Goal: Task Accomplishment & Management: Manage account settings

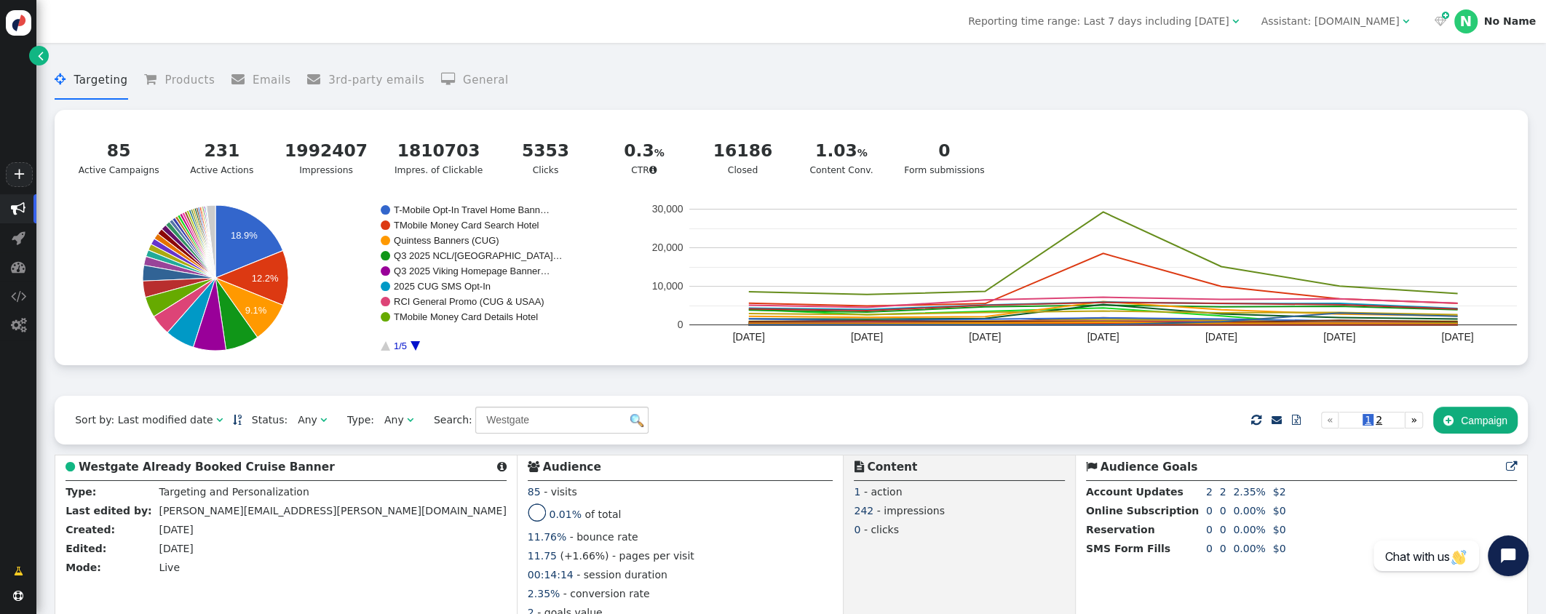
drag, startPoint x: 534, startPoint y: 425, endPoint x: 422, endPoint y: 404, distance: 114.0
click at [422, 404] on div "Sort by: Last modified date   Status: Any  Type: Any  Search: Westgate   …" at bounding box center [791, 420] width 1473 height 49
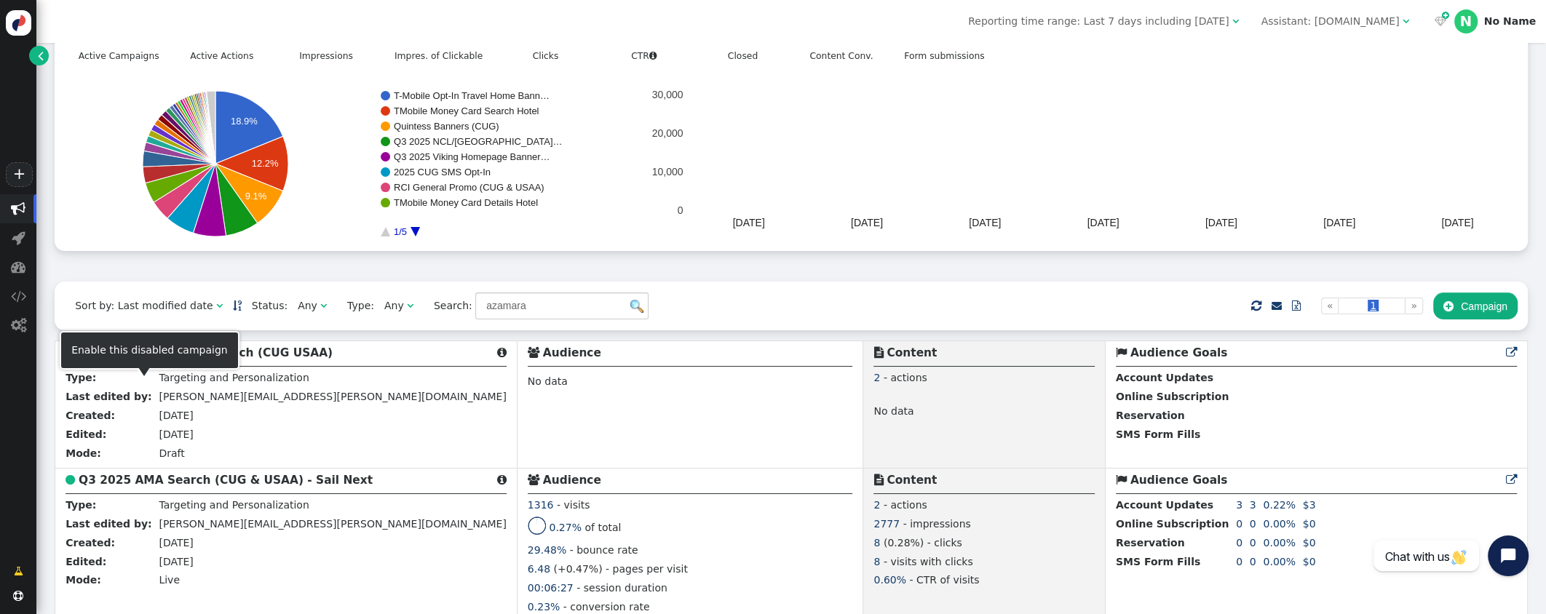
scroll to position [111, 0]
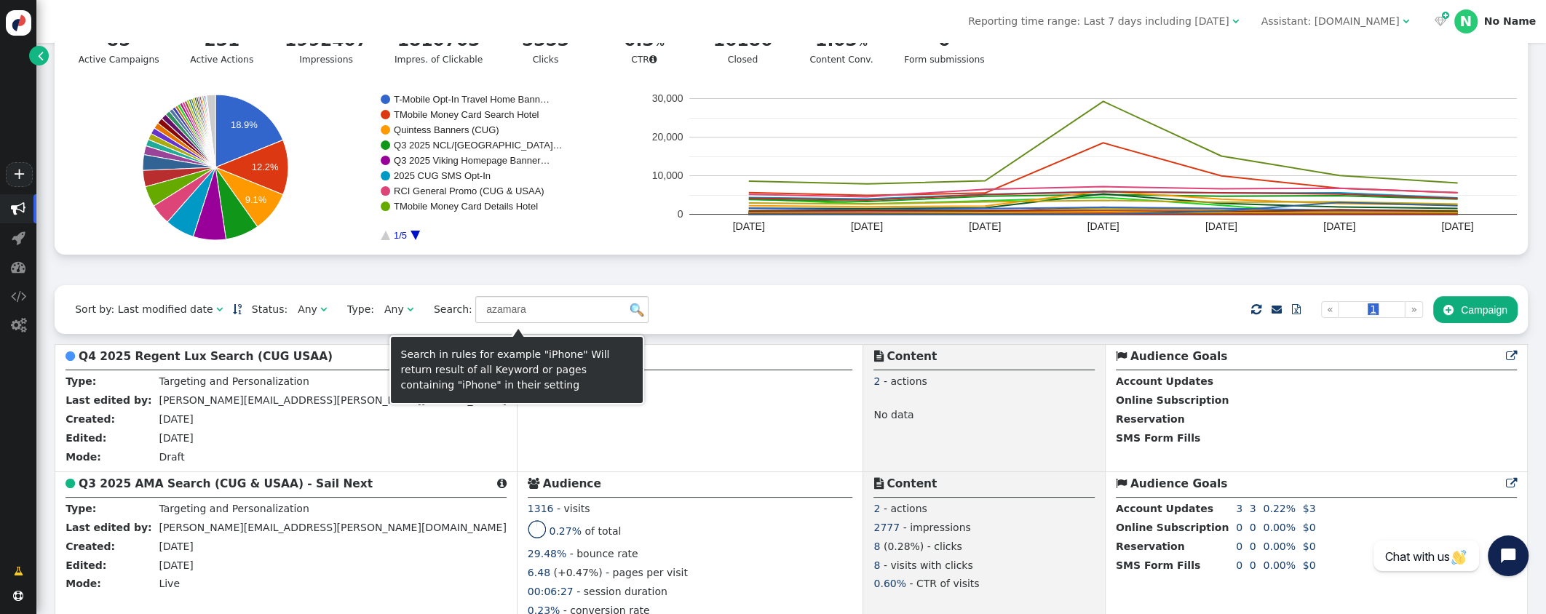
drag, startPoint x: 434, startPoint y: 313, endPoint x: 410, endPoint y: 308, distance: 24.5
click at [424, 308] on span "Search: azamara" at bounding box center [536, 309] width 225 height 26
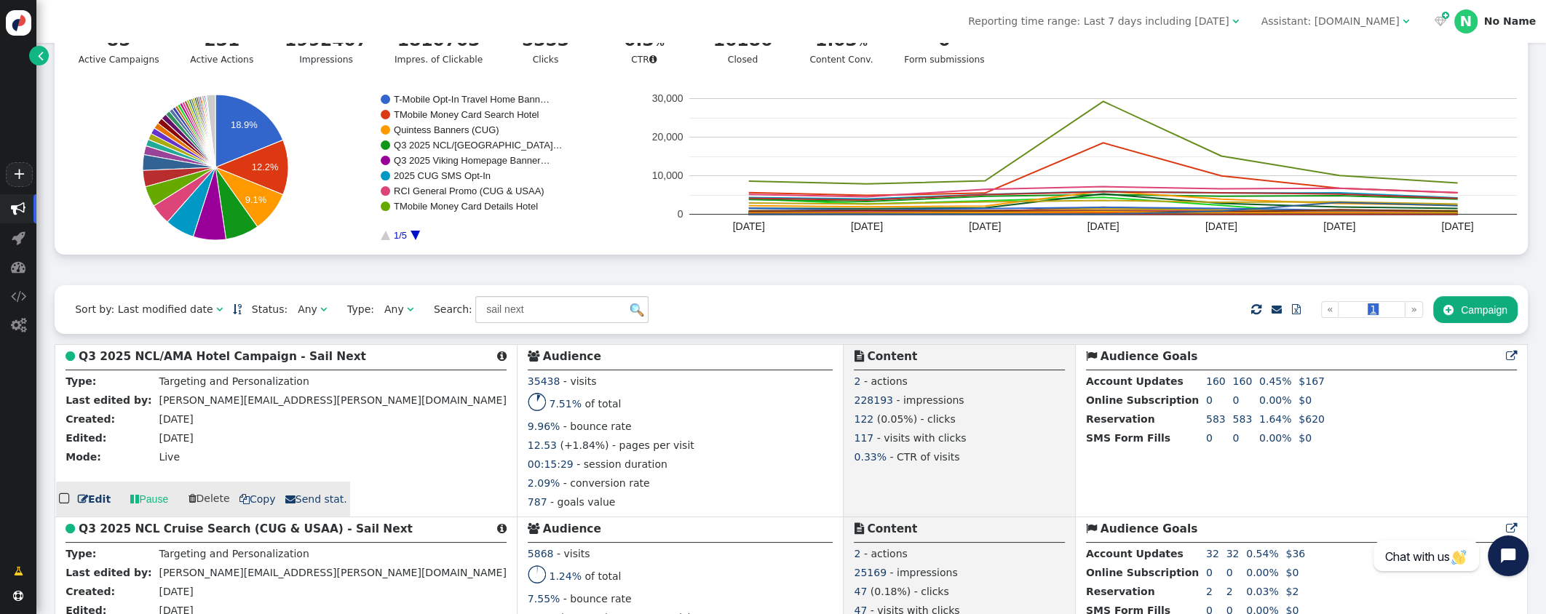
type input "sail next"
click at [200, 355] on b "Q3 2025 NCL/AMA Hotel Campaign - Sail Next" at bounding box center [222, 356] width 287 height 13
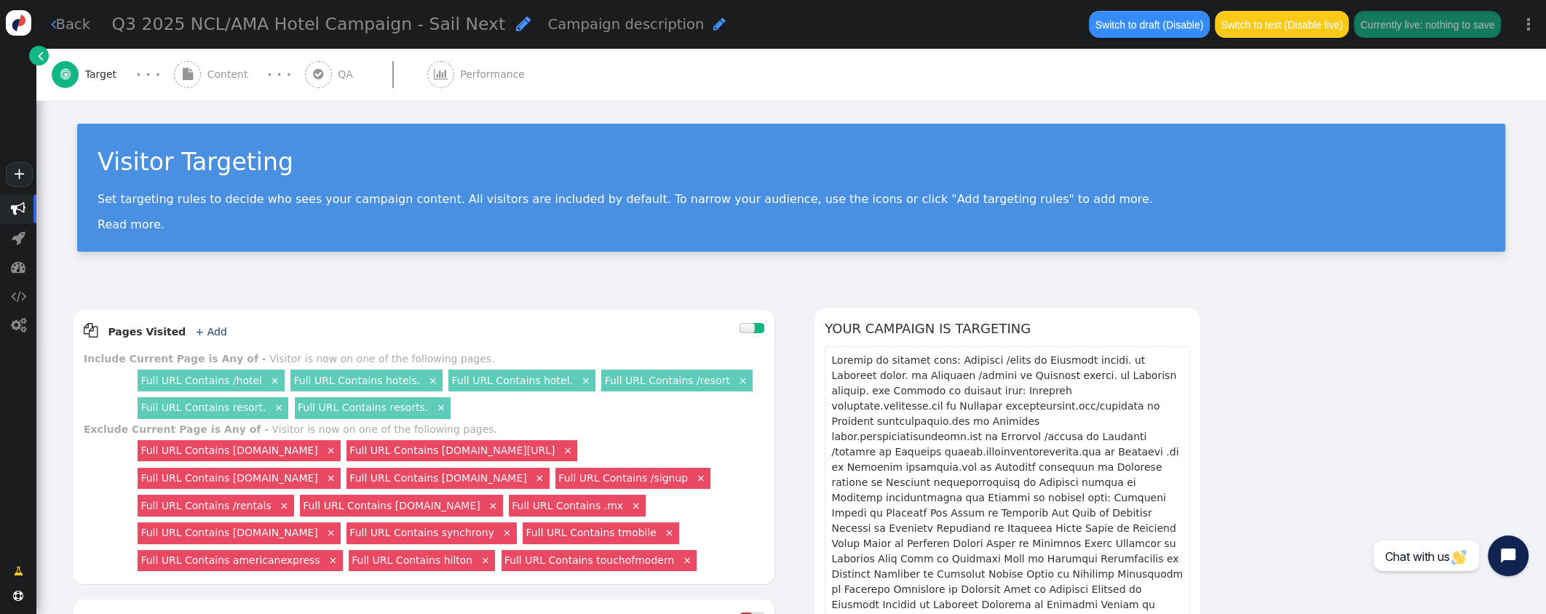
click at [516, 28] on span "" at bounding box center [523, 23] width 15 height 17
drag, startPoint x: 146, startPoint y: 25, endPoint x: 168, endPoint y: 24, distance: 21.8
click at [146, 24] on input "Q3 2025 NCL/AMA Hotel Campaign - Sail Next" at bounding box center [187, 25] width 150 height 26
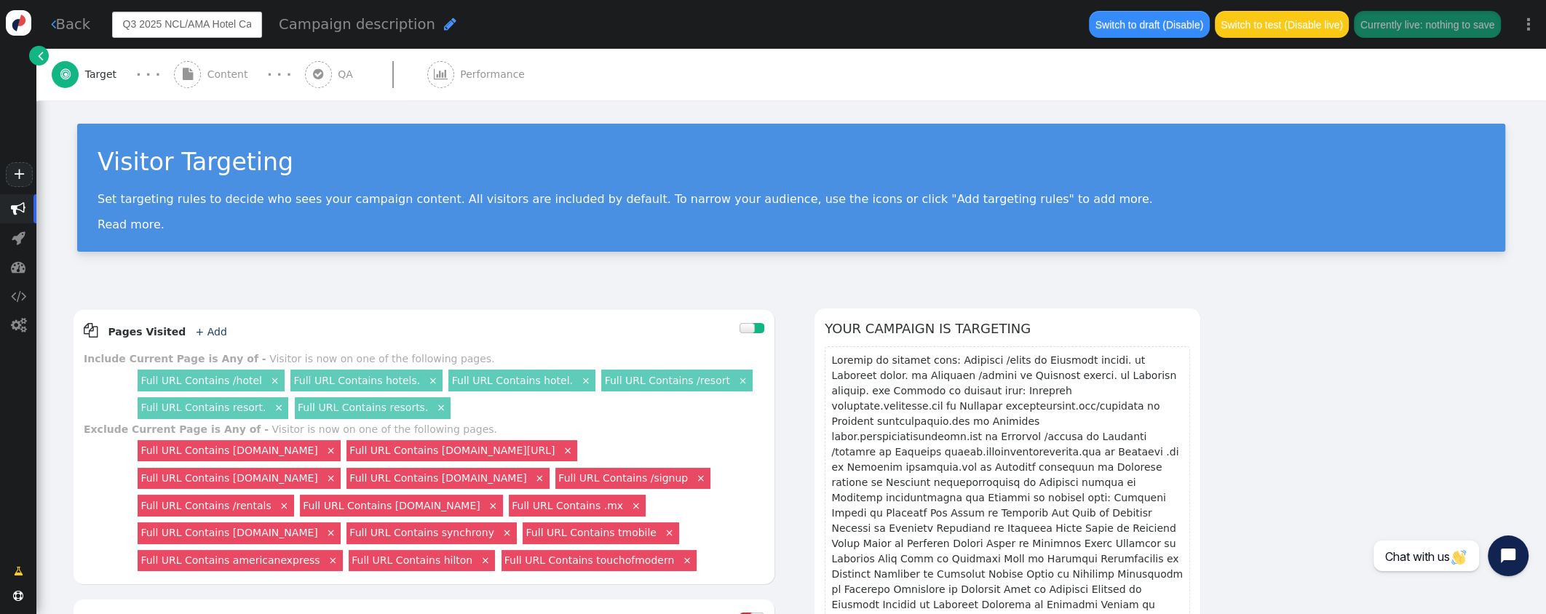
drag, startPoint x: 168, startPoint y: 24, endPoint x: 106, endPoint y: 17, distance: 62.3
click at [106, 17] on div "Q3 2025 NCL/AMA Hotel Campaign - Sail Next Campaign description " at bounding box center [592, 24] width 974 height 41
click at [208, 26] on input "Q3 2025 NCL/AMA Hotel Campaign - Sail Next" at bounding box center [187, 25] width 150 height 26
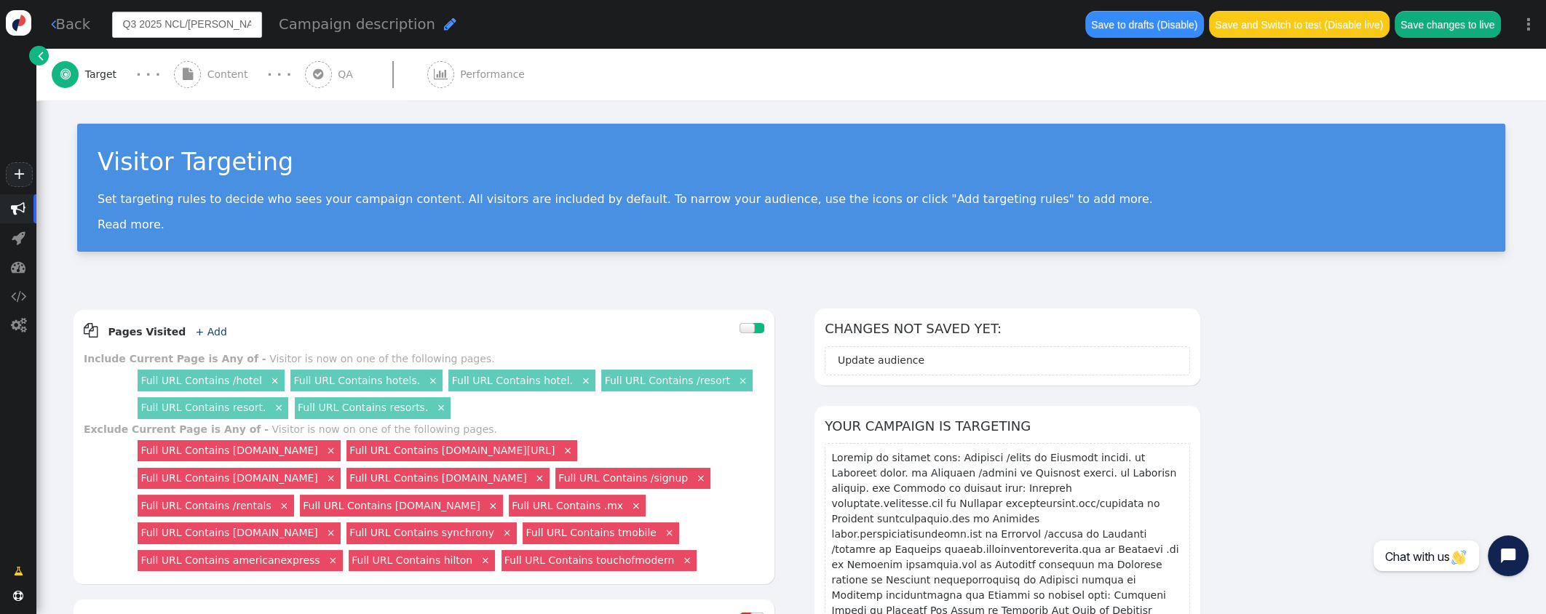
type input "Q3 2025 NCL/Azamara Hotel Campaign - Sail Next"
click at [506, 23] on div "Q3 2025 NCL/Azamara Hotel Campaign - Sail Next Campaign description " at bounding box center [589, 24] width 955 height 27
click at [233, 75] on span "Content" at bounding box center [230, 74] width 47 height 15
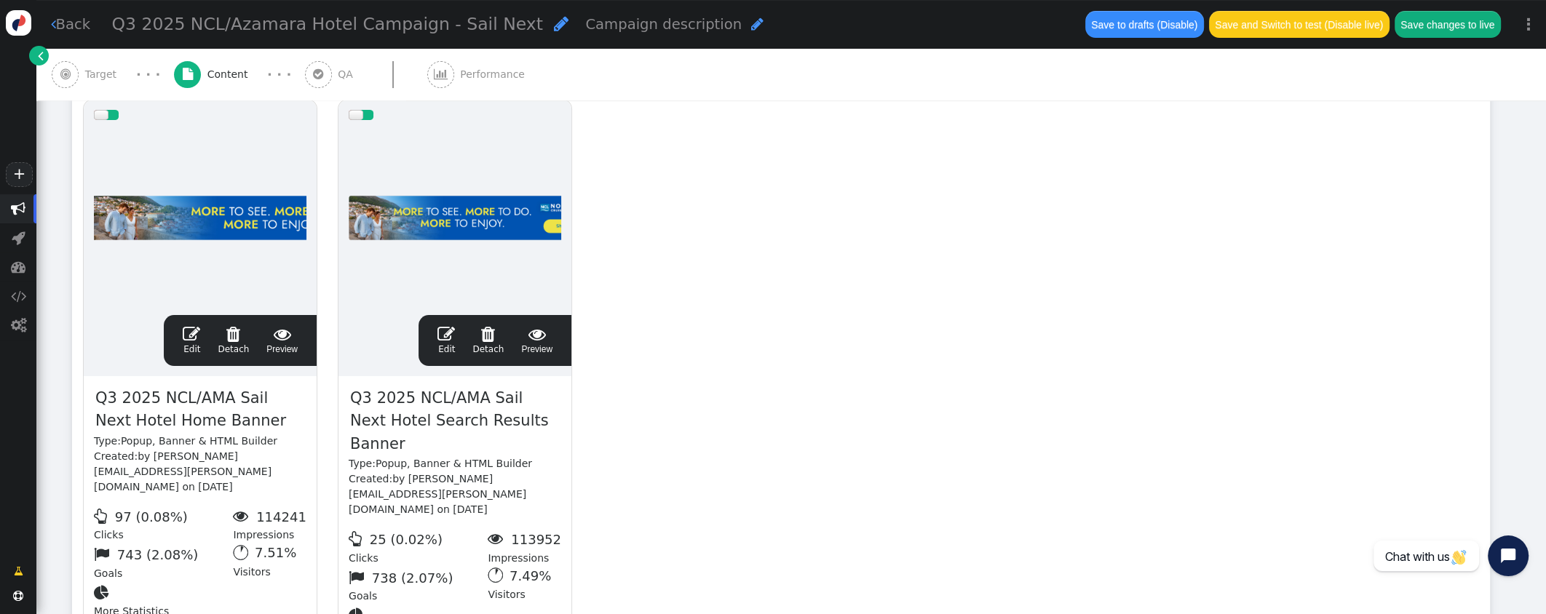
scroll to position [381, 0]
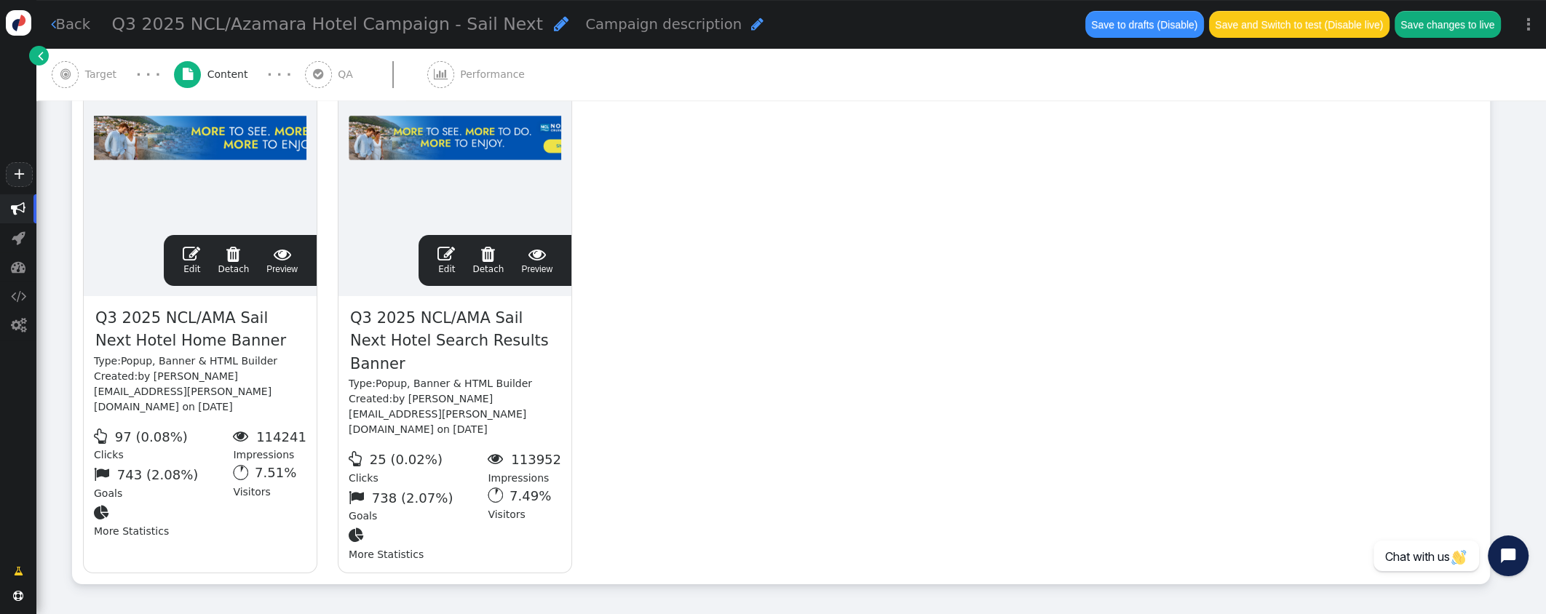
click at [202, 322] on span "Q3 2025 NCL/AMA Sail Next Hotel Home Banner" at bounding box center [200, 329] width 212 height 47
click at [196, 316] on span "Q3 2025 NCL/AMA Sail Next Hotel Home Banner" at bounding box center [200, 329] width 212 height 47
drag, startPoint x: 192, startPoint y: 315, endPoint x: 206, endPoint y: 310, distance: 14.7
click at [192, 315] on span "Q3 2025 NCL/AMA Sail Next Hotel Home Banner" at bounding box center [200, 329] width 212 height 47
click at [192, 250] on span "" at bounding box center [191, 253] width 17 height 17
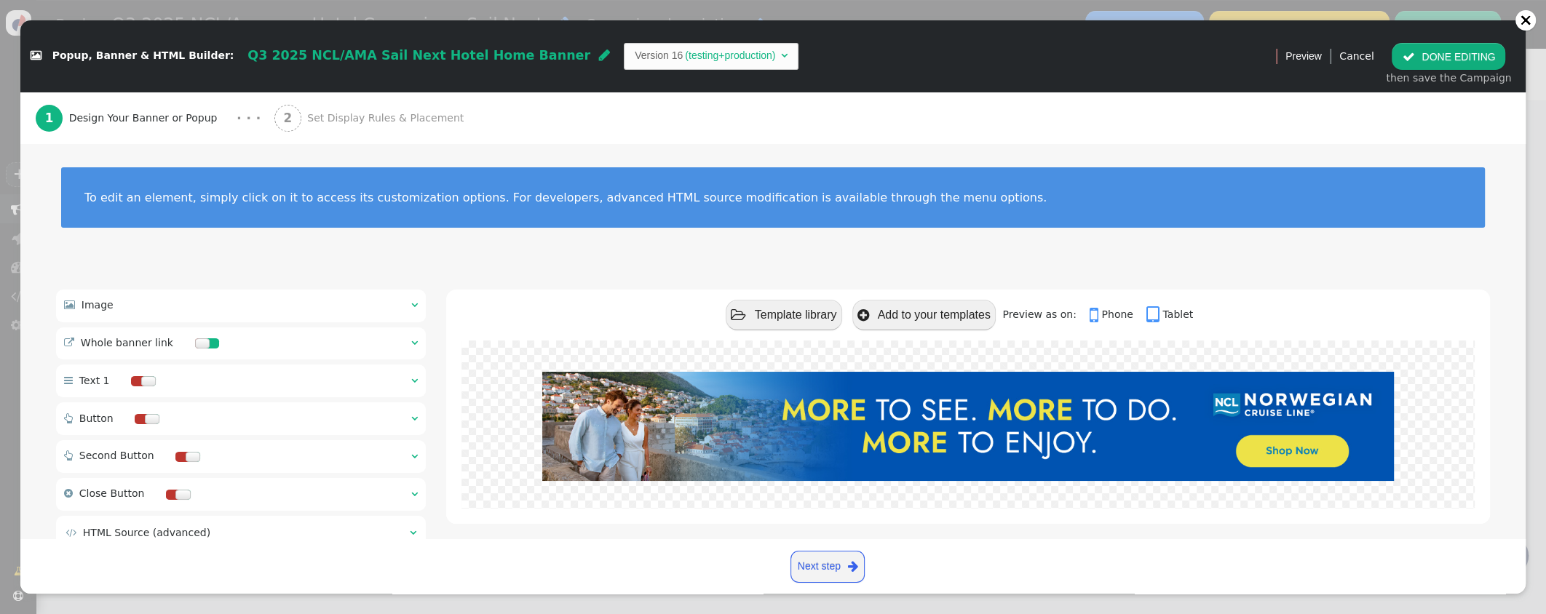
click at [409, 306] on div " Image  " at bounding box center [241, 306] width 370 height 32
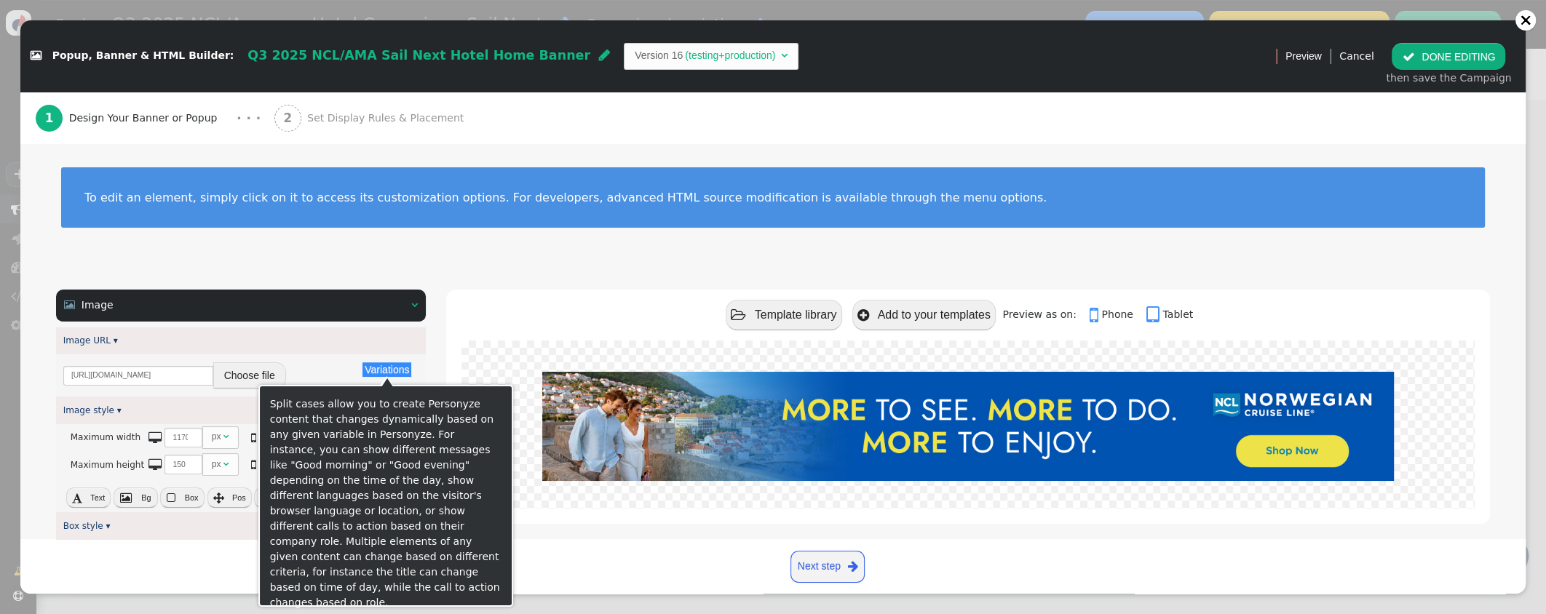
click at [385, 370] on button "Variations" at bounding box center [386, 369] width 49 height 15
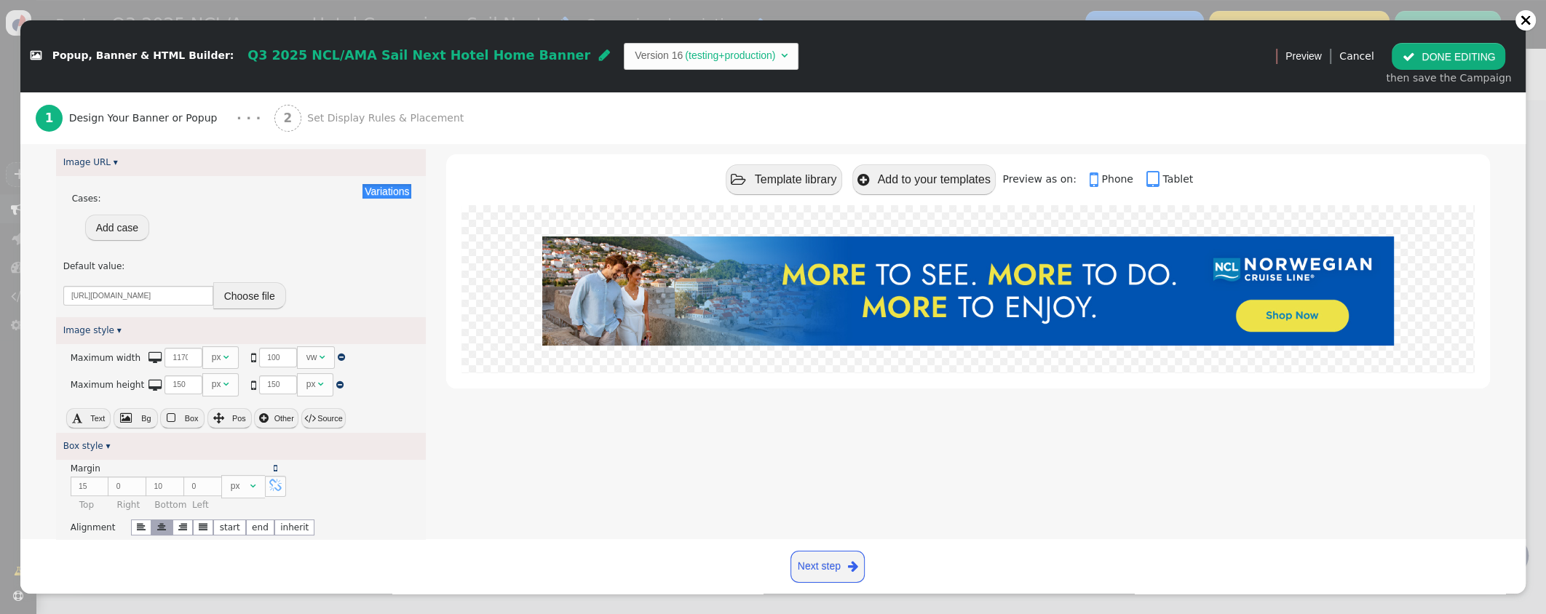
scroll to position [202, 0]
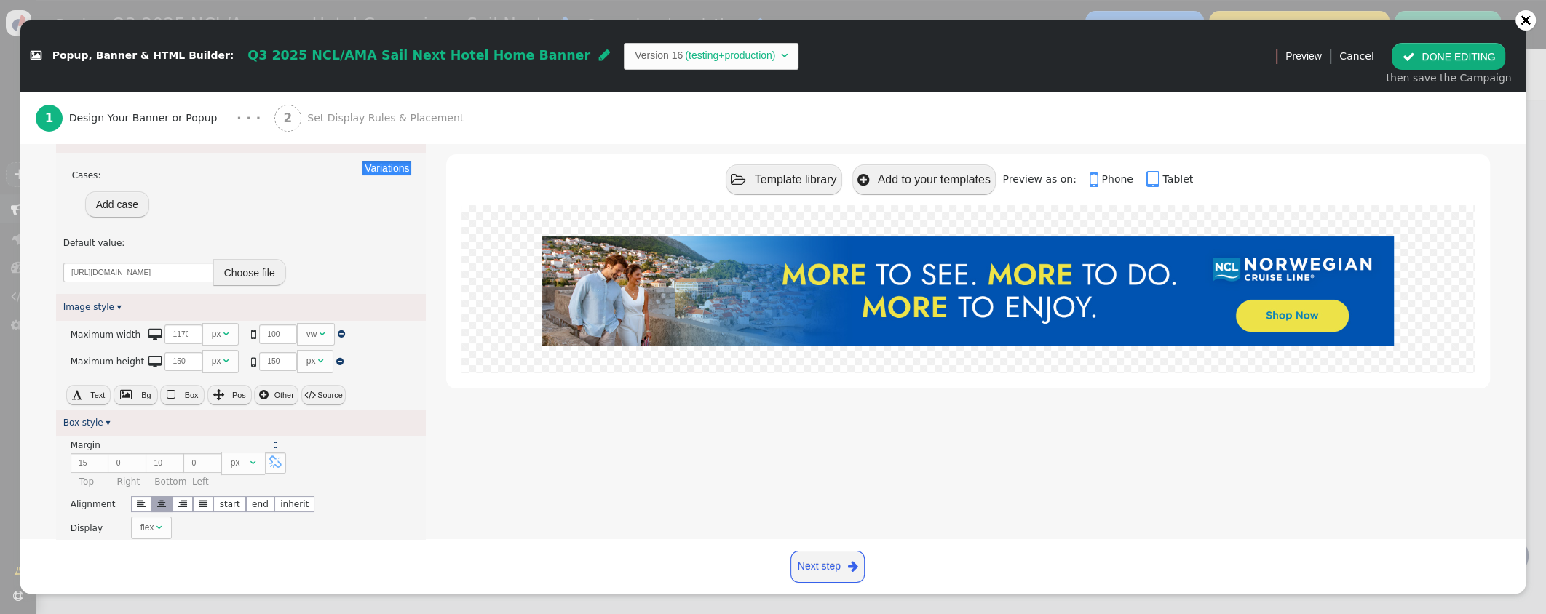
click at [251, 271] on button "Choose file" at bounding box center [249, 272] width 73 height 26
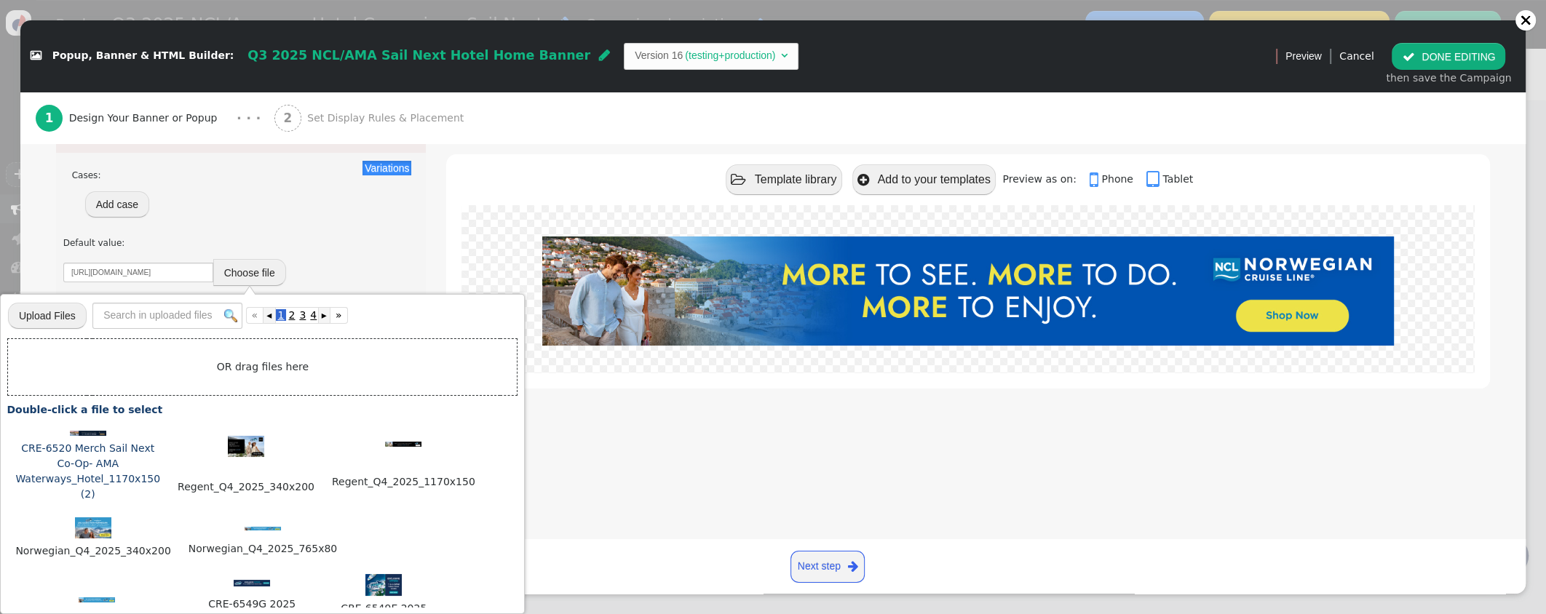
click at [89, 435] on img at bounding box center [88, 433] width 36 height 5
type input "[URL][DOMAIN_NAME]"
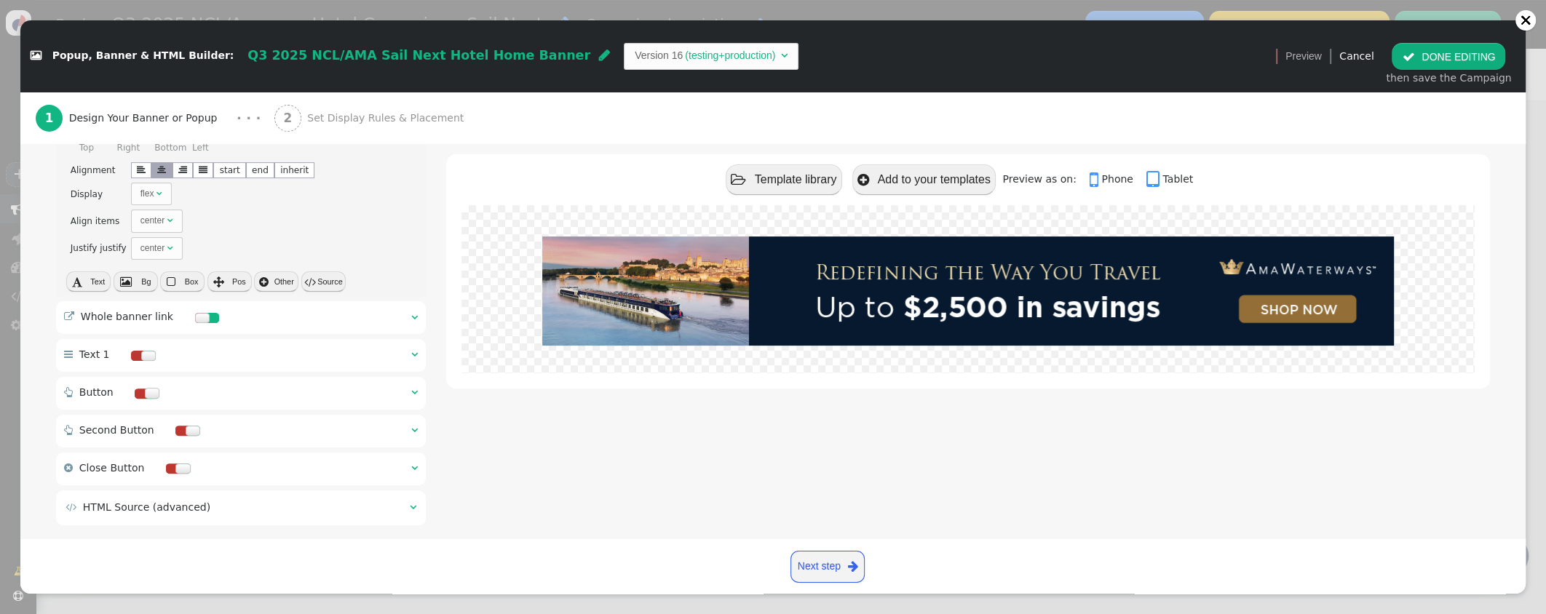
scroll to position [557, 0]
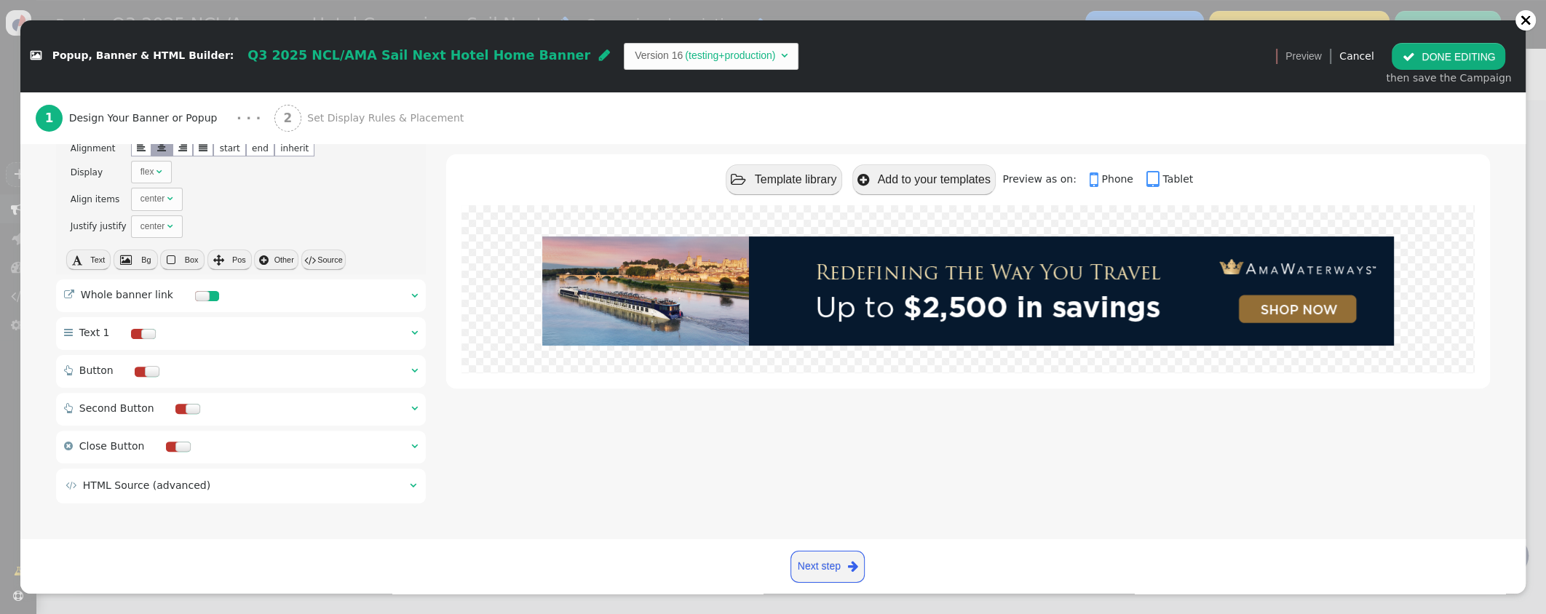
click at [408, 296] on div " Whole banner link  " at bounding box center [241, 295] width 370 height 33
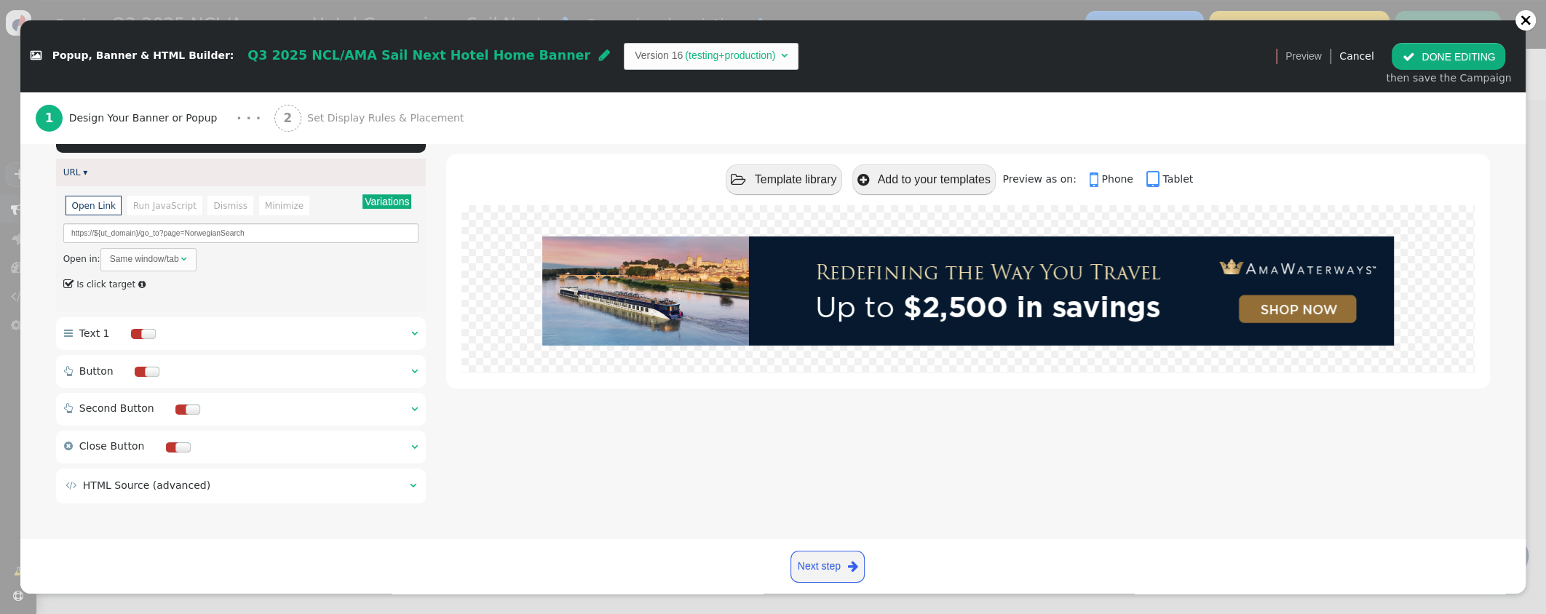
scroll to position [53, 0]
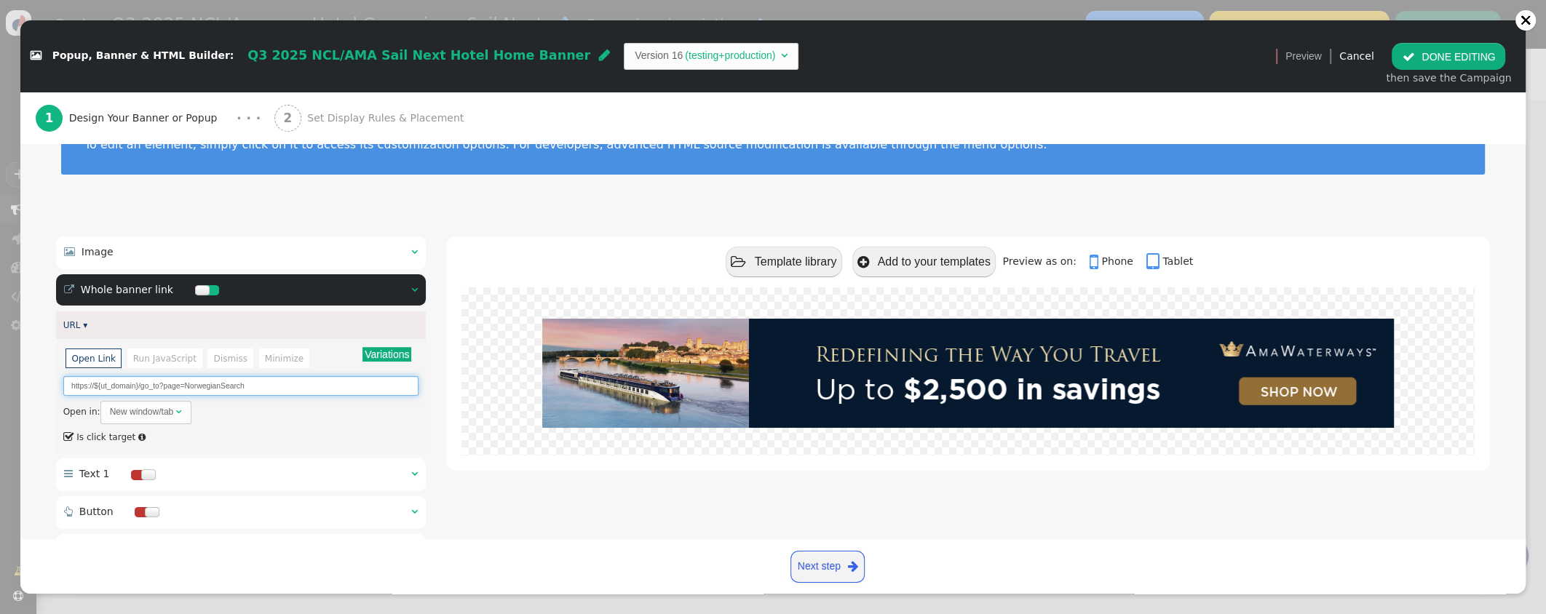
drag, startPoint x: 246, startPoint y: 383, endPoint x: 182, endPoint y: 386, distance: 64.1
click at [182, 386] on input "https://${ut_domain}/go_to?page=NorwegianSearch" at bounding box center [240, 386] width 355 height 20
drag, startPoint x: 233, startPoint y: 388, endPoint x: 184, endPoint y: 389, distance: 48.8
click at [184, 389] on input "https://${ut_domain}/go_to?page=AMASearch" at bounding box center [240, 386] width 355 height 20
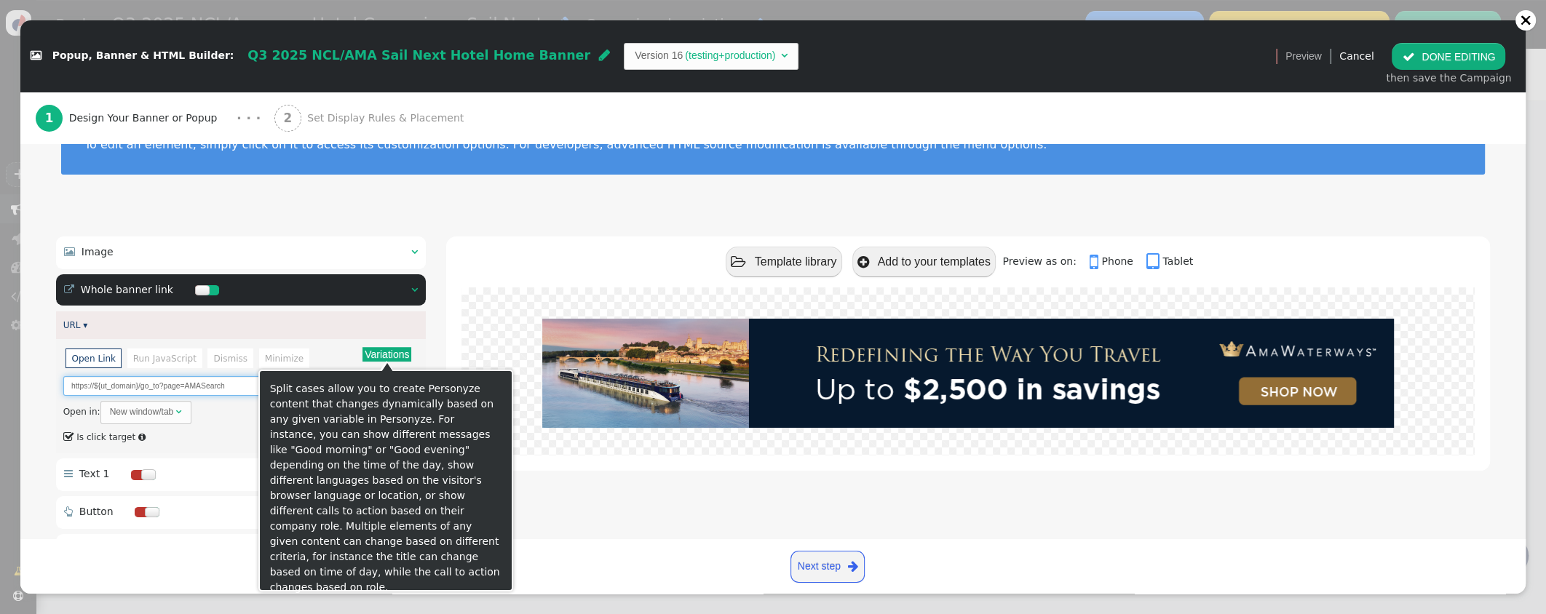
type input "https://${ut_domain}/go_to?page=AMASearch"
click at [386, 354] on button "Variations" at bounding box center [386, 354] width 49 height 15
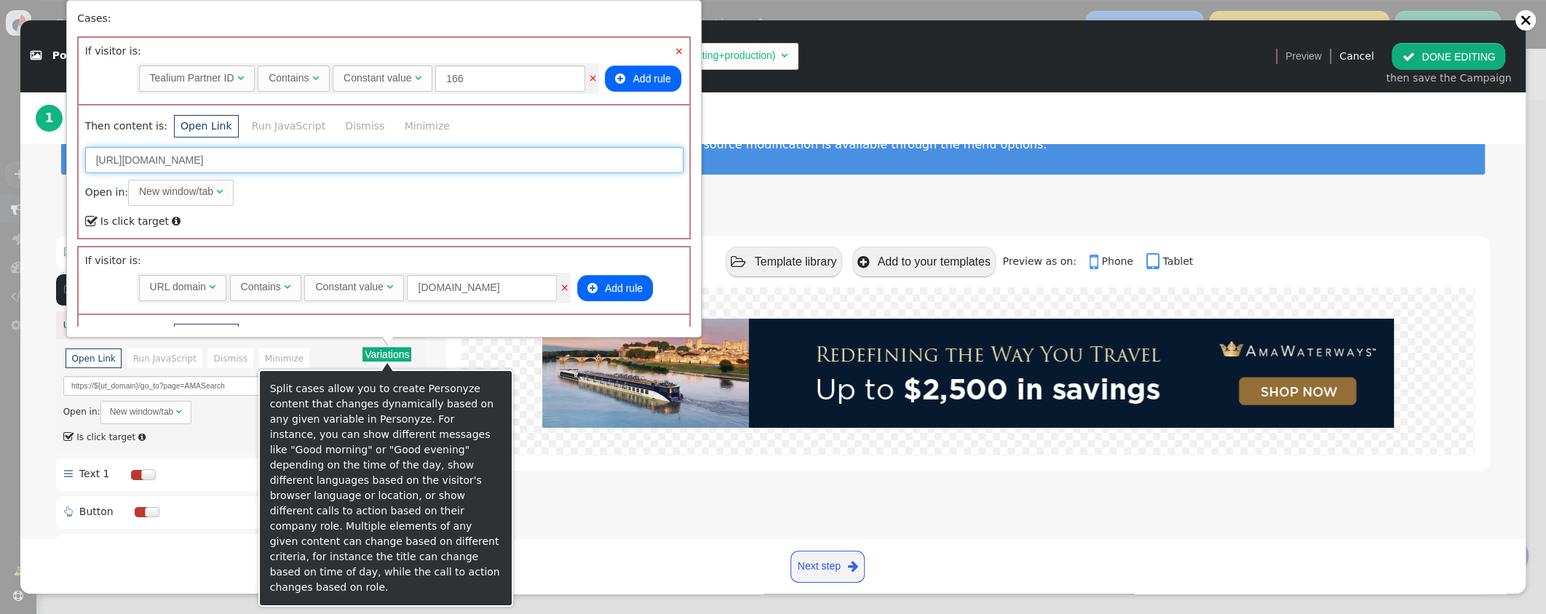
drag, startPoint x: 391, startPoint y: 159, endPoint x: 322, endPoint y: 164, distance: 69.3
click at [322, 164] on input "[URL][DOMAIN_NAME]" at bounding box center [384, 160] width 598 height 26
paste input "AMA"
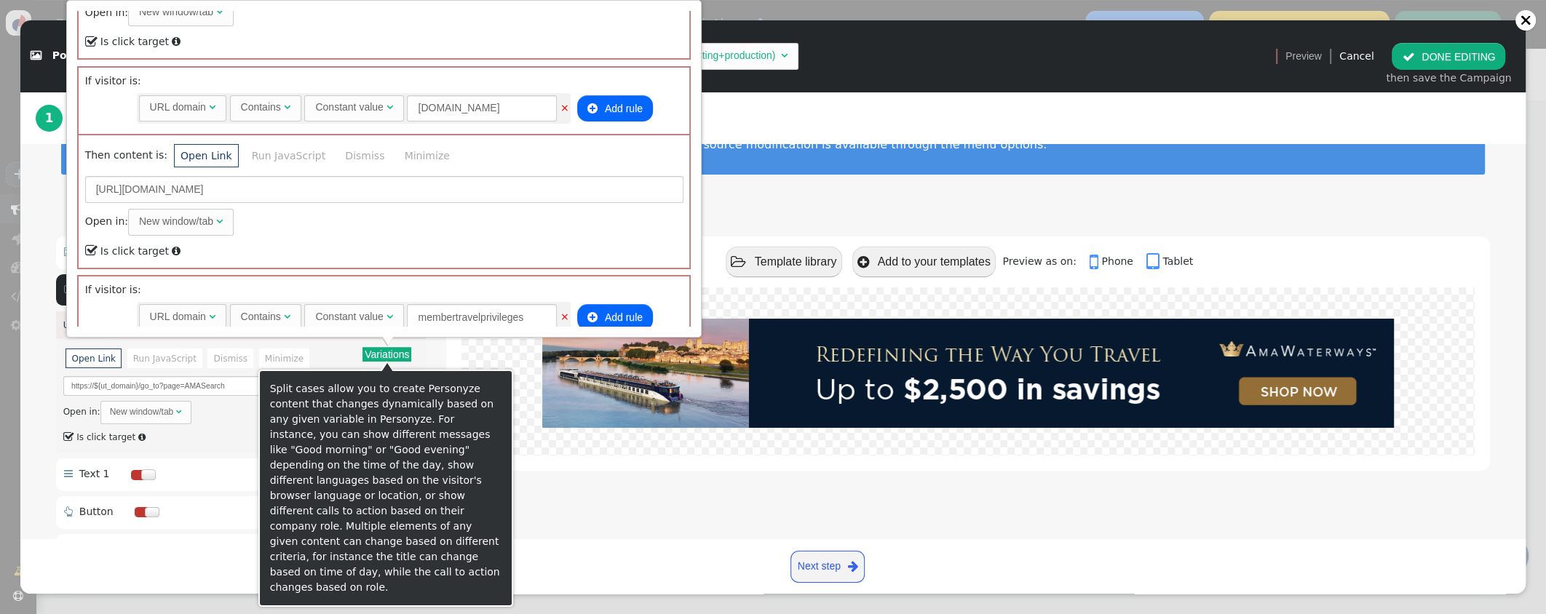
scroll to position [180, 0]
type input "[URL][DOMAIN_NAME]"
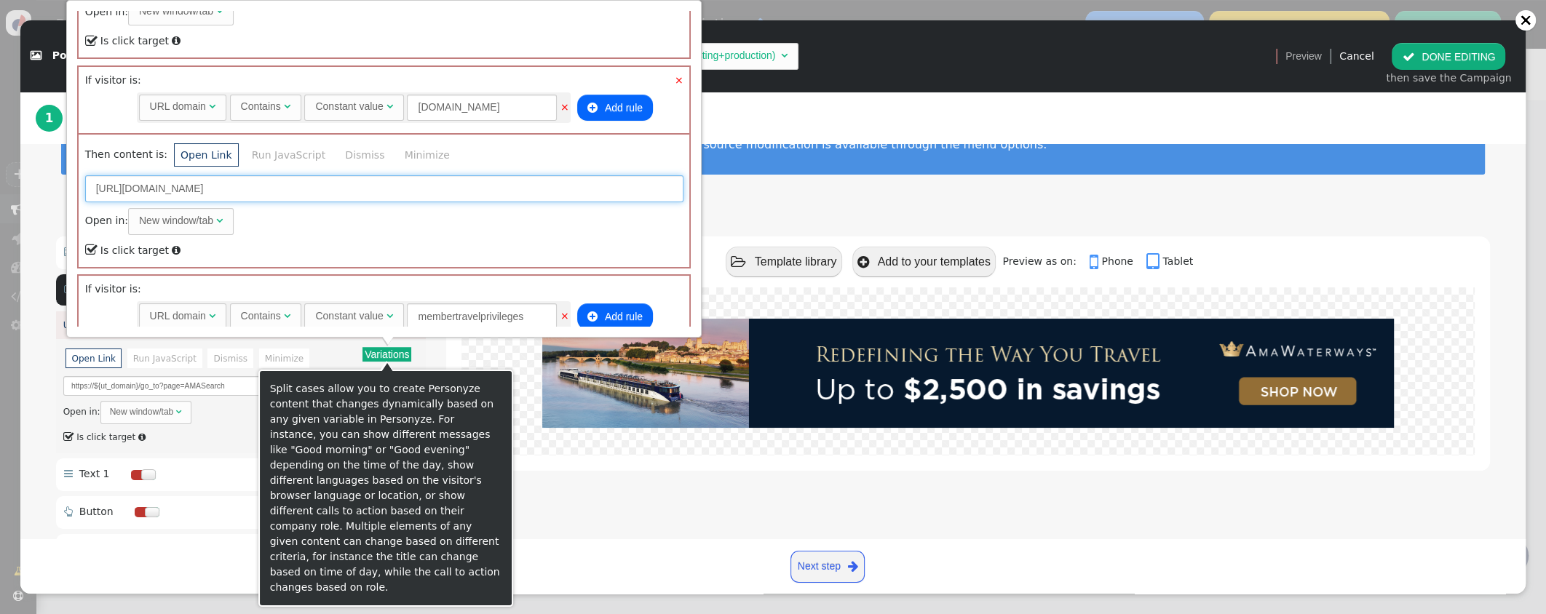
drag, startPoint x: 374, startPoint y: 187, endPoint x: 280, endPoint y: 187, distance: 93.9
click at [279, 187] on input "[URL][DOMAIN_NAME]" at bounding box center [384, 188] width 598 height 26
paste input "AMA"
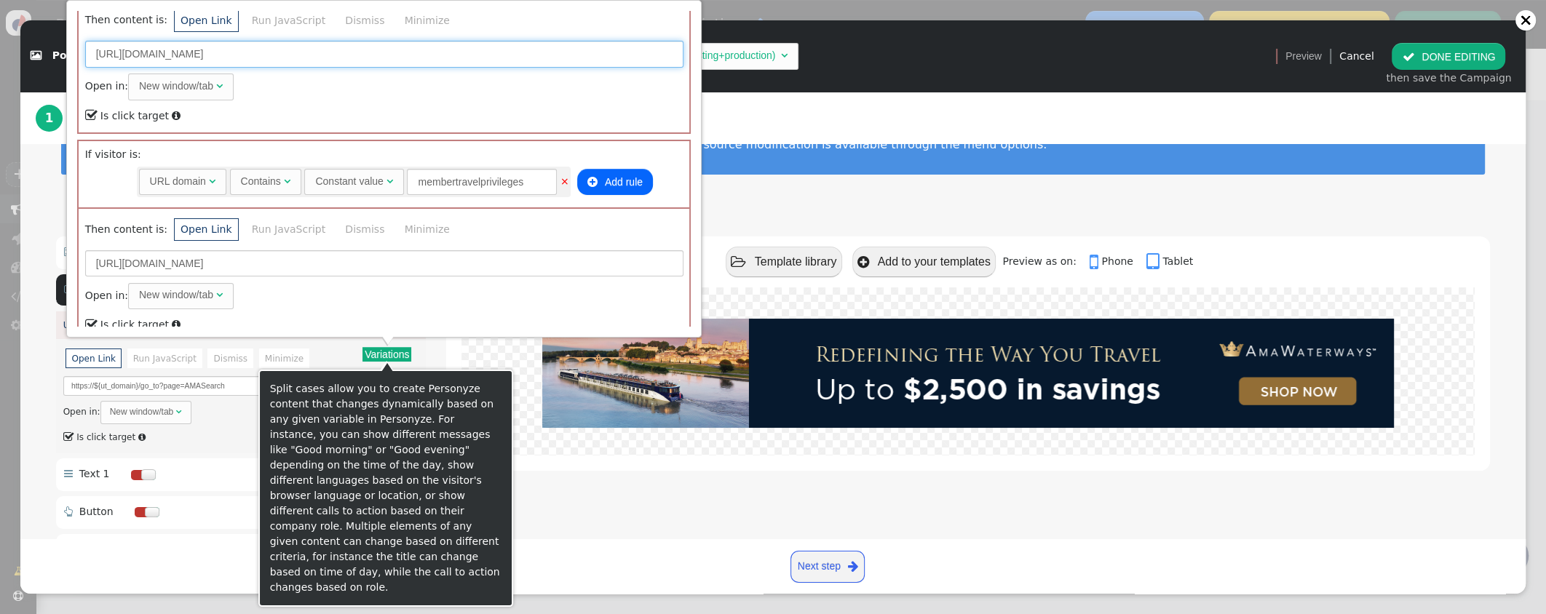
scroll to position [395, 0]
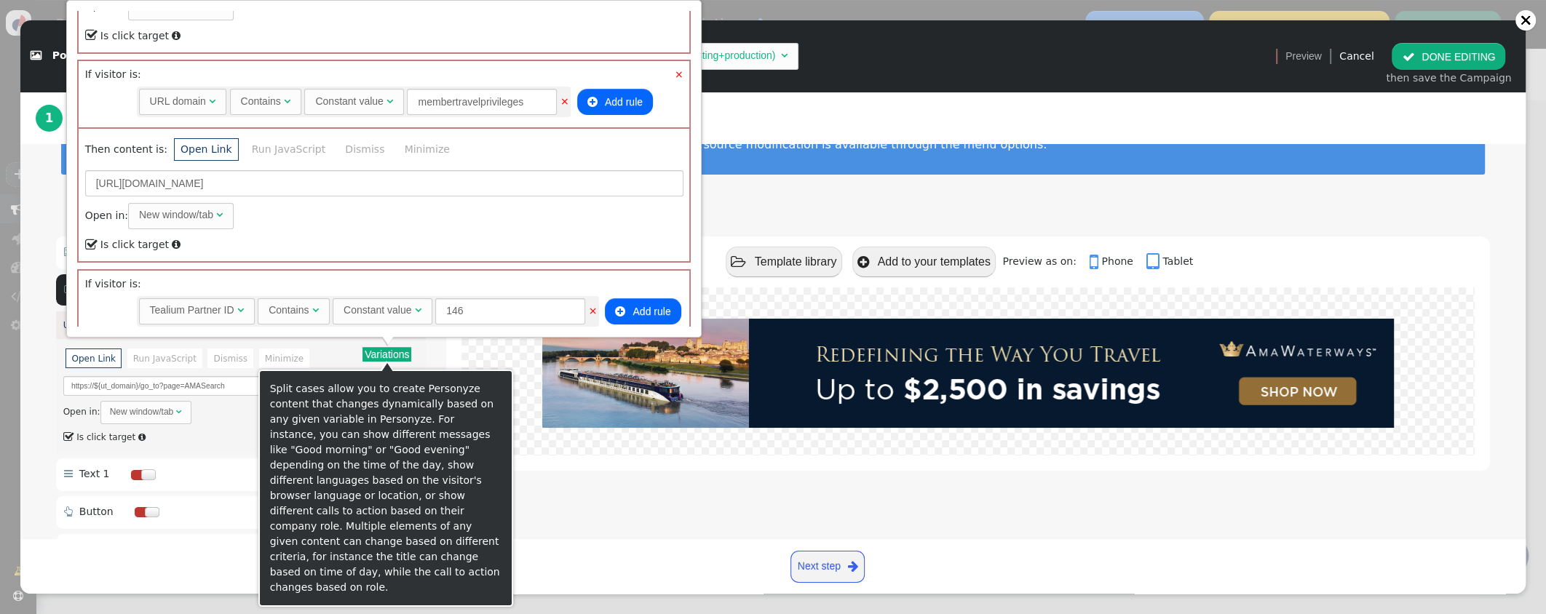
type input "[URL][DOMAIN_NAME]"
drag, startPoint x: 375, startPoint y: 183, endPoint x: 322, endPoint y: 180, distance: 53.9
click at [315, 181] on input "[URL][DOMAIN_NAME]" at bounding box center [384, 183] width 598 height 26
paste input "AMA"
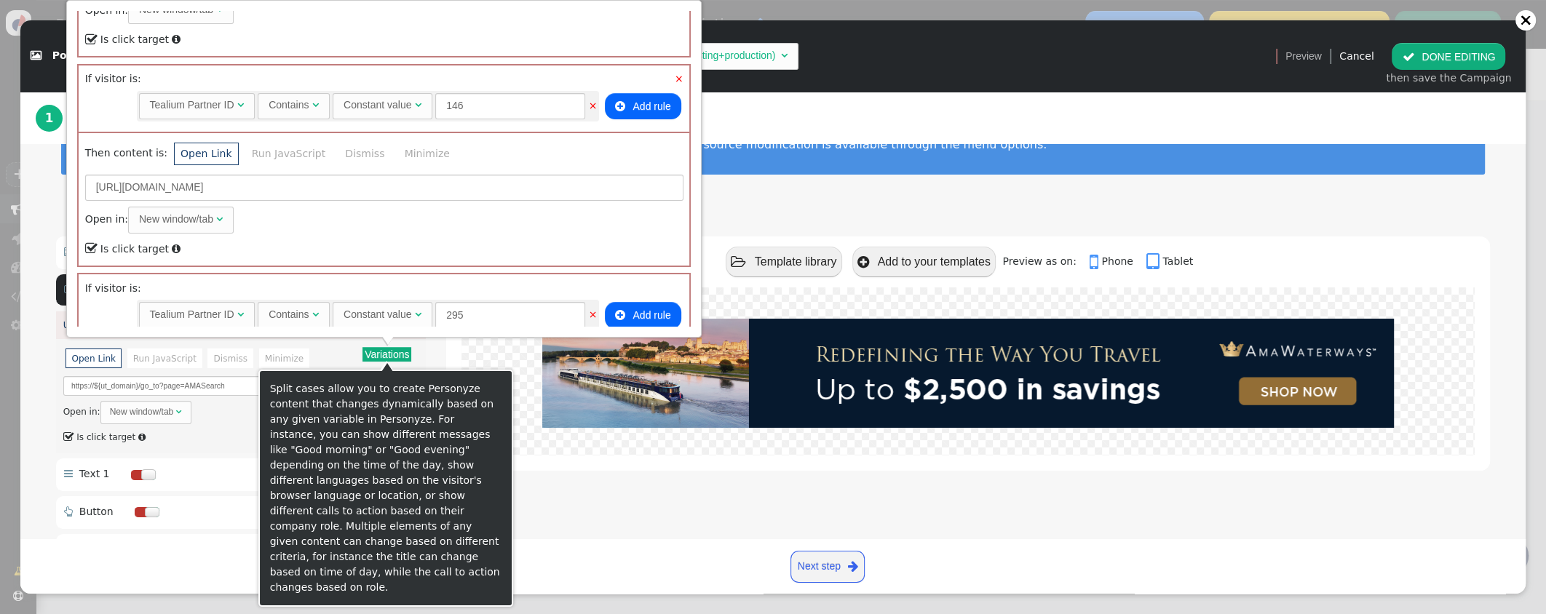
type input "[URL][DOMAIN_NAME]"
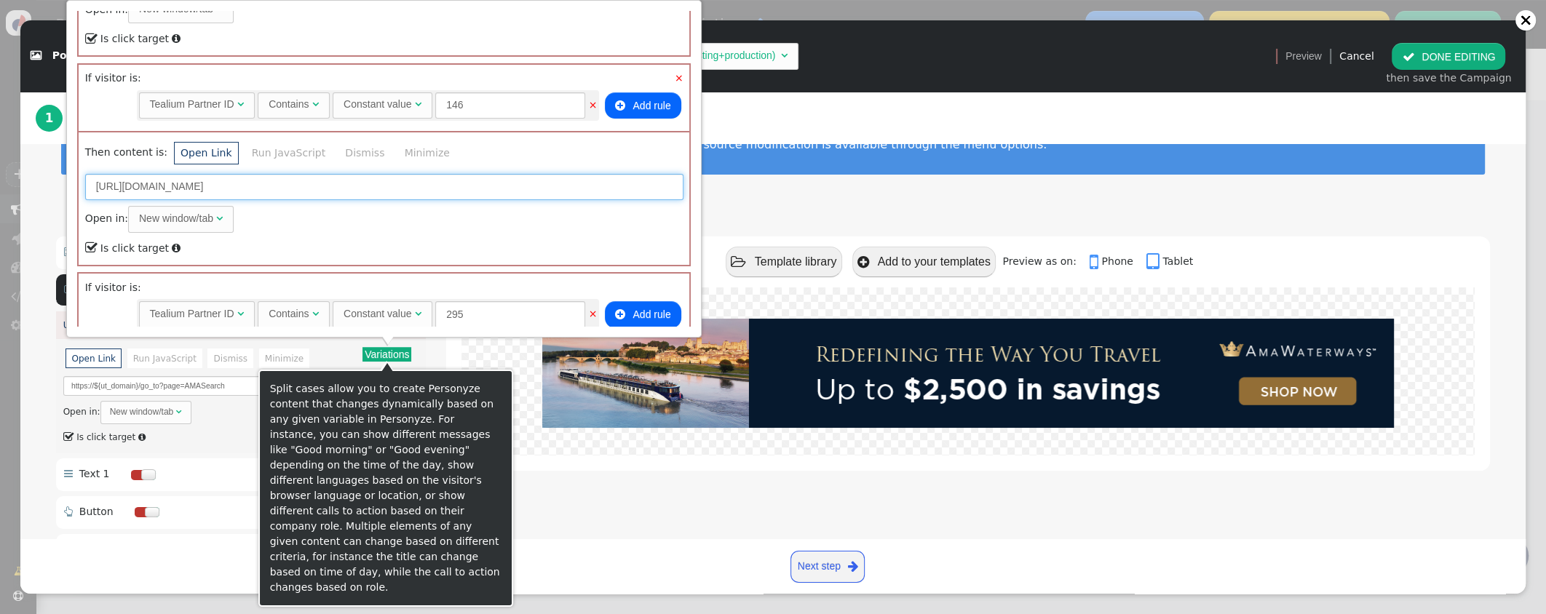
drag, startPoint x: 370, startPoint y: 187, endPoint x: 286, endPoint y: 186, distance: 84.4
click at [284, 186] on input "[URL][DOMAIN_NAME]" at bounding box center [384, 187] width 598 height 26
paste input "AMA"
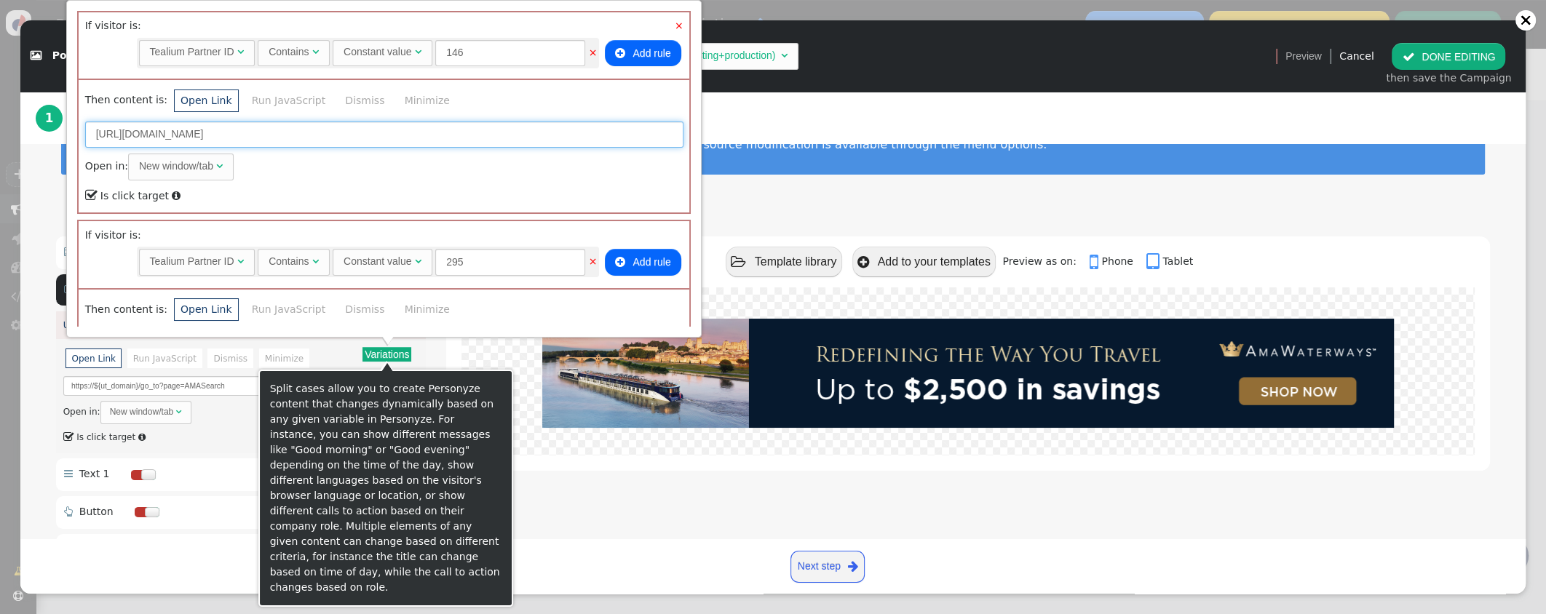
scroll to position [637, 0]
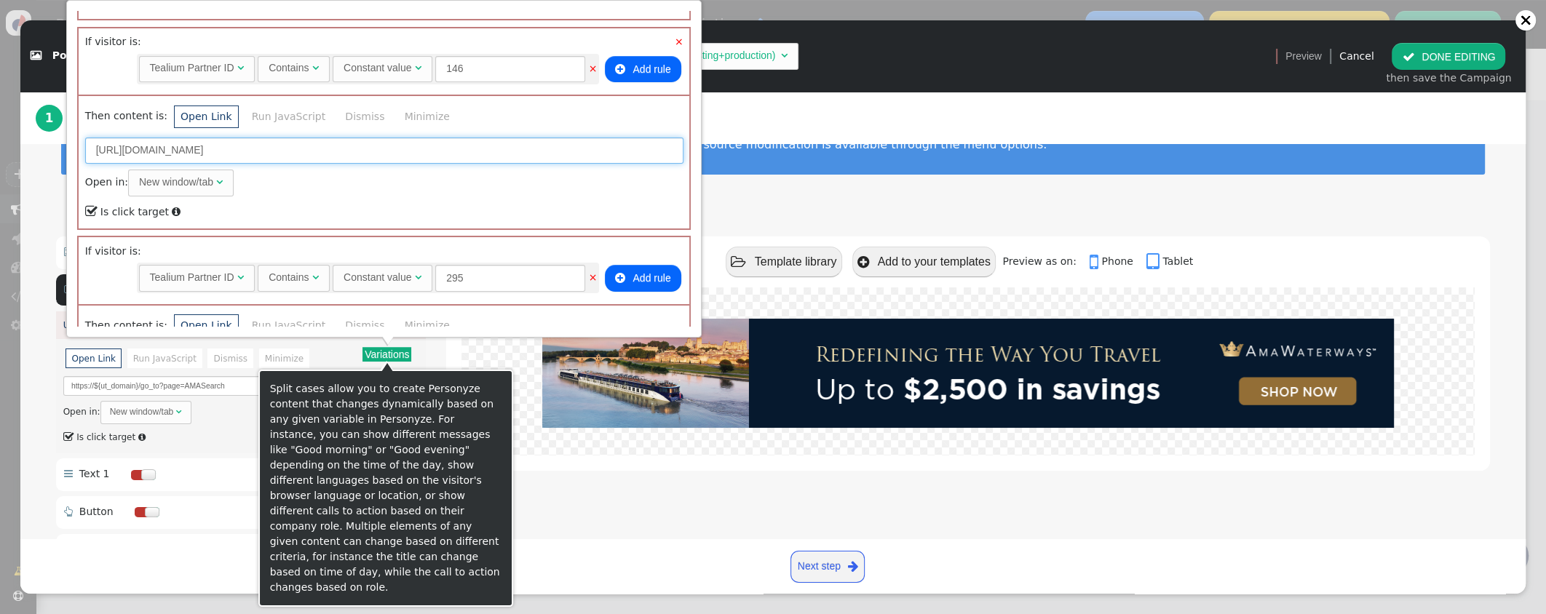
drag, startPoint x: 350, startPoint y: 149, endPoint x: 280, endPoint y: 154, distance: 70.0
click at [277, 154] on input "[URL][DOMAIN_NAME]" at bounding box center [384, 151] width 598 height 26
paste input "text"
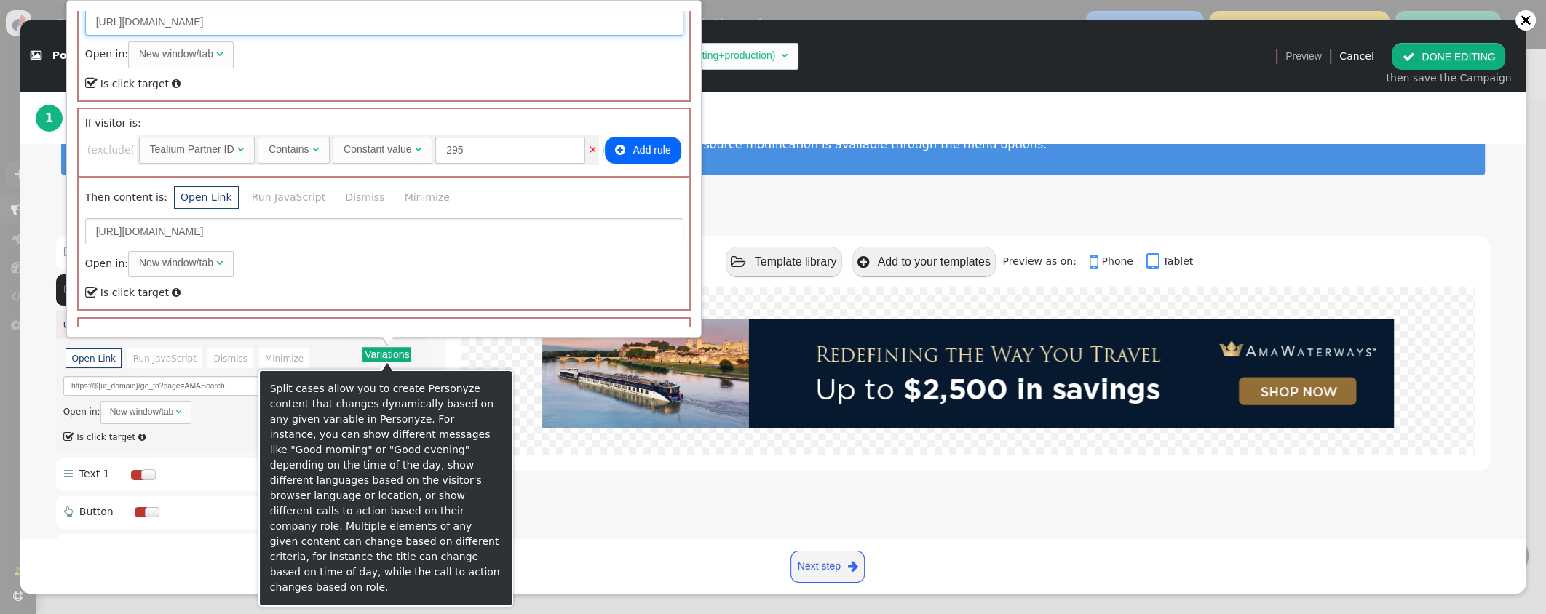
scroll to position [781, 0]
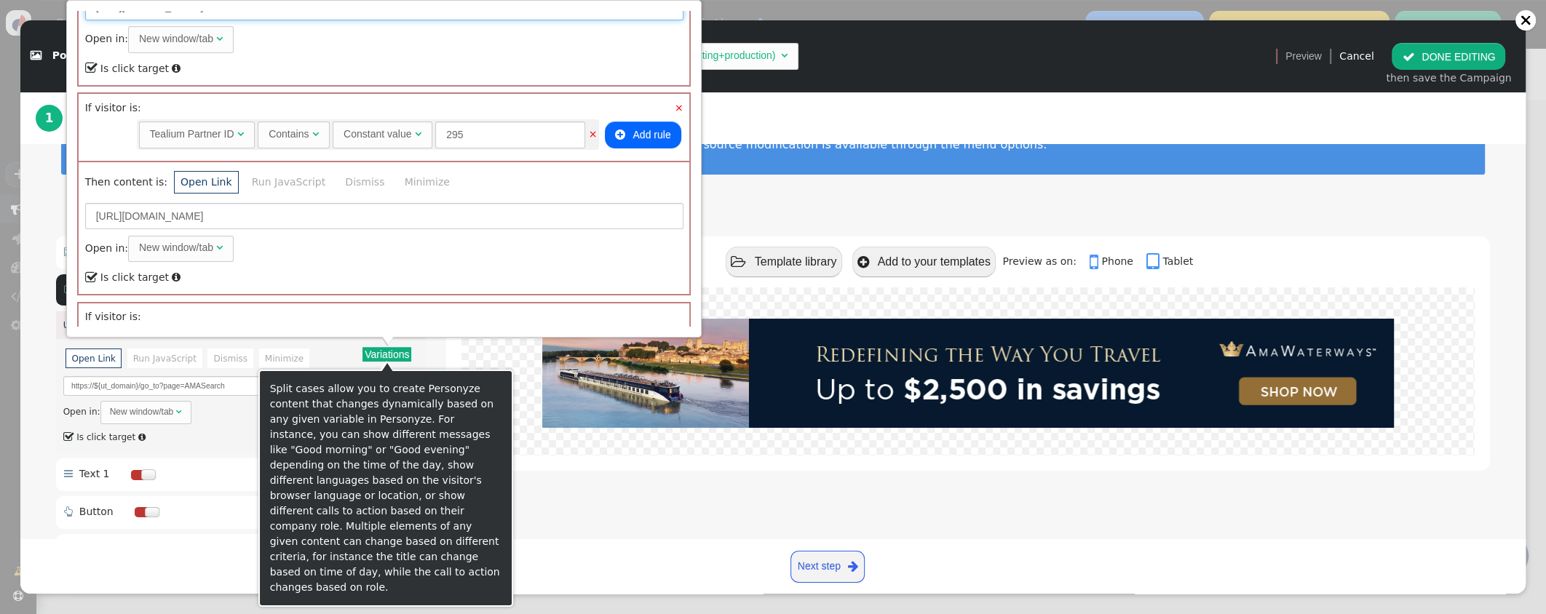
type input "[URL][DOMAIN_NAME]"
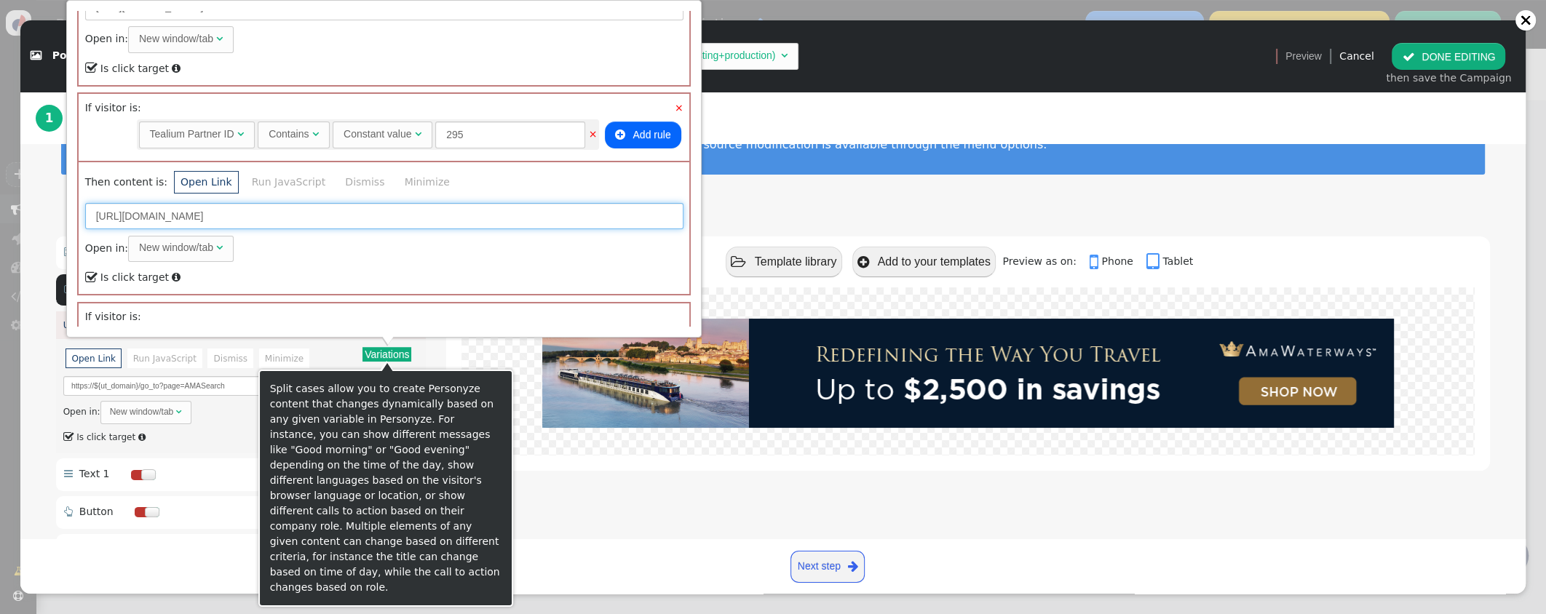
drag, startPoint x: 394, startPoint y: 215, endPoint x: 306, endPoint y: 218, distance: 88.8
click at [306, 218] on input "[URL][DOMAIN_NAME]" at bounding box center [384, 216] width 598 height 26
paste input "AMA"
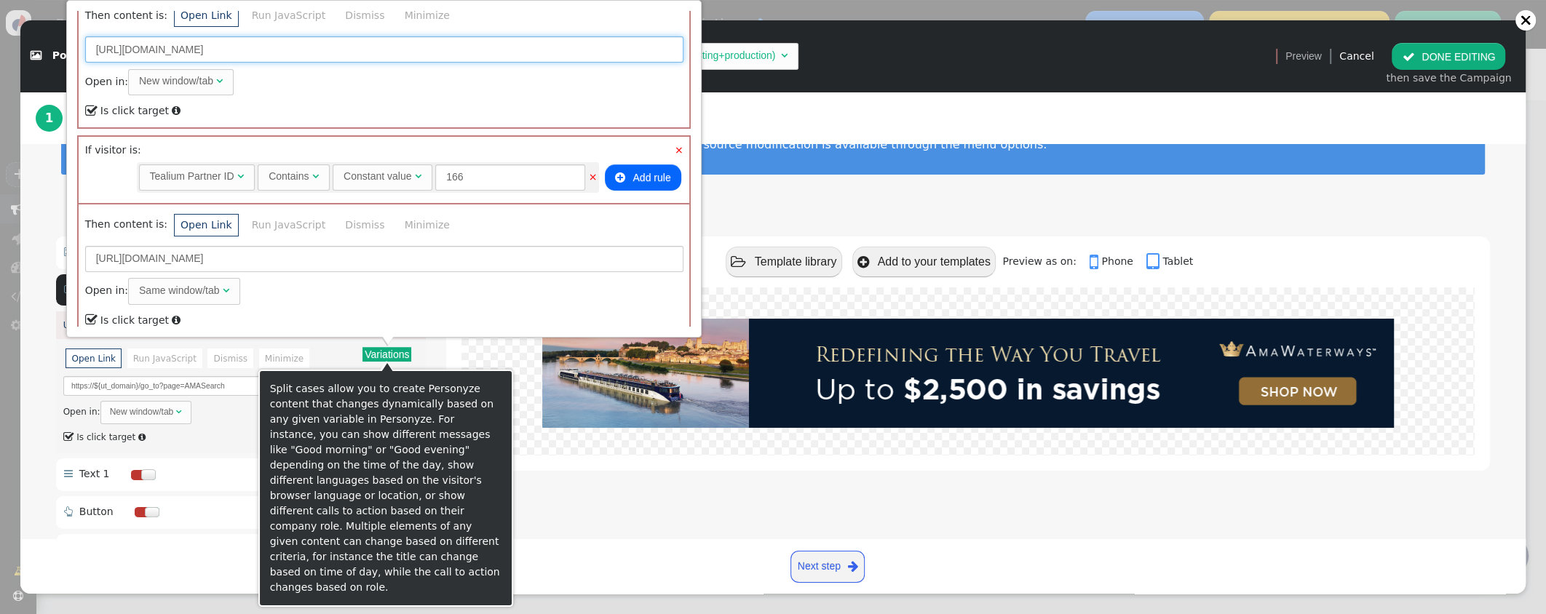
scroll to position [959, 0]
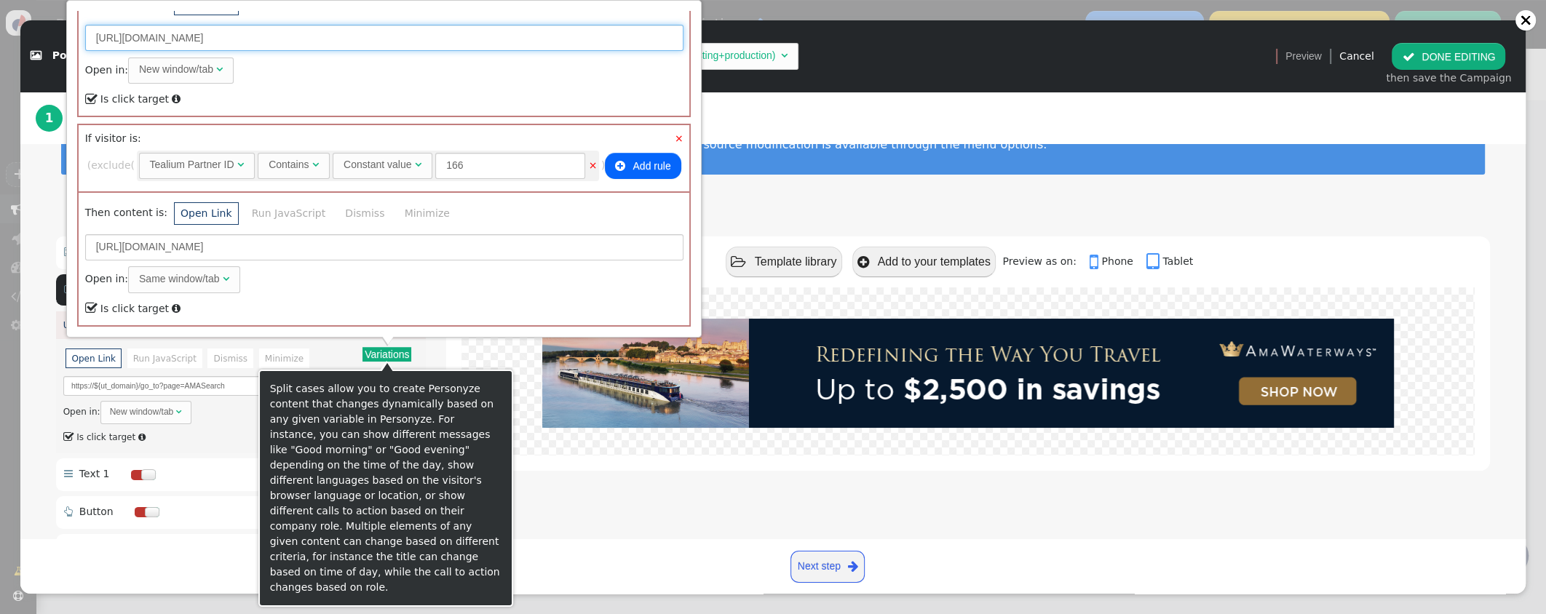
type input "[URL][DOMAIN_NAME]"
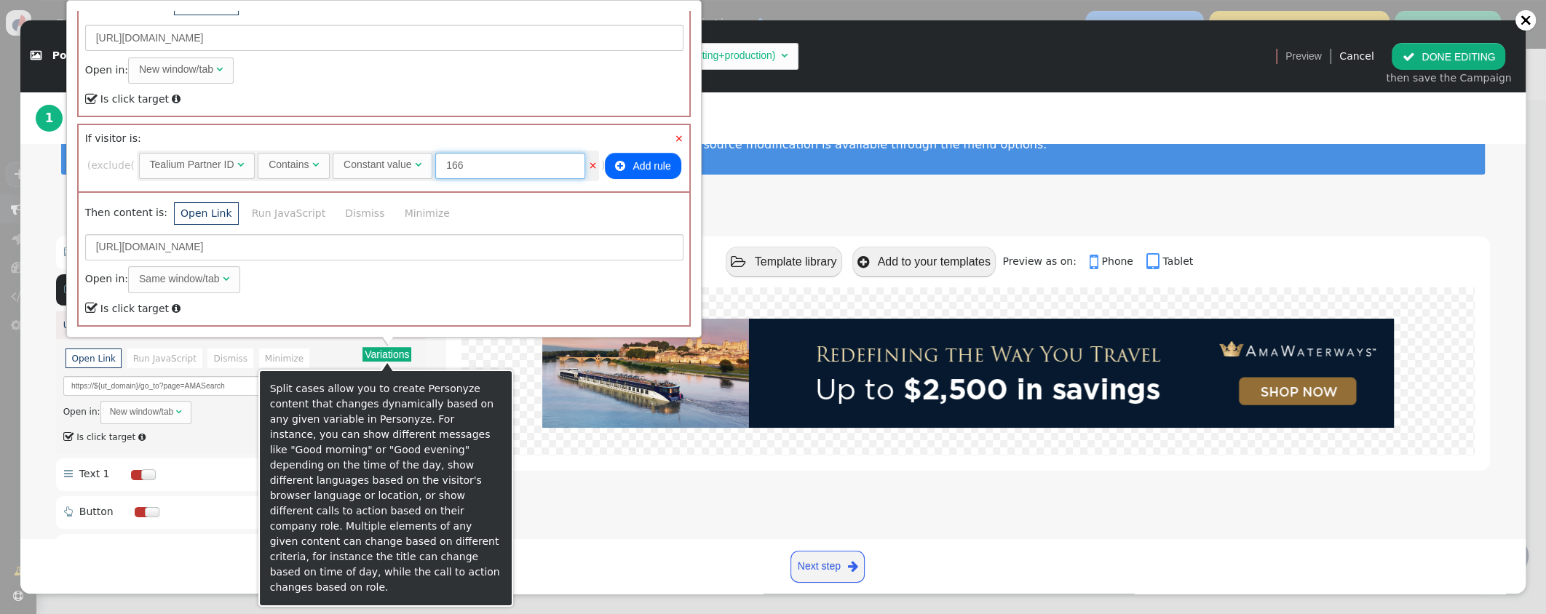
drag, startPoint x: 473, startPoint y: 166, endPoint x: 429, endPoint y: 164, distance: 44.4
click at [429, 164] on span "Constant value  166" at bounding box center [461, 165] width 256 height 12
type input "sfx"
click at [153, 244] on input "[URL][DOMAIN_NAME]" at bounding box center [384, 247] width 598 height 26
drag, startPoint x: 156, startPoint y: 244, endPoint x: 126, endPoint y: 244, distance: 29.8
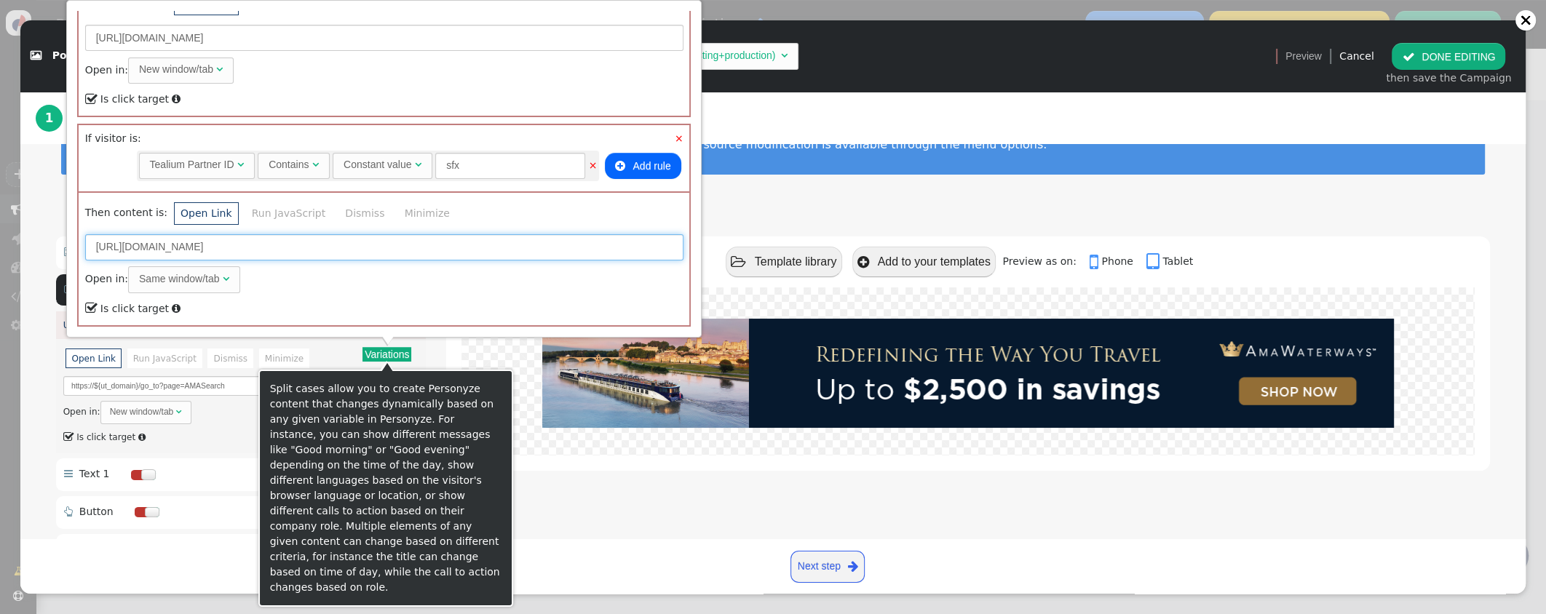
click at [126, 244] on input "[URL][DOMAIN_NAME]" at bounding box center [384, 247] width 598 height 26
drag, startPoint x: 364, startPoint y: 244, endPoint x: 301, endPoint y: 247, distance: 62.6
click at [301, 247] on input "[URL][DOMAIN_NAME]" at bounding box center [384, 247] width 598 height 26
paste input "AMA"
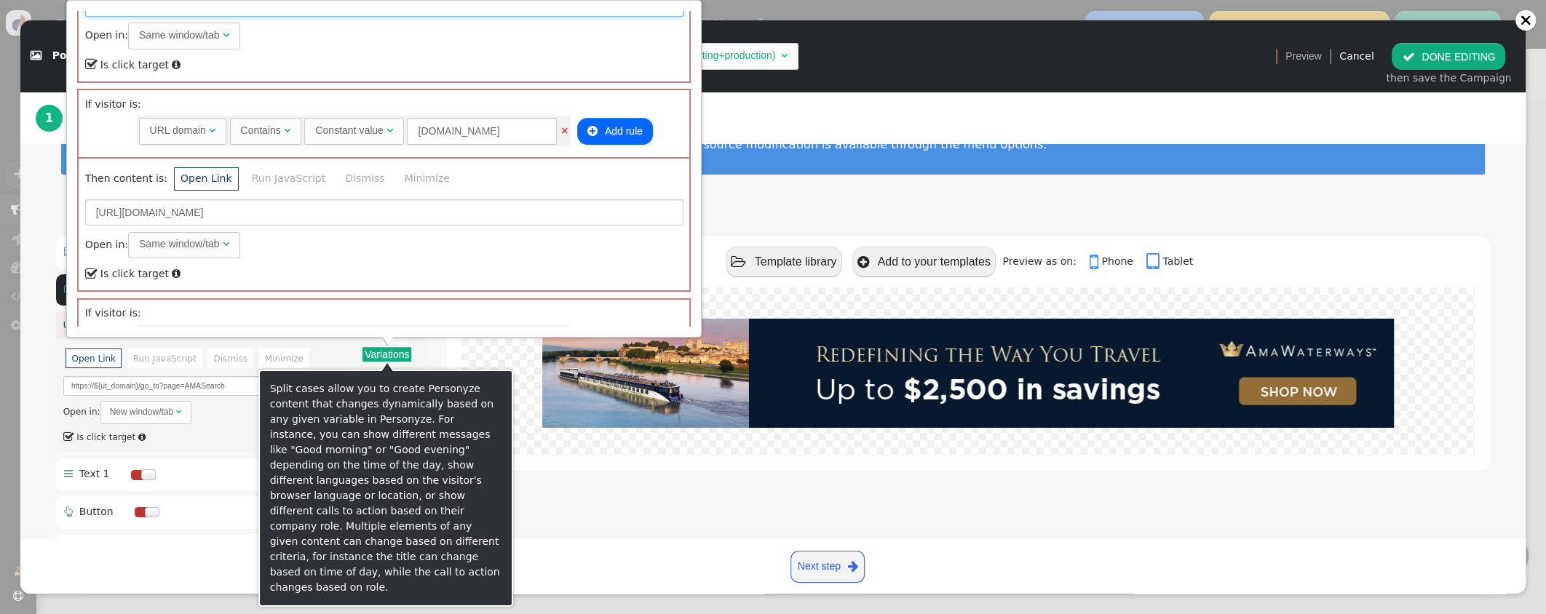
scroll to position [1212, 0]
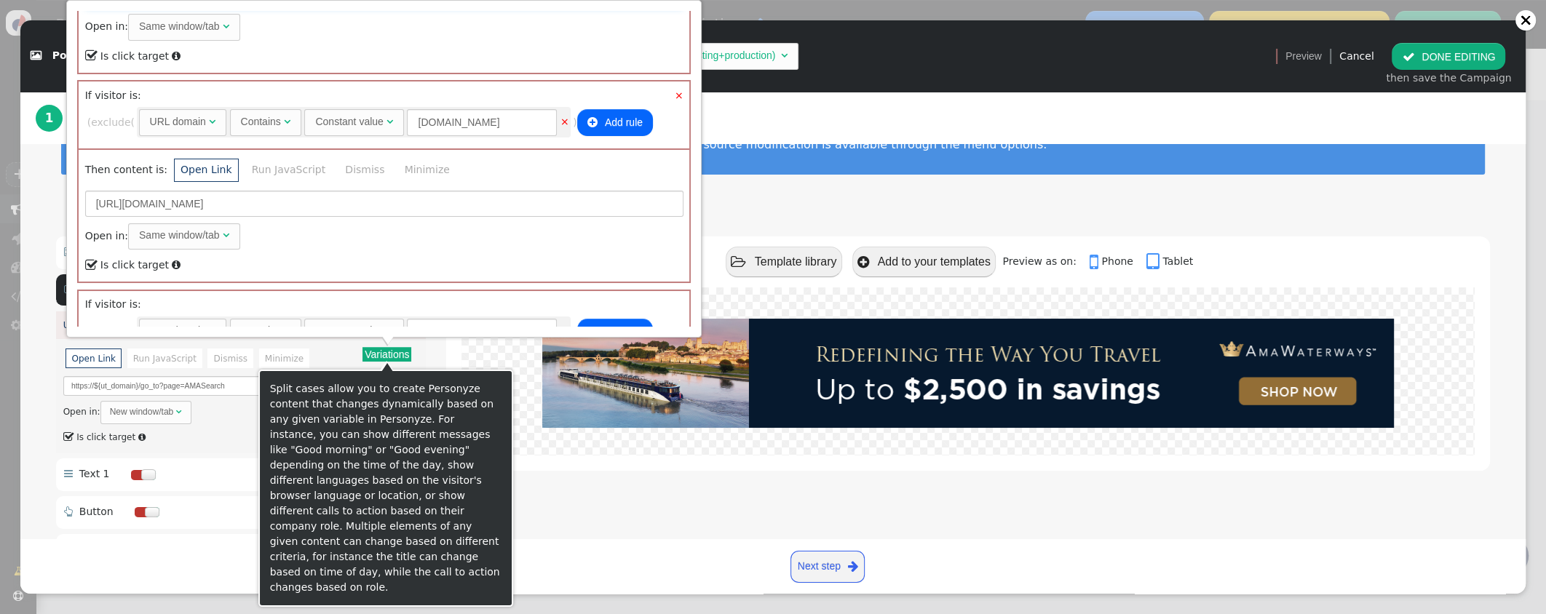
type input "[URL][DOMAIN_NAME]"
drag, startPoint x: 525, startPoint y: 122, endPoint x: 416, endPoint y: 118, distance: 108.5
click at [416, 118] on input "[DOMAIN_NAME]" at bounding box center [482, 122] width 150 height 26
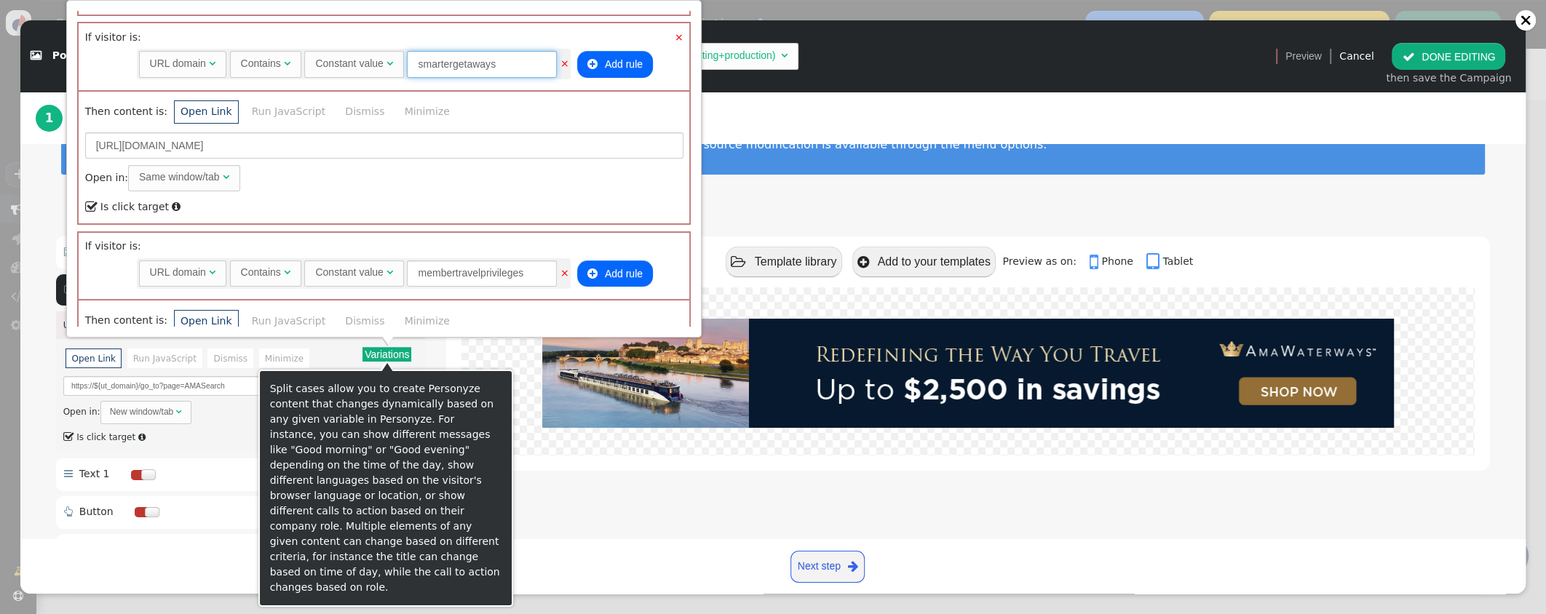
scroll to position [1252, 0]
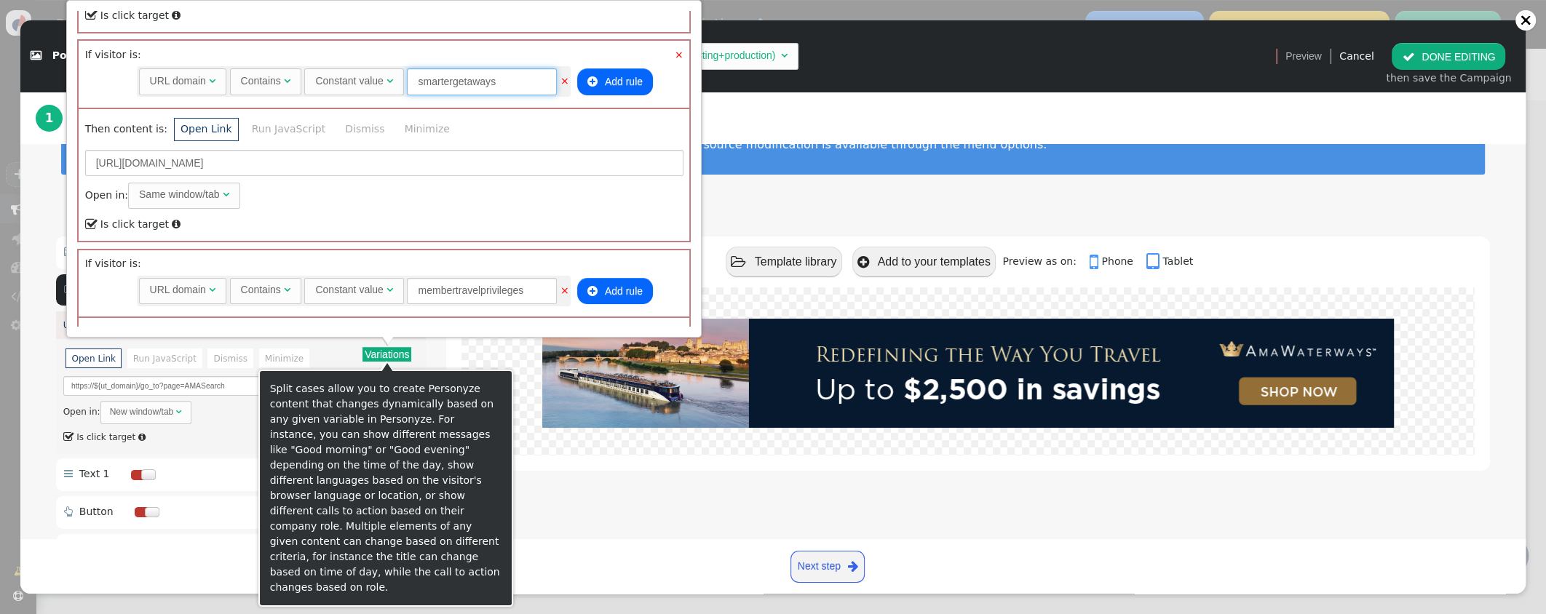
type input "smartergetaways"
drag, startPoint x: 212, startPoint y: 161, endPoint x: 124, endPoint y: 162, distance: 88.1
click at [124, 162] on input "[URL][DOMAIN_NAME]" at bounding box center [384, 163] width 598 height 26
drag, startPoint x: 394, startPoint y: 159, endPoint x: 290, endPoint y: 159, distance: 104.8
click at [290, 159] on input "[URL]" at bounding box center [384, 163] width 598 height 26
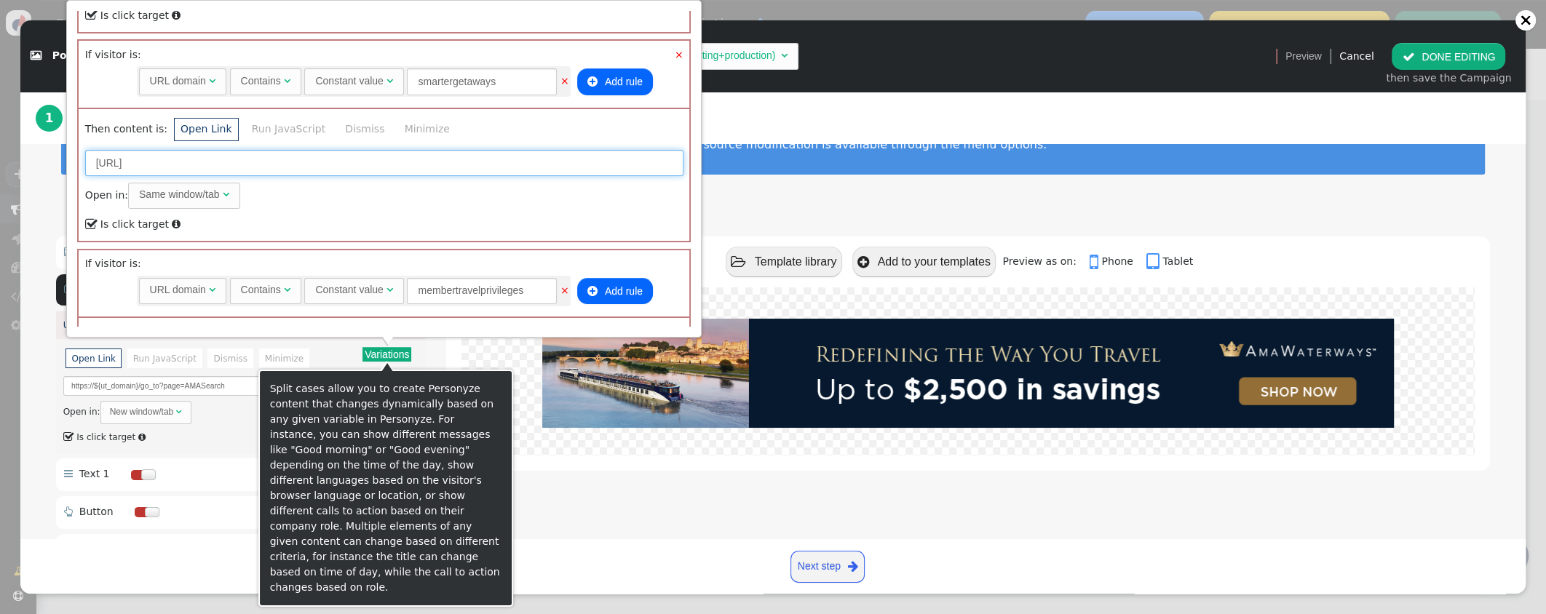
paste input "AMA"
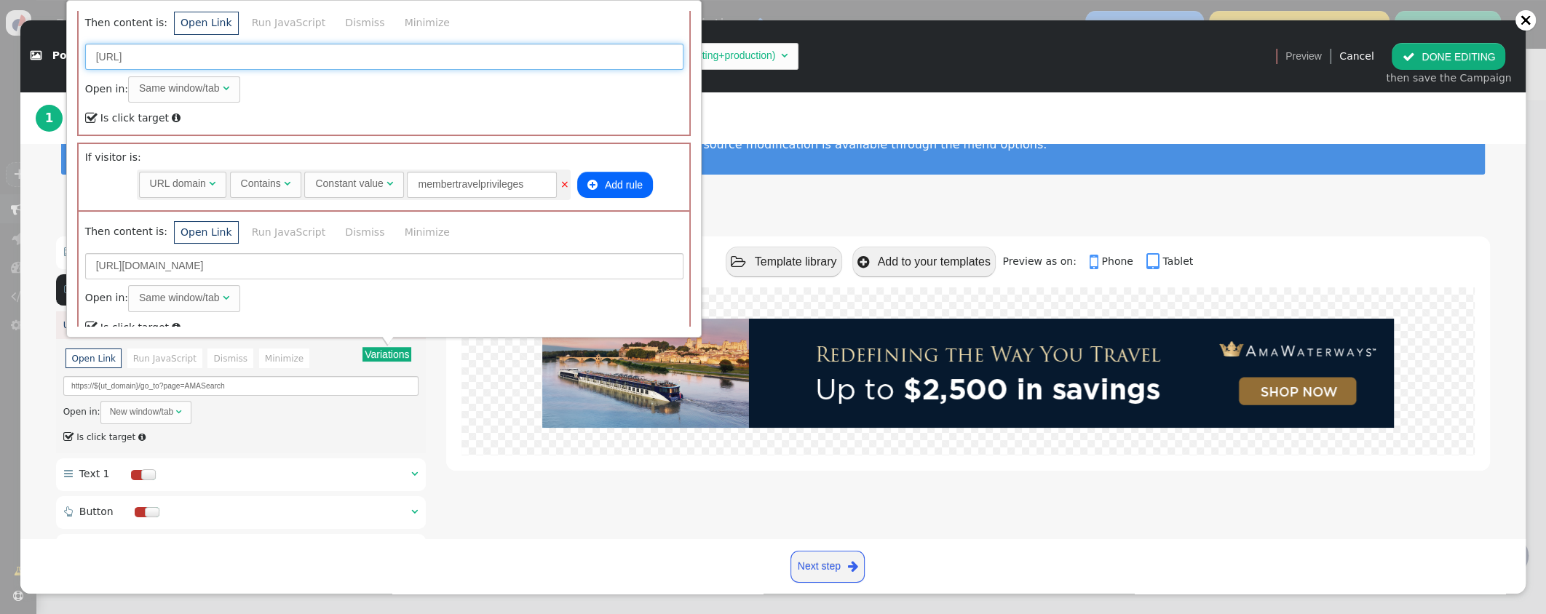
scroll to position [1388, 0]
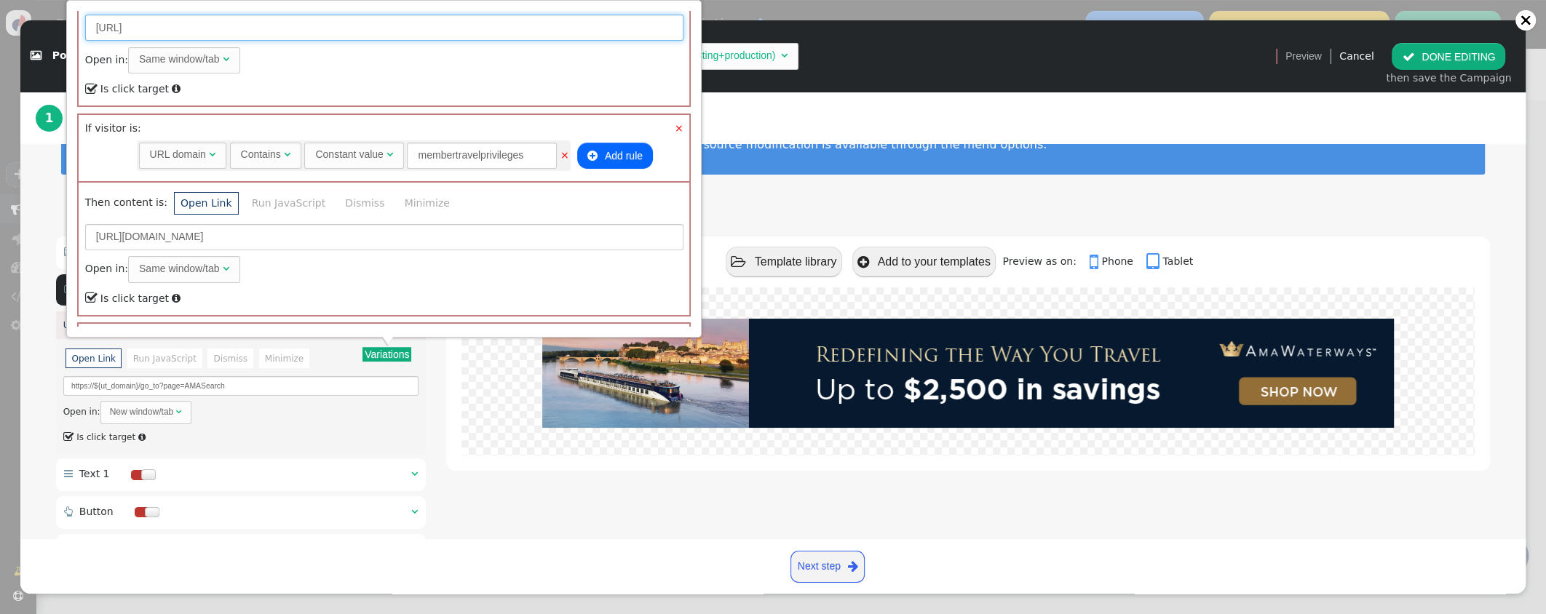
type input "[URL]"
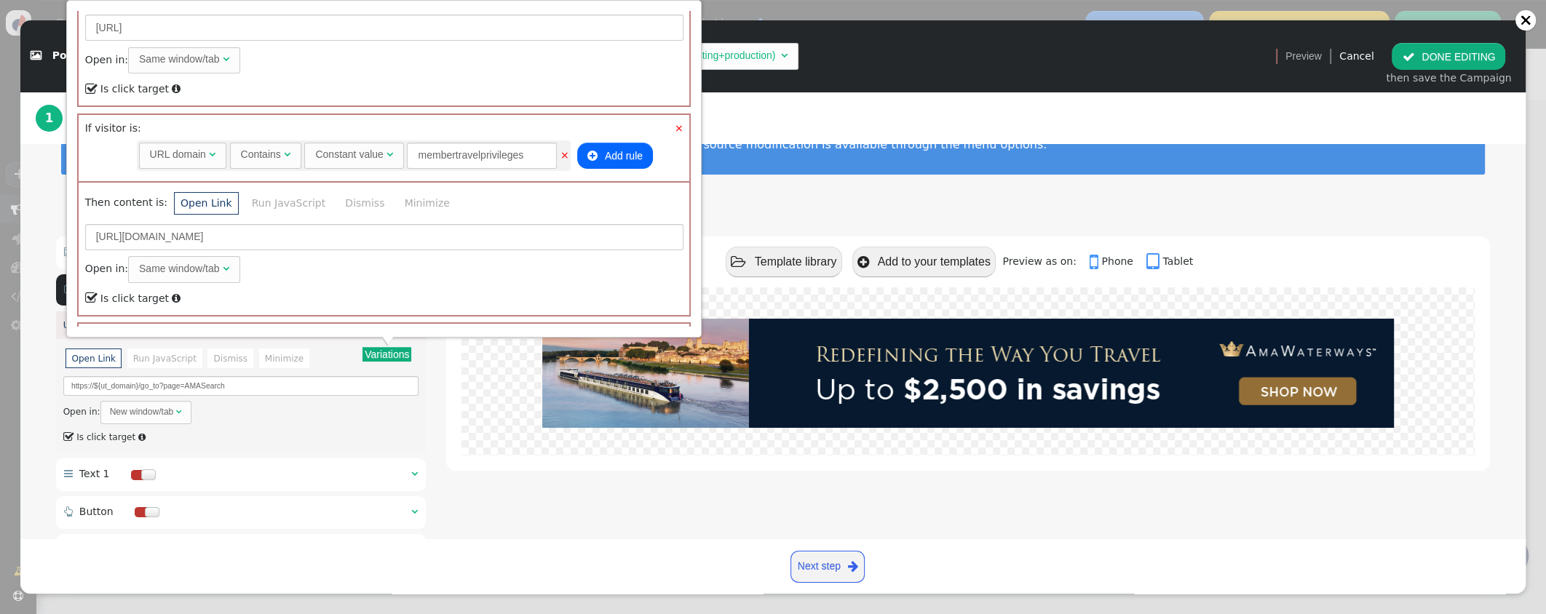
click at [683, 123] on link "×" at bounding box center [679, 128] width 9 height 15
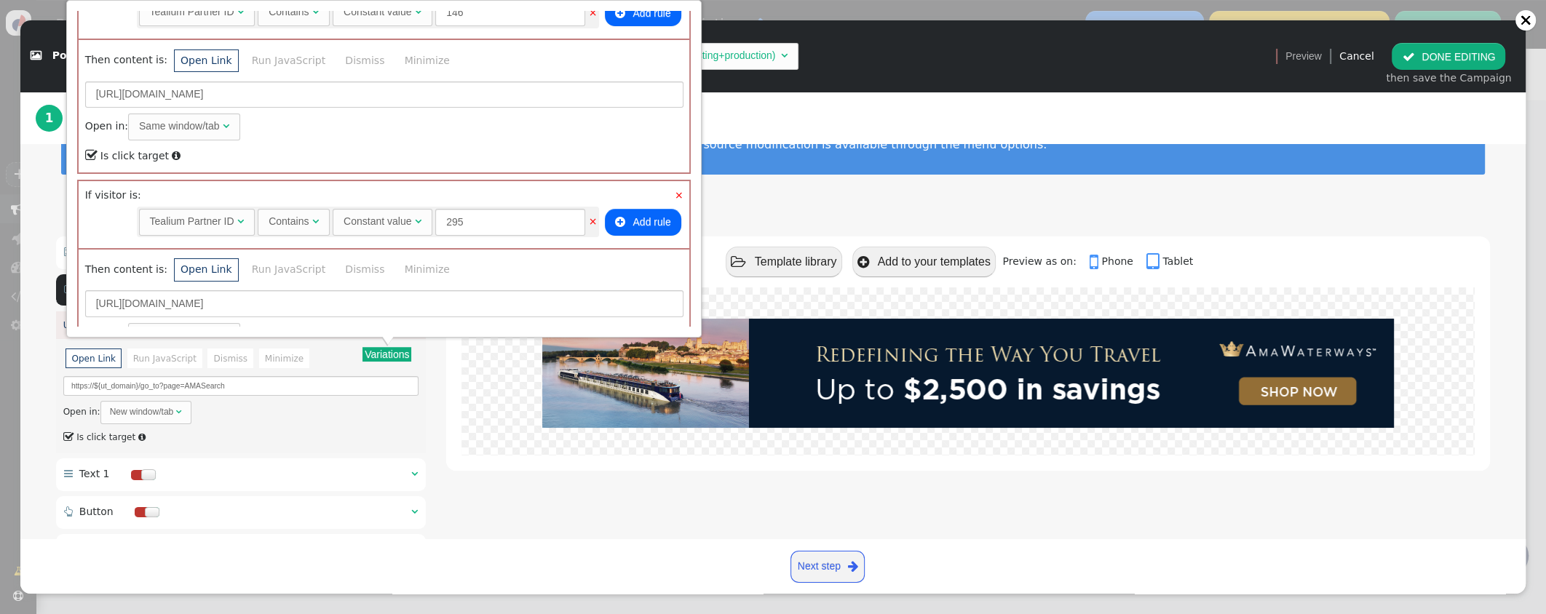
scroll to position [1531, 0]
click at [683, 188] on link "×" at bounding box center [679, 194] width 9 height 15
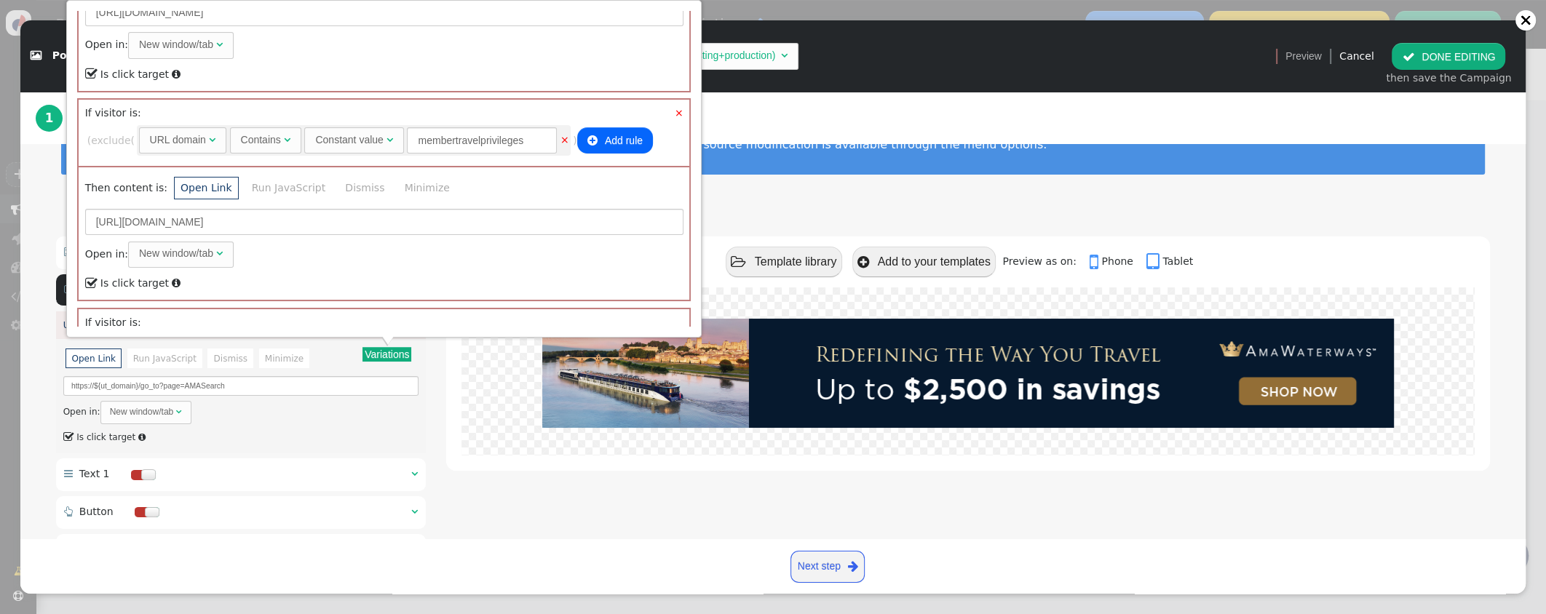
scroll to position [1405, 0]
click at [683, 105] on link "×" at bounding box center [679, 110] width 9 height 15
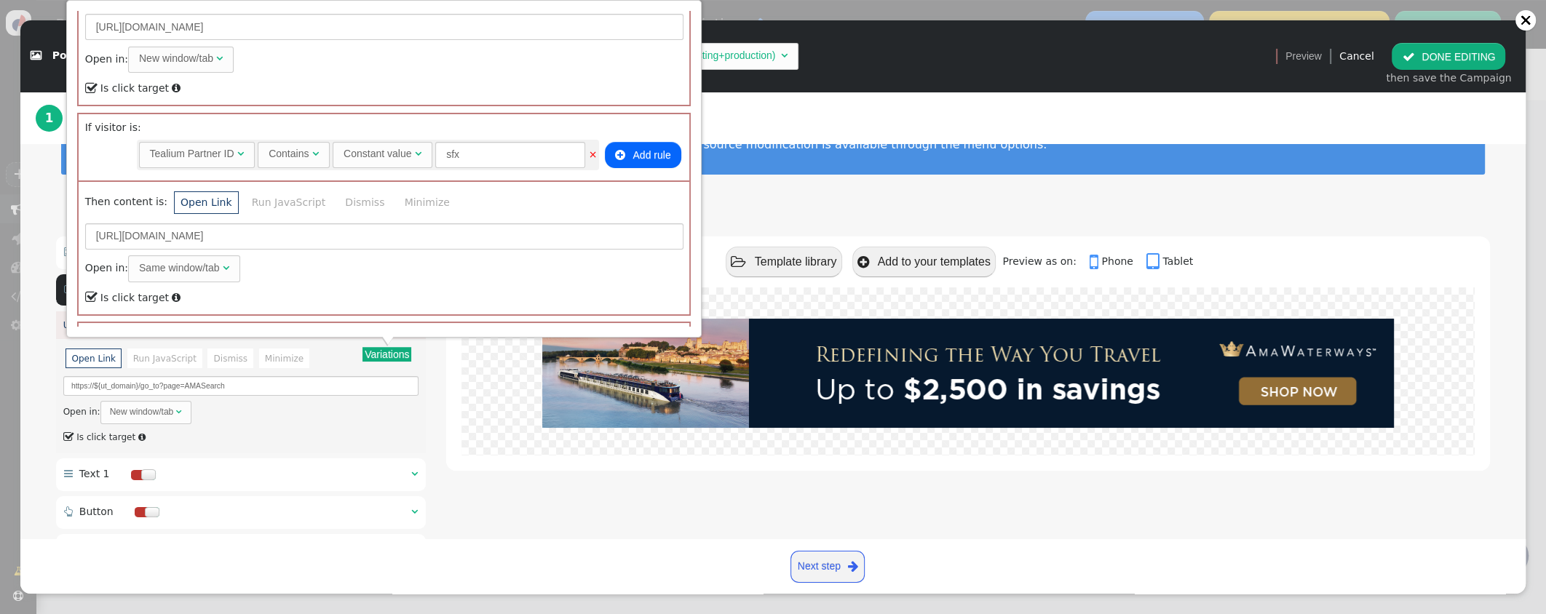
scroll to position [1197, 0]
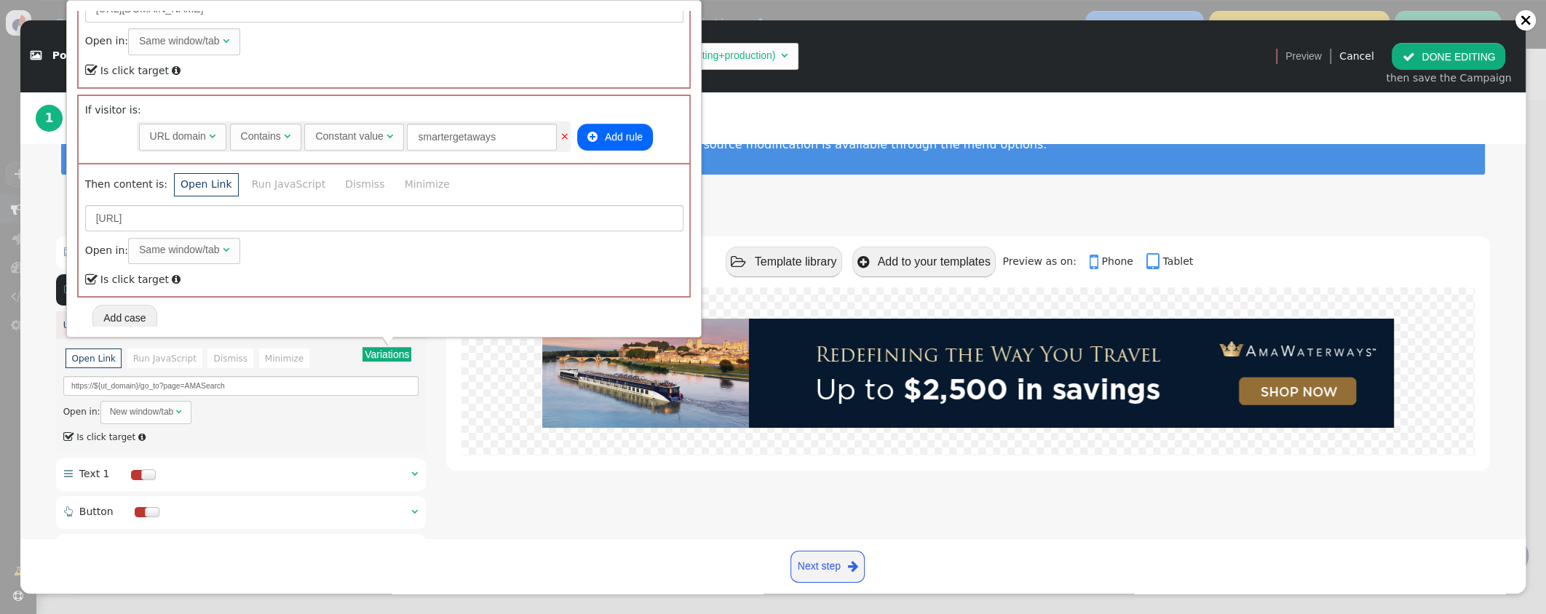
click at [787, 207] on div "To edit an element, simply click on it to access its customization options. For…" at bounding box center [772, 153] width 1505 height 125
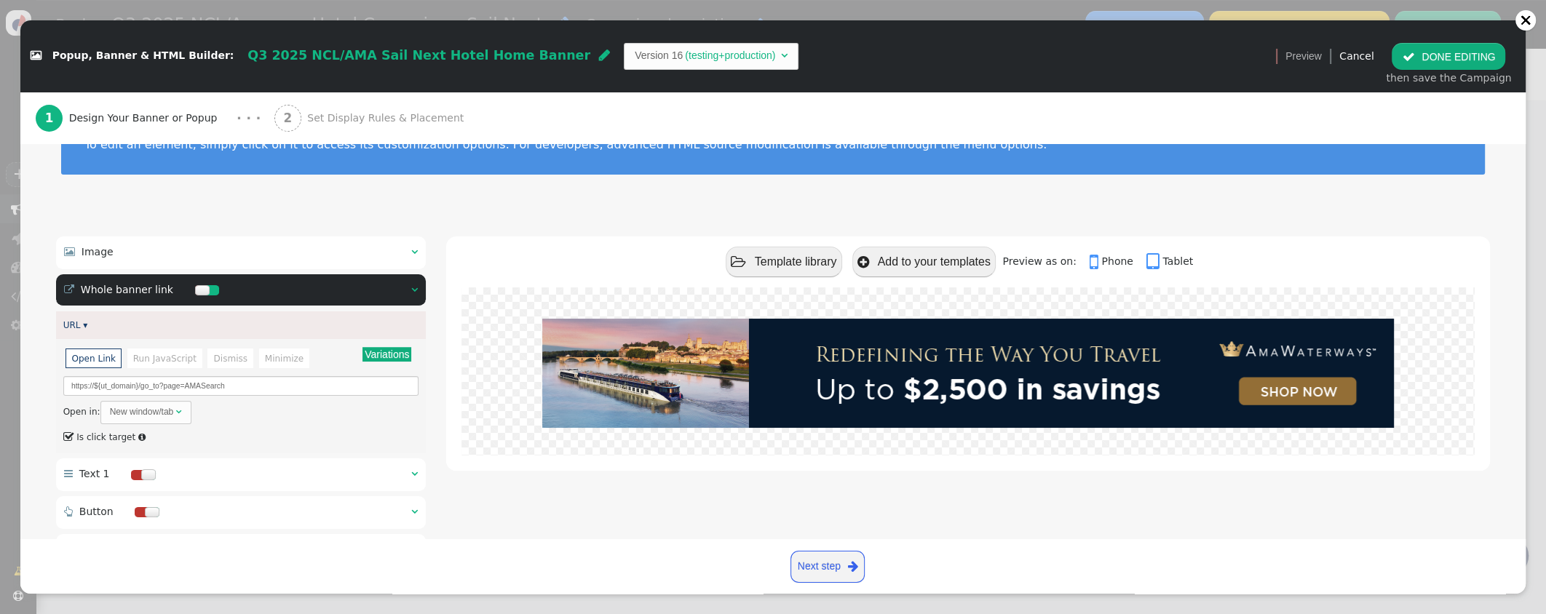
click at [1434, 61] on button " DONE EDITING" at bounding box center [1448, 56] width 114 height 26
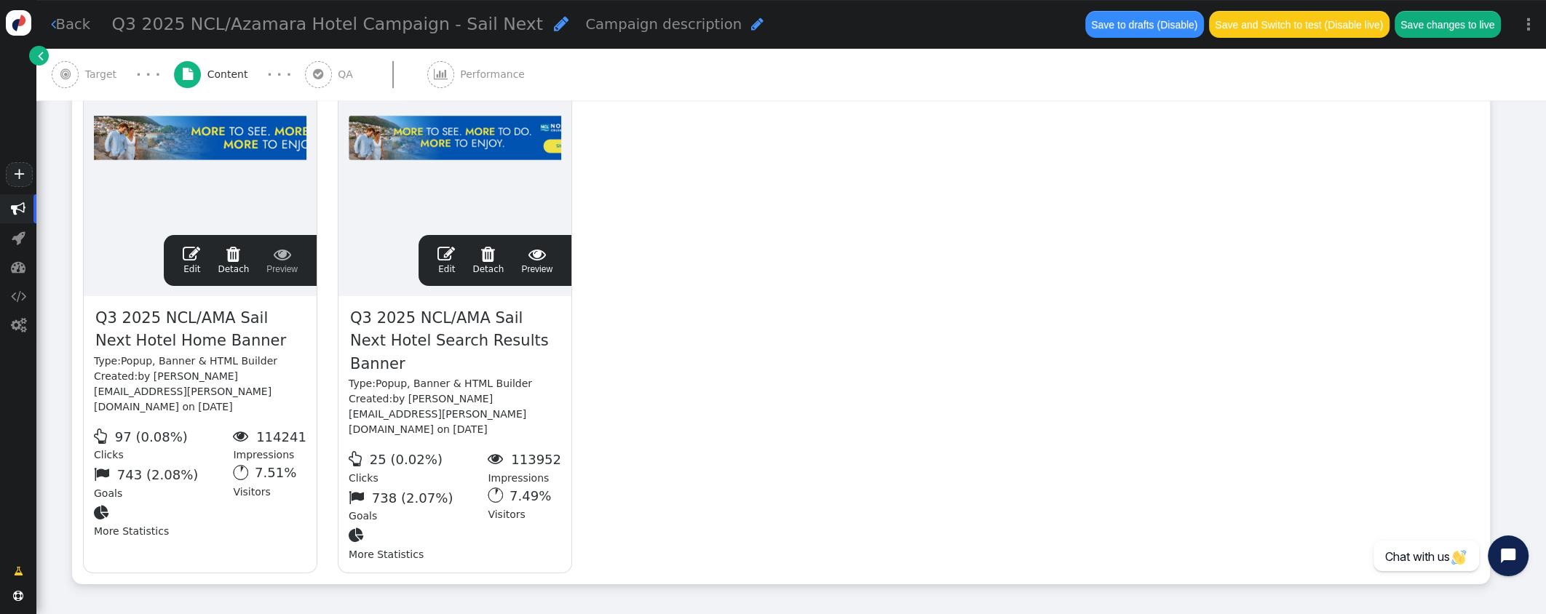
click at [447, 253] on span "" at bounding box center [445, 253] width 17 height 17
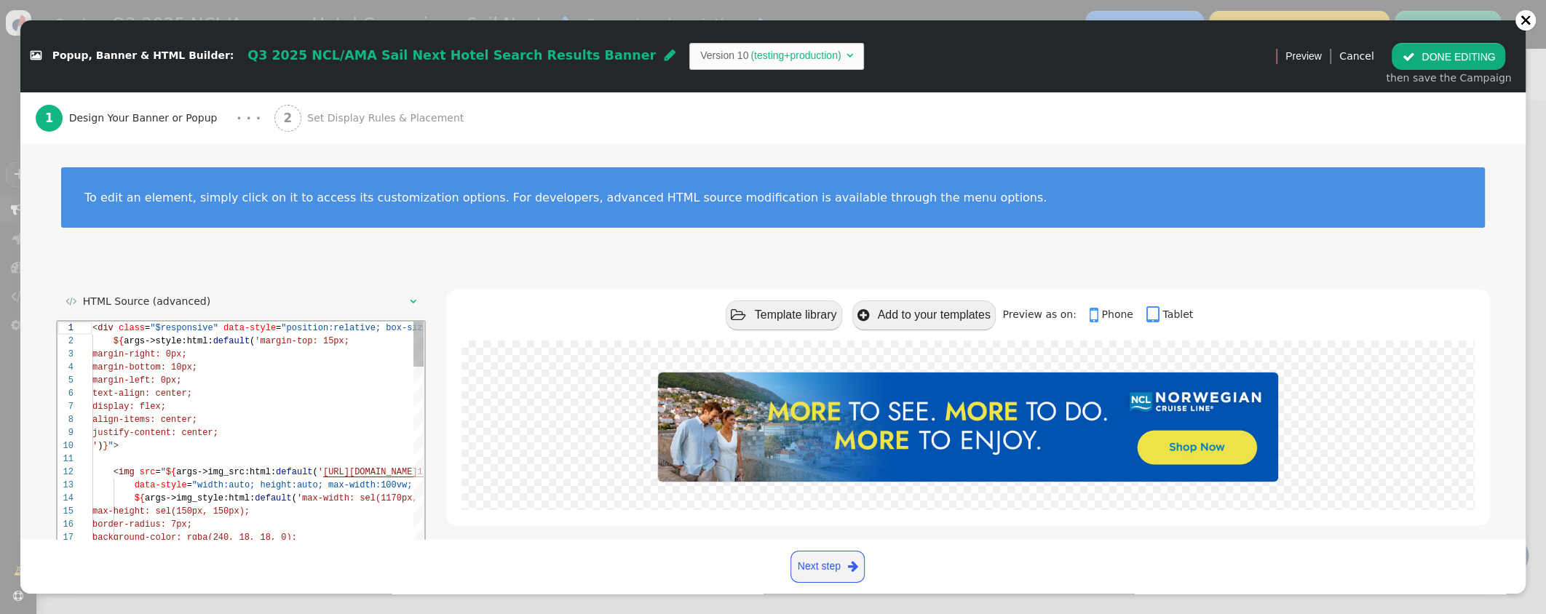
scroll to position [131, 0]
click at [1432, 60] on button " DONE EDITING" at bounding box center [1448, 56] width 114 height 26
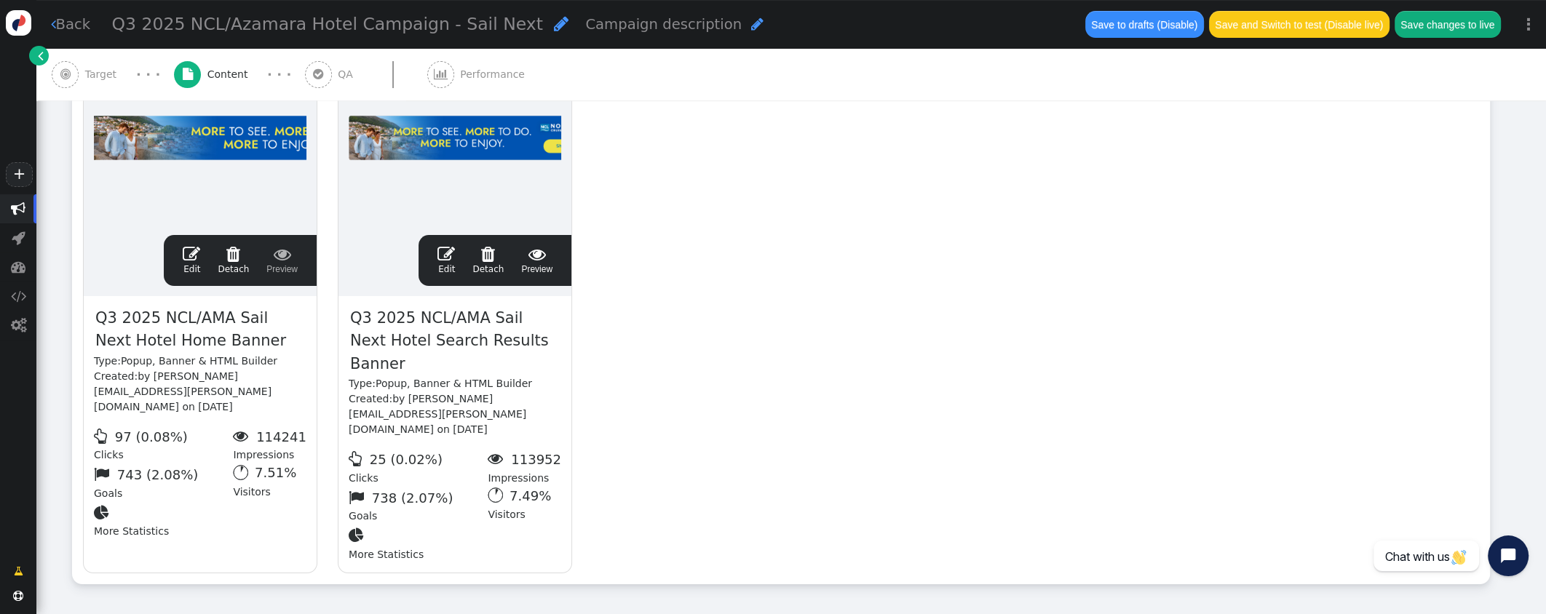
click at [185, 253] on span "" at bounding box center [191, 253] width 17 height 17
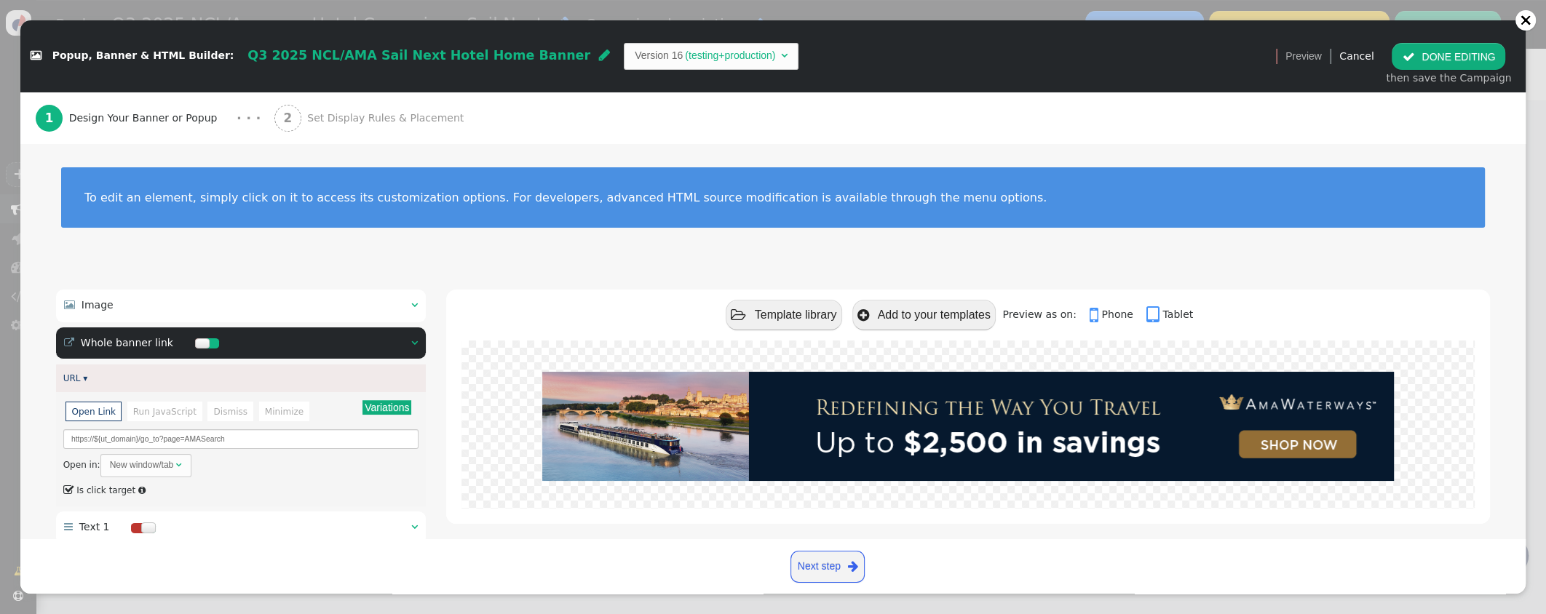
click at [407, 304] on div " Image  " at bounding box center [241, 306] width 370 height 32
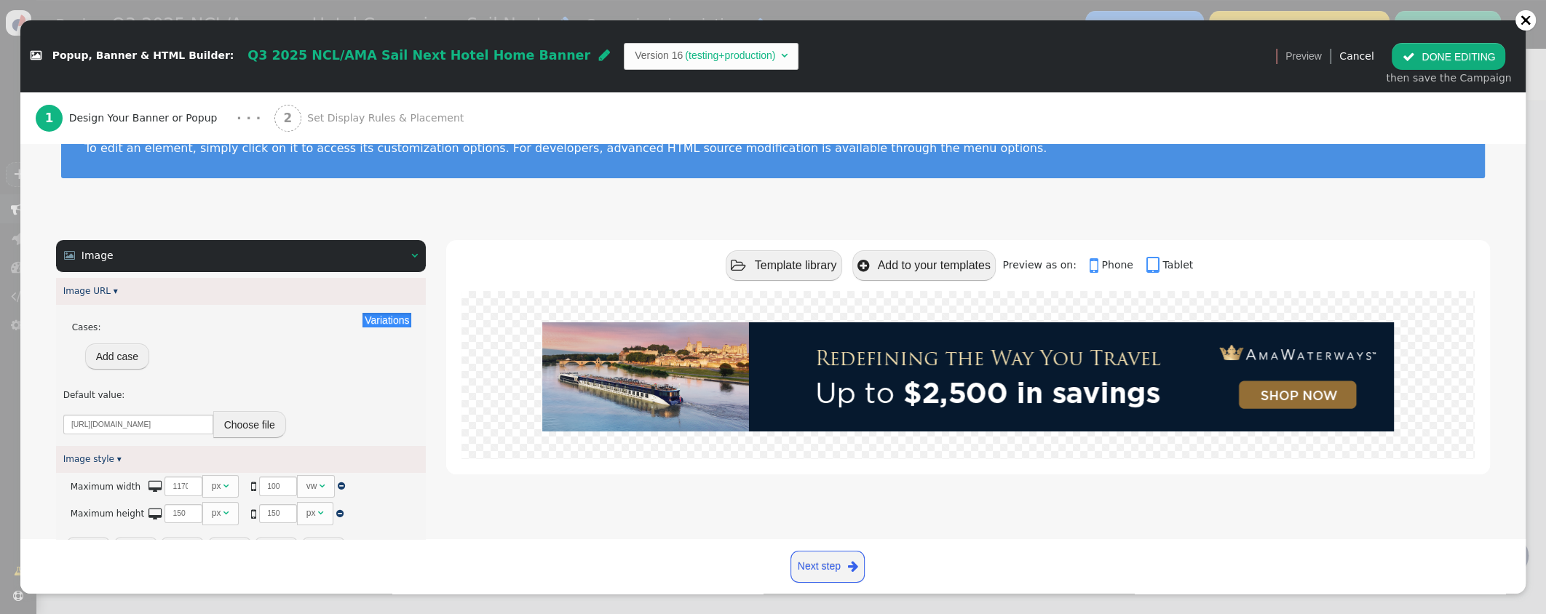
scroll to position [64, 0]
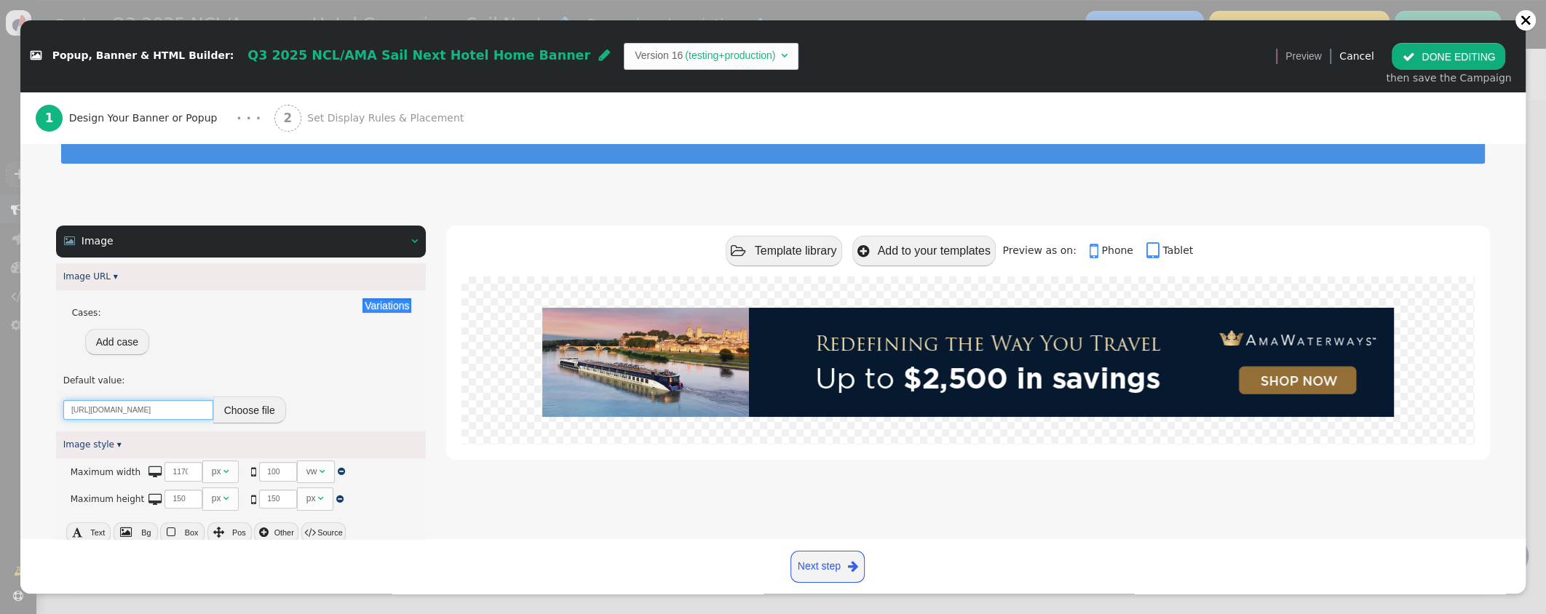
click at [163, 410] on input "[URL][DOMAIN_NAME]" at bounding box center [138, 410] width 150 height 20
click at [258, 407] on button "Choose file" at bounding box center [249, 410] width 73 height 26
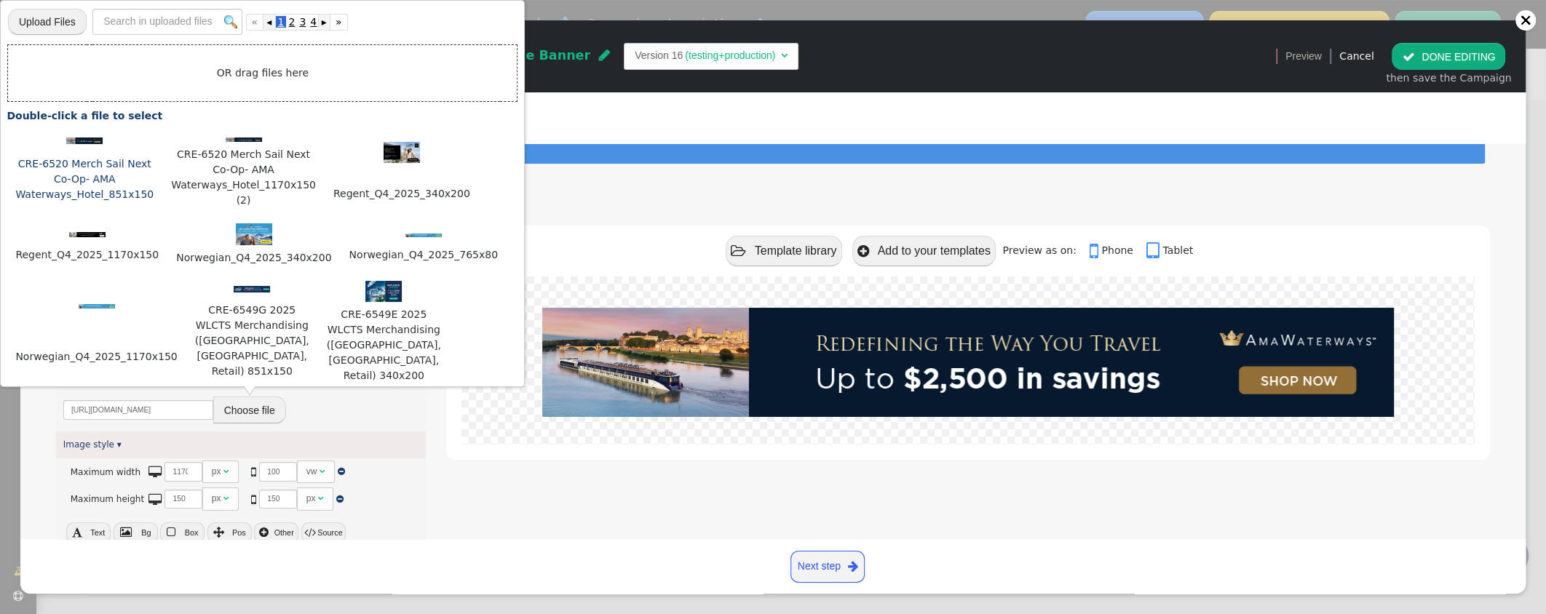
click at [87, 142] on img at bounding box center [84, 141] width 36 height 7
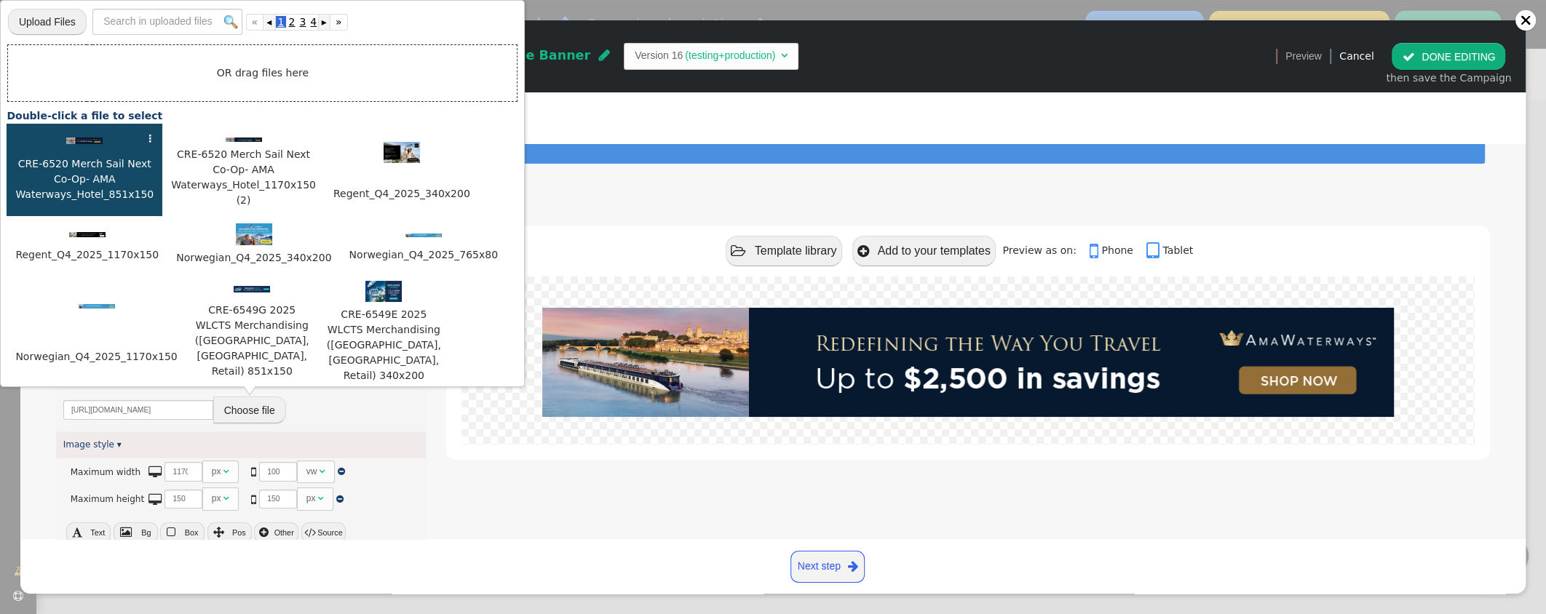
click at [87, 142] on img at bounding box center [84, 141] width 36 height 7
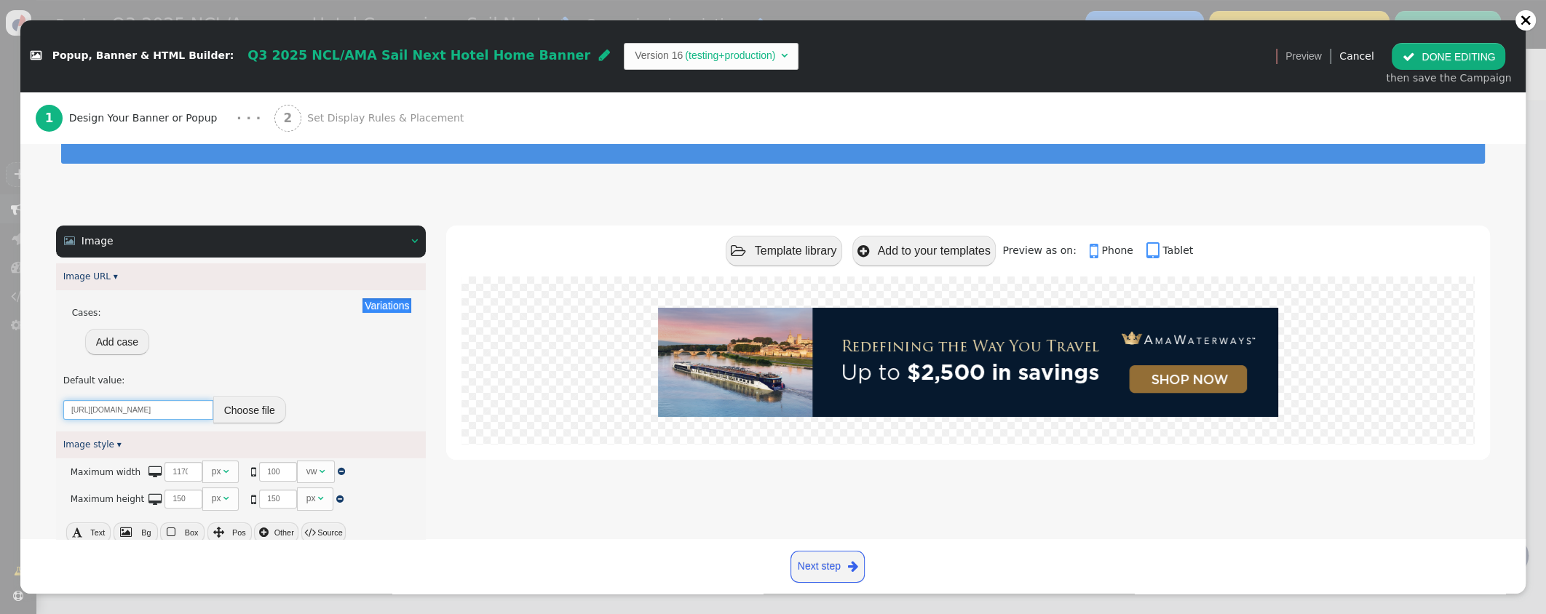
click at [175, 410] on input "[URL][DOMAIN_NAME]" at bounding box center [138, 410] width 150 height 20
click at [135, 407] on input "[URL][DOMAIN_NAME]" at bounding box center [138, 410] width 150 height 20
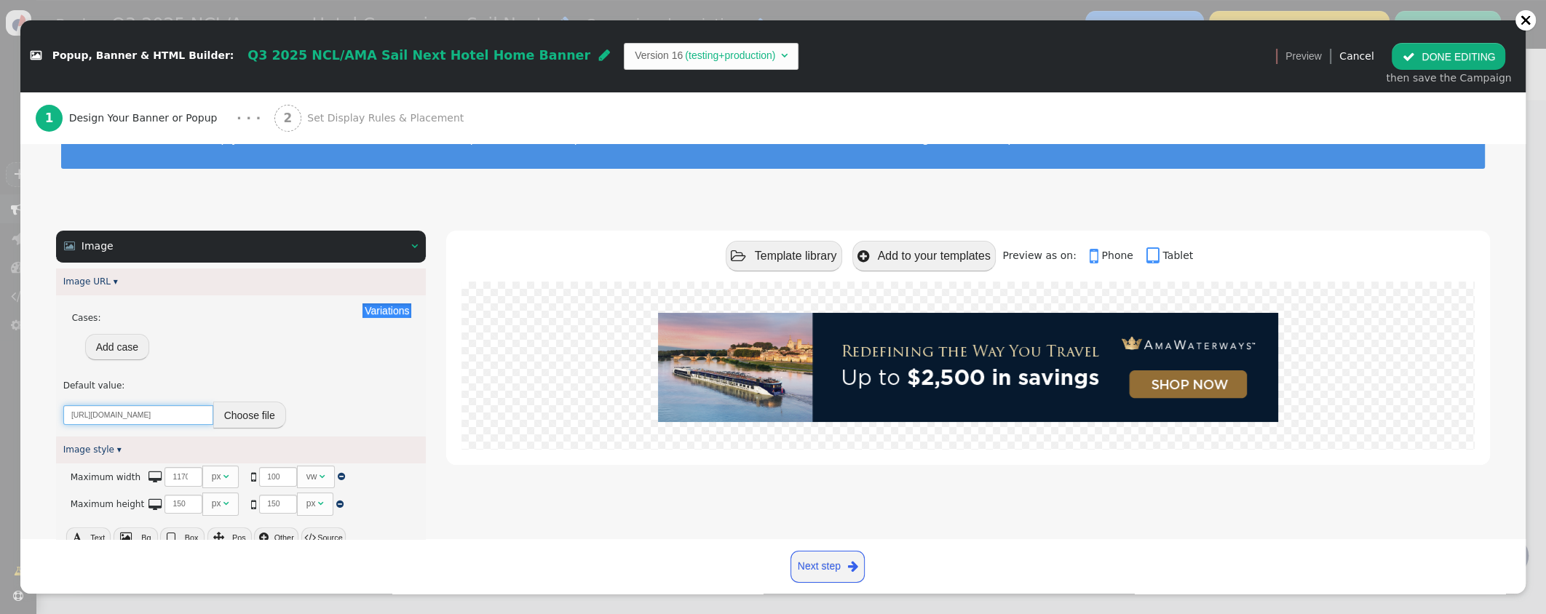
scroll to position [60, 0]
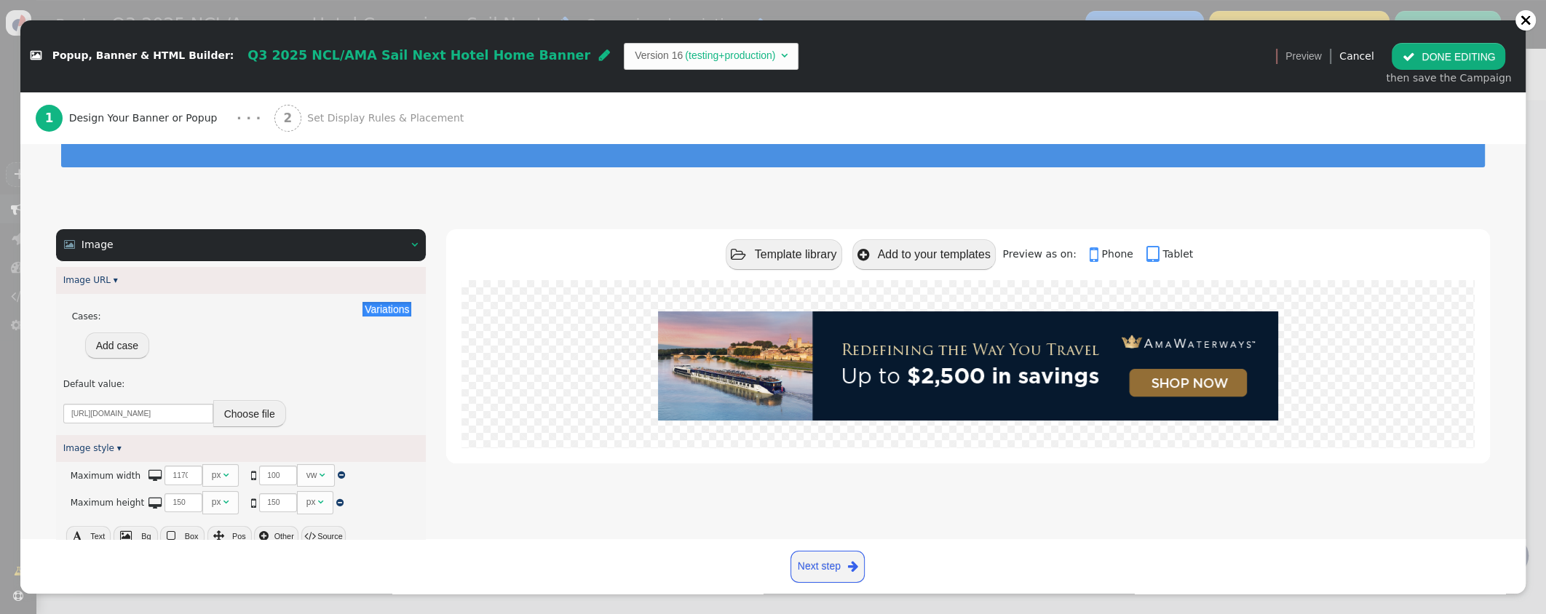
click at [231, 415] on button "Choose file" at bounding box center [249, 413] width 73 height 26
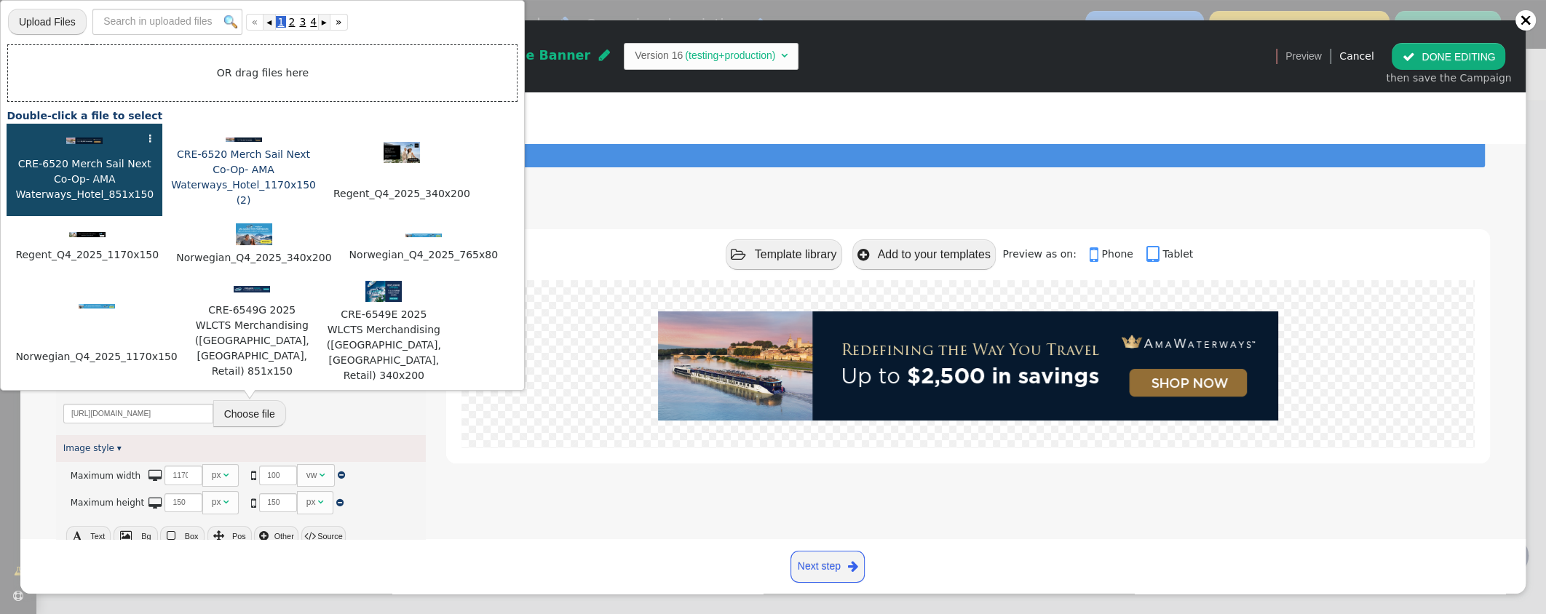
click at [226, 144] on div at bounding box center [244, 138] width 148 height 15
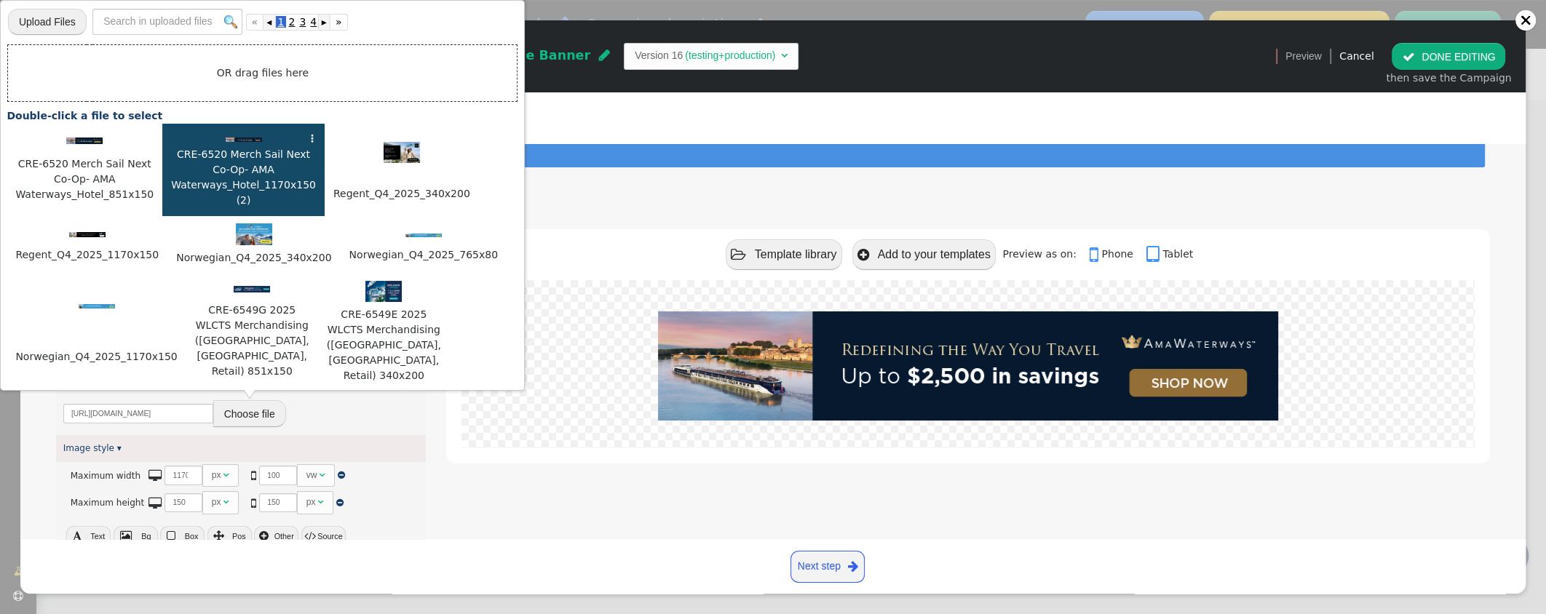
click at [226, 144] on div at bounding box center [244, 138] width 148 height 15
type input "[URL][DOMAIN_NAME]"
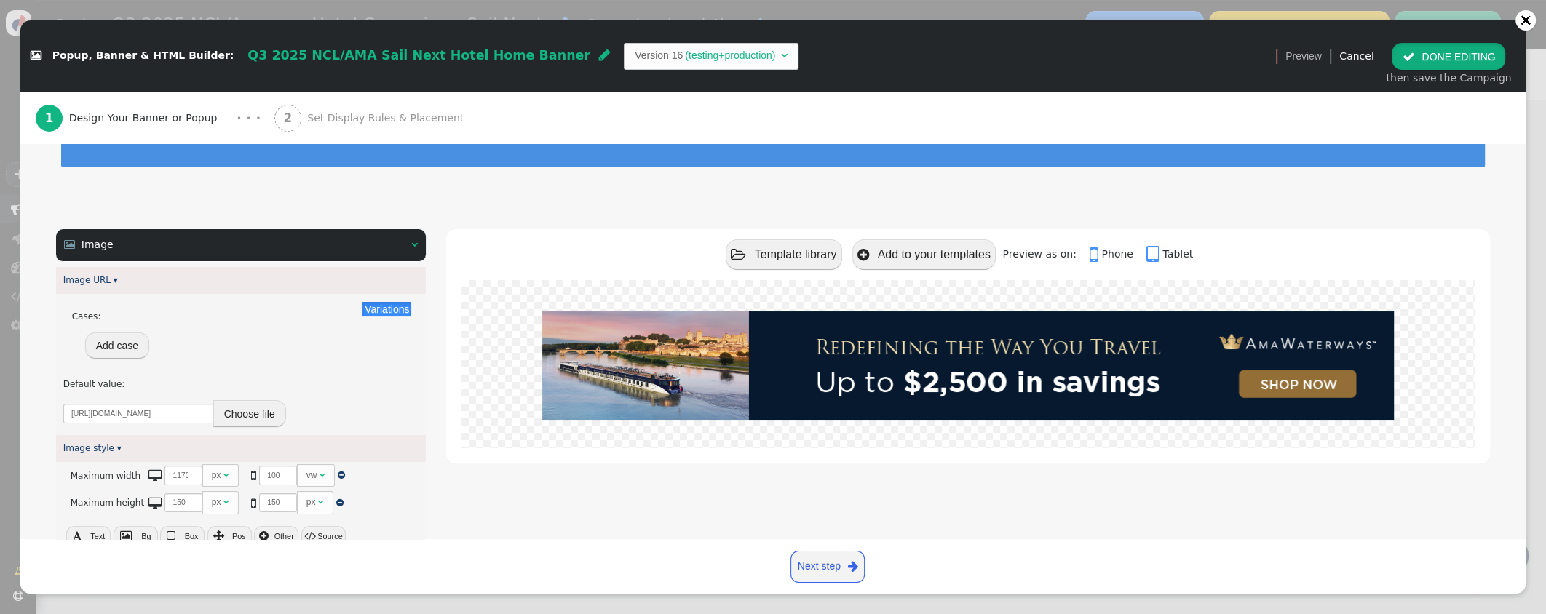
click at [1414, 60] on span "" at bounding box center [1407, 57] width 12 height 12
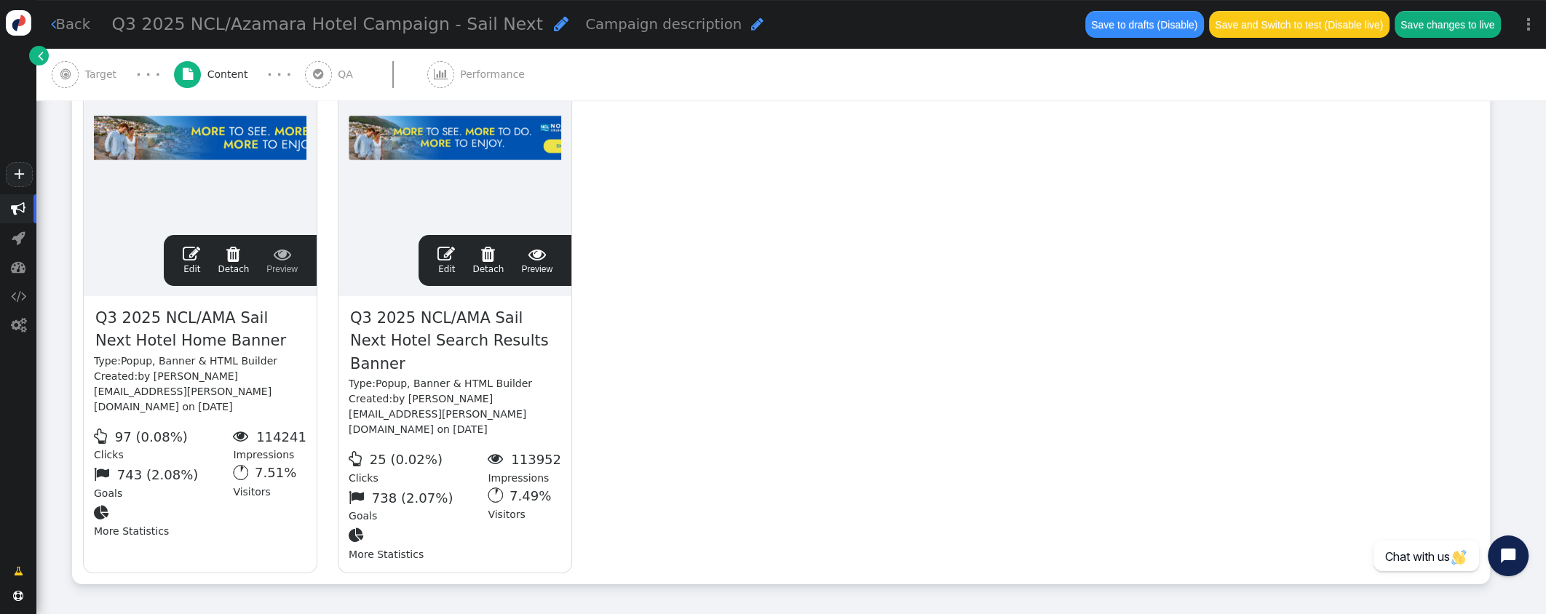
click at [450, 253] on span "" at bounding box center [445, 253] width 17 height 17
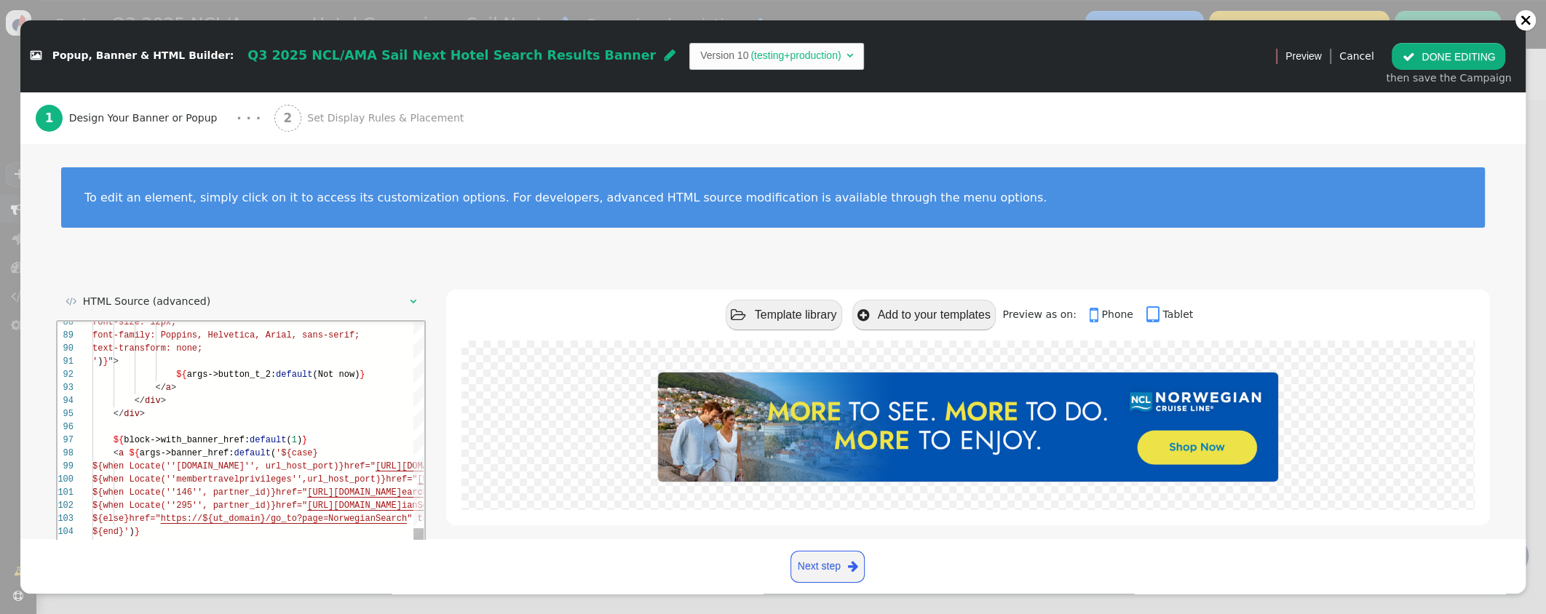
scroll to position [67, 0]
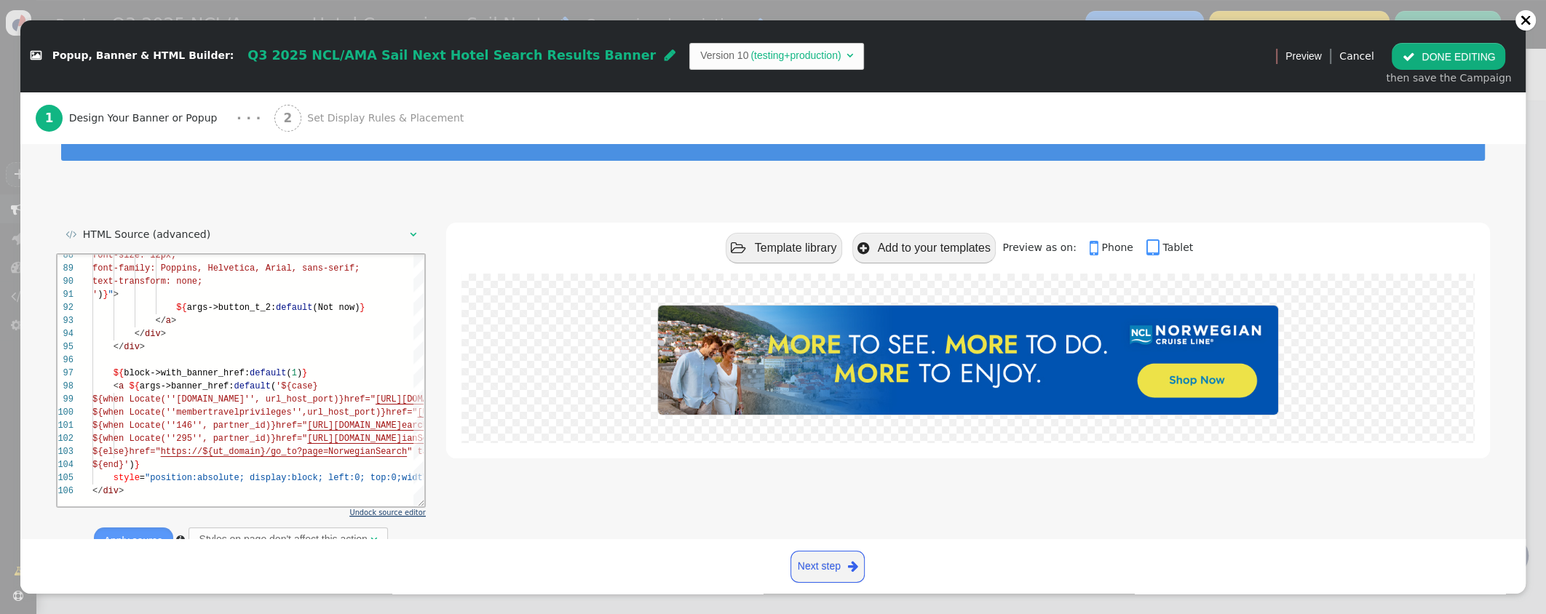
click at [389, 512] on span "Undock source editor" at bounding box center [387, 513] width 76 height 8
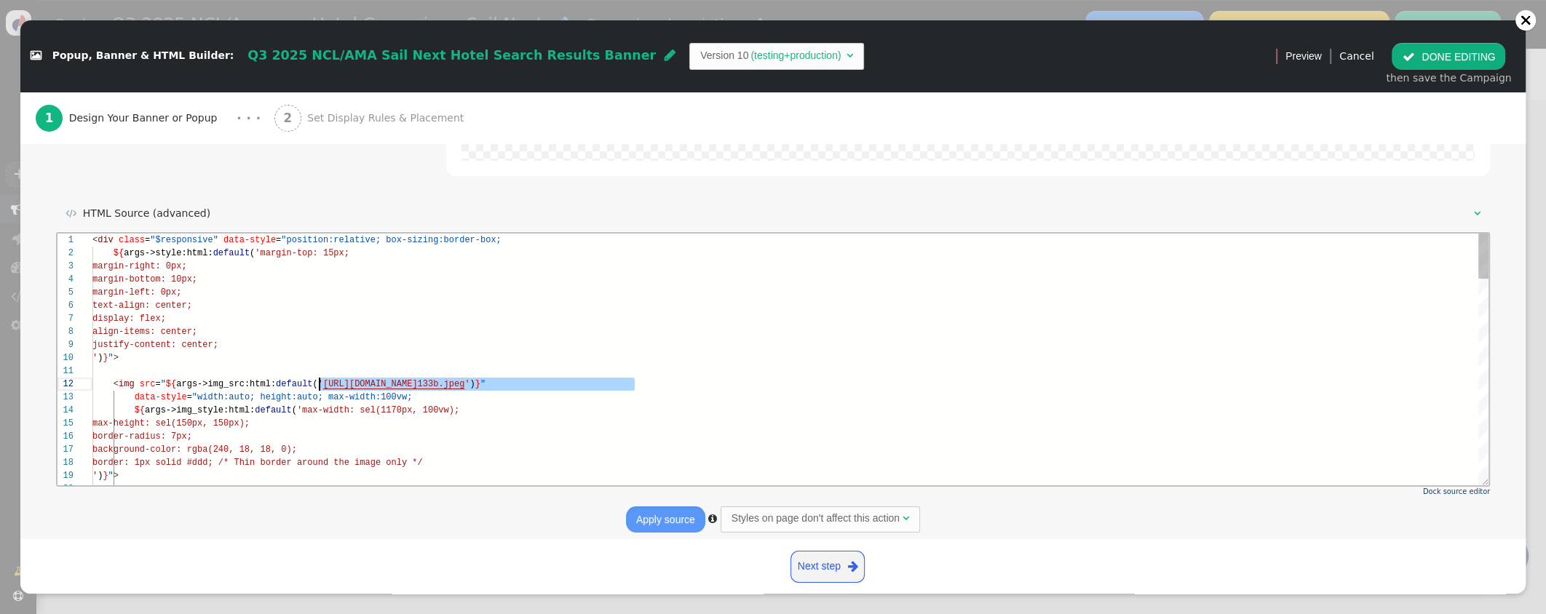
scroll to position [13, 231]
drag, startPoint x: 635, startPoint y: 386, endPoint x: 397, endPoint y: 378, distance: 238.1
paste textarea "[DOMAIN_NAME]"
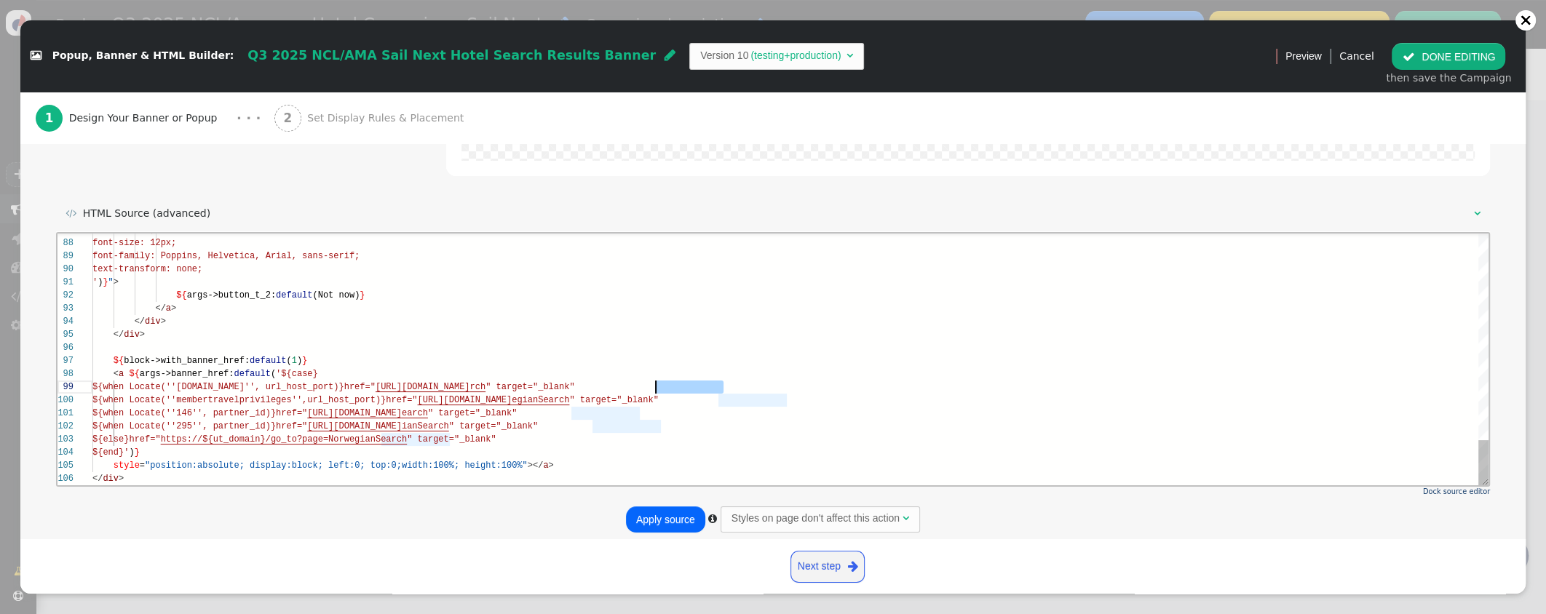
scroll to position [104, 557]
drag, startPoint x: 723, startPoint y: 386, endPoint x: 656, endPoint y: 383, distance: 67.7
drag, startPoint x: 691, startPoint y: 386, endPoint x: 643, endPoint y: 386, distance: 48.0
click at [643, 386] on div "87 88 89 90 91 92 93 94 95 96 97 98 99 100 101 102 103 104 105 106 color: #fff;…" at bounding box center [772, 359] width 1431 height 252
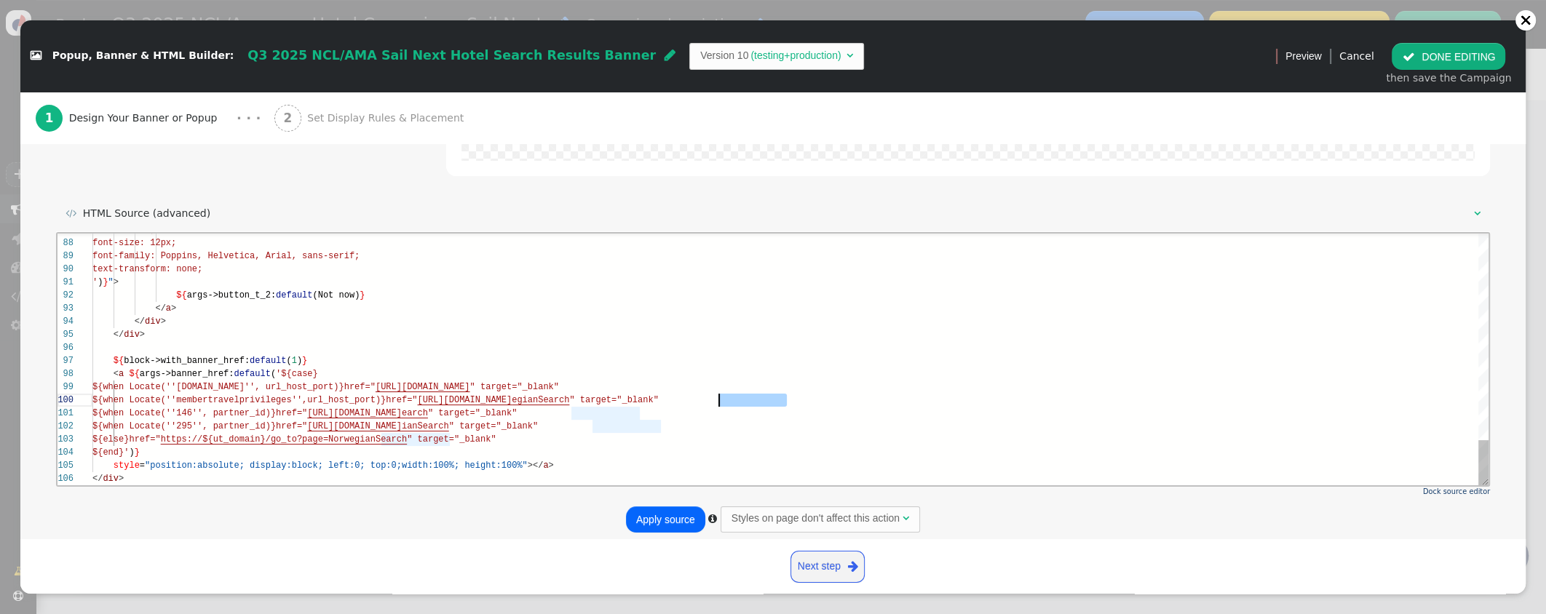
scroll to position [117, 616]
drag, startPoint x: 776, startPoint y: 401, endPoint x: 707, endPoint y: 399, distance: 68.4
click at [512, 399] on span "[URL][DOMAIN_NAME]" at bounding box center [464, 399] width 95 height 10
click at [569, 399] on span "egianSearch" at bounding box center [540, 399] width 57 height 10
drag, startPoint x: 785, startPoint y: 399, endPoint x: 709, endPoint y: 400, distance: 76.4
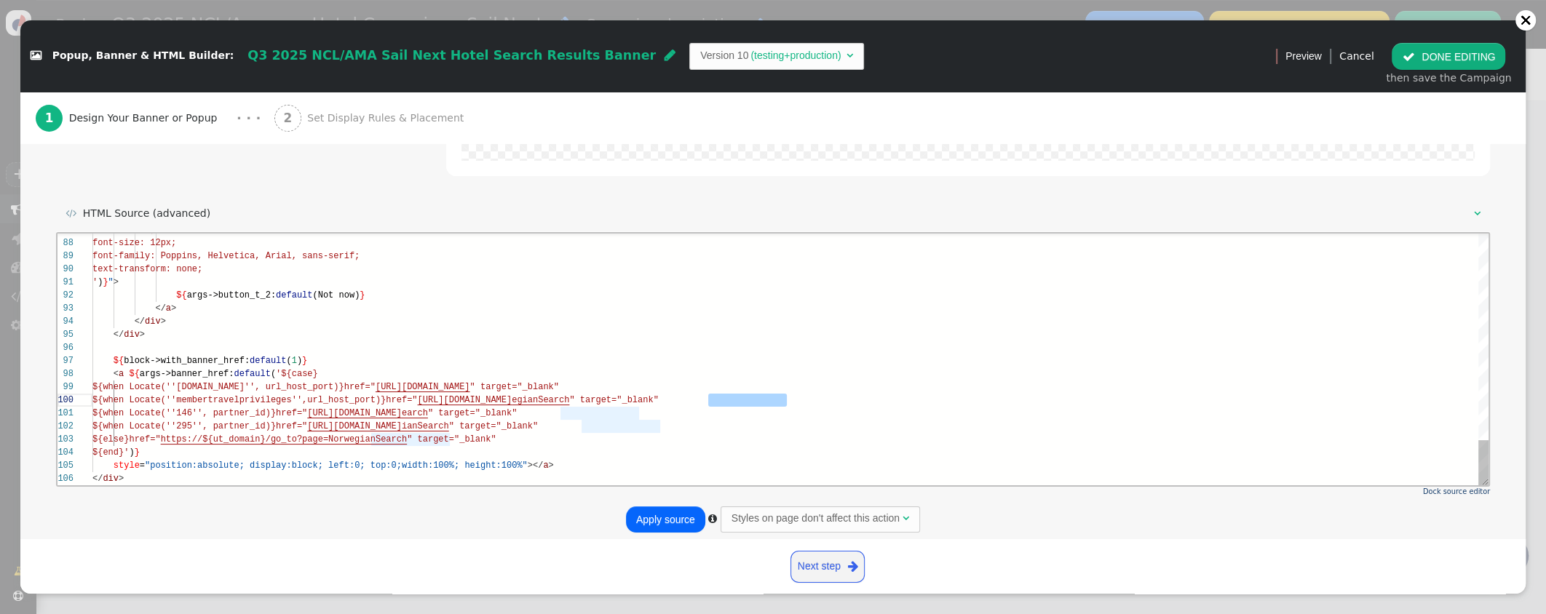
paste textarea "AMA"
drag, startPoint x: 637, startPoint y: 415, endPoint x: 568, endPoint y: 415, distance: 69.9
paste textarea "AMA"
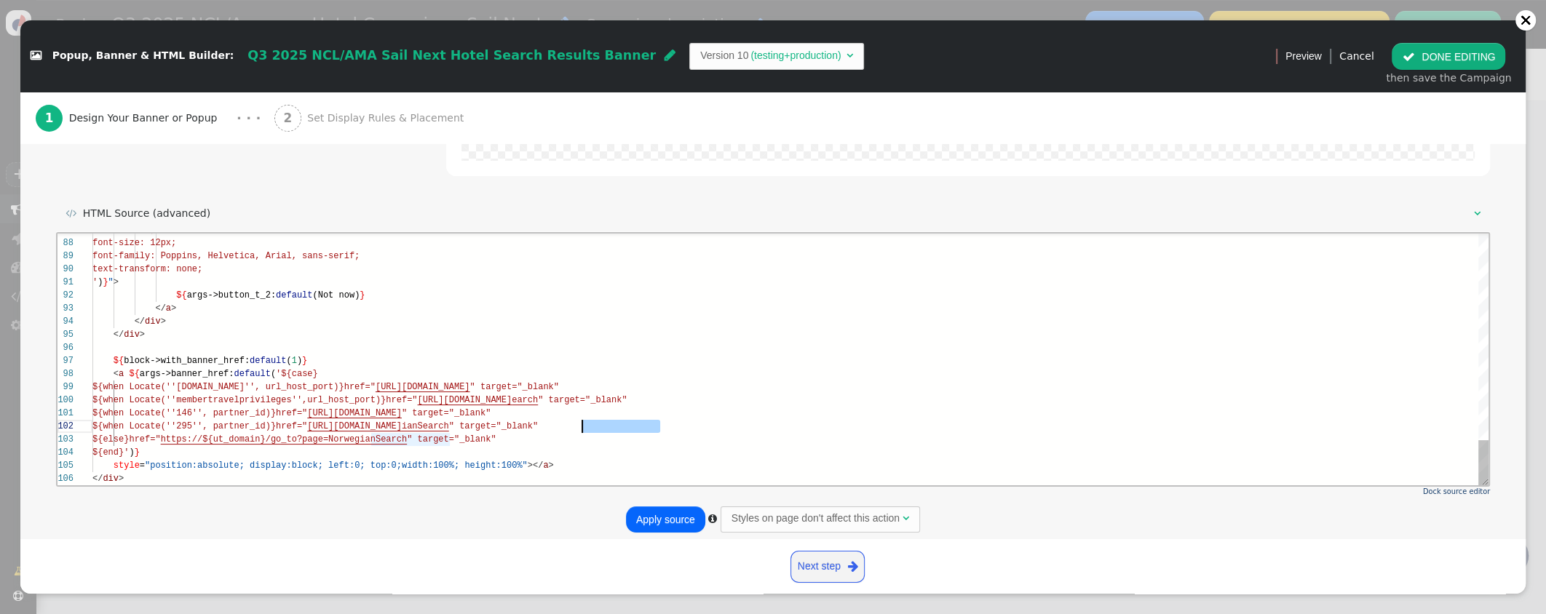
drag, startPoint x: 661, startPoint y: 428, endPoint x: 582, endPoint y: 428, distance: 78.6
paste textarea "AMA"
drag, startPoint x: 450, startPoint y: 439, endPoint x: 422, endPoint y: 434, distance: 28.7
paste textarea "AMA"
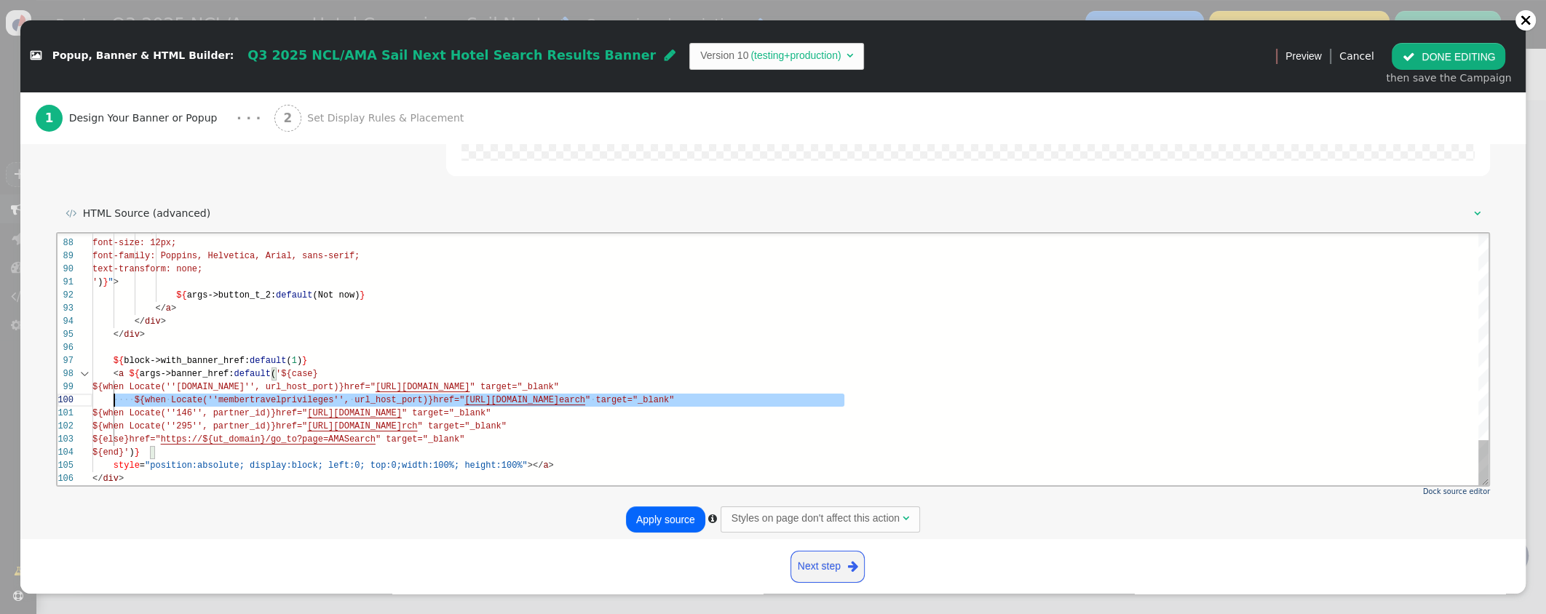
scroll to position [117, 0]
drag, startPoint x: 857, startPoint y: 397, endPoint x: 54, endPoint y: 400, distance: 803.3
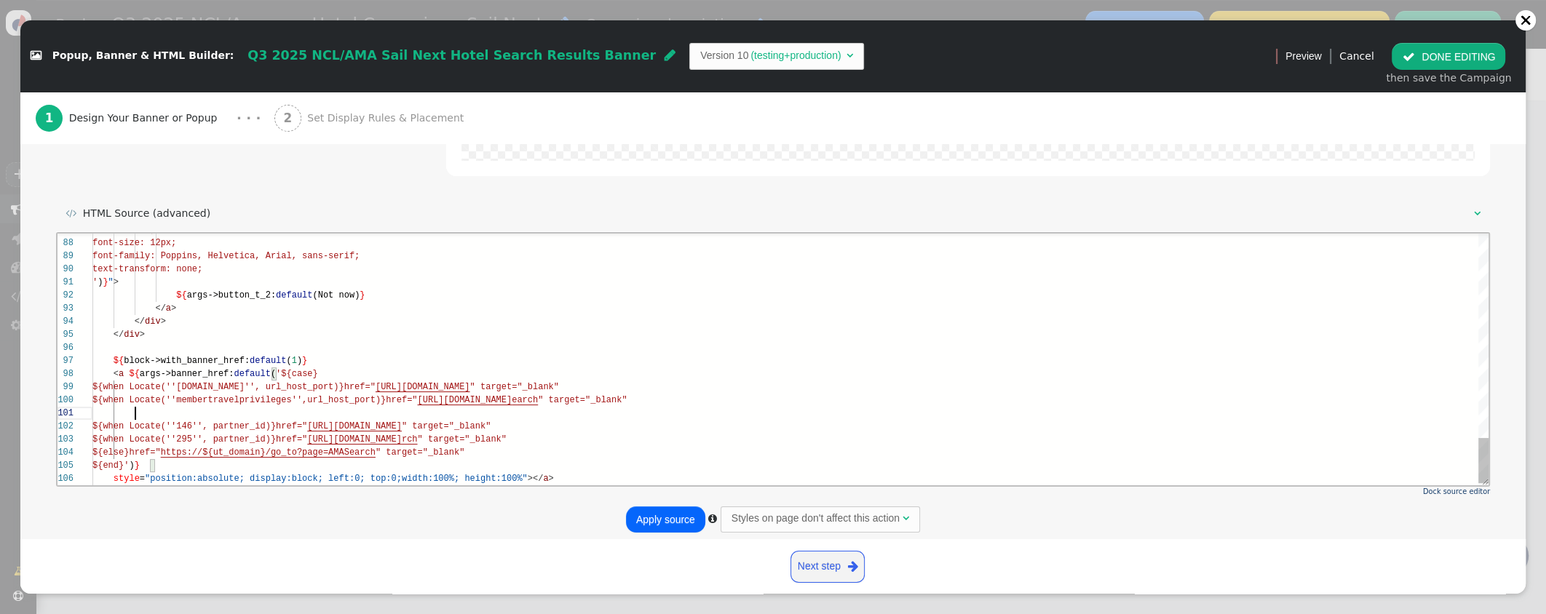
paste textarea "${when Locate(''membertravelprivileges'', url_host_port)}href="[URL][DOMAIN_NAM…"
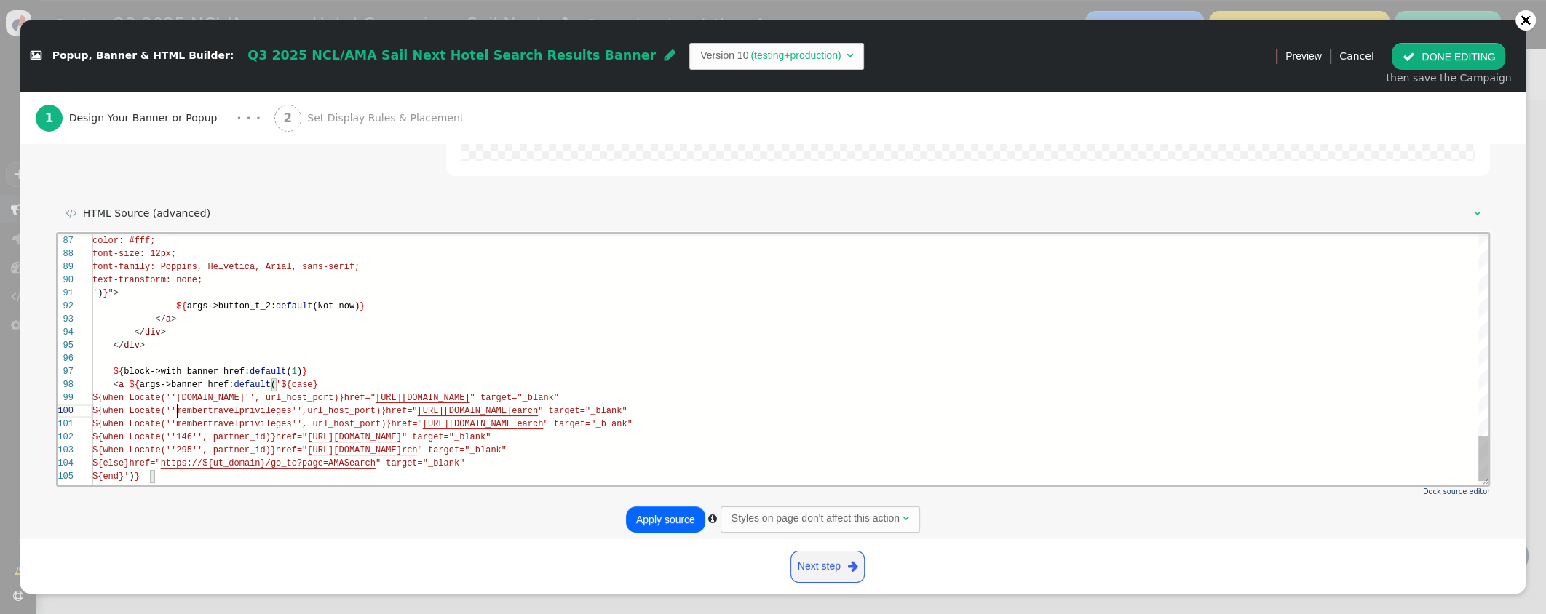
click at [176, 414] on div "87 88 89 90 91 92 93 94 95 96 97 98 99 100 102 103 104 105 106 101 86 color: #f…" at bounding box center [772, 359] width 1431 height 252
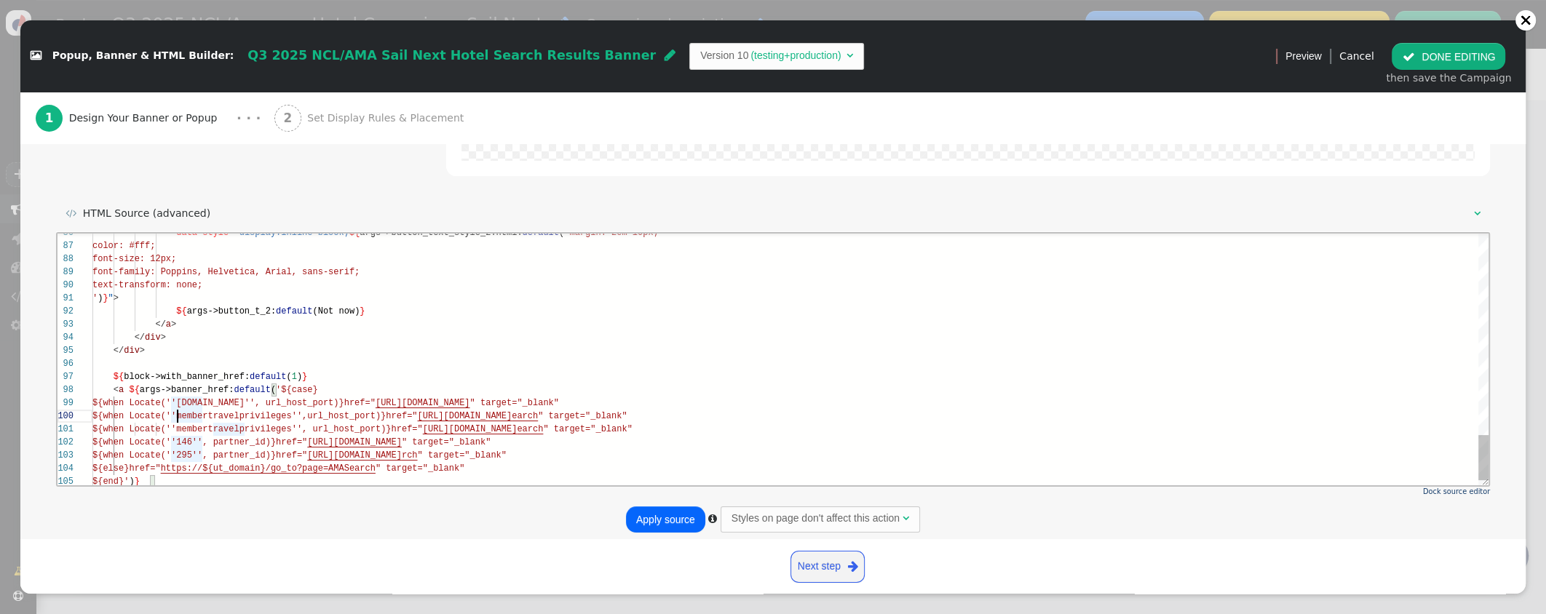
scroll to position [0, 79]
click at [172, 426] on span "${when Locate(''membertravelprivil" at bounding box center [181, 429] width 178 height 10
drag, startPoint x: 588, startPoint y: 426, endPoint x: 470, endPoint y: 429, distance: 117.9
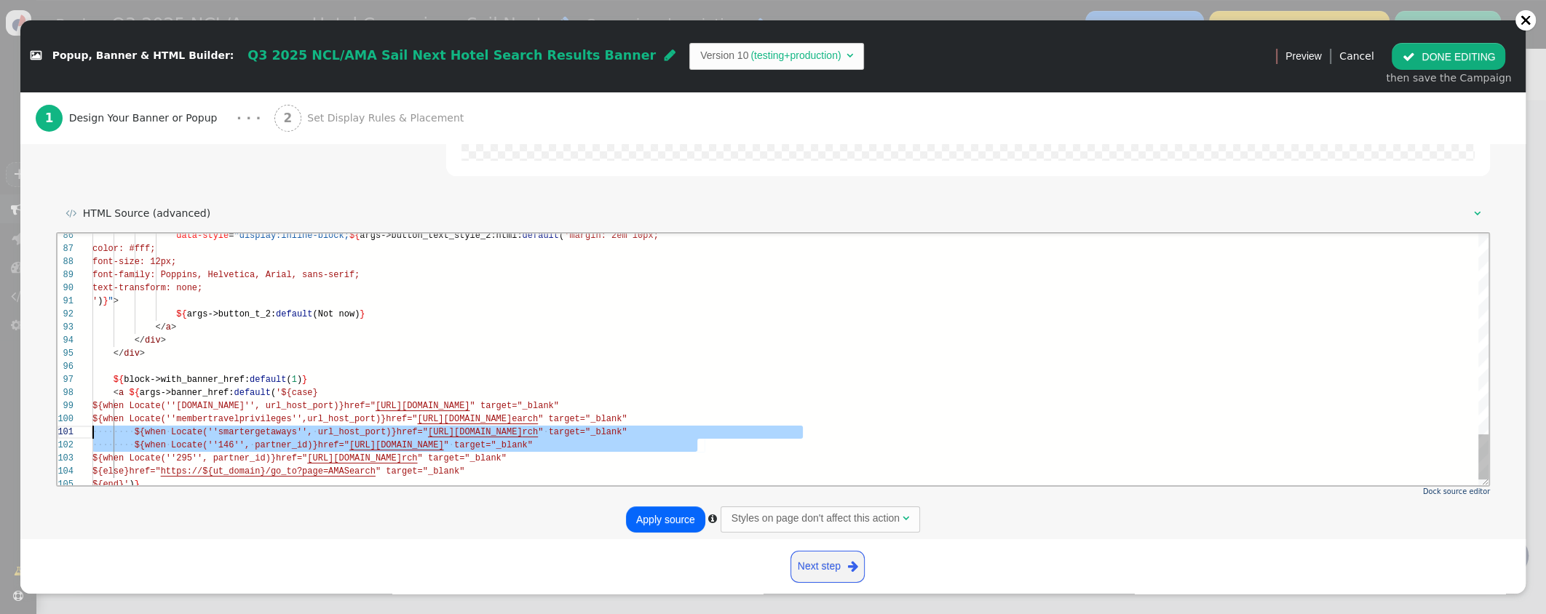
scroll to position [13, 0]
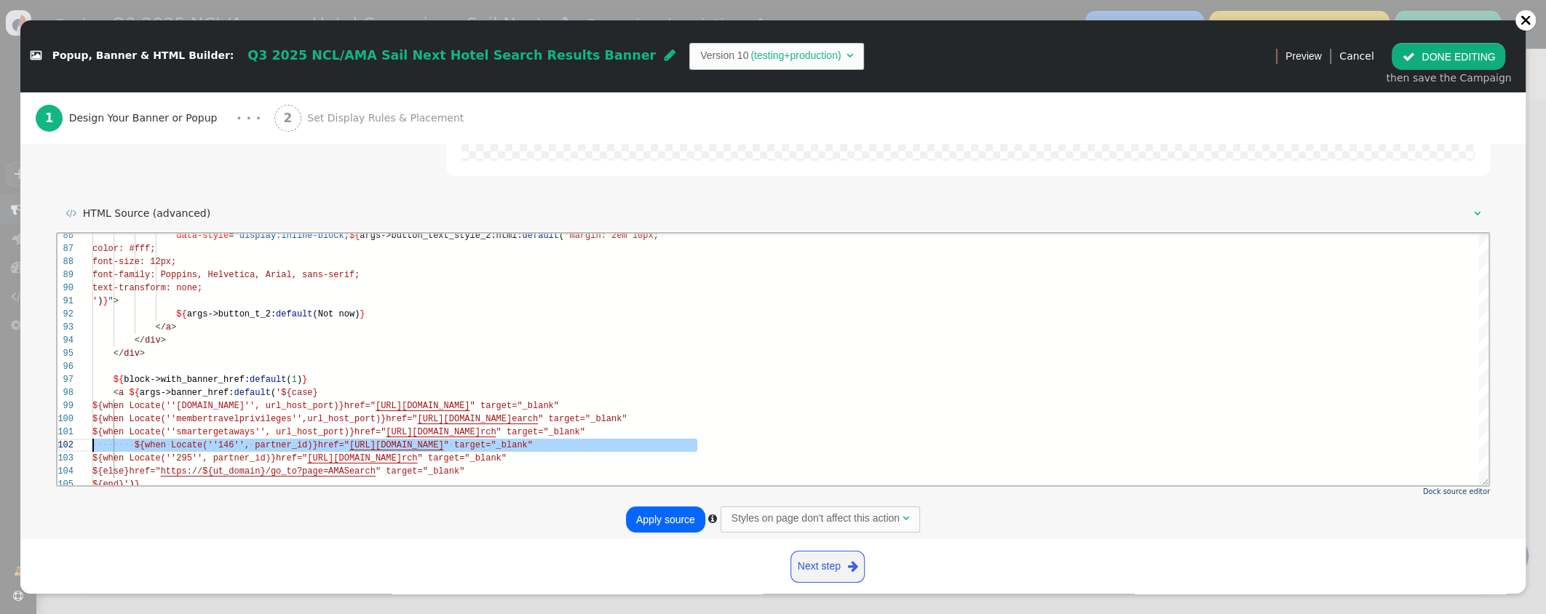
drag, startPoint x: 719, startPoint y: 443, endPoint x: 46, endPoint y: 440, distance: 673.1
click at [810, 434] on div "${when Locate(''smartergetaways'', url_hos t_port)}href=" [URL][DOMAIN_NAME] rc…" at bounding box center [790, 431] width 1396 height 13
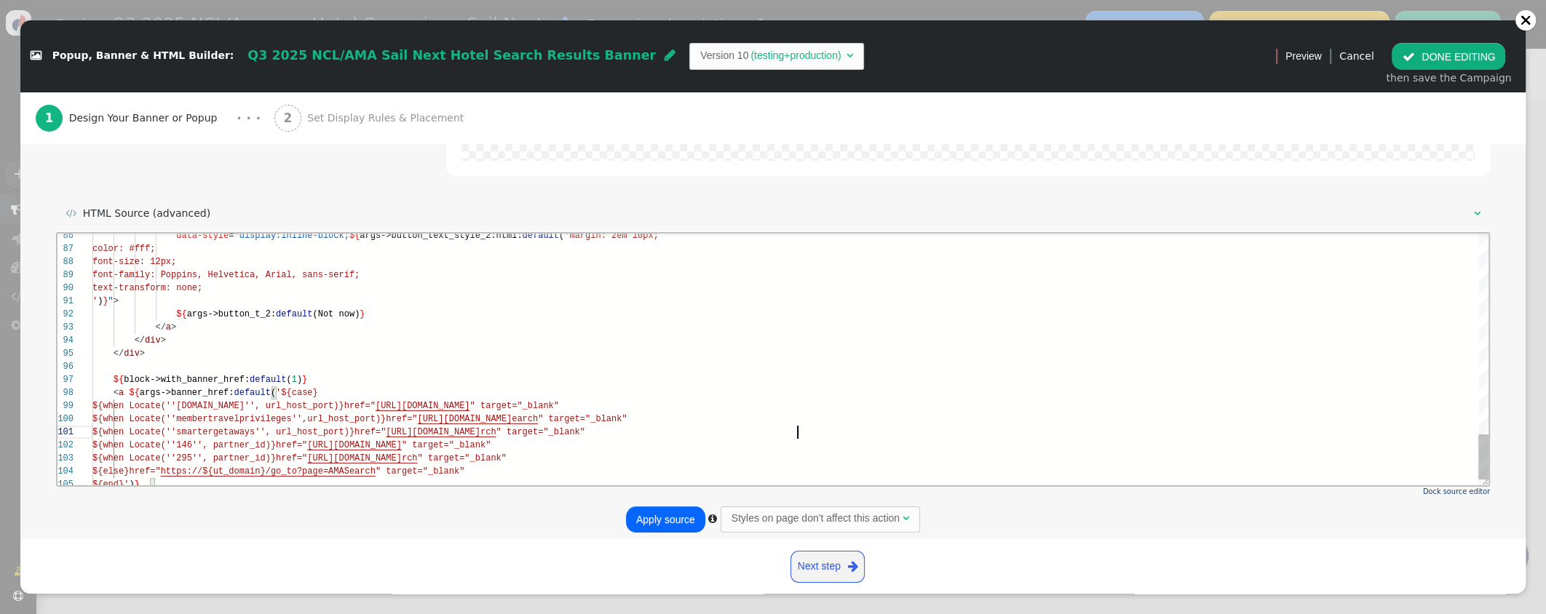
scroll to position [0, 703]
paste textarea "${when Locate(''146'', partner_id)}href="[URL][DOMAIN_NAME]" target="_blank""
click at [177, 448] on div "87 88 89 90 91 92 93 94 95 96 97 98 99 100 103 104 105 101 86 102 color: #fff; …" at bounding box center [772, 359] width 1431 height 252
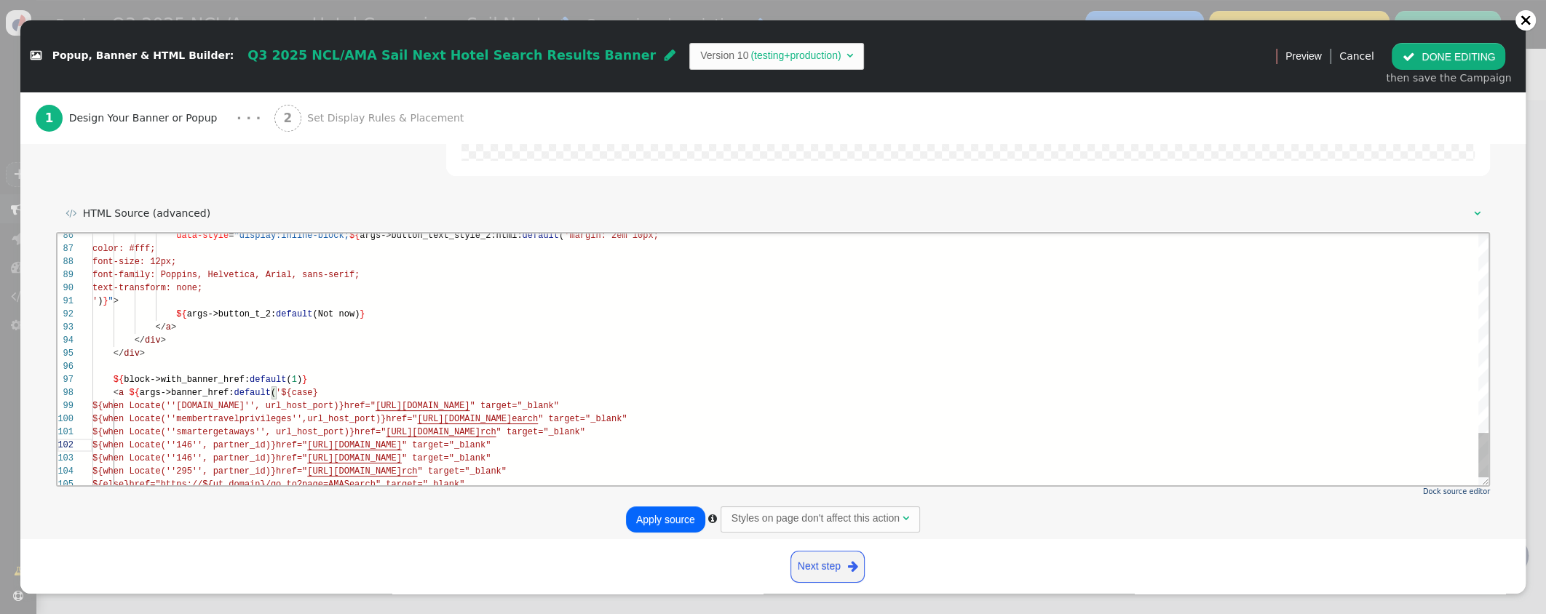
click at [229, 444] on div "87 88 89 90 91 92 93 94 95 96 97 98 99 100 103 104 105 101 86 102 color: #fff; …" at bounding box center [772, 359] width 1431 height 252
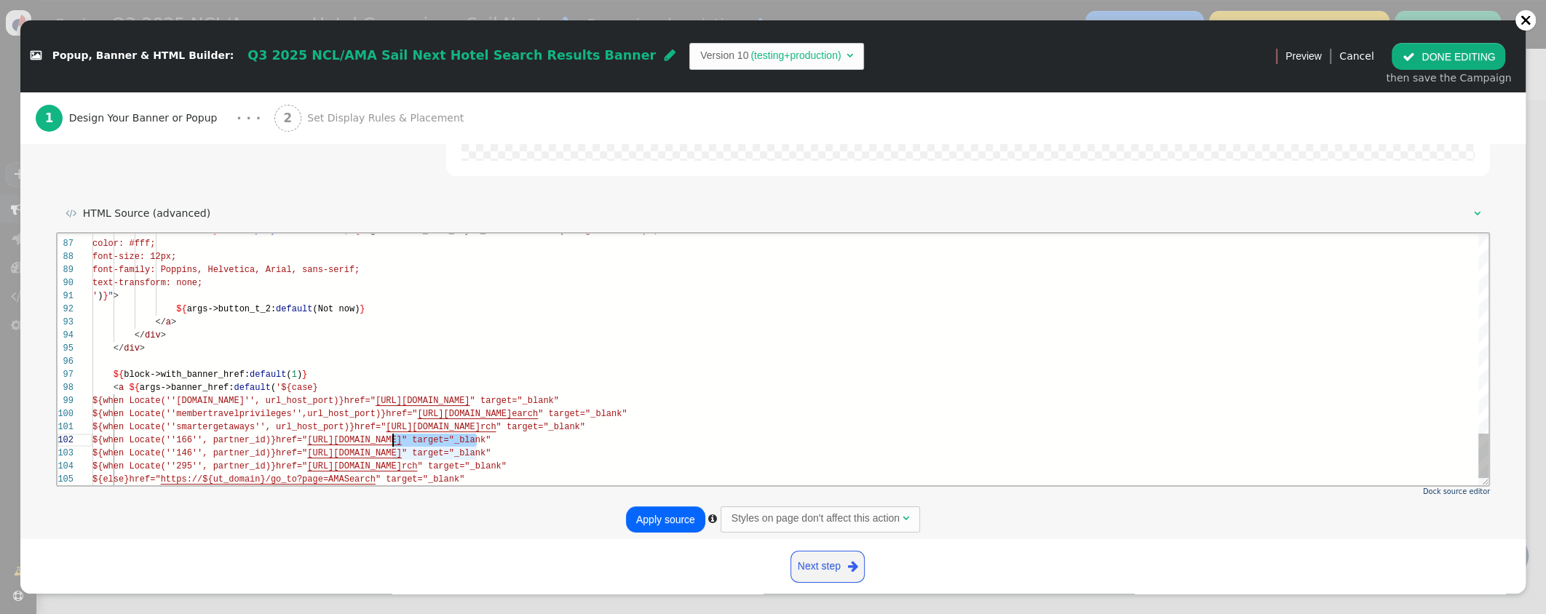
scroll to position [13, 299]
drag, startPoint x: 472, startPoint y: 438, endPoint x: 392, endPoint y: 439, distance: 79.3
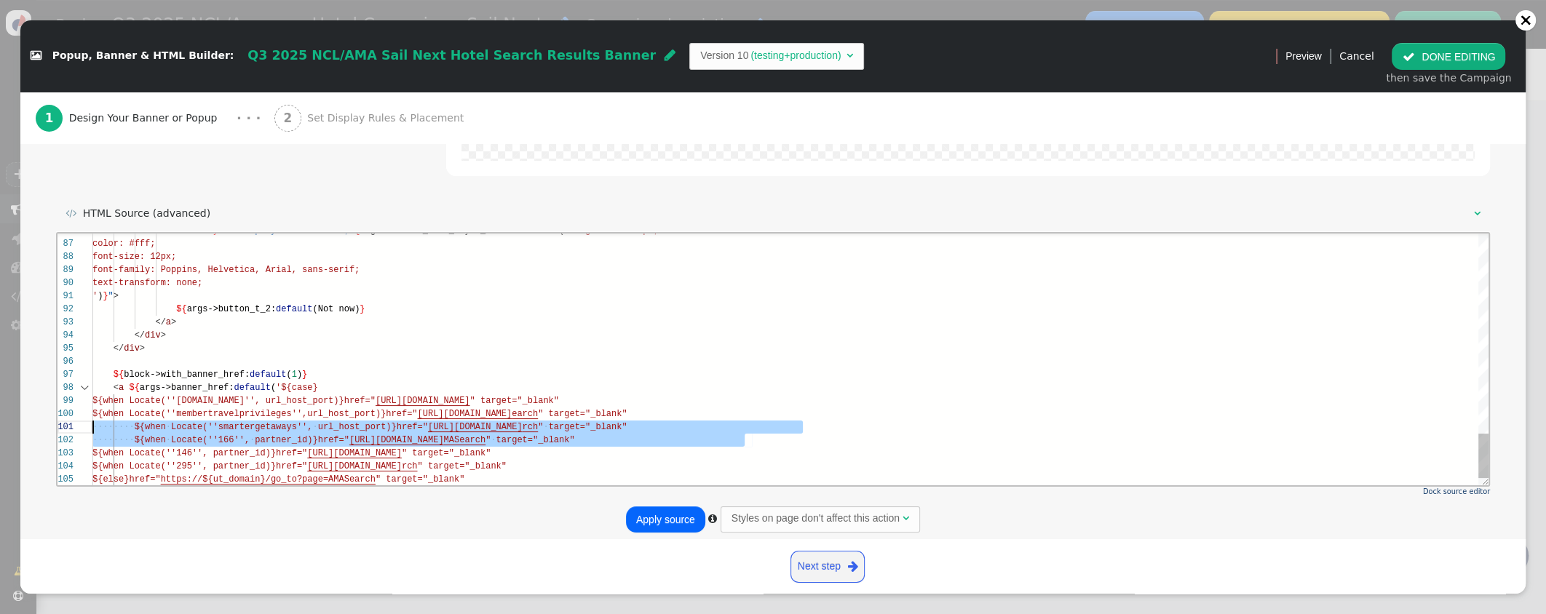
scroll to position [13, 0]
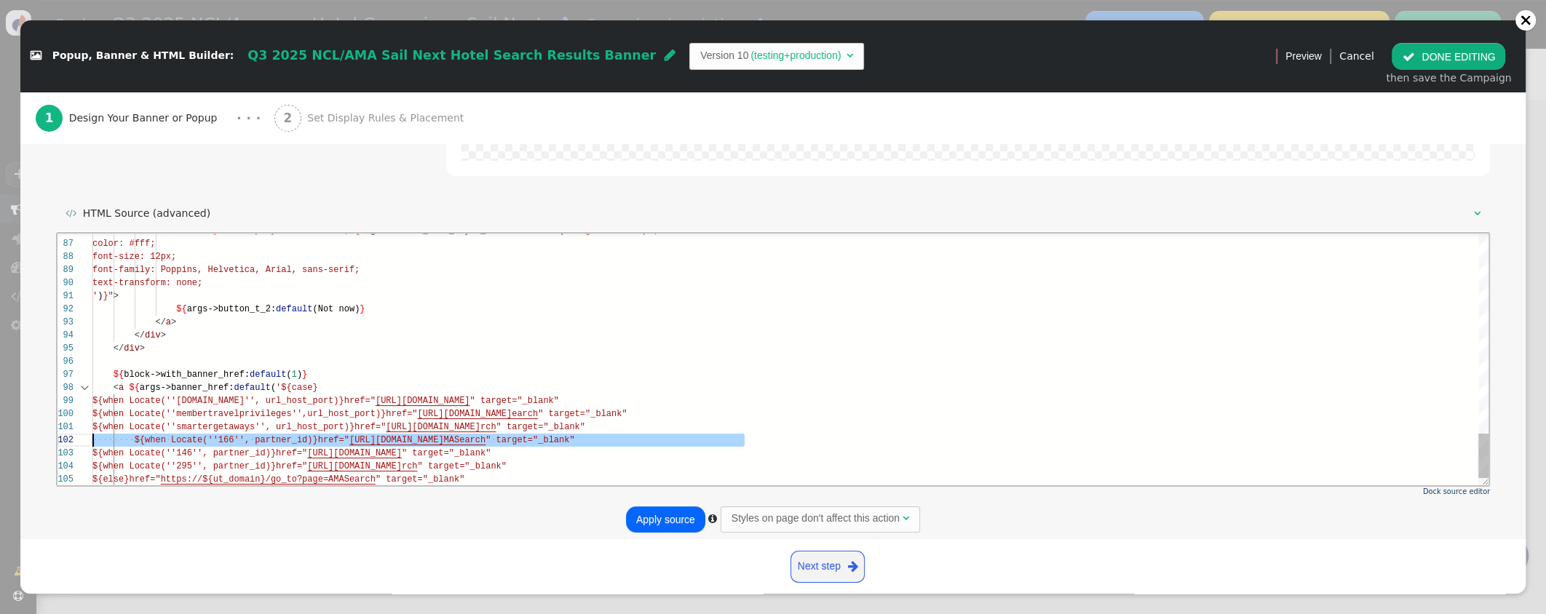
drag, startPoint x: 741, startPoint y: 437, endPoint x: 78, endPoint y: 434, distance: 663.6
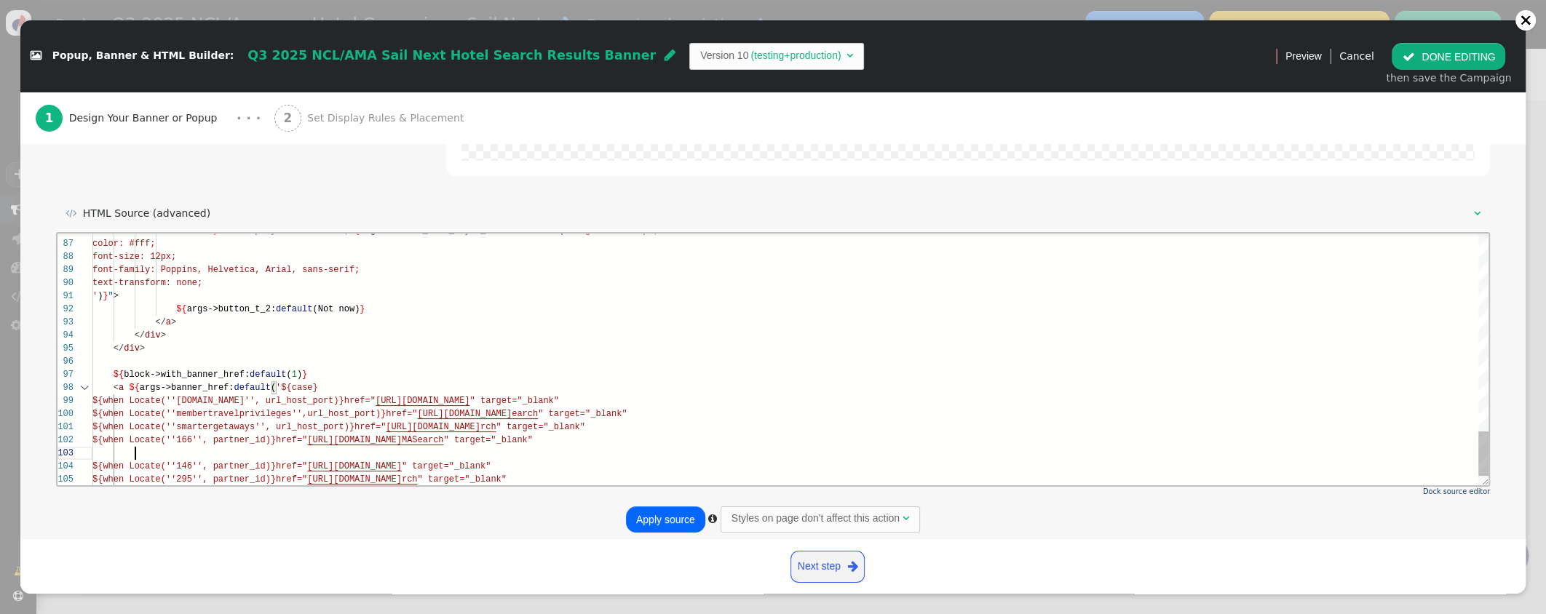
paste textarea "${when Locate(''166'', partner_id)}href="[URL][DOMAIN_NAME]" target="_blank""
drag, startPoint x: 179, startPoint y: 455, endPoint x: 204, endPoint y: 453, distance: 24.8
click at [179, 455] on span "${when Locate(''166'', partner_id)" at bounding box center [181, 454] width 178 height 10
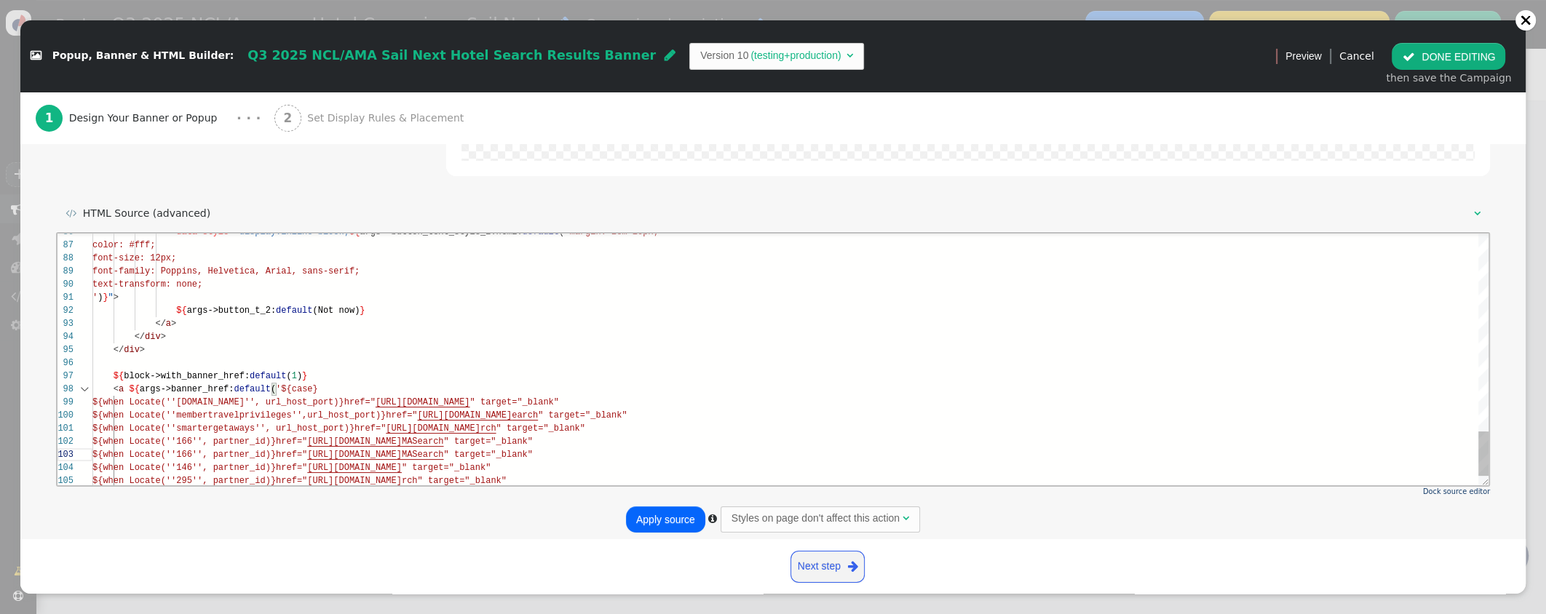
click at [234, 456] on div "87 88 89 90 91 92 93 94 95 96 97 98 99 100 104 105 101 102 86 103 color: #fff; …" at bounding box center [772, 359] width 1431 height 252
drag, startPoint x: 420, startPoint y: 454, endPoint x: 461, endPoint y: 444, distance: 42.7
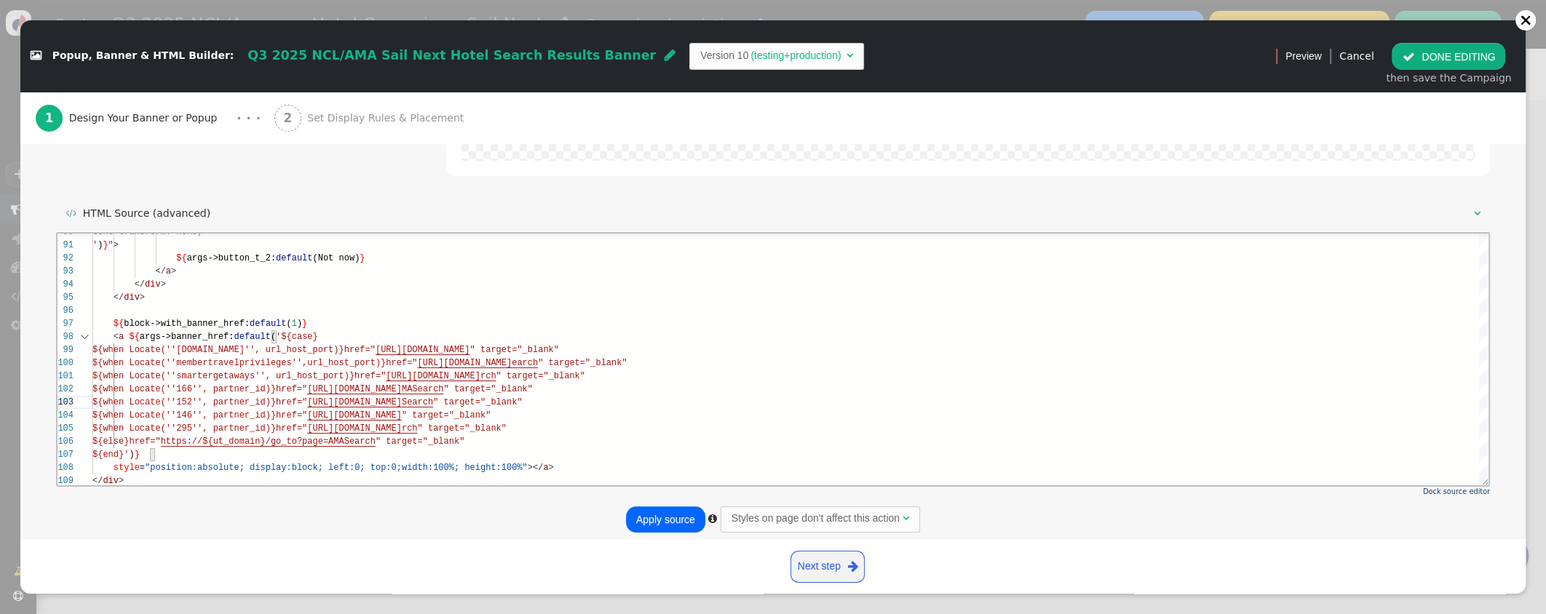
type textarea "${when Locate(''smartergetaways'', url_host_port)}href="[URL][DOMAIN_NAME]" tar…"
click at [690, 515] on button "Apply source" at bounding box center [665, 519] width 79 height 26
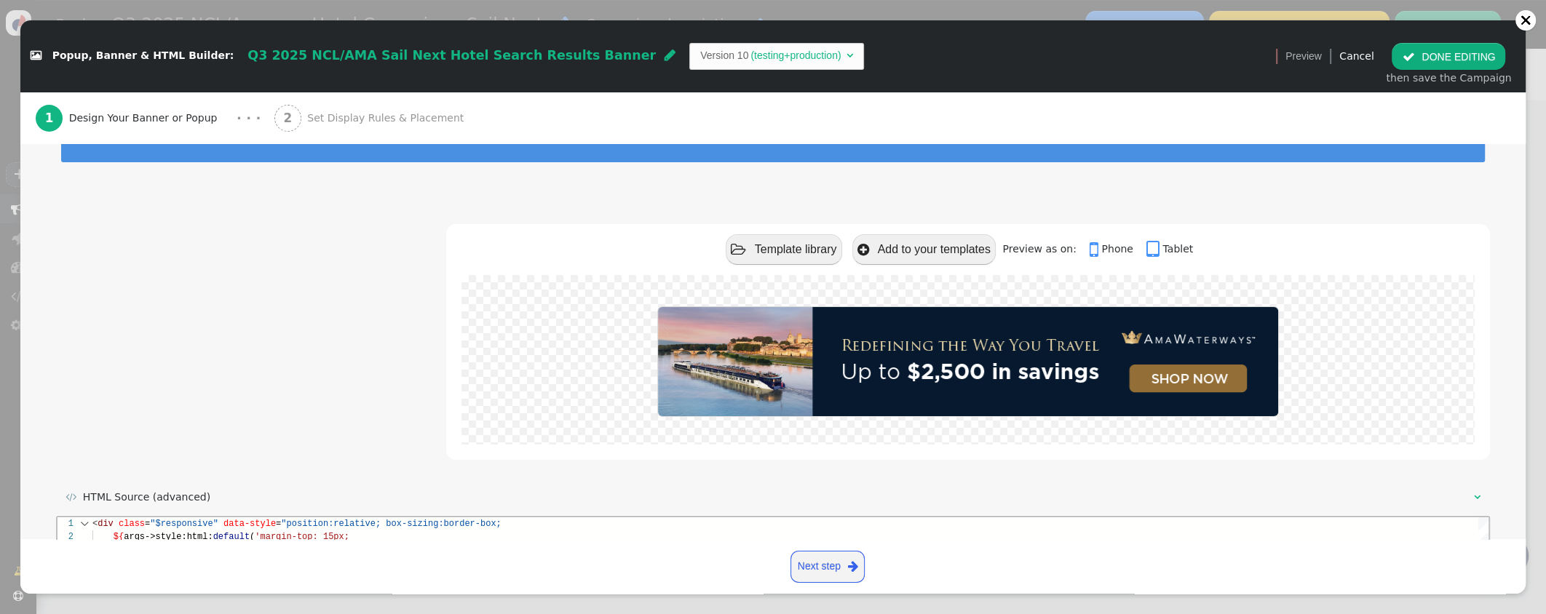
scroll to position [0, 0]
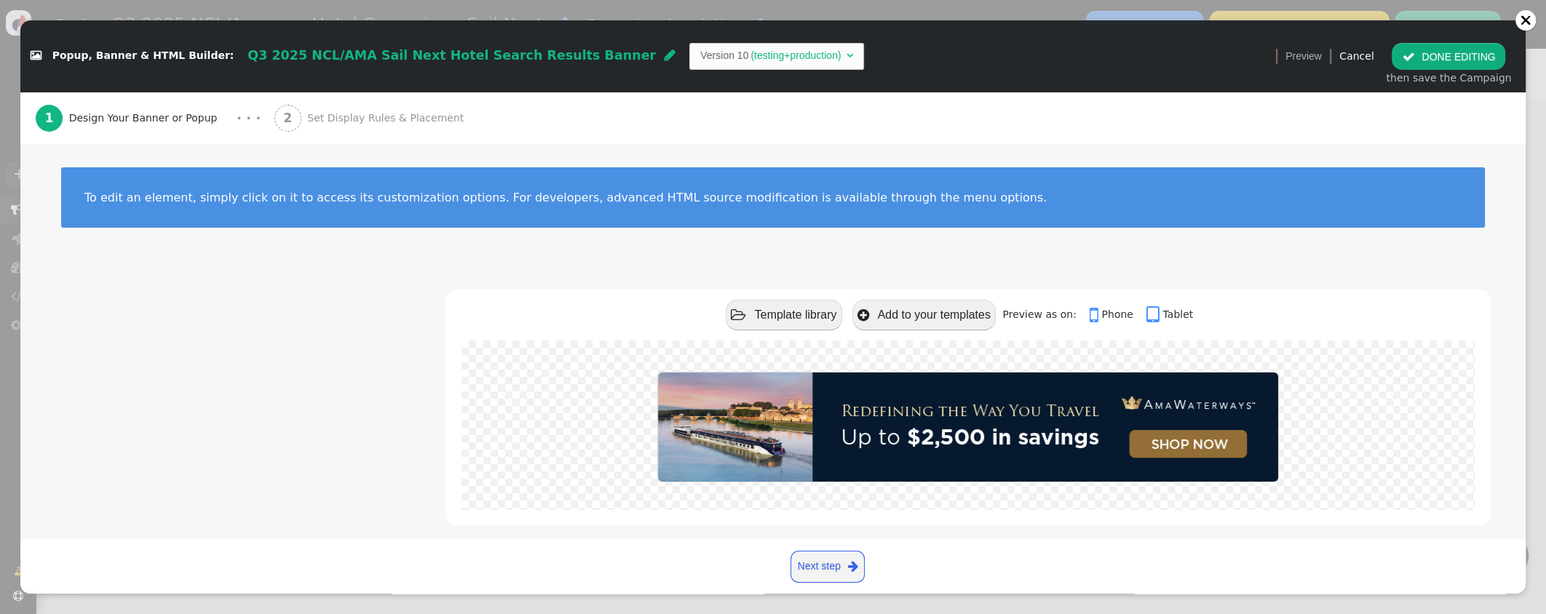
click at [1439, 59] on button " DONE EDITING" at bounding box center [1448, 56] width 114 height 26
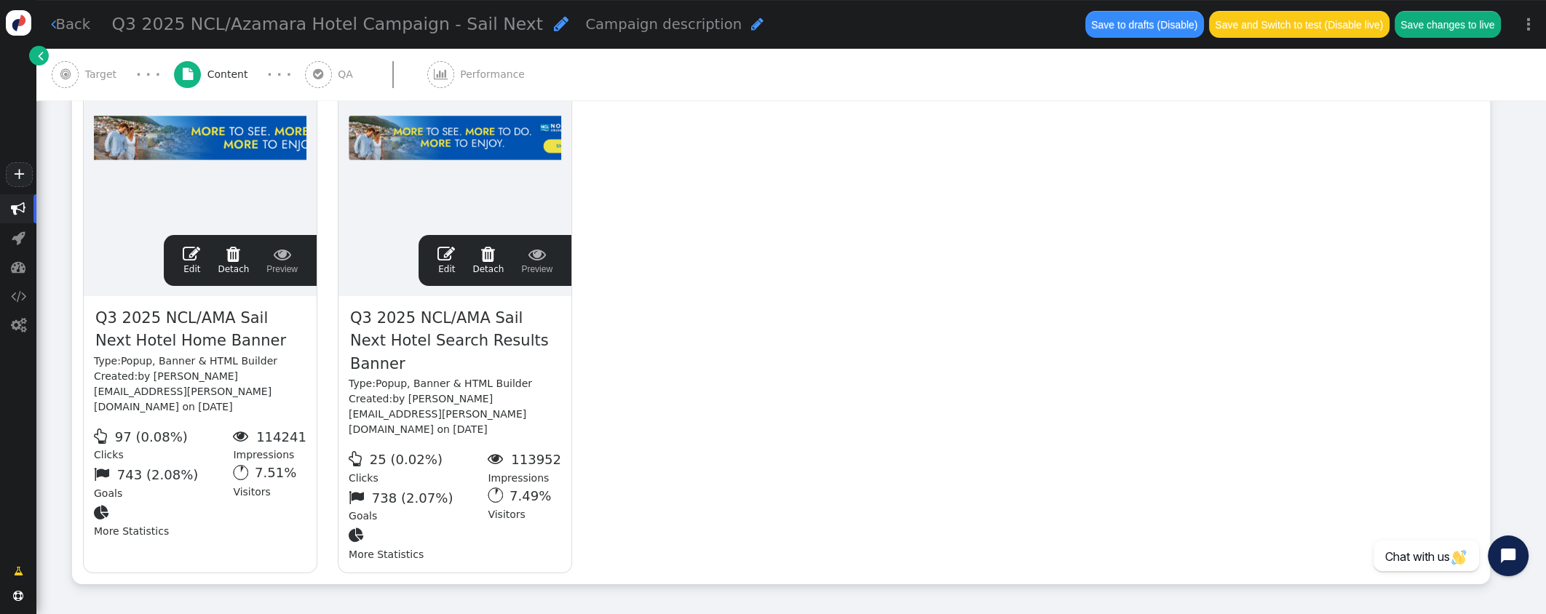
click at [109, 73] on span "Target" at bounding box center [104, 74] width 38 height 15
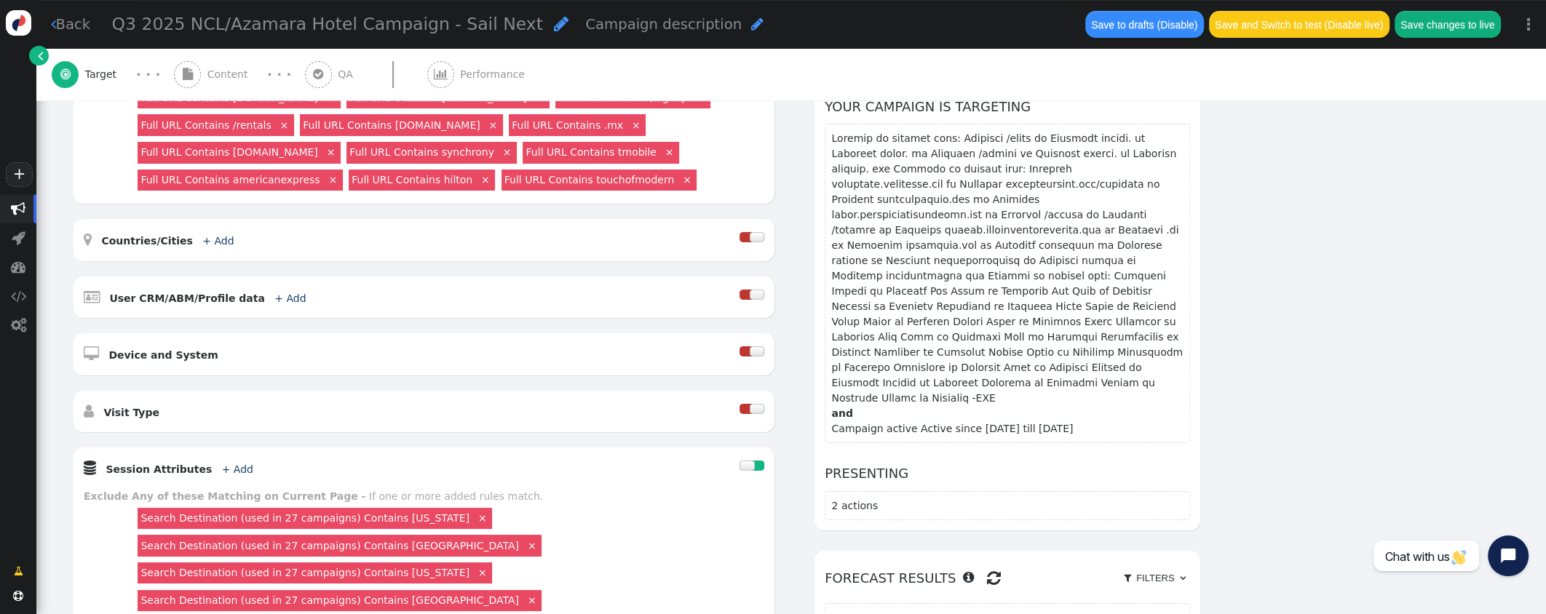
drag, startPoint x: 506, startPoint y: 31, endPoint x: 442, endPoint y: 26, distance: 64.2
click at [554, 31] on span "" at bounding box center [561, 23] width 15 height 17
type input "Q3 2025 NCL/AMA Hotel Campaign - Sail Next"
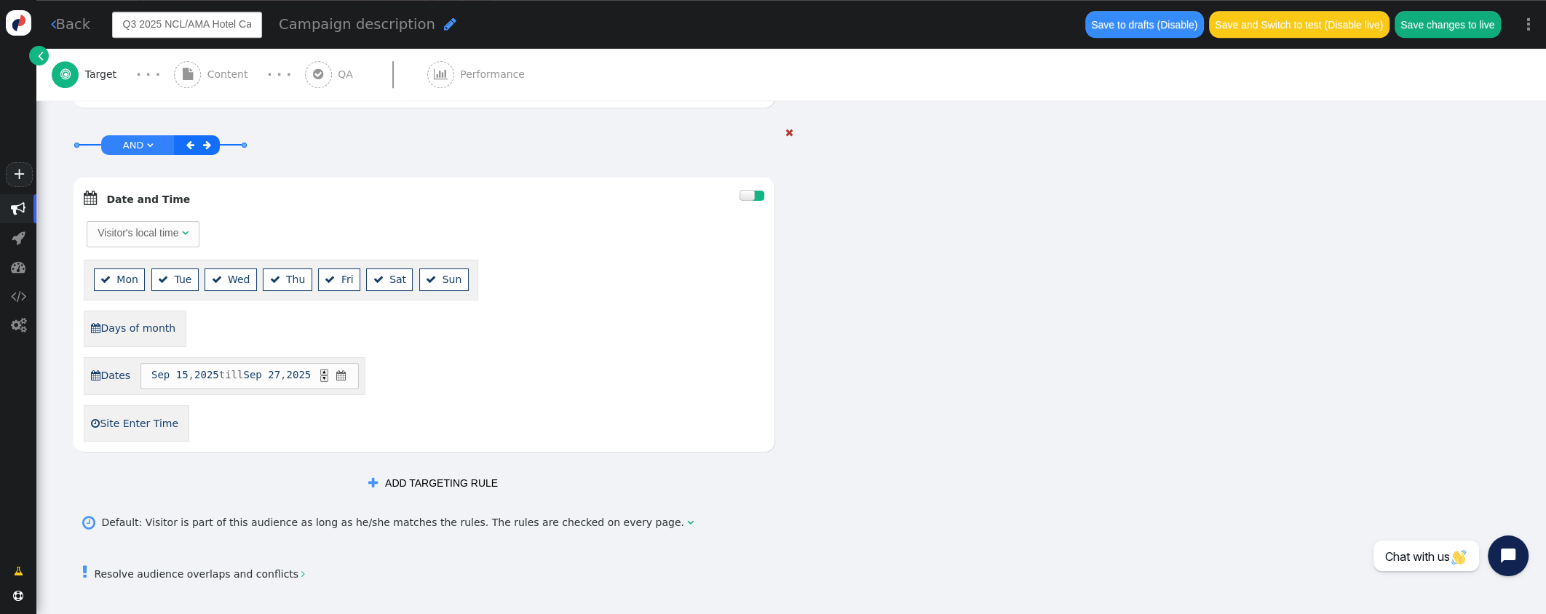
scroll to position [1363, 0]
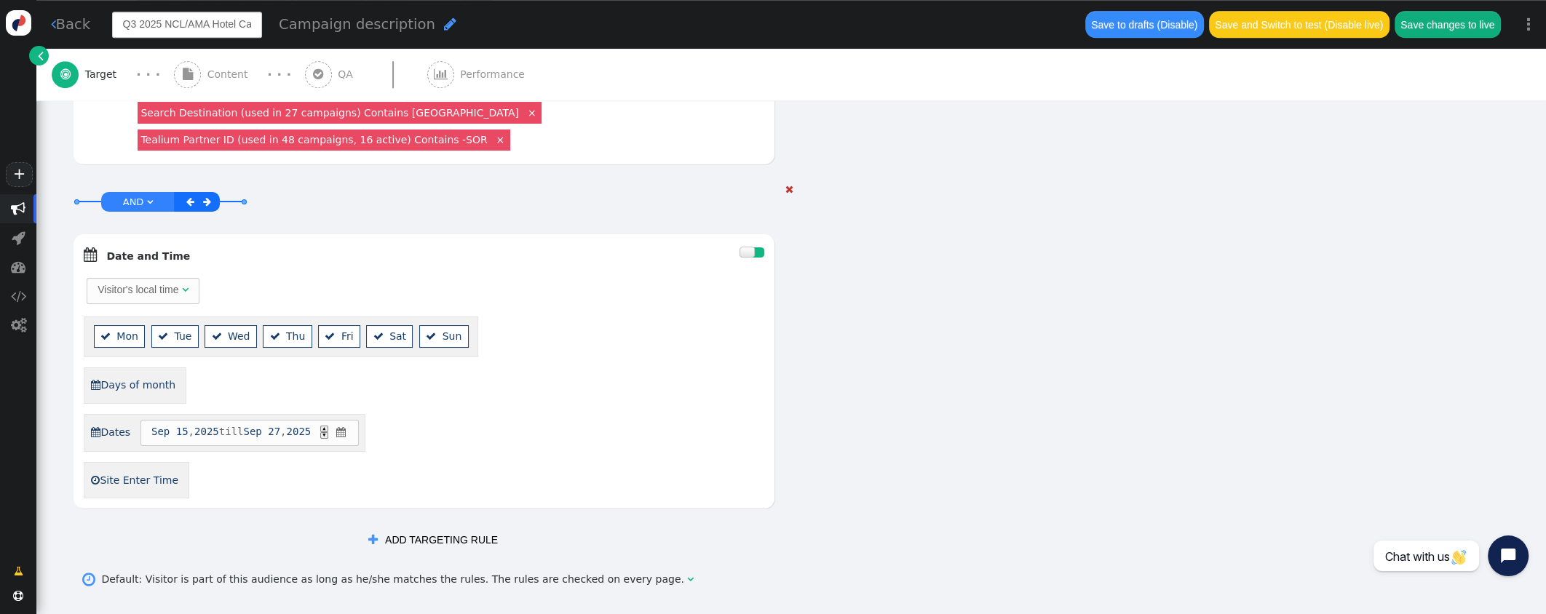
click at [752, 247] on div at bounding box center [746, 252] width 15 height 10
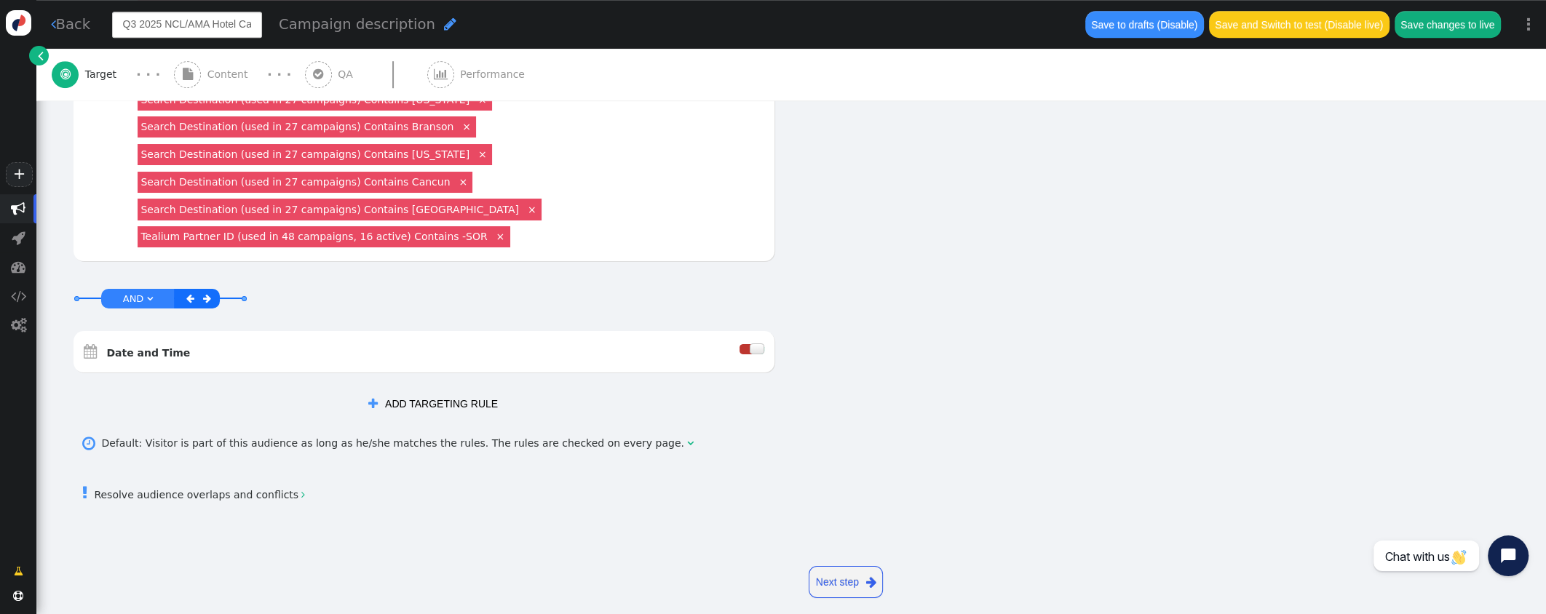
scroll to position [1198, 0]
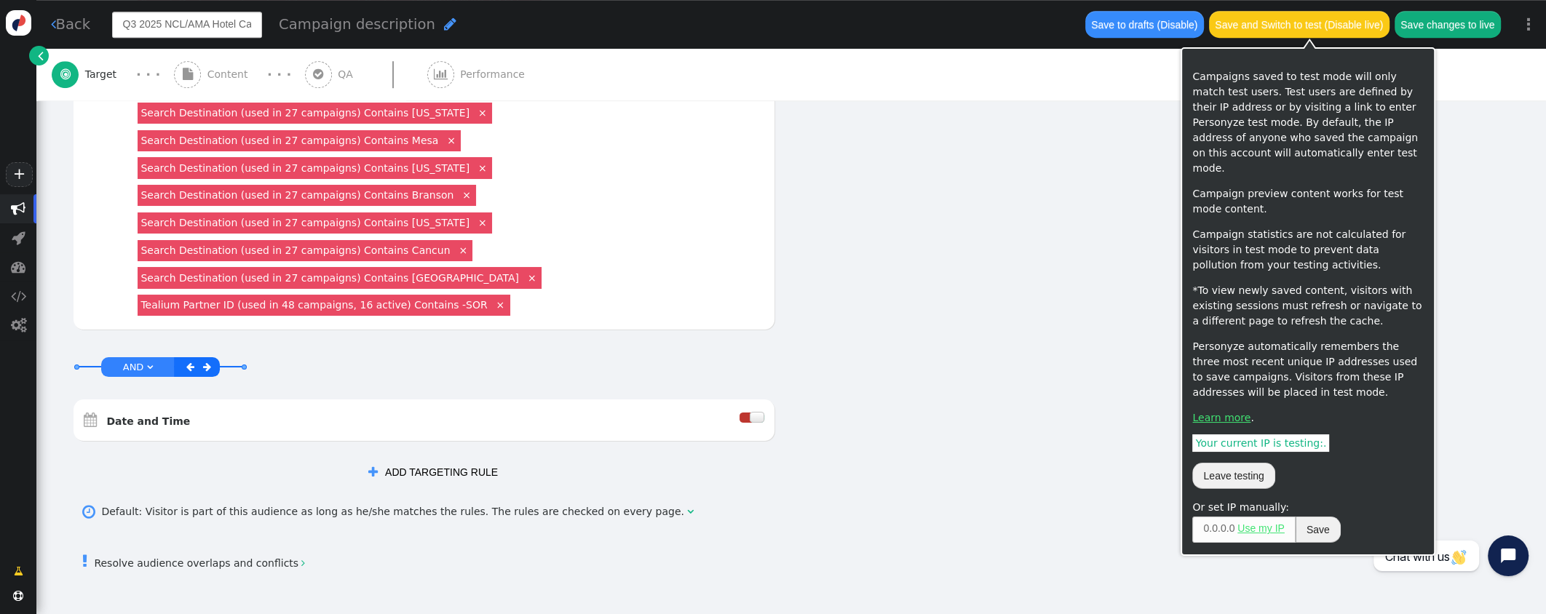
click at [1263, 26] on button "Save and Switch to test (Disable live)" at bounding box center [1299, 24] width 180 height 26
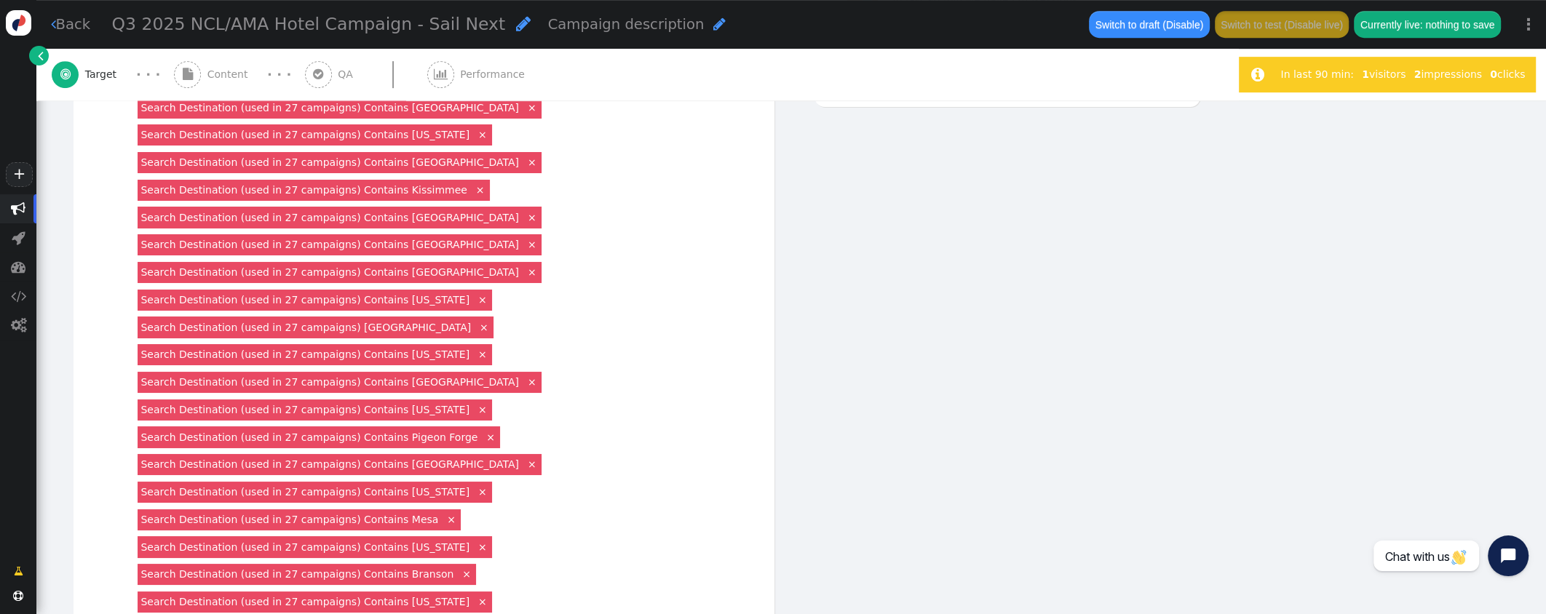
scroll to position [760, 0]
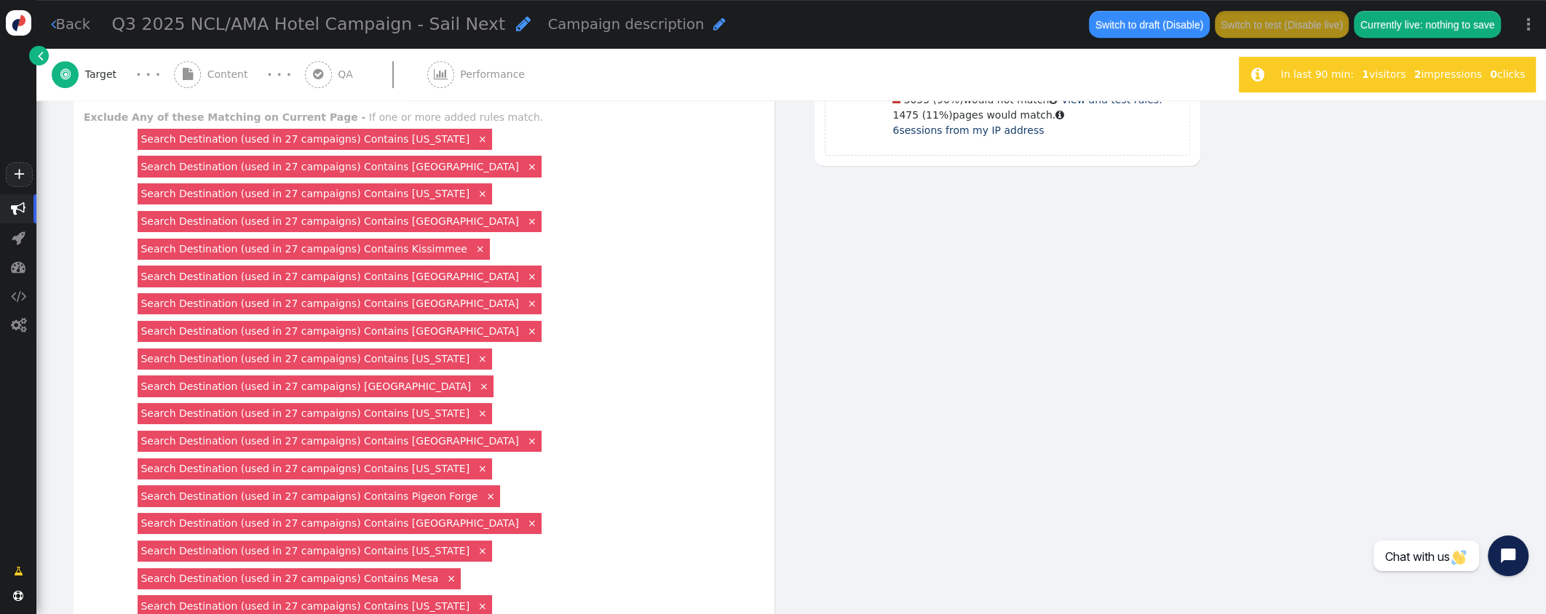
click at [476, 138] on link "×" at bounding box center [482, 138] width 13 height 13
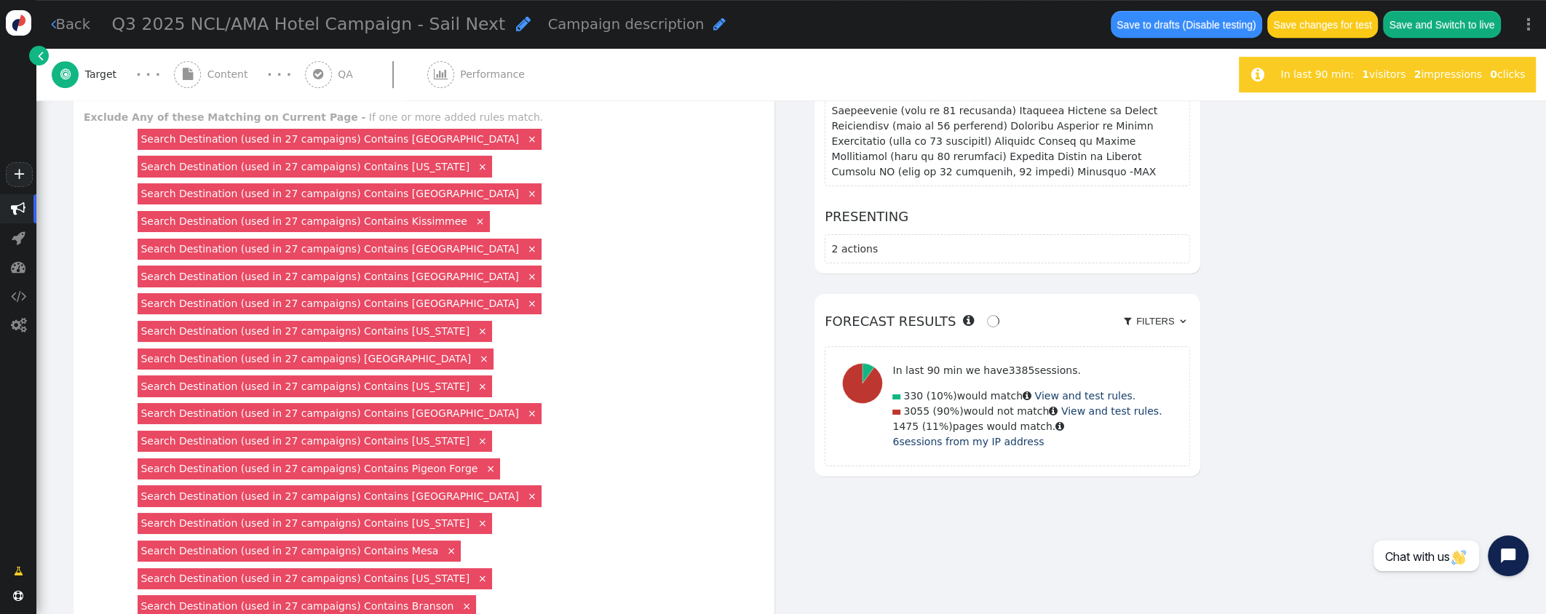
click at [525, 138] on link "×" at bounding box center [531, 138] width 13 height 13
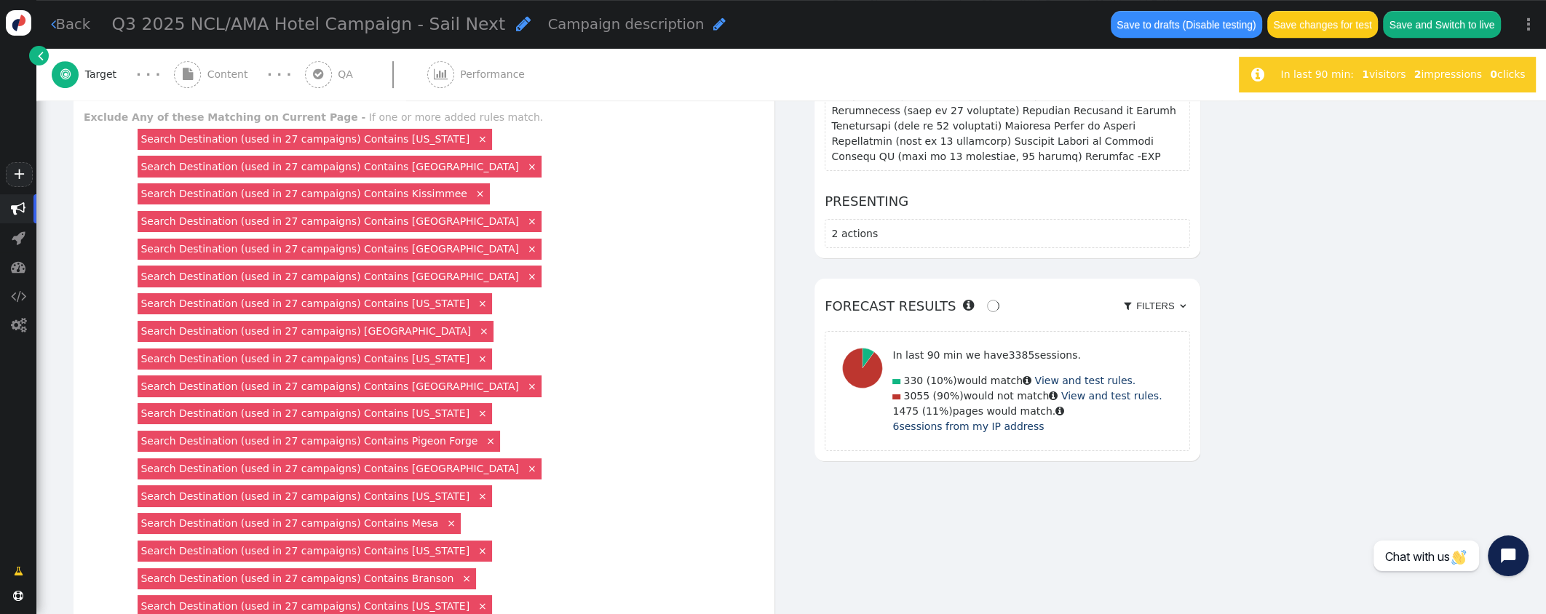
click at [476, 141] on link "×" at bounding box center [482, 138] width 13 height 13
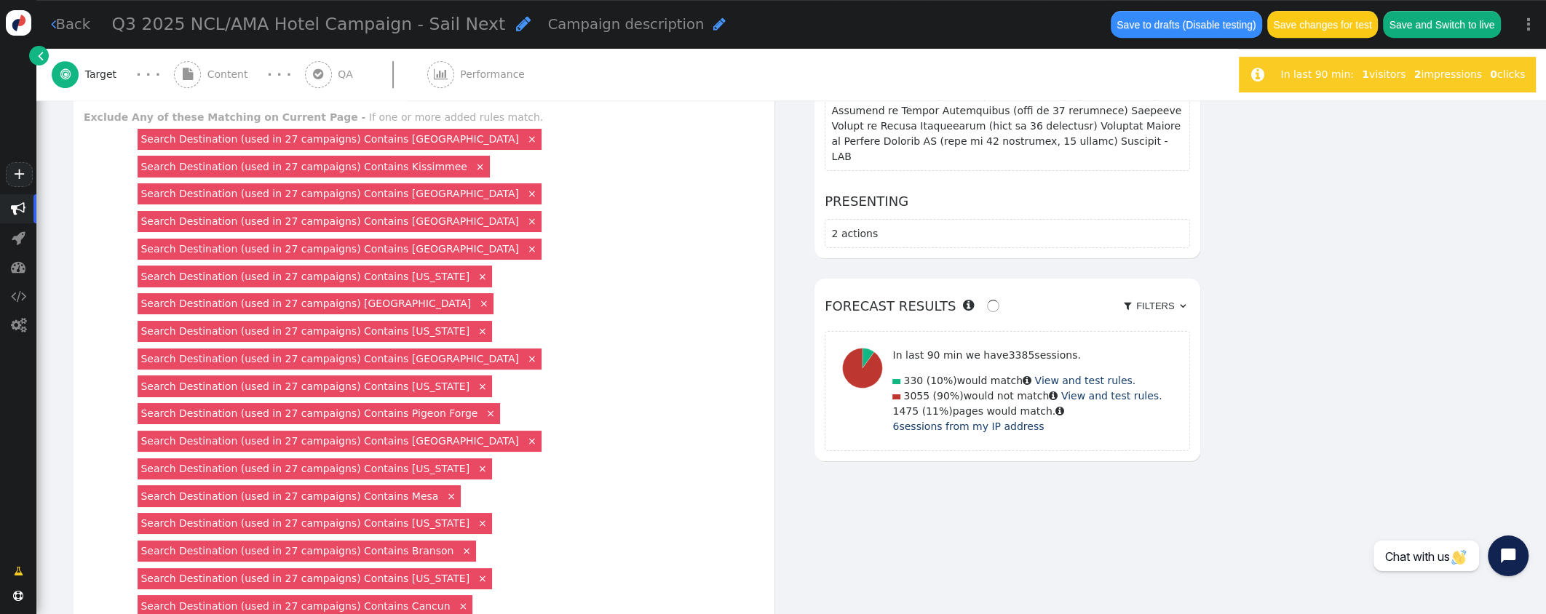
click at [525, 138] on link "×" at bounding box center [531, 138] width 13 height 13
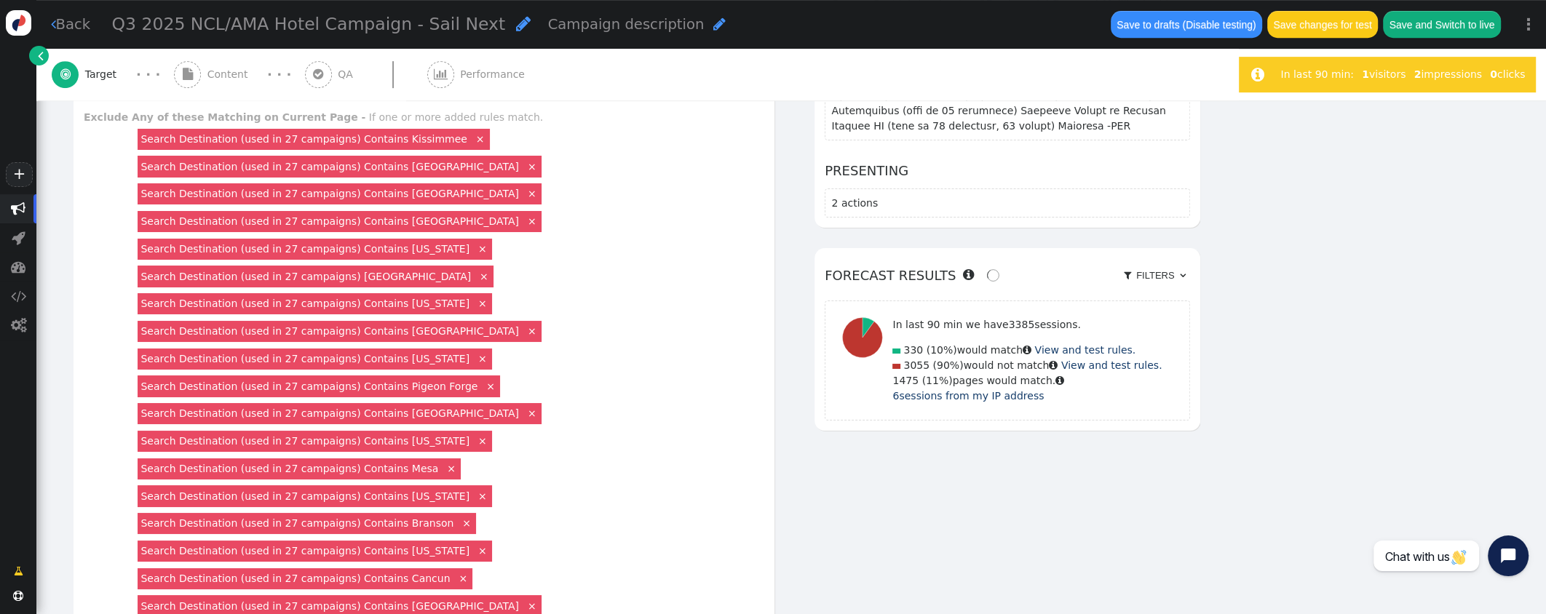
click at [473, 140] on link "×" at bounding box center [479, 138] width 13 height 13
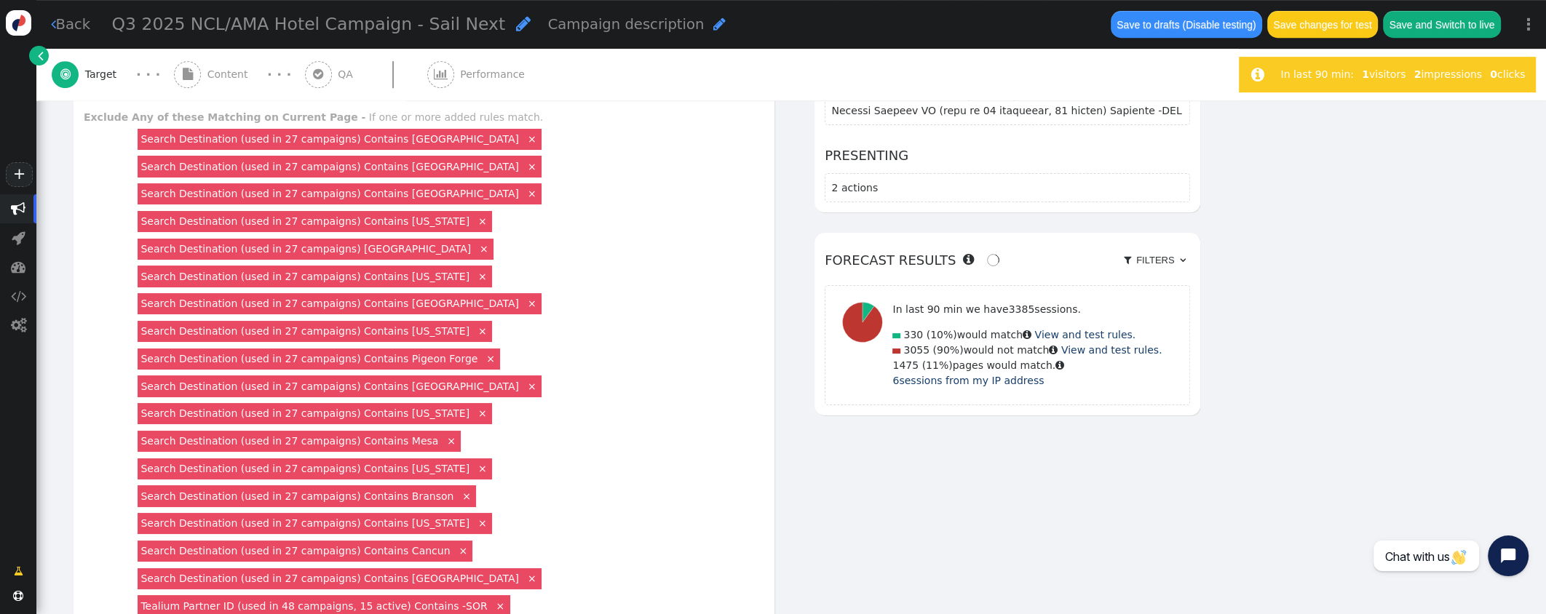
click at [525, 141] on link "×" at bounding box center [531, 138] width 13 height 13
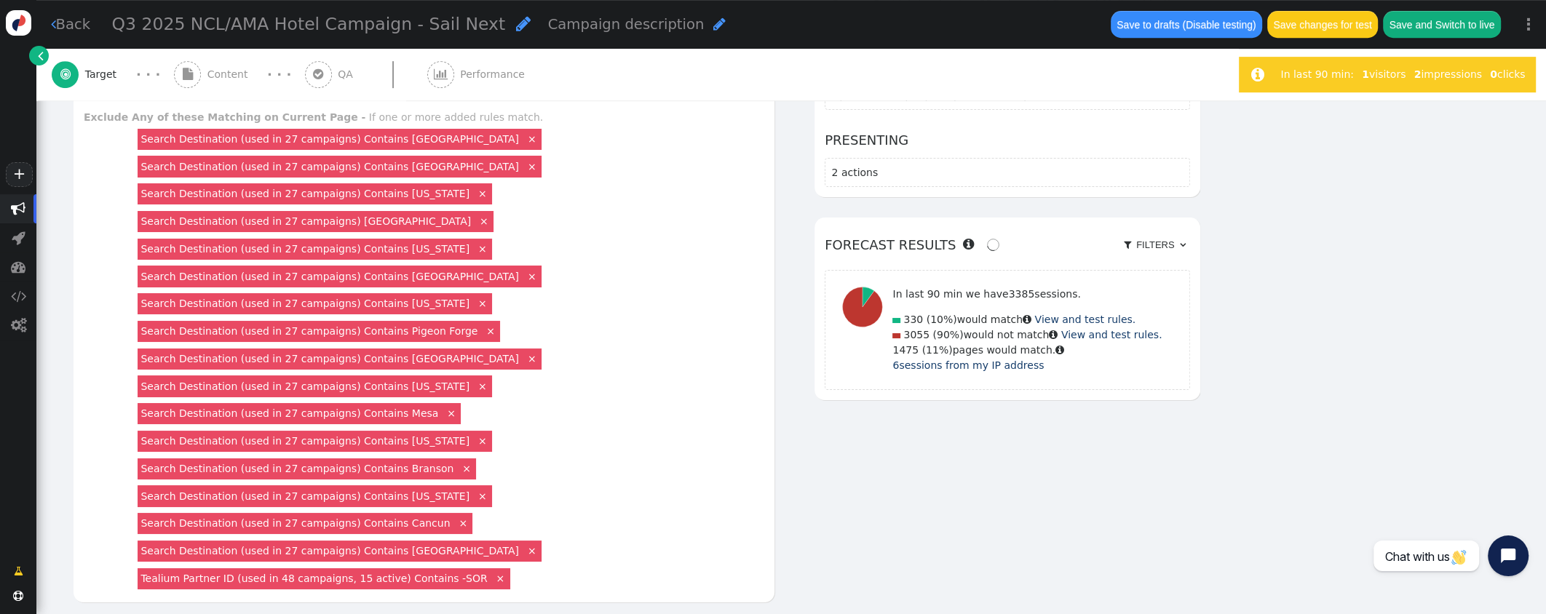
click at [458, 144] on div "Search Destination (used in 27 campaigns) Contains [GEOGRAPHIC_DATA] ×" at bounding box center [340, 139] width 404 height 21
click at [525, 138] on link "×" at bounding box center [531, 138] width 13 height 13
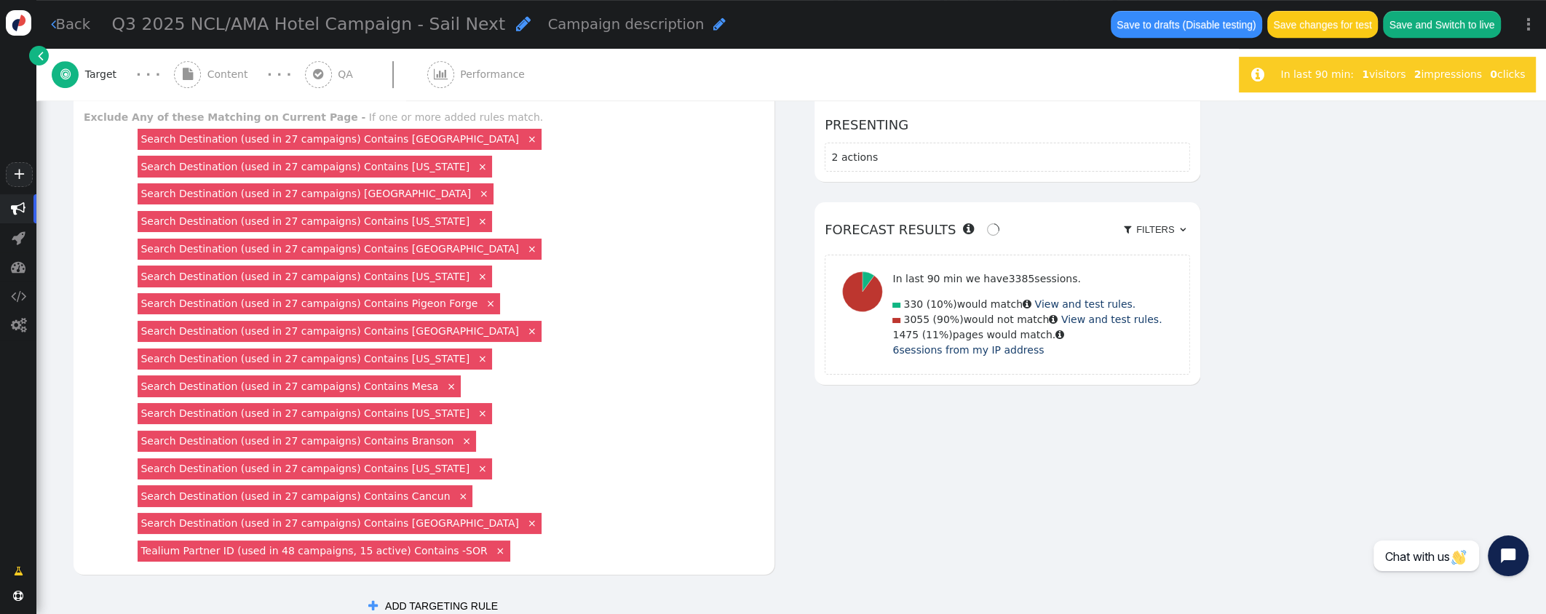
click at [525, 139] on link "×" at bounding box center [531, 138] width 13 height 13
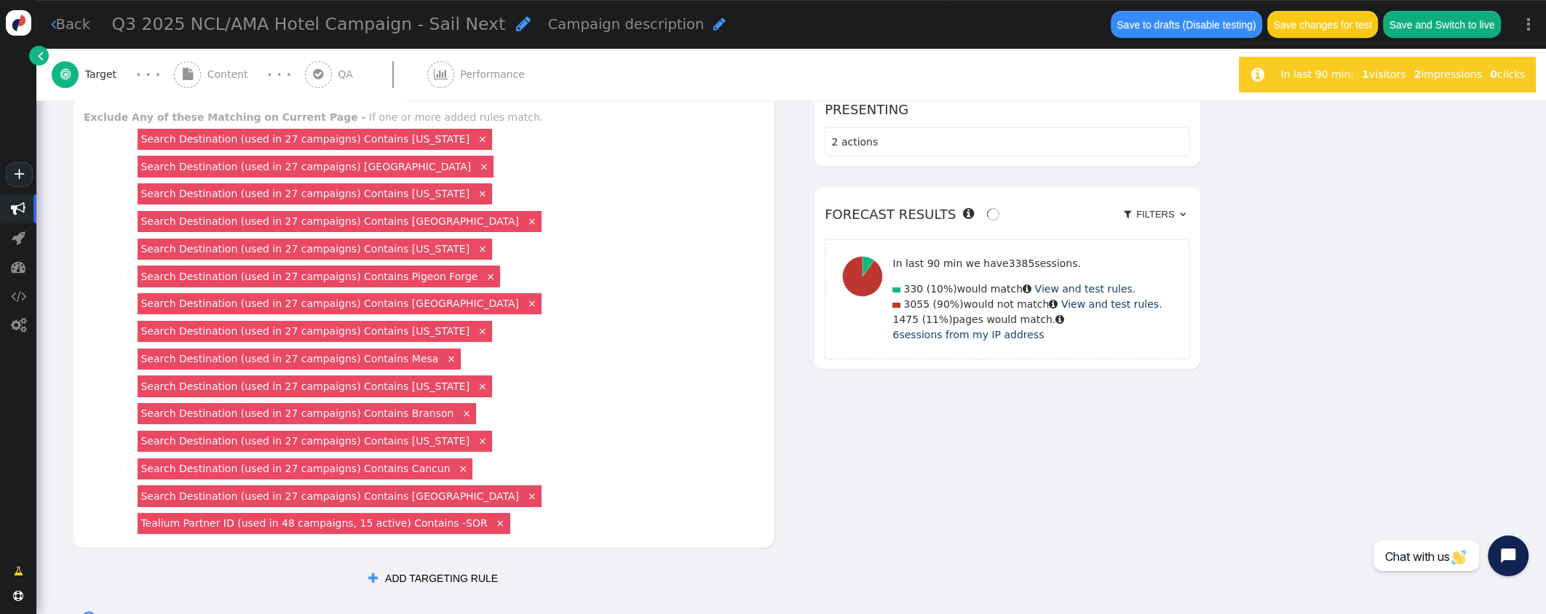
click at [476, 136] on link "×" at bounding box center [482, 138] width 13 height 13
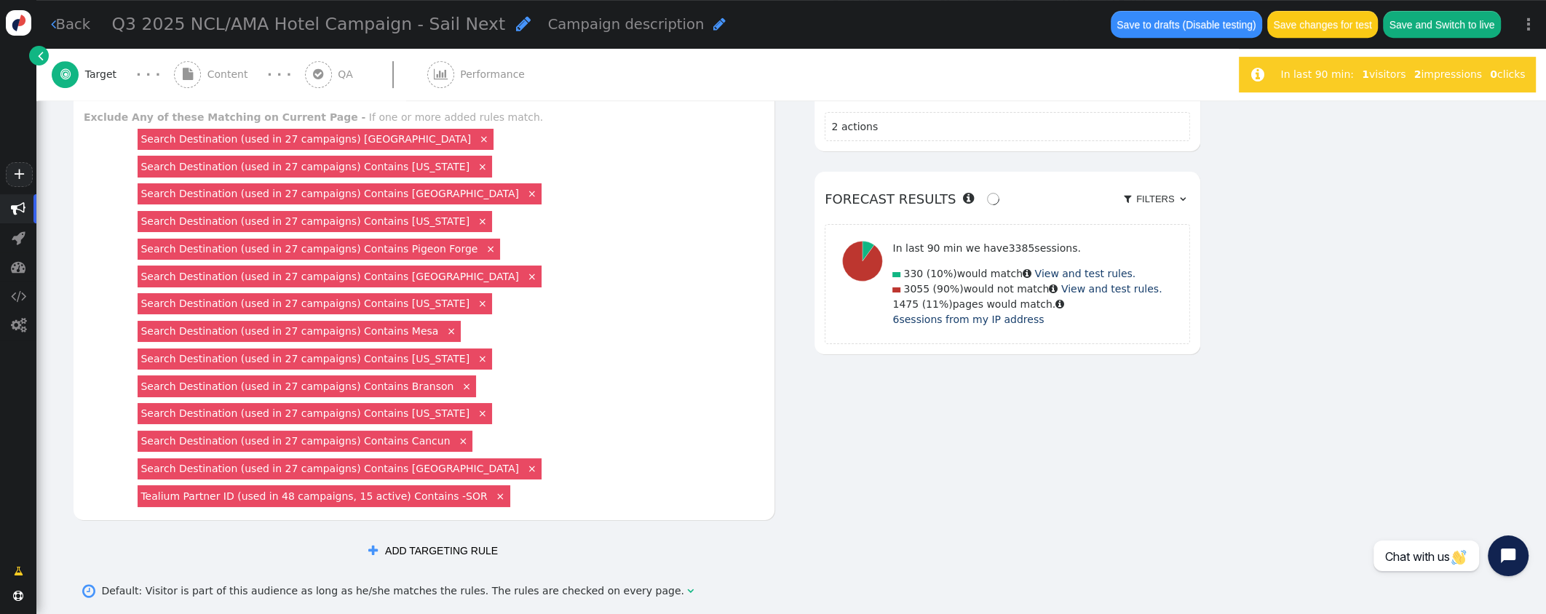
click at [477, 139] on link "×" at bounding box center [483, 138] width 13 height 13
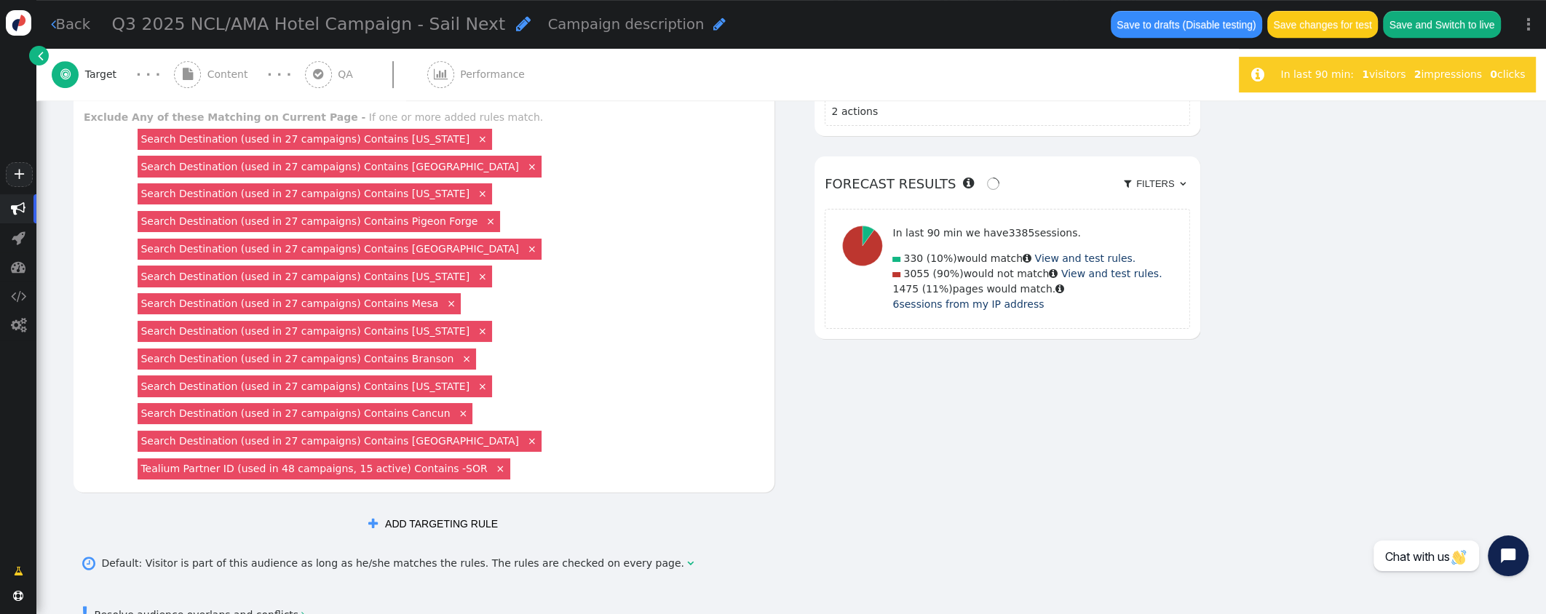
click at [476, 136] on link "×" at bounding box center [482, 138] width 13 height 13
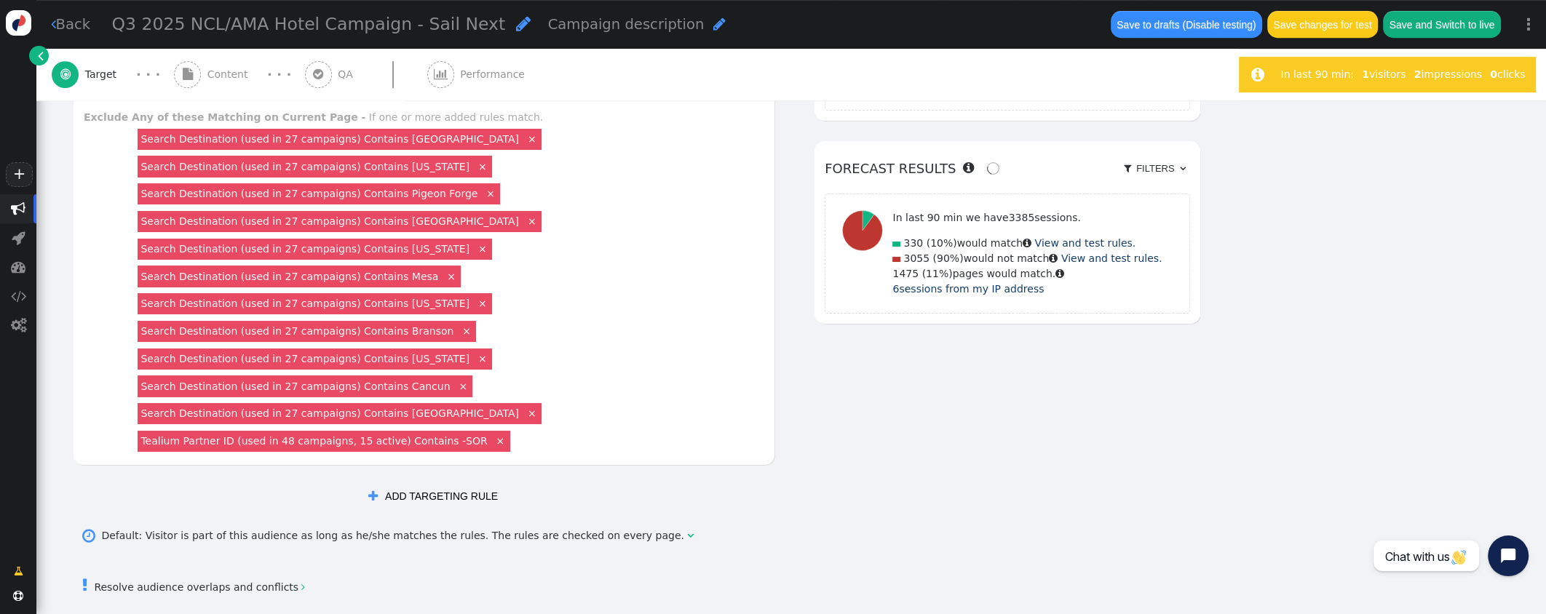
click at [525, 138] on link "×" at bounding box center [531, 138] width 13 height 13
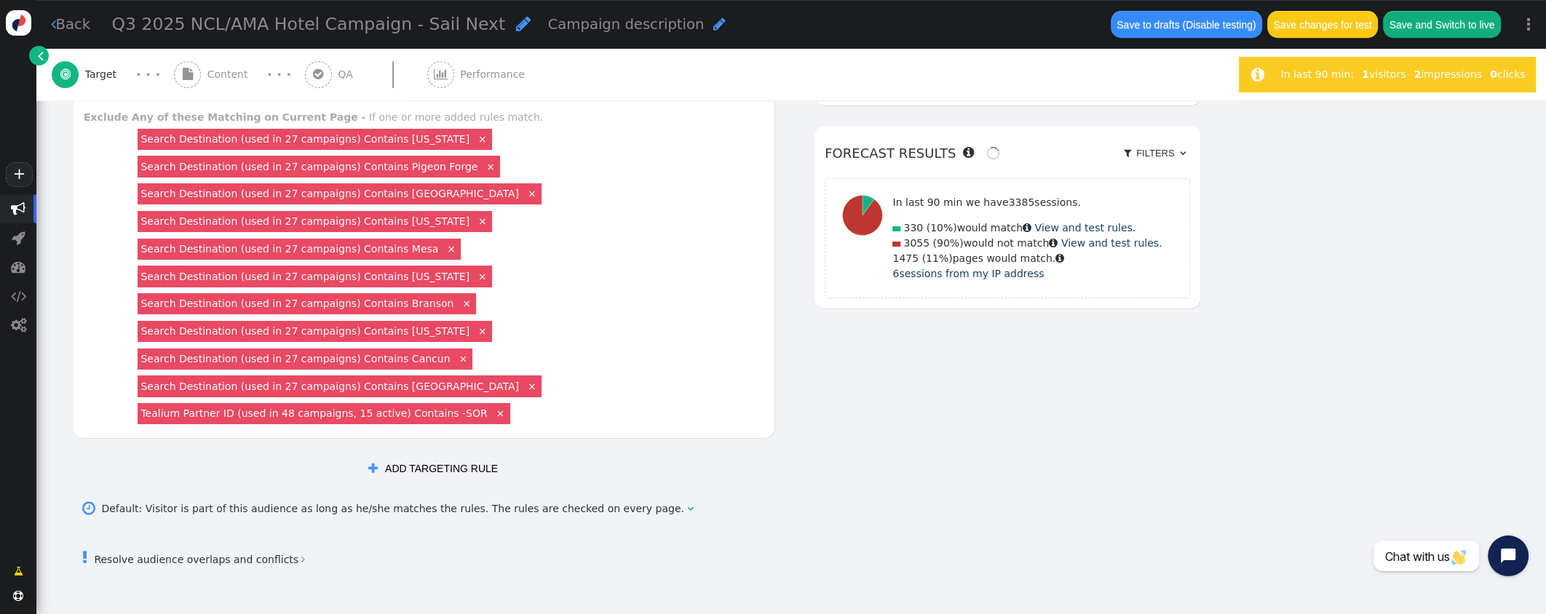
click at [476, 138] on link "×" at bounding box center [482, 138] width 13 height 13
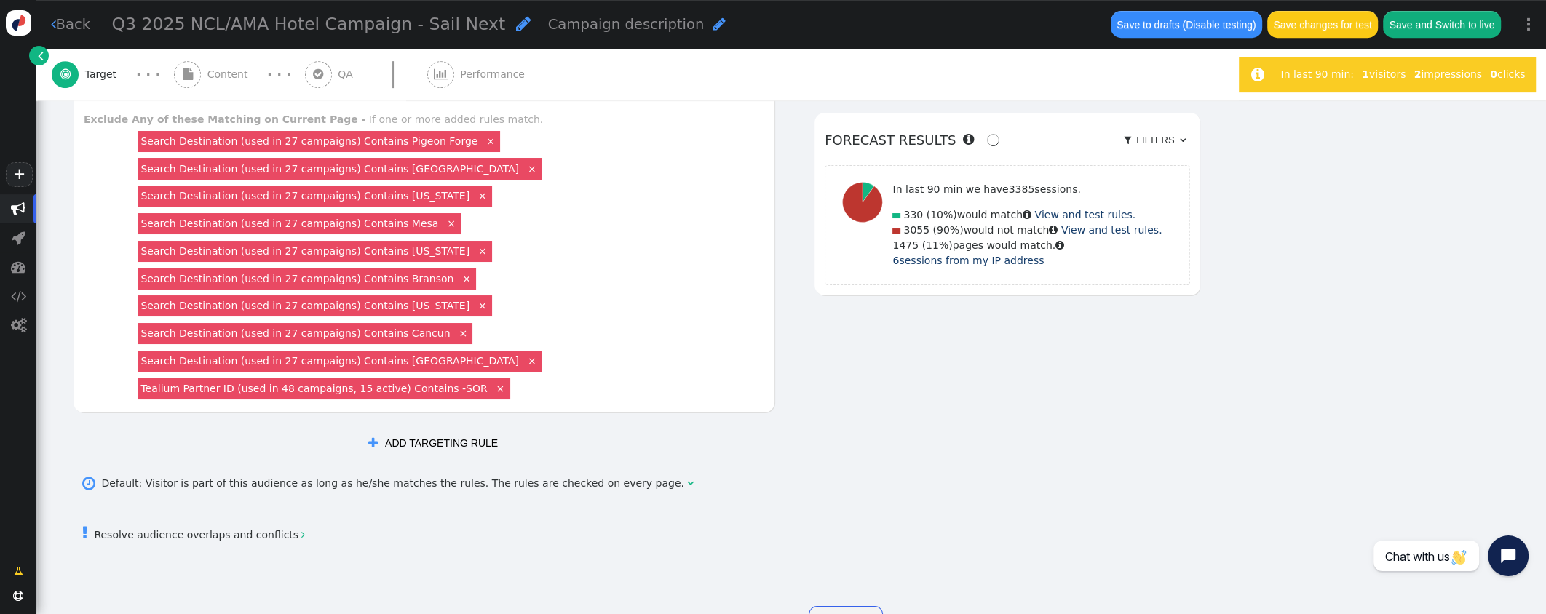
click at [484, 136] on link "×" at bounding box center [490, 140] width 13 height 13
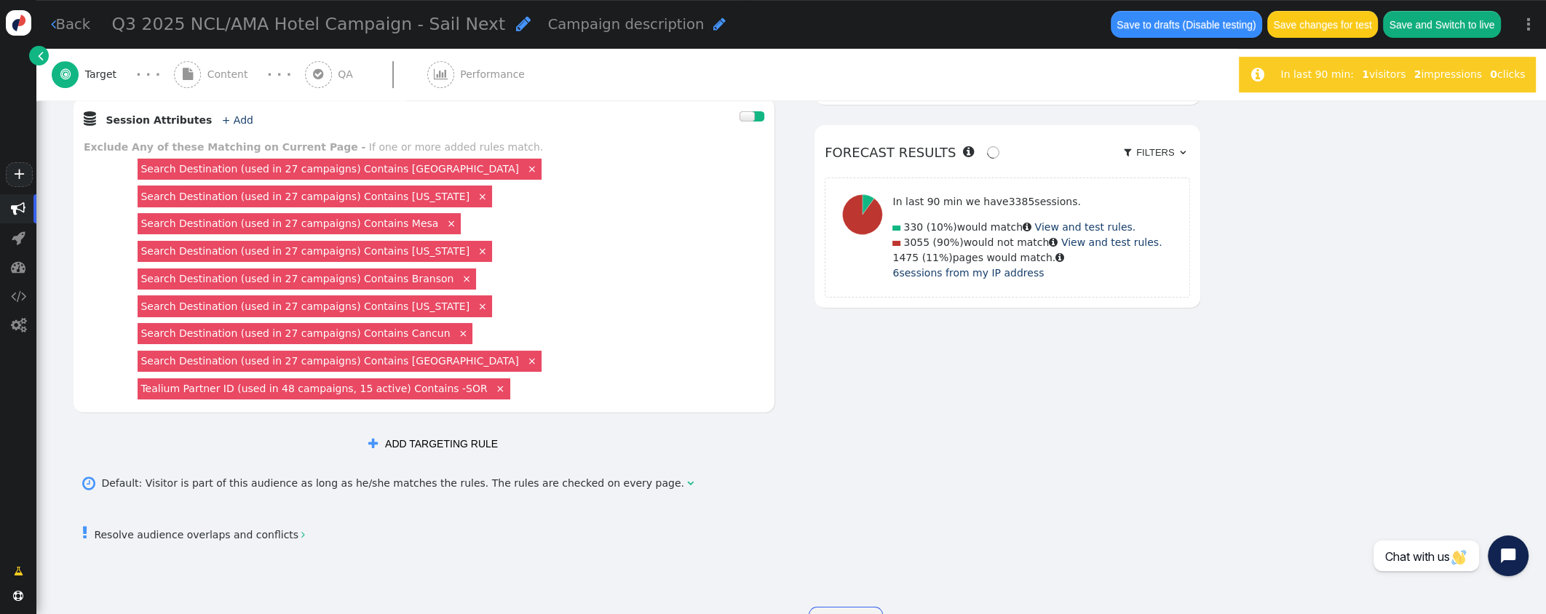
click at [525, 163] on link "×" at bounding box center [531, 168] width 13 height 13
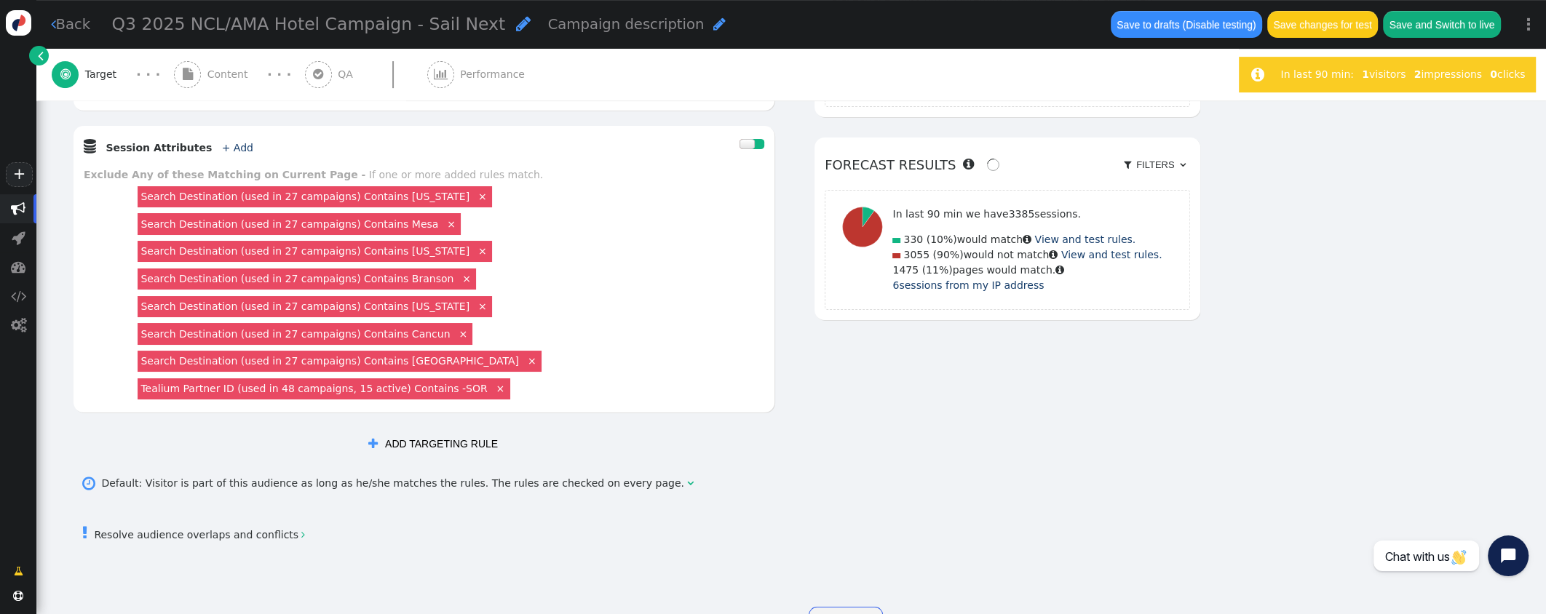
click at [476, 195] on link "×" at bounding box center [482, 195] width 13 height 13
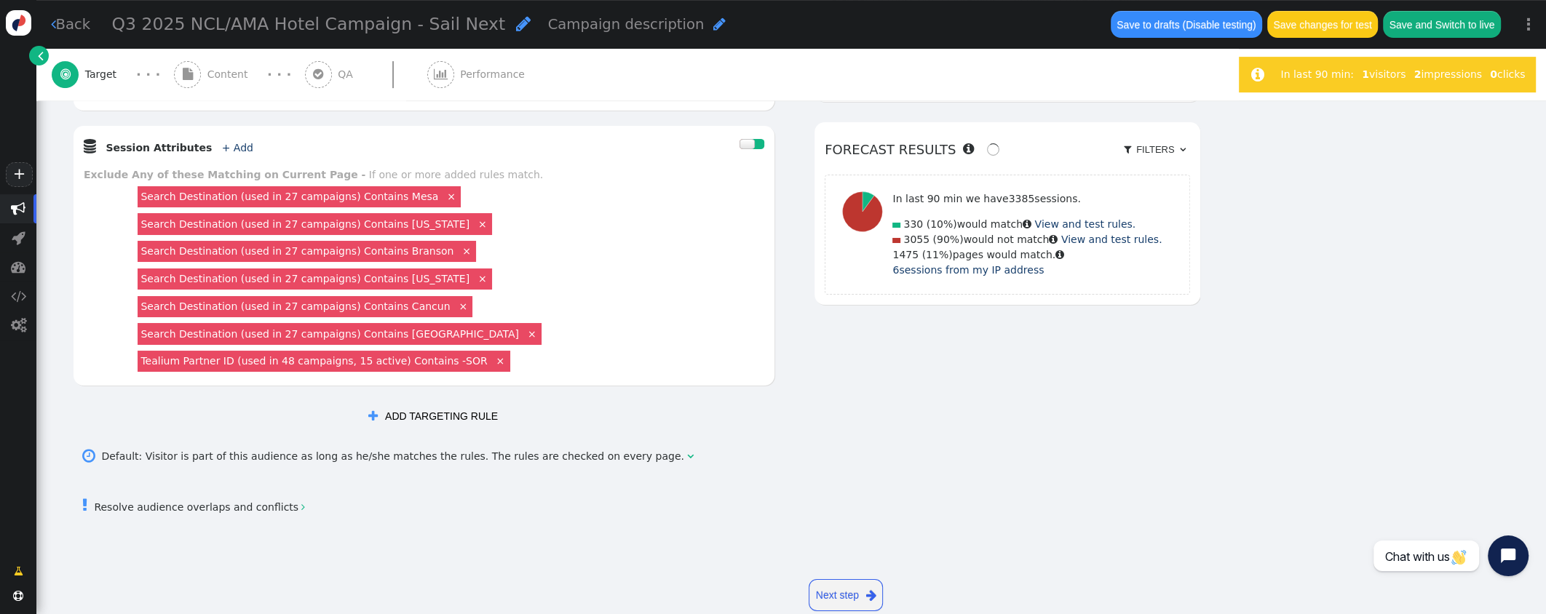
scroll to position [675, 0]
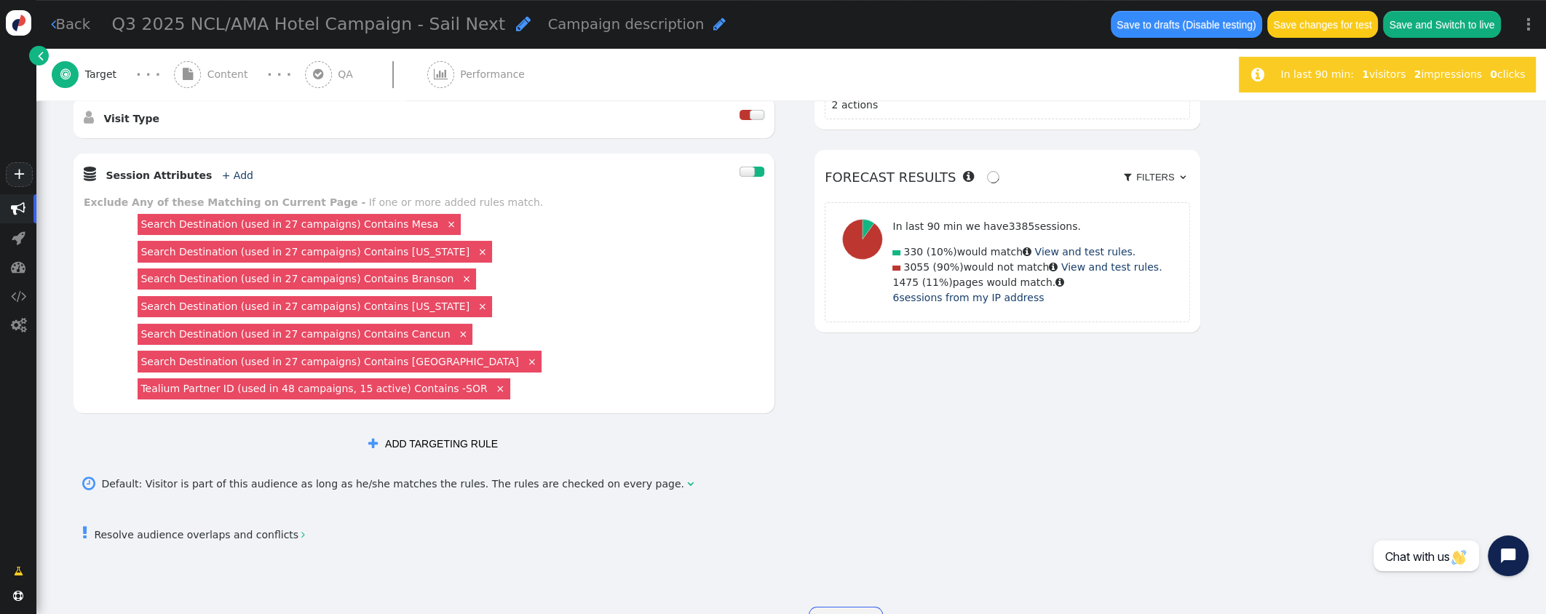
click at [445, 223] on link "×" at bounding box center [451, 223] width 13 height 13
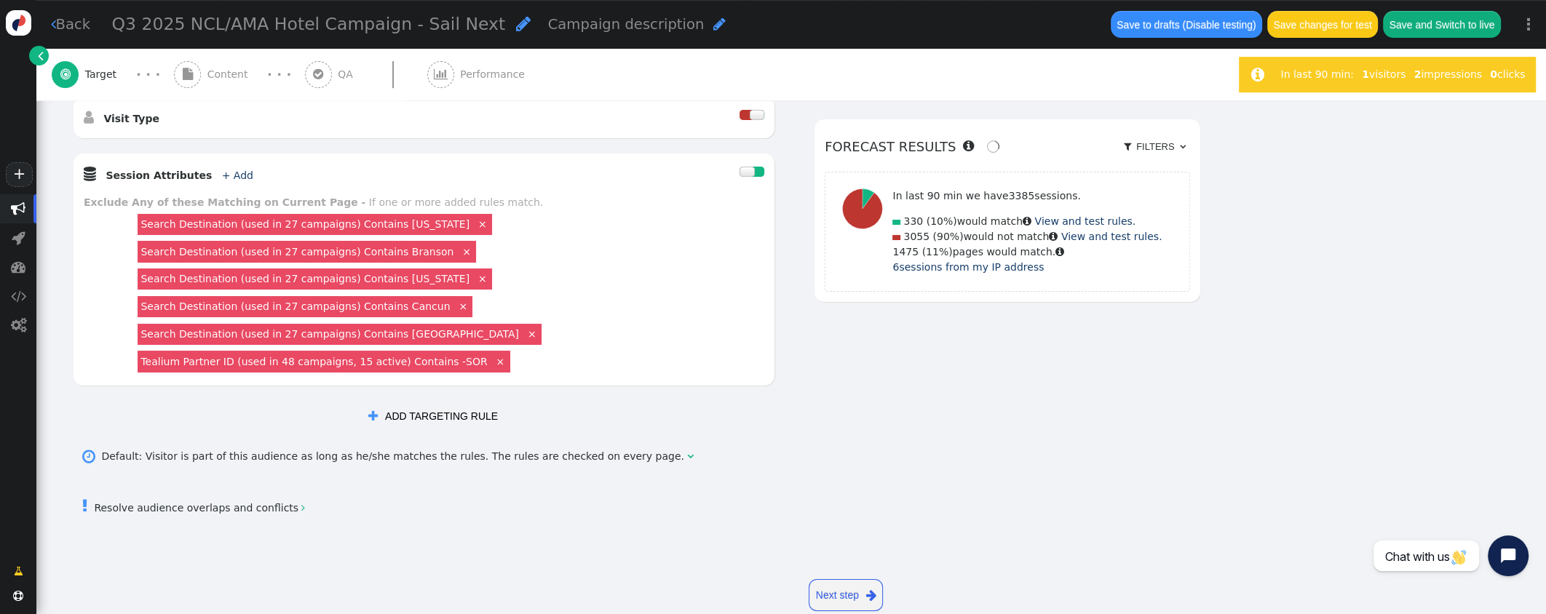
click at [476, 225] on link "×" at bounding box center [482, 223] width 13 height 13
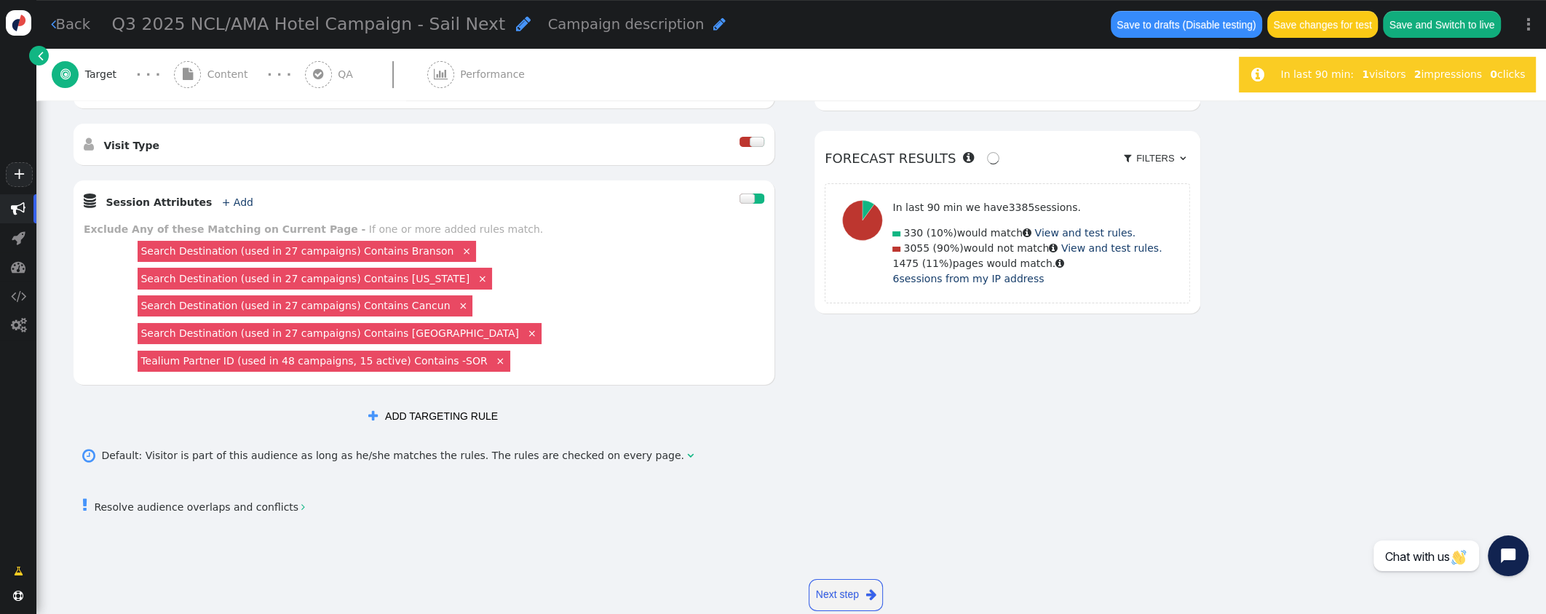
click at [460, 248] on link "×" at bounding box center [466, 250] width 13 height 13
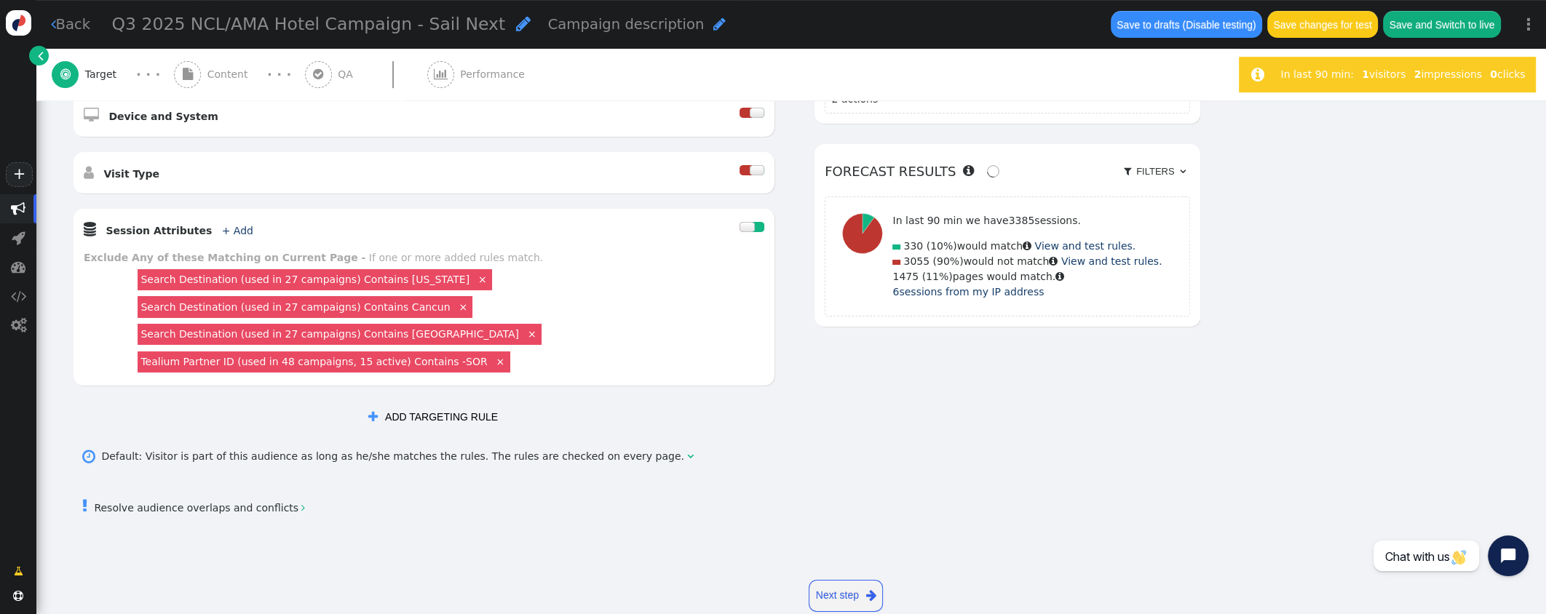
click at [476, 276] on link "×" at bounding box center [482, 278] width 13 height 13
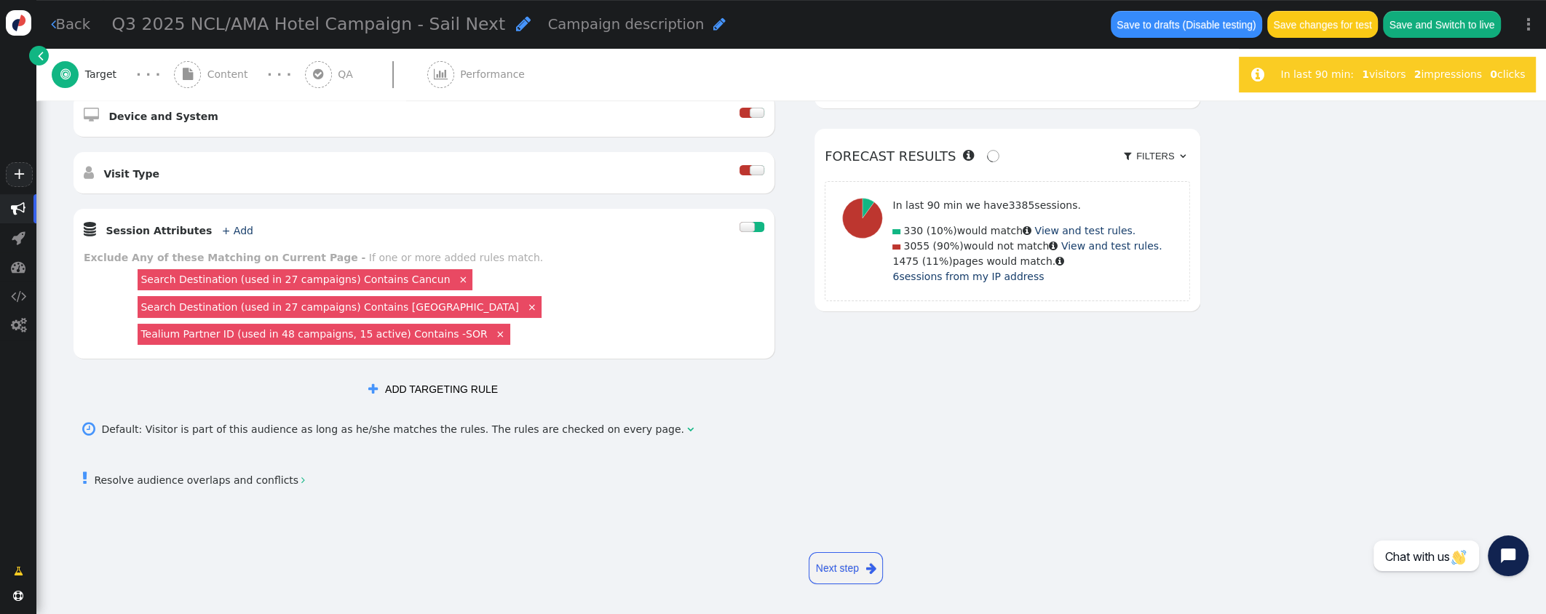
scroll to position [592, 0]
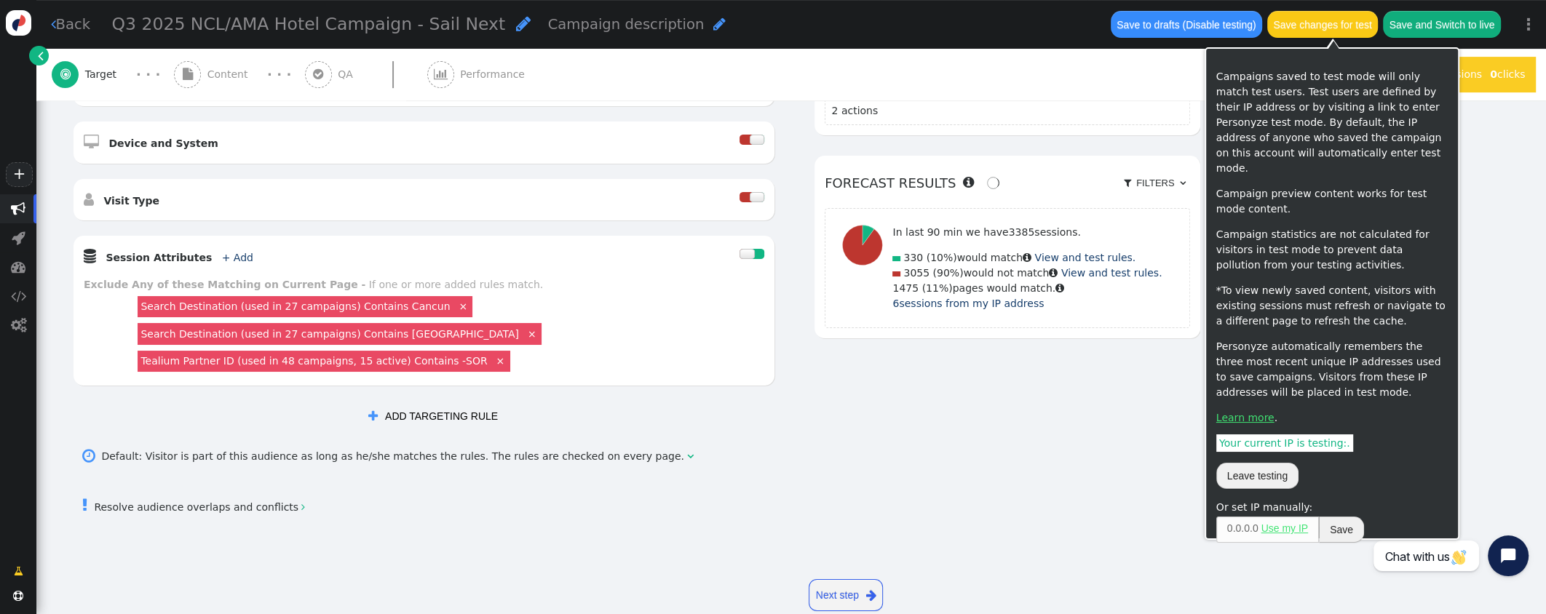
click at [1326, 28] on button "Save changes for test" at bounding box center [1322, 24] width 111 height 26
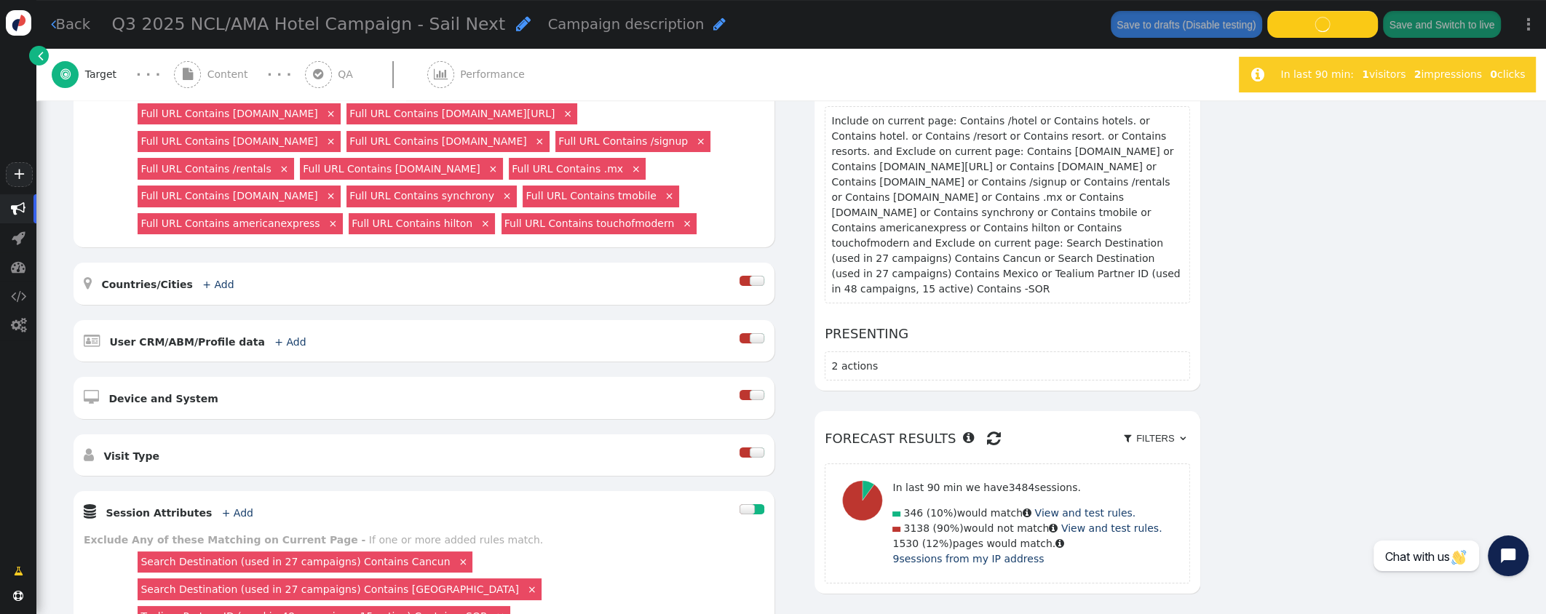
scroll to position [290, 0]
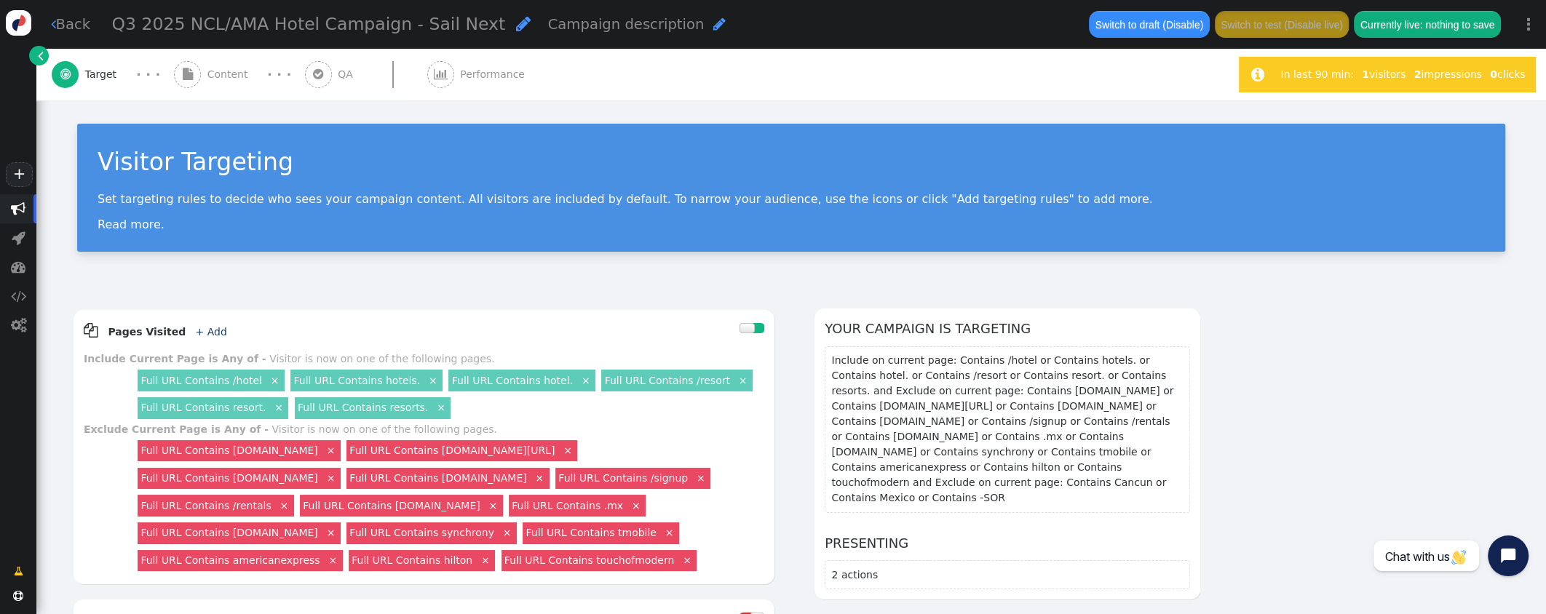
click at [201, 76] on div " Content" at bounding box center [214, 75] width 80 height 52
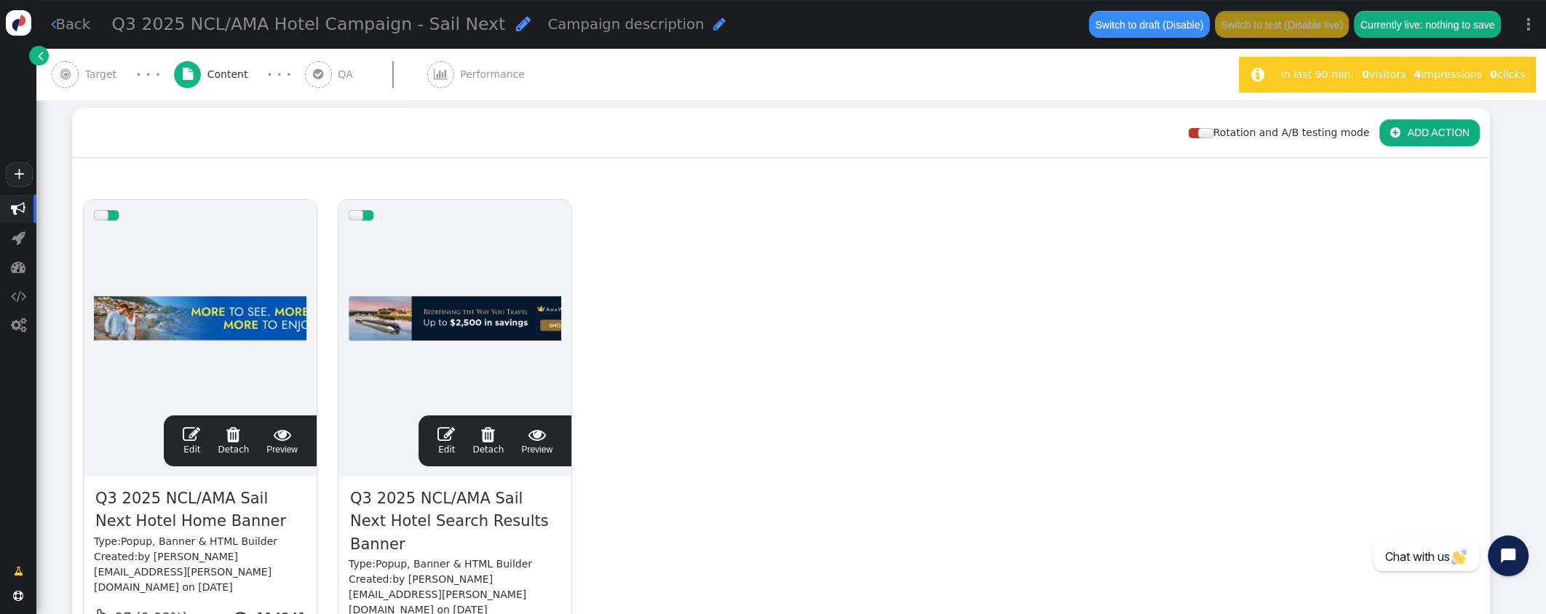
scroll to position [202, 0]
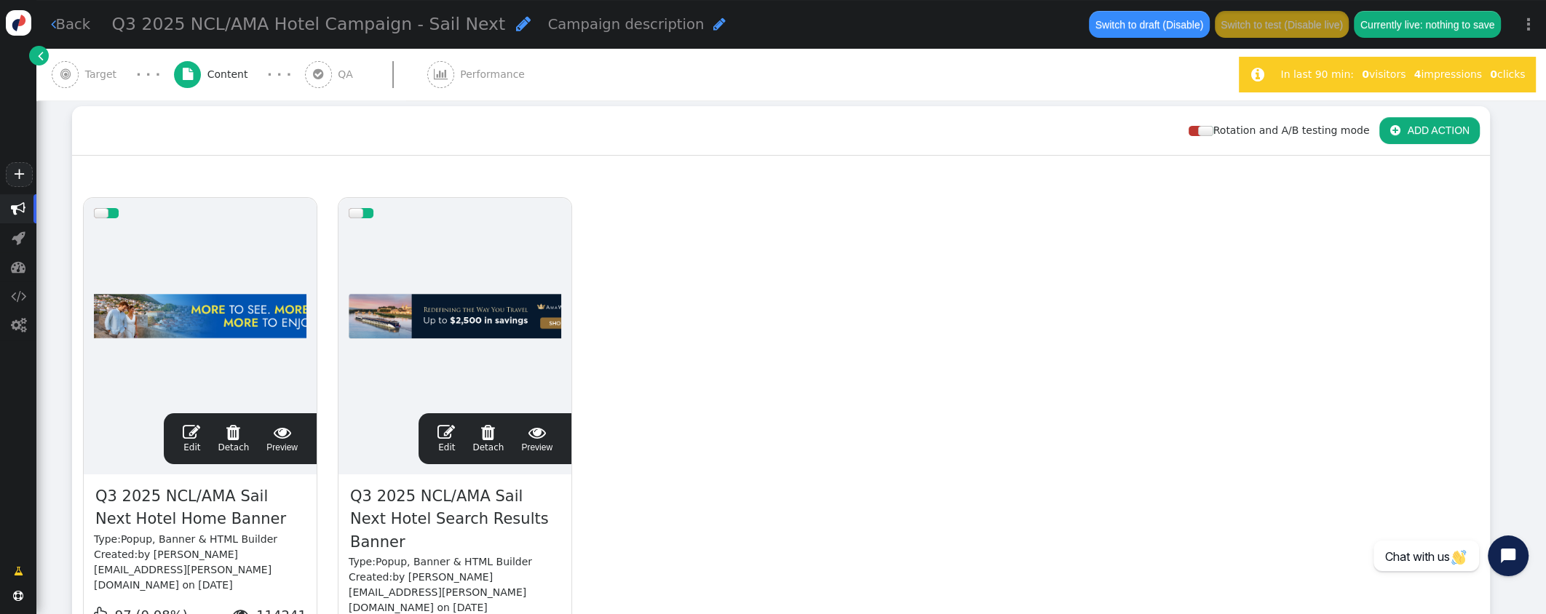
click at [449, 433] on span "" at bounding box center [445, 432] width 17 height 17
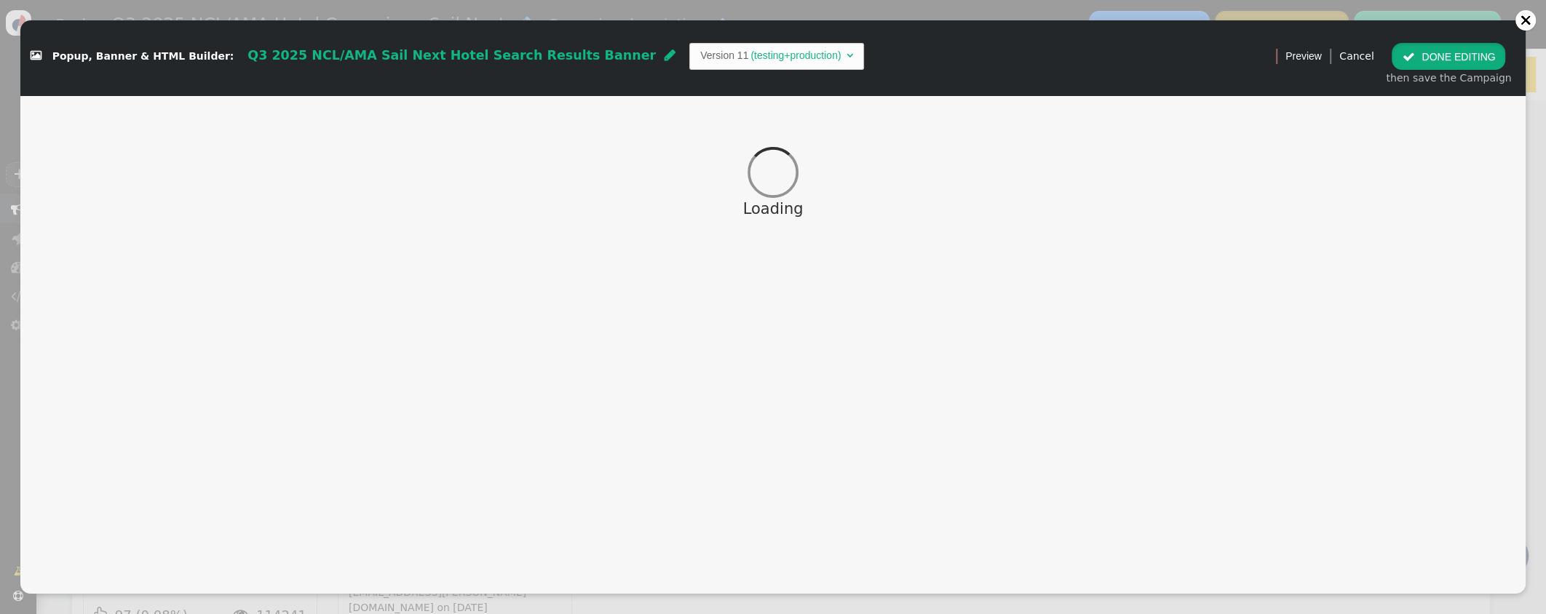
click at [1412, 58] on span "" at bounding box center [1407, 57] width 12 height 12
click at [1409, 57] on span "" at bounding box center [1407, 57] width 12 height 12
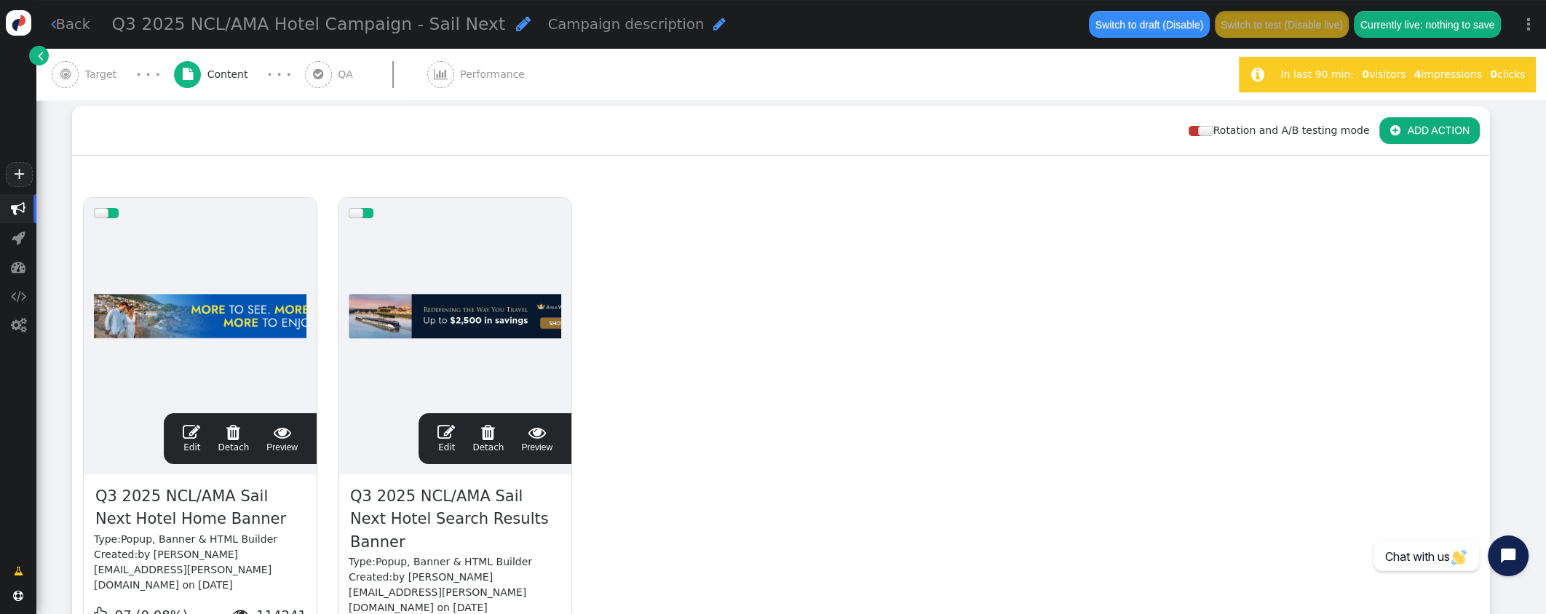
click at [190, 424] on span "" at bounding box center [191, 432] width 17 height 17
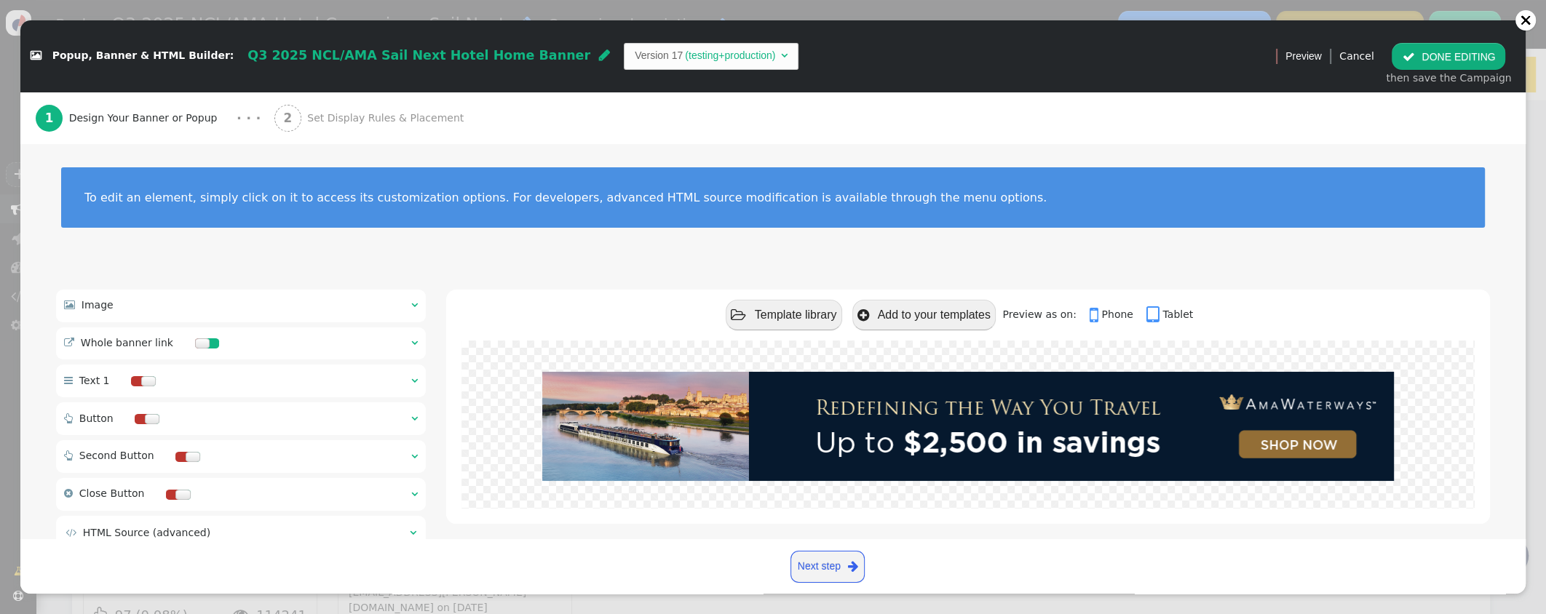
click at [390, 115] on span "Set Display Rules & Placement" at bounding box center [388, 118] width 162 height 15
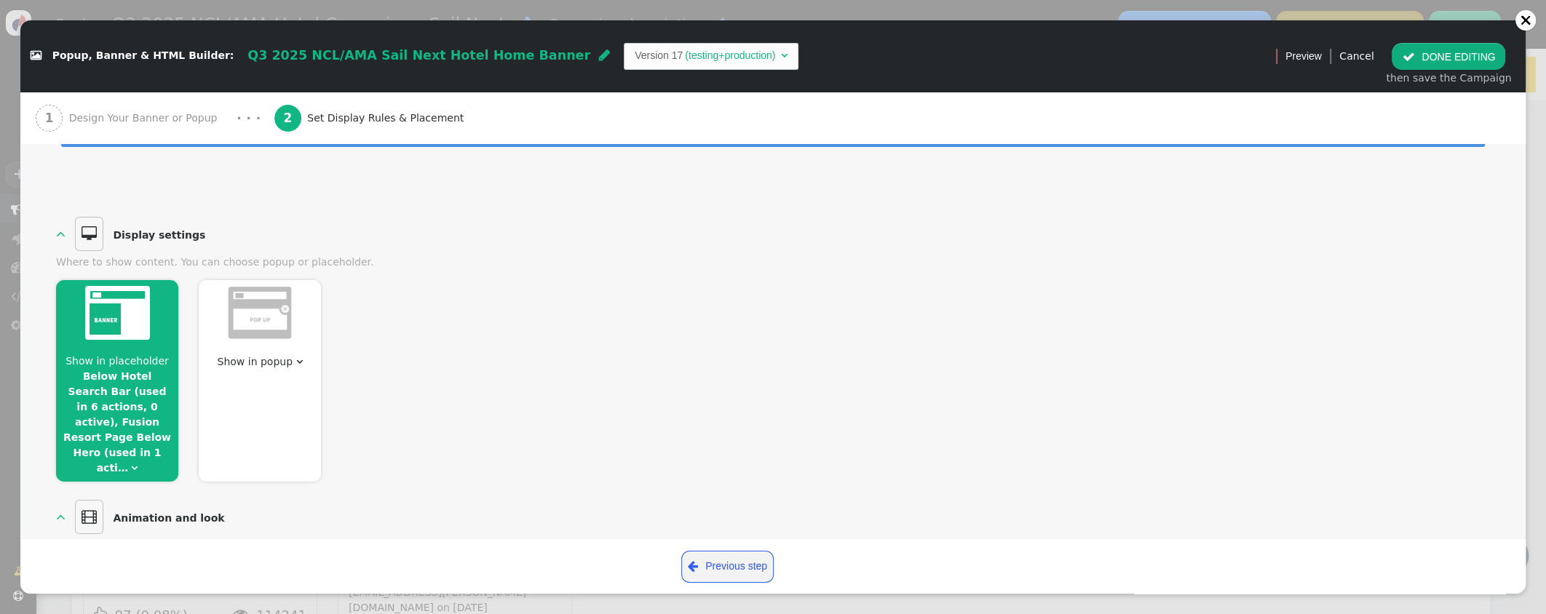
scroll to position [125, 0]
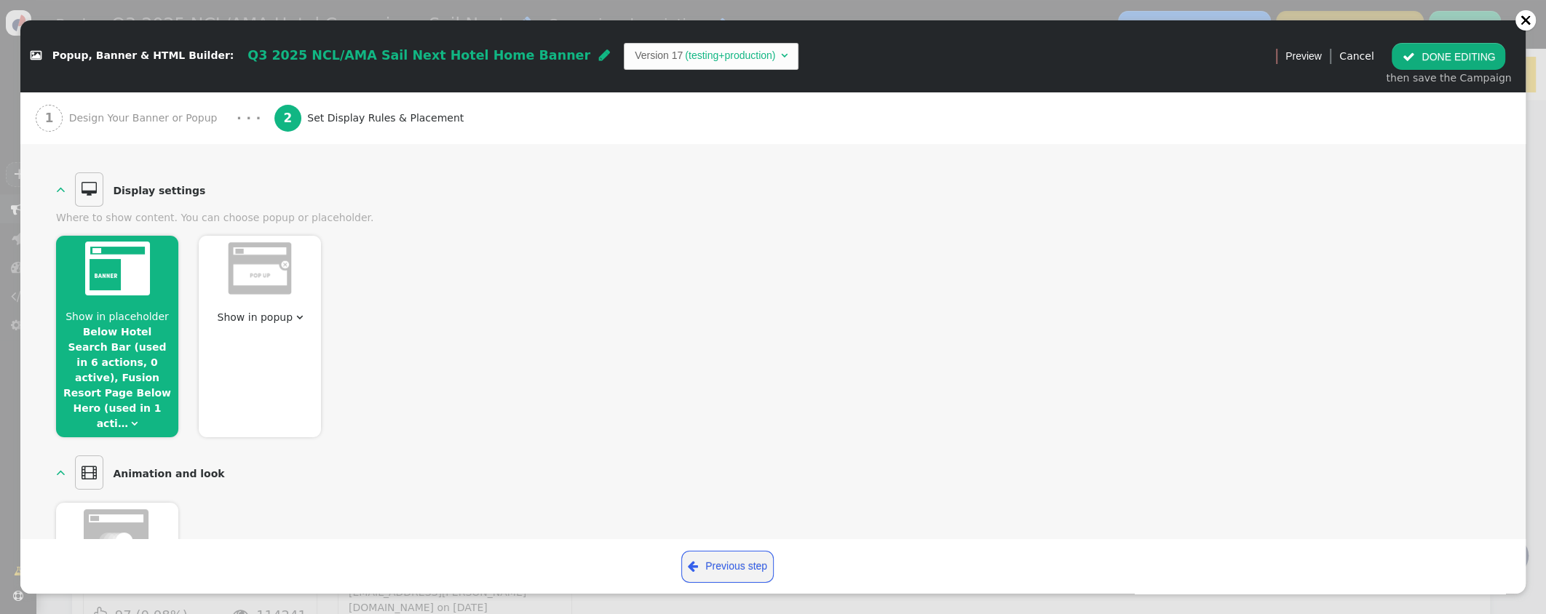
click at [130, 355] on link "Below Hotel Search Bar (used in 6 actions, 0 active), Fusion Resort Page Below …" at bounding box center [117, 377] width 108 height 103
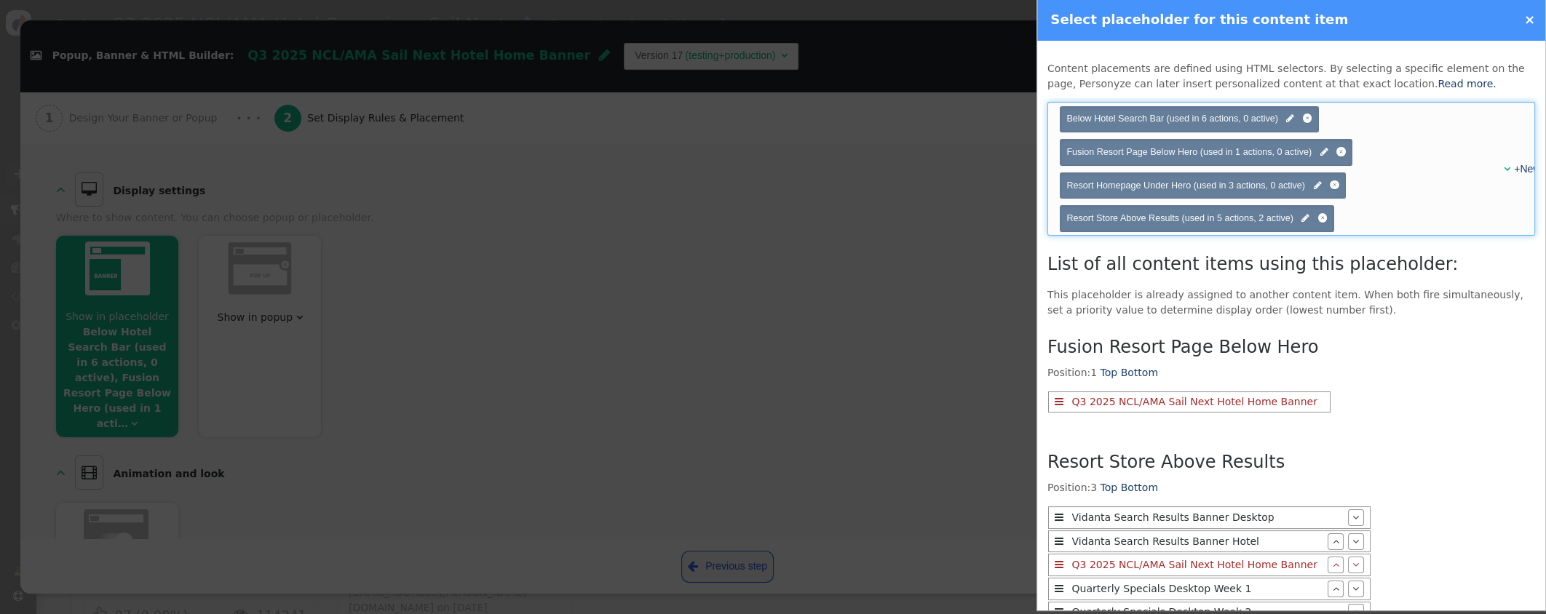
click at [1503, 165] on div "" at bounding box center [1500, 169] width 11 height 15
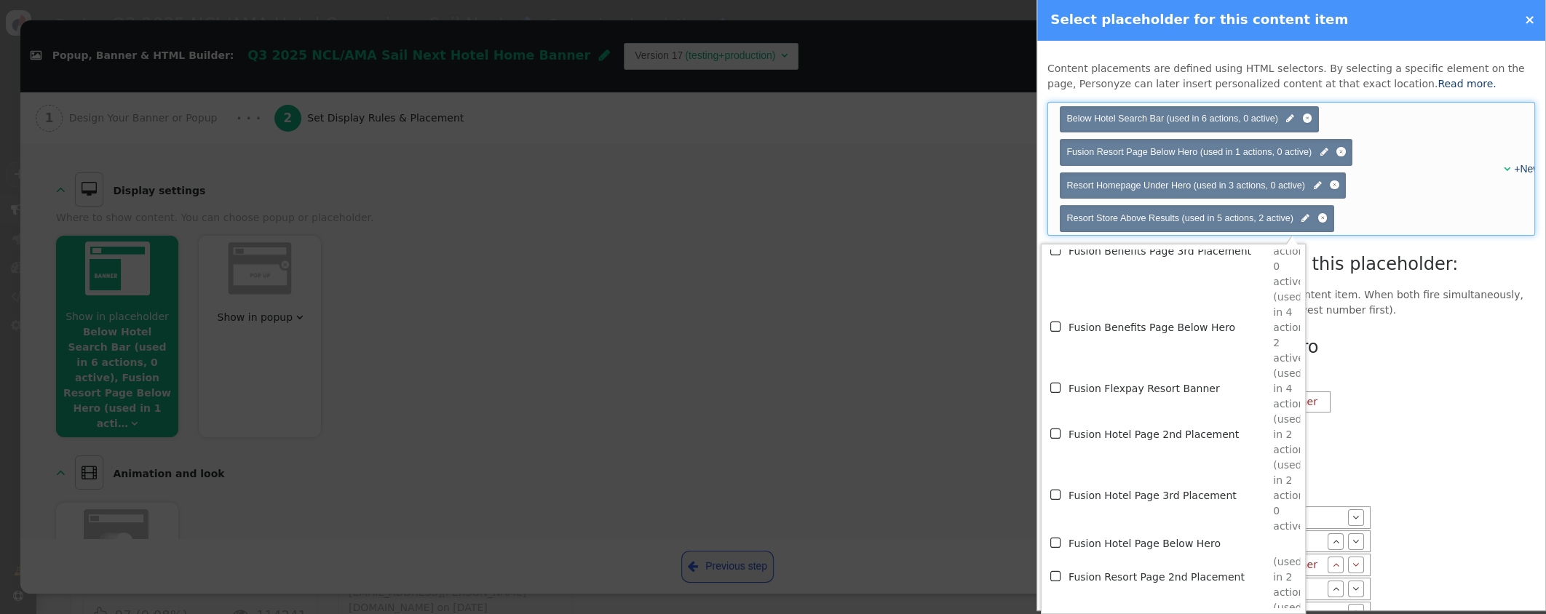
scroll to position [3320, 0]
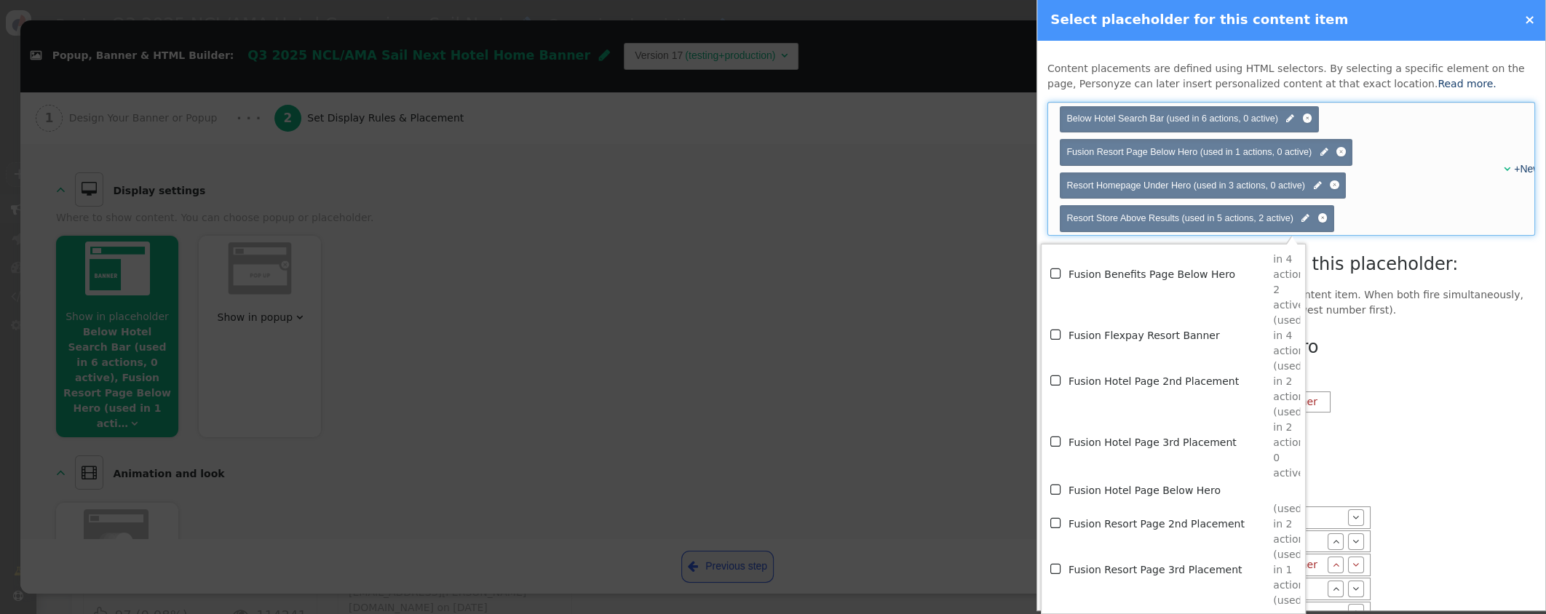
click at [1059, 486] on span "" at bounding box center [1056, 490] width 13 height 20
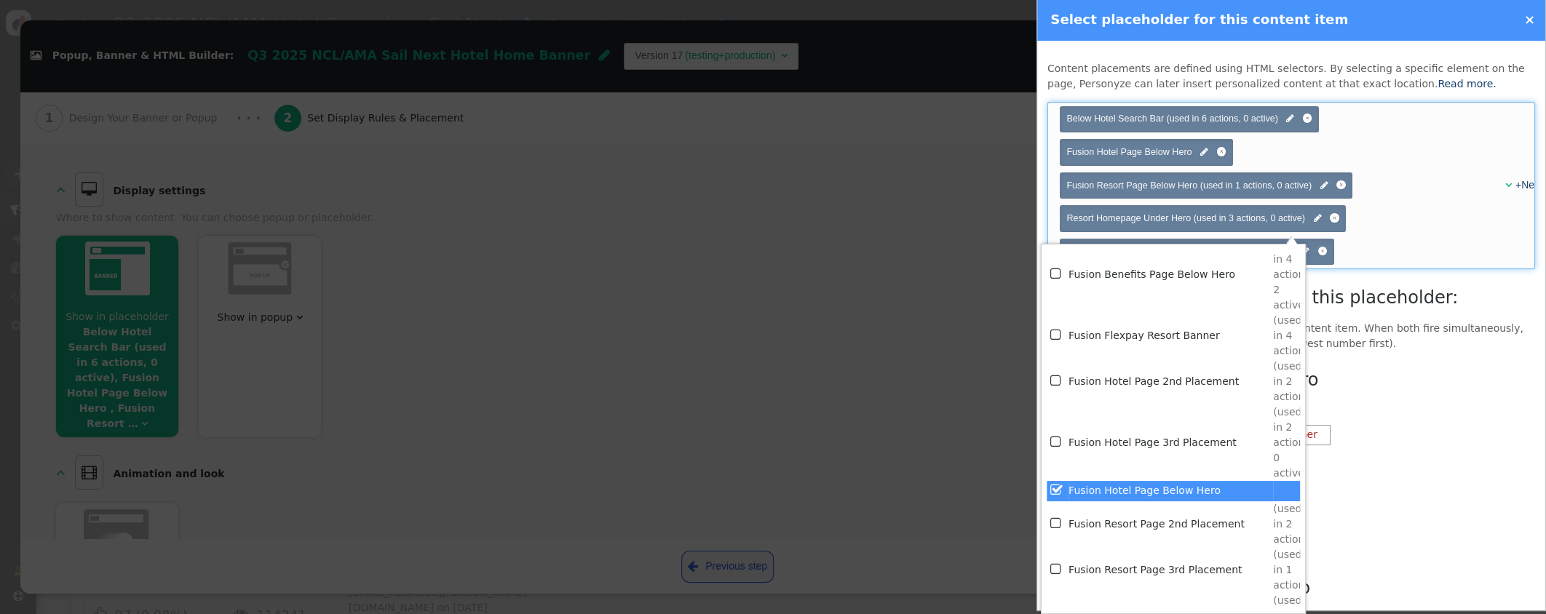
click at [1424, 159] on div "Choose placeholder(s) Below Hotel Search Bar (used in 6 actions, 0 active)  Fu…" at bounding box center [1276, 186] width 436 height 166
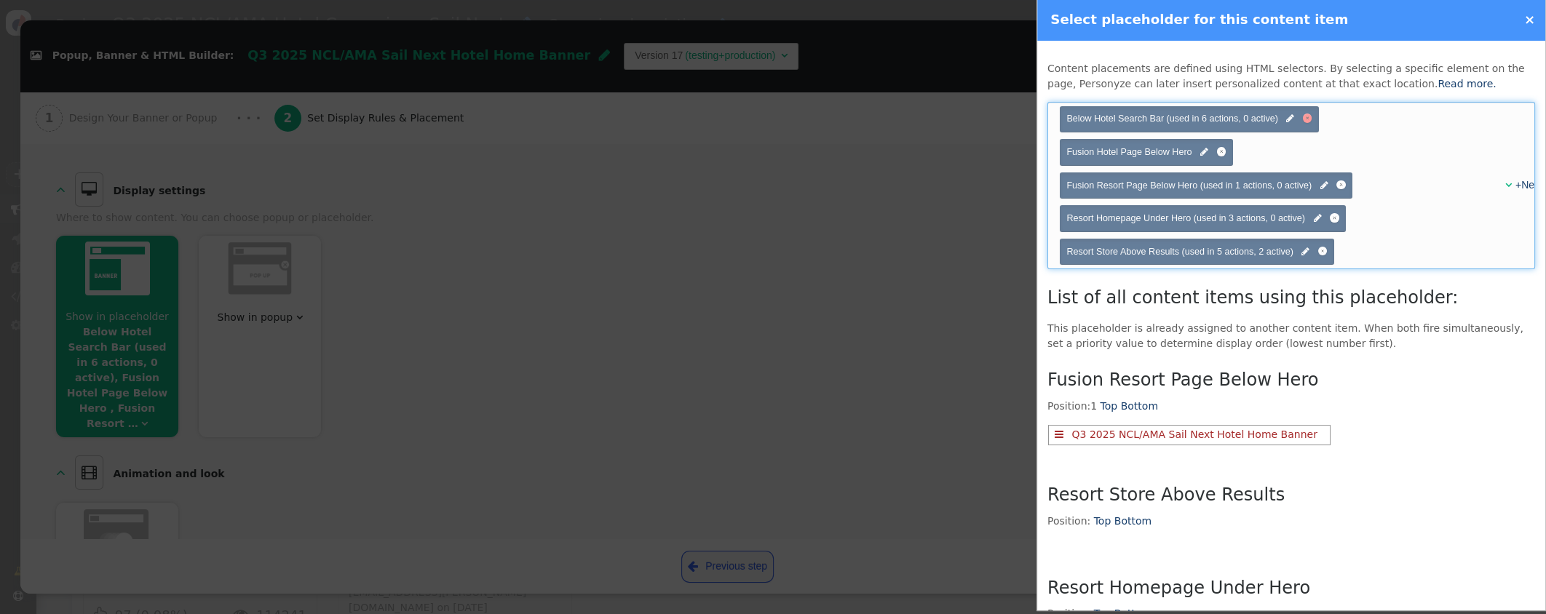
click at [1308, 117] on div at bounding box center [1307, 118] width 9 height 9
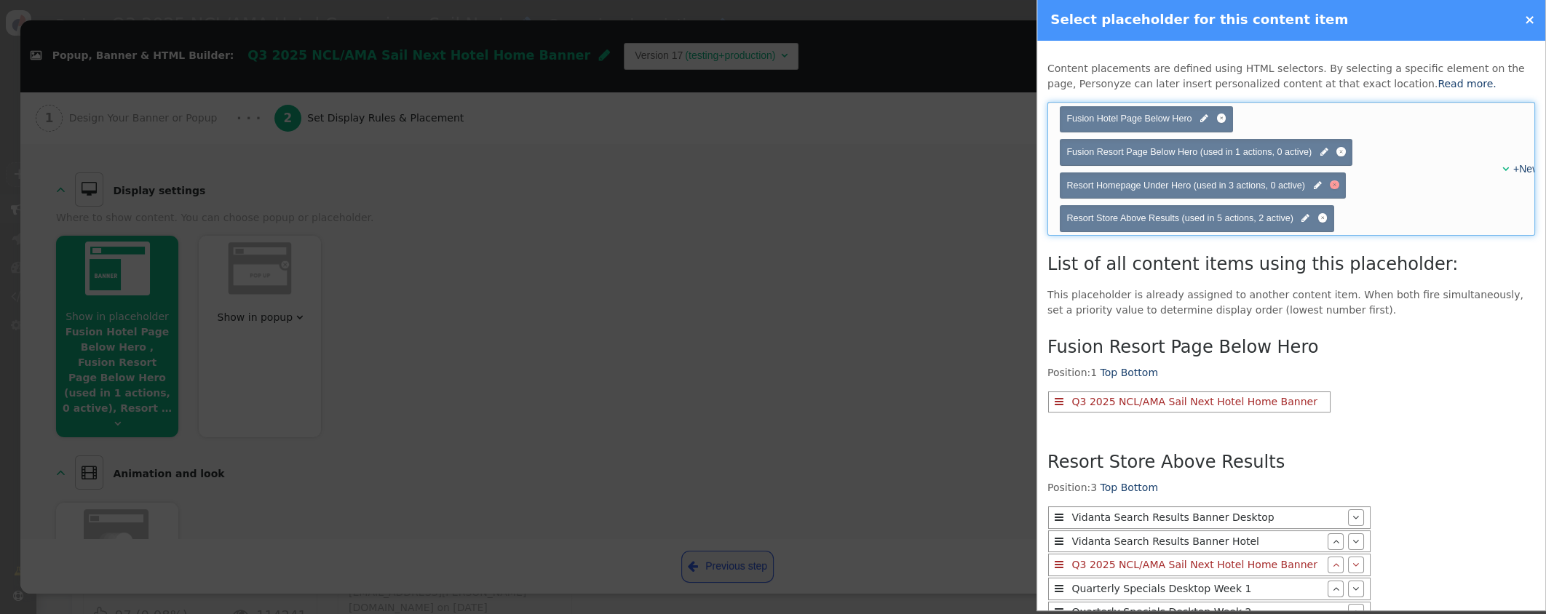
click at [1334, 184] on div at bounding box center [1334, 185] width 4 height 4
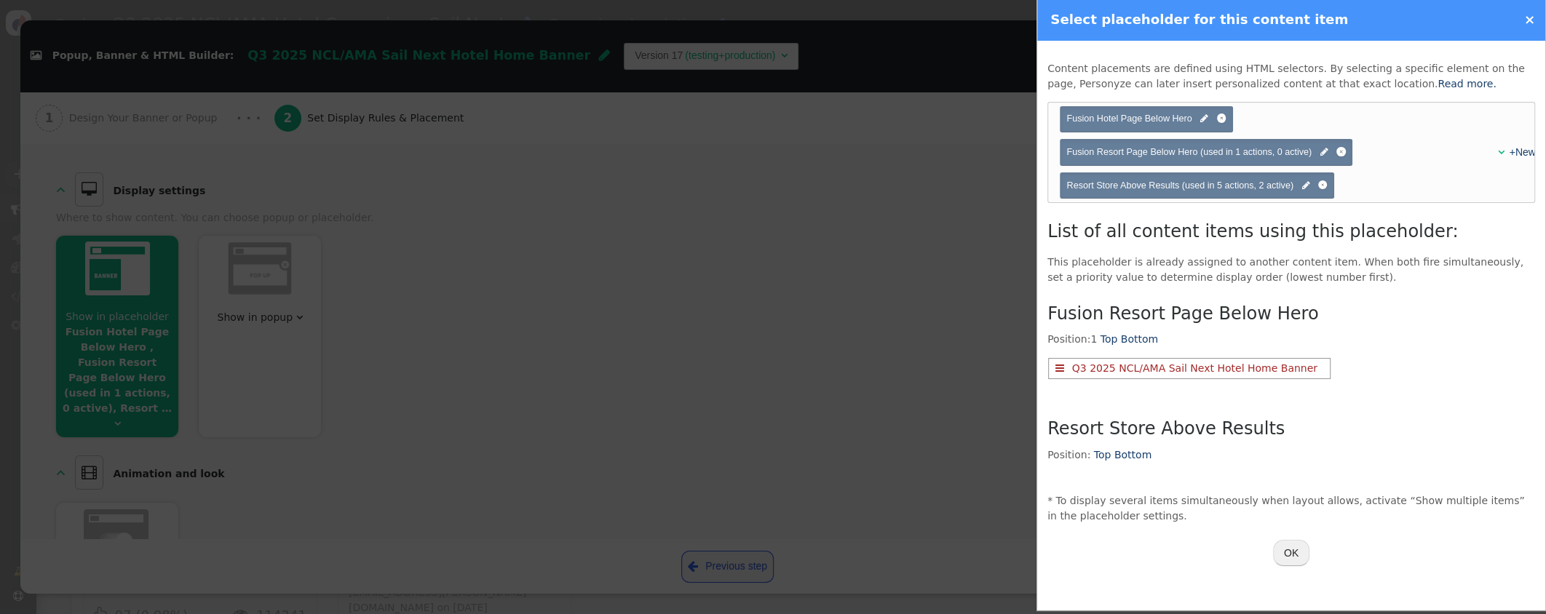
click at [1292, 551] on button "OK" at bounding box center [1291, 553] width 36 height 26
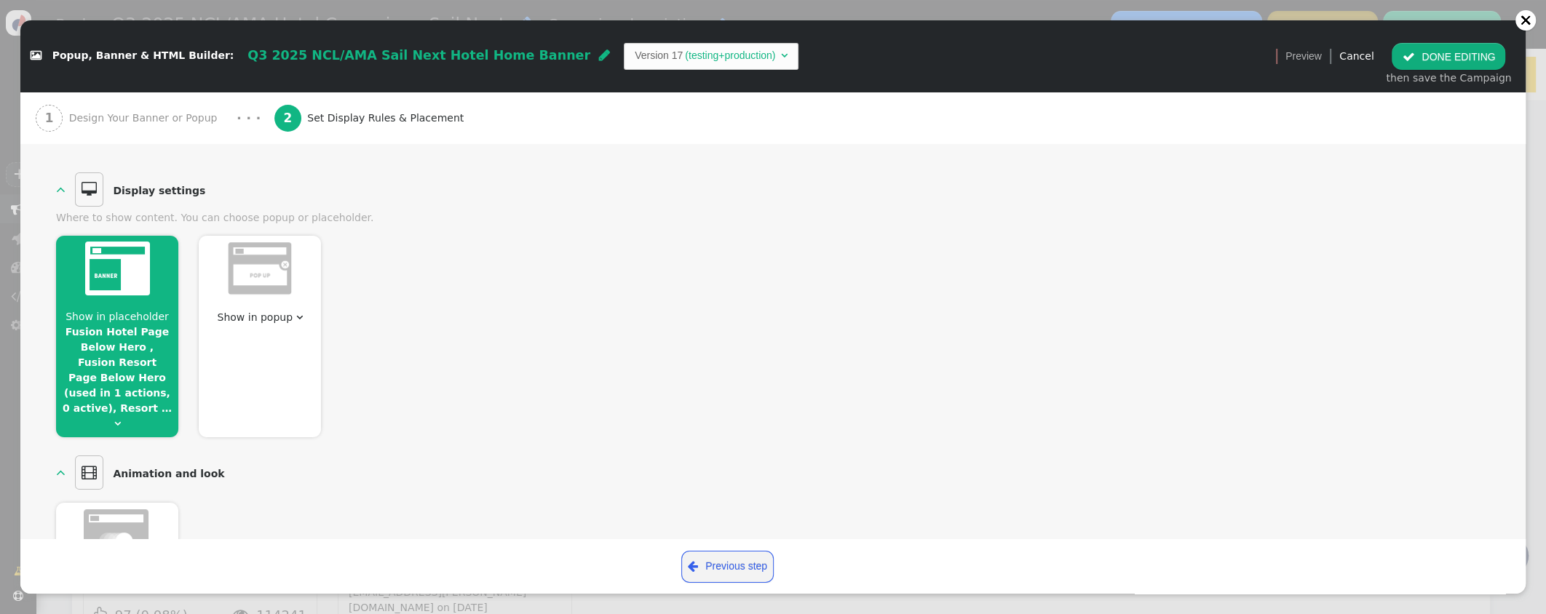
click at [1423, 60] on button " DONE EDITING" at bounding box center [1448, 56] width 114 height 26
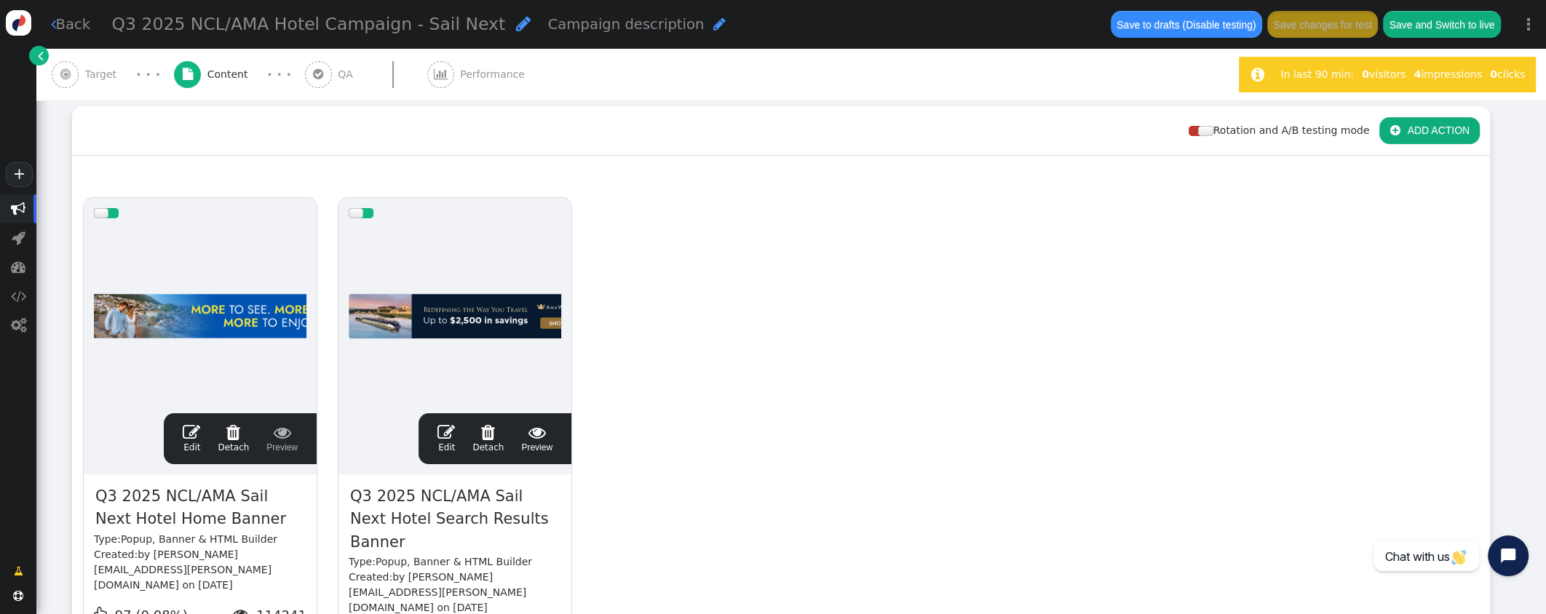
click at [1002, 144] on div "Rotation and A/B testing mode  ADD ACTION" at bounding box center [780, 130] width 1417 height 49
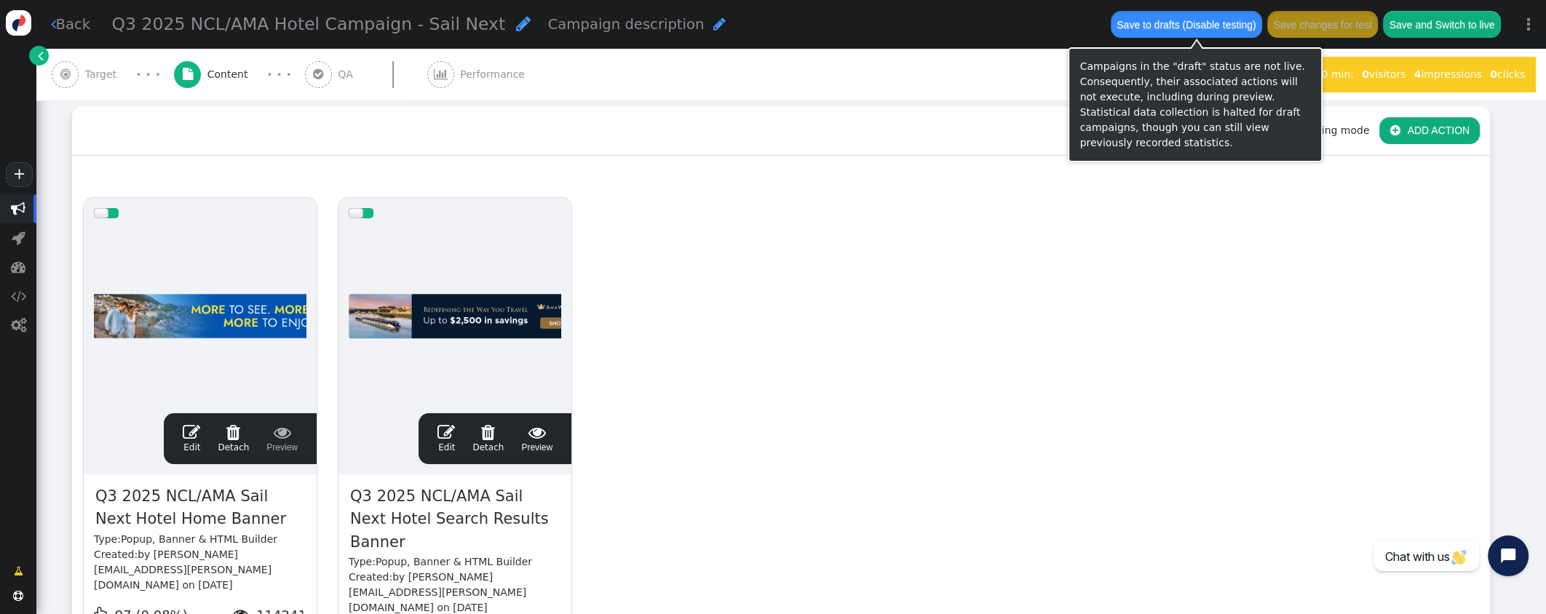
click at [1173, 21] on button "Save to drafts (Disable testing)" at bounding box center [1185, 24] width 151 height 26
click at [1159, 22] on button "Save to drafts (Disable testing)" at bounding box center [1185, 24] width 151 height 26
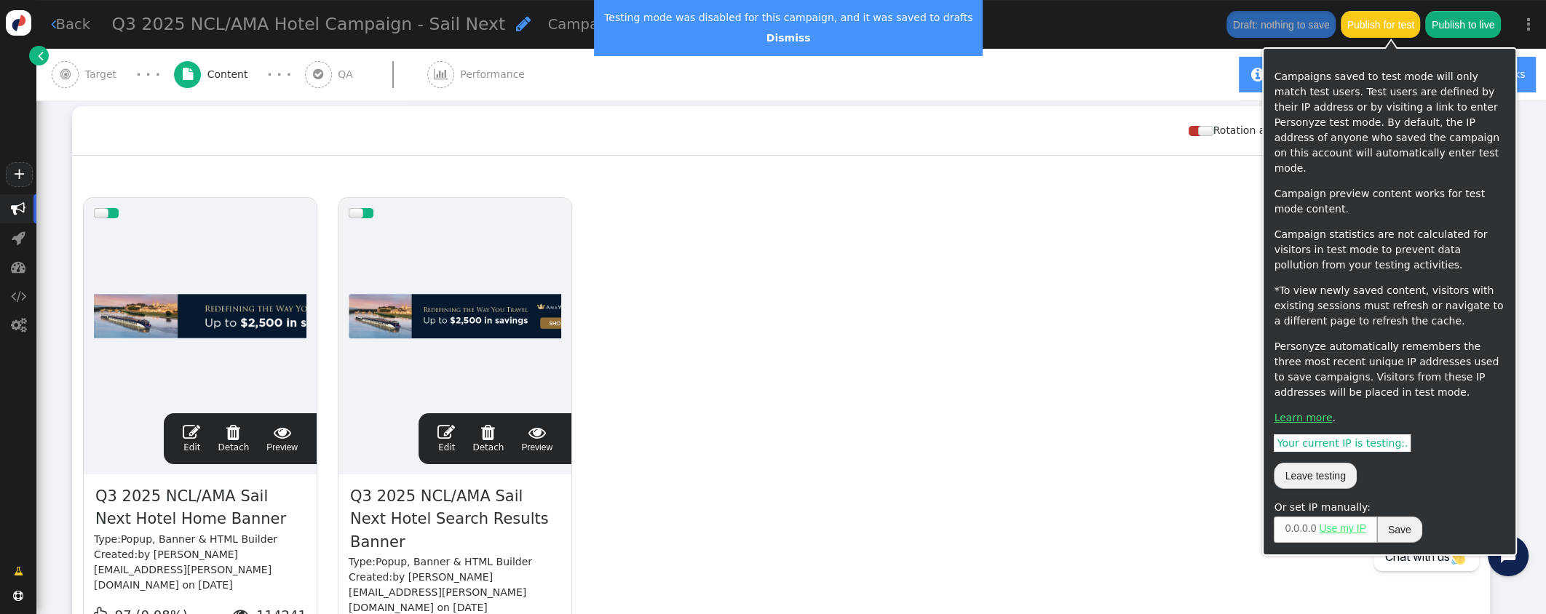
click at [1395, 25] on button "Publish for test" at bounding box center [1379, 24] width 79 height 26
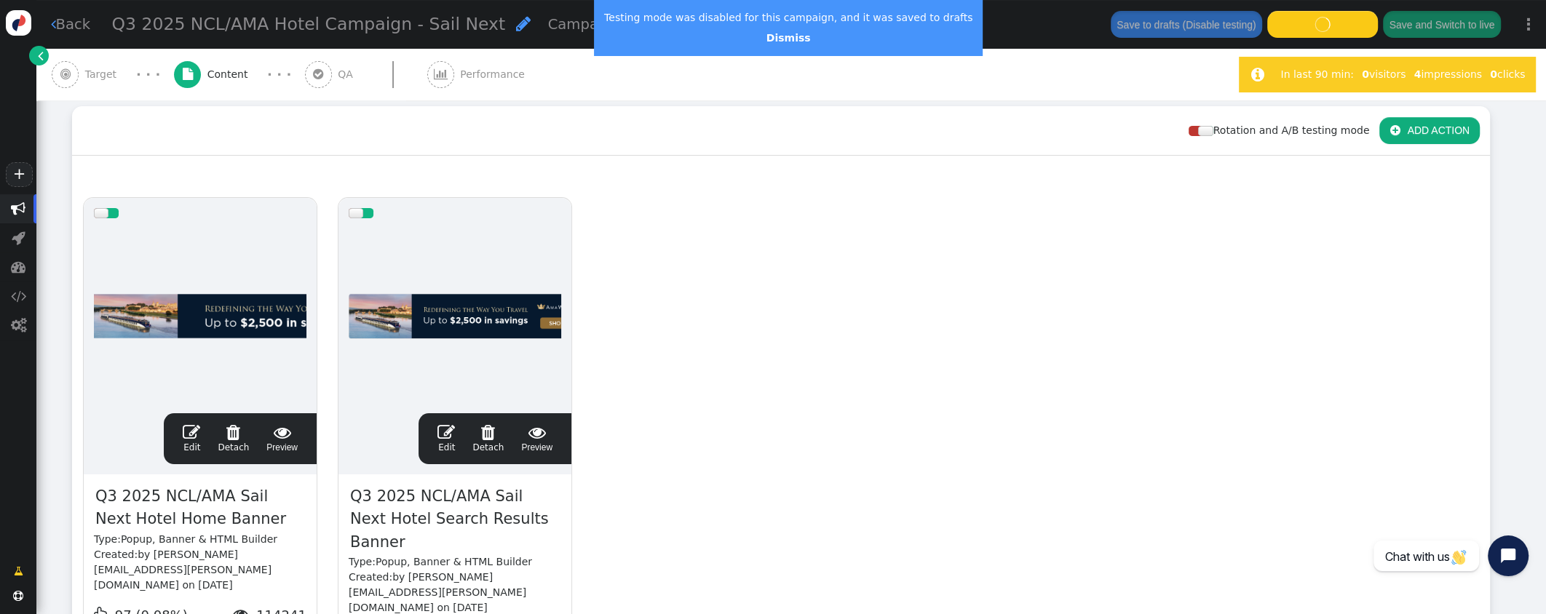
scroll to position [188, 0]
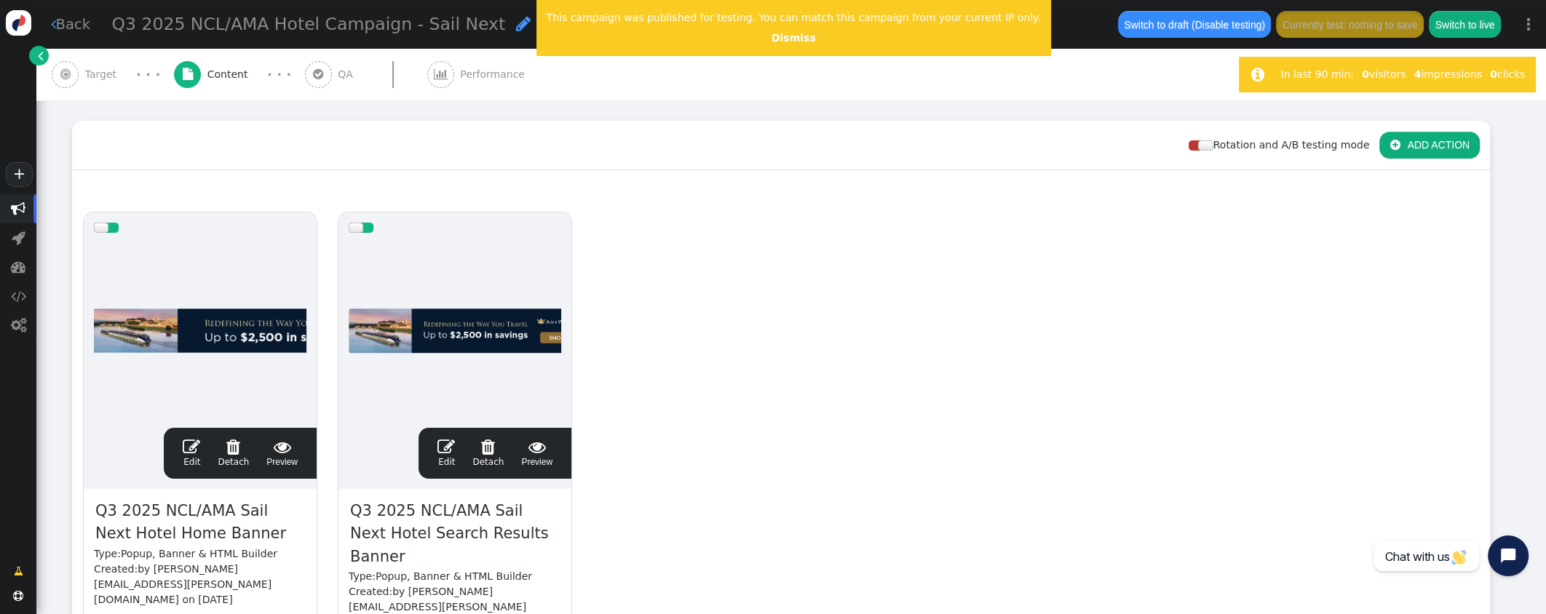
click at [188, 444] on span "" at bounding box center [191, 446] width 17 height 17
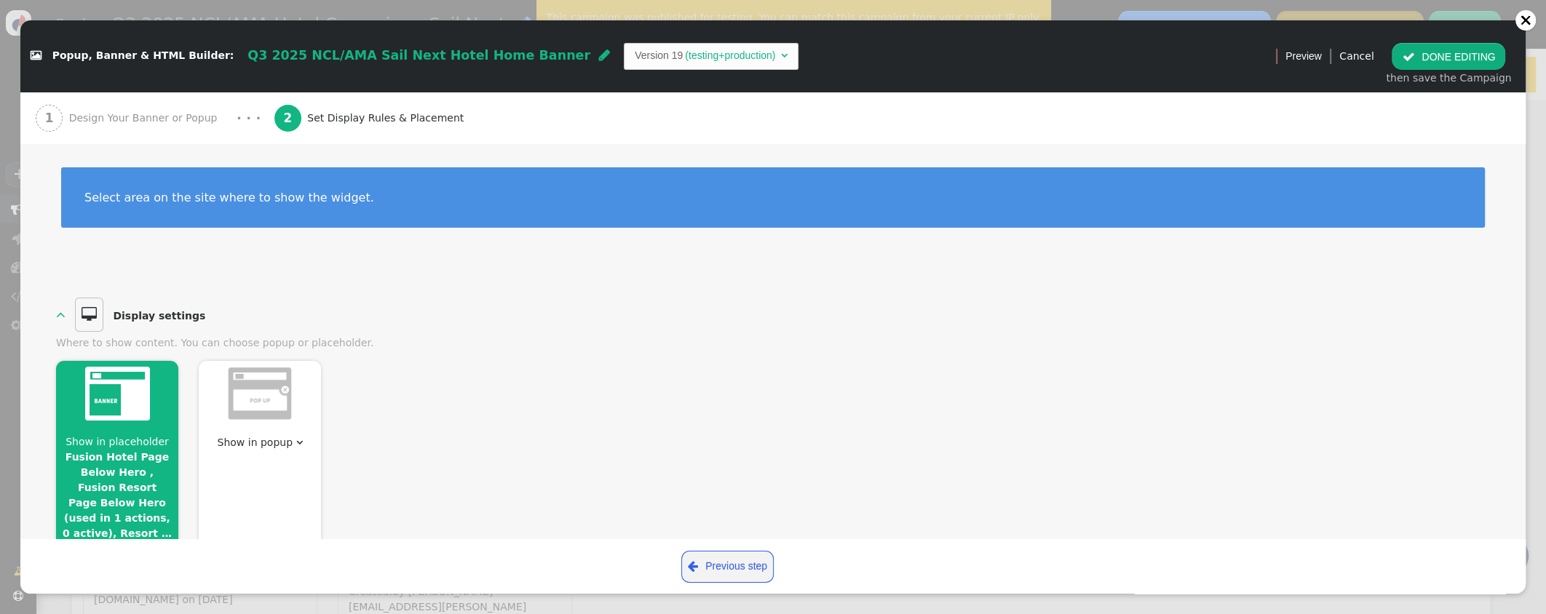
click at [110, 114] on span "Design Your Banner or Popup" at bounding box center [146, 118] width 154 height 15
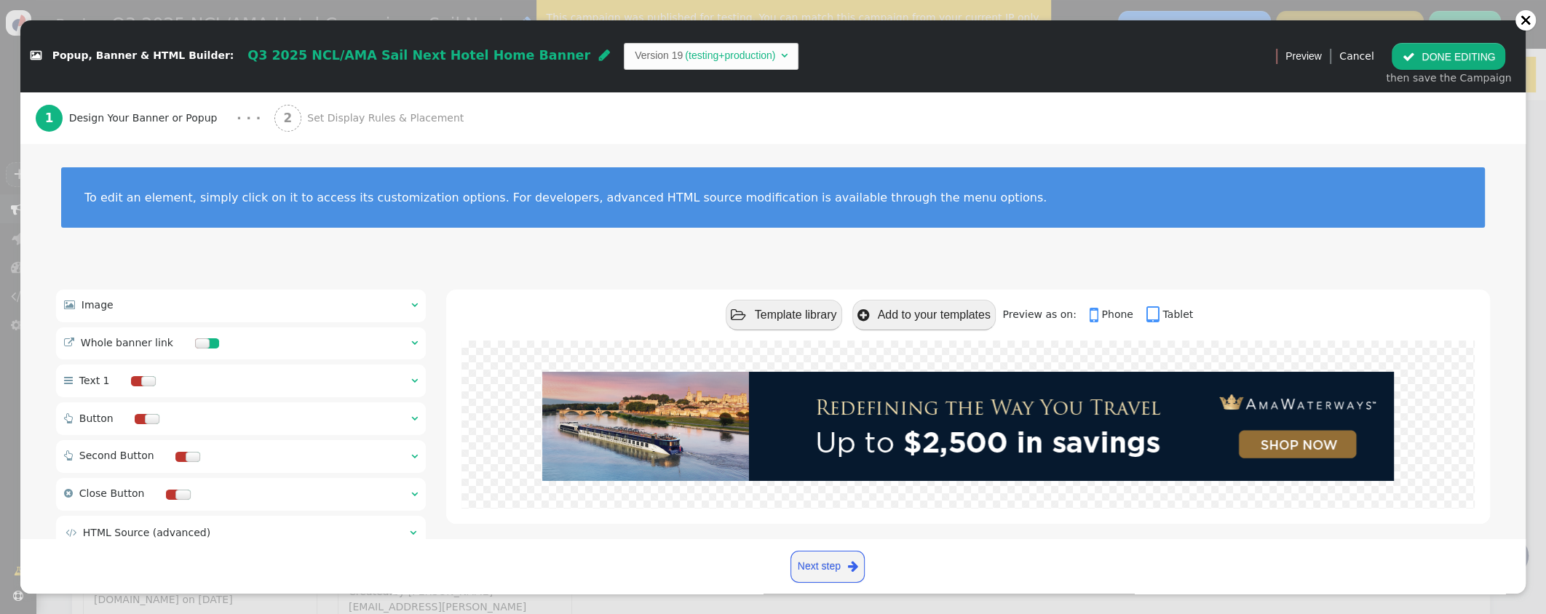
click at [1442, 55] on button " DONE EDITING" at bounding box center [1448, 56] width 114 height 26
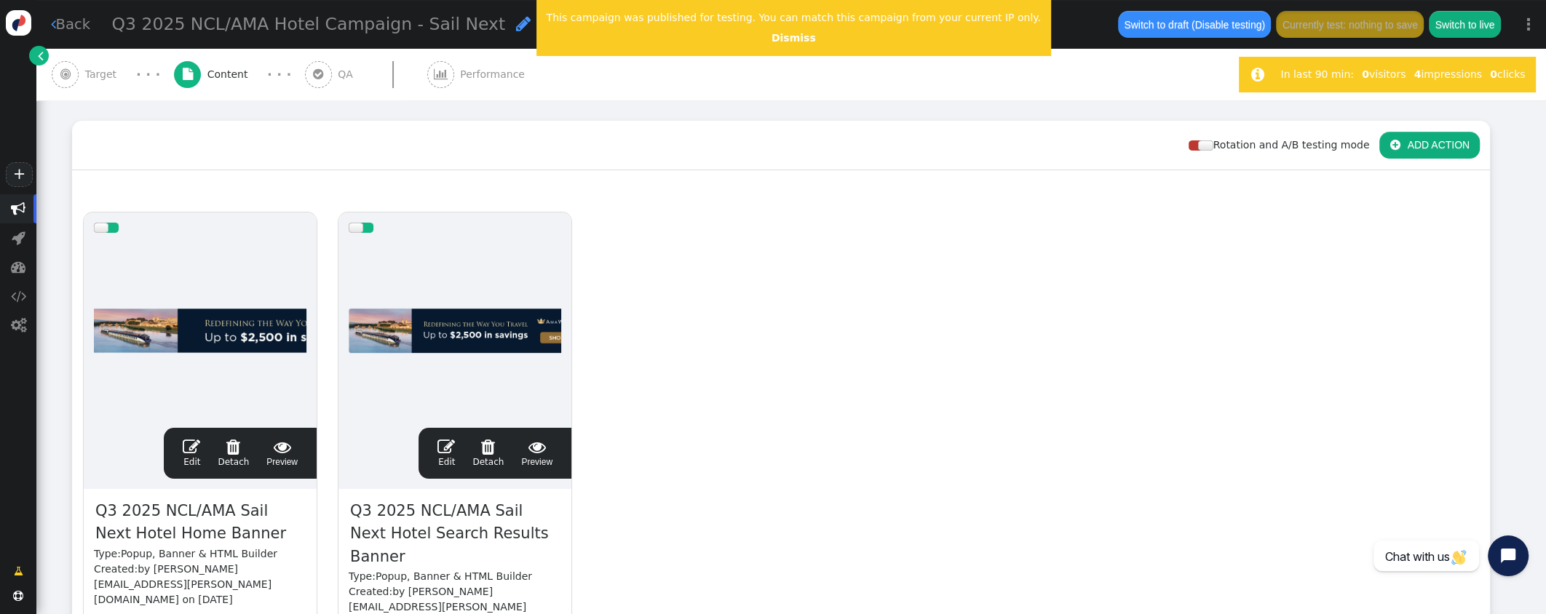
click at [100, 76] on span "Target" at bounding box center [104, 74] width 38 height 15
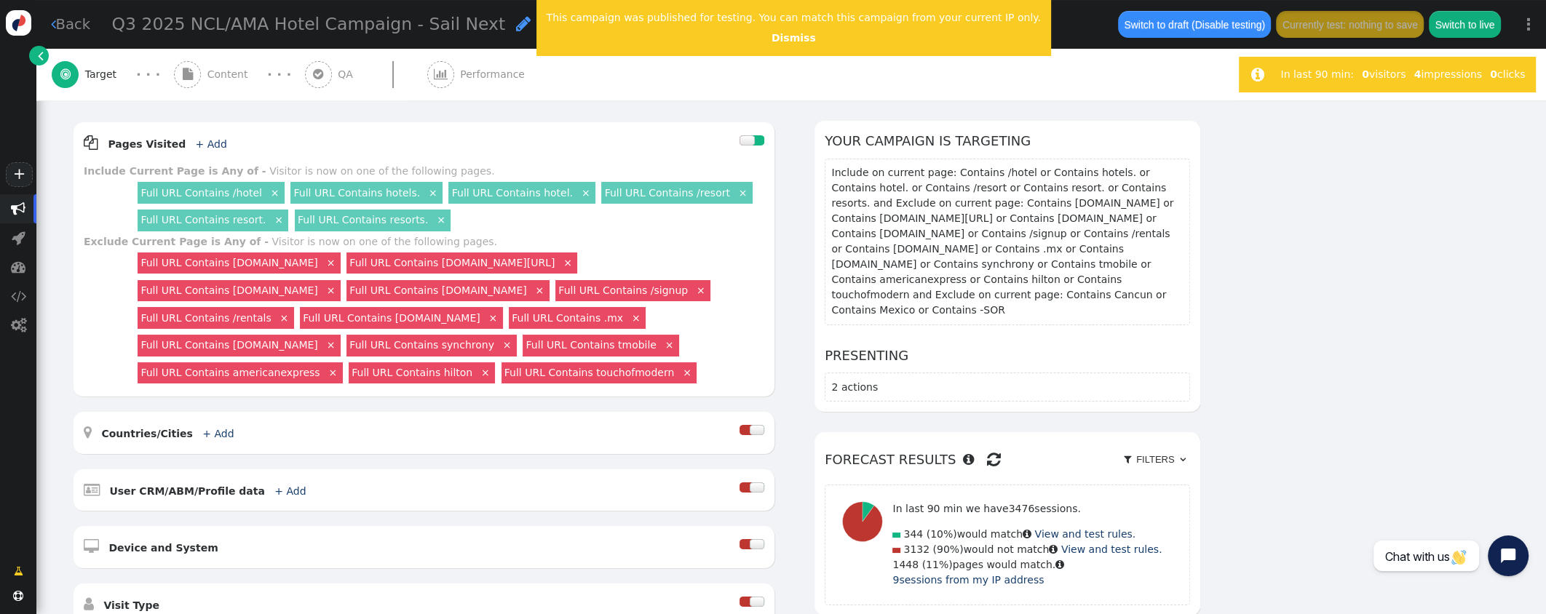
click at [98, 76] on span "Target" at bounding box center [104, 74] width 38 height 15
click at [87, 73] on span "Target" at bounding box center [104, 74] width 38 height 15
click at [773, 39] on link "Dismiss" at bounding box center [793, 38] width 44 height 12
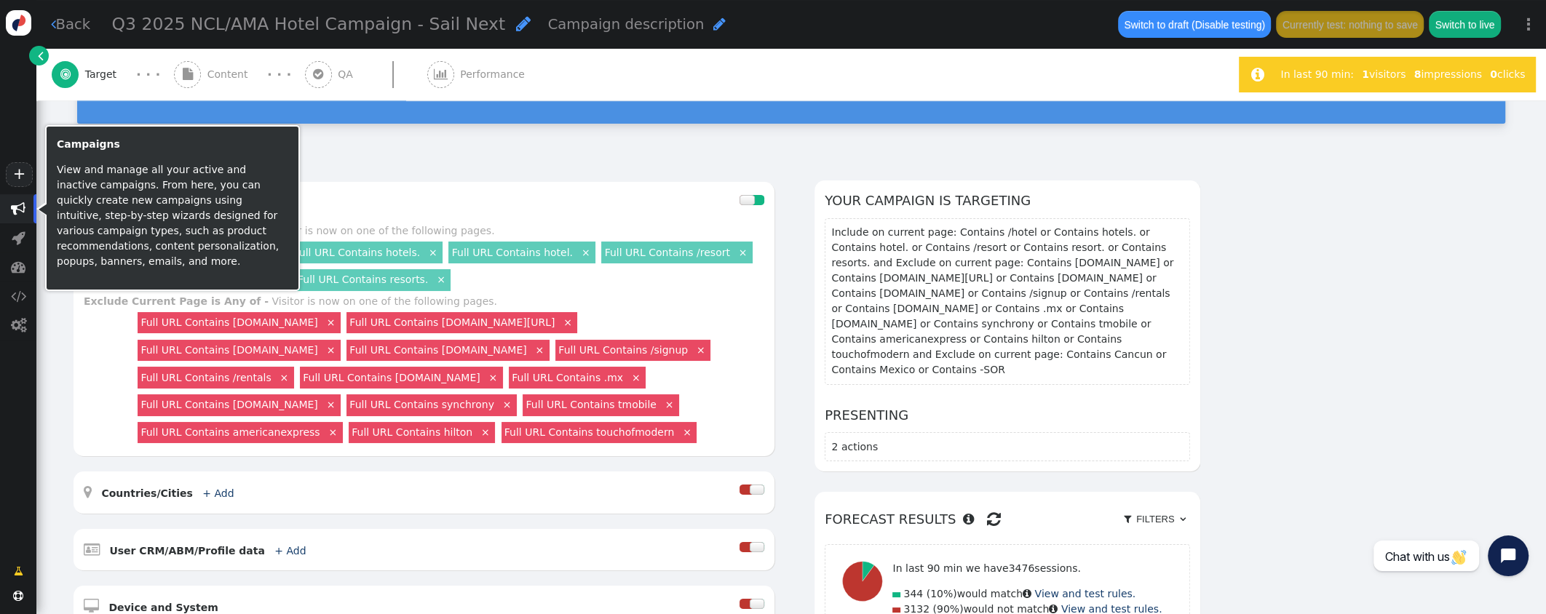
scroll to position [592, 0]
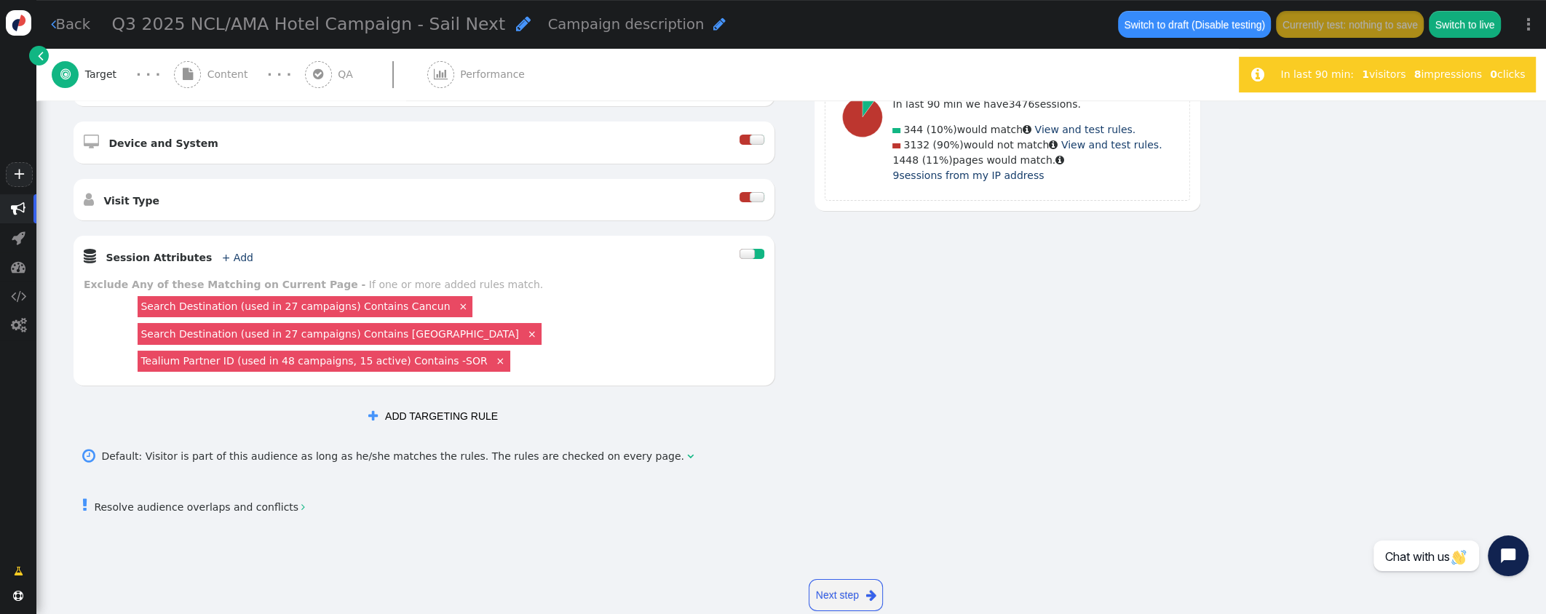
click at [758, 193] on div at bounding box center [756, 197] width 15 height 10
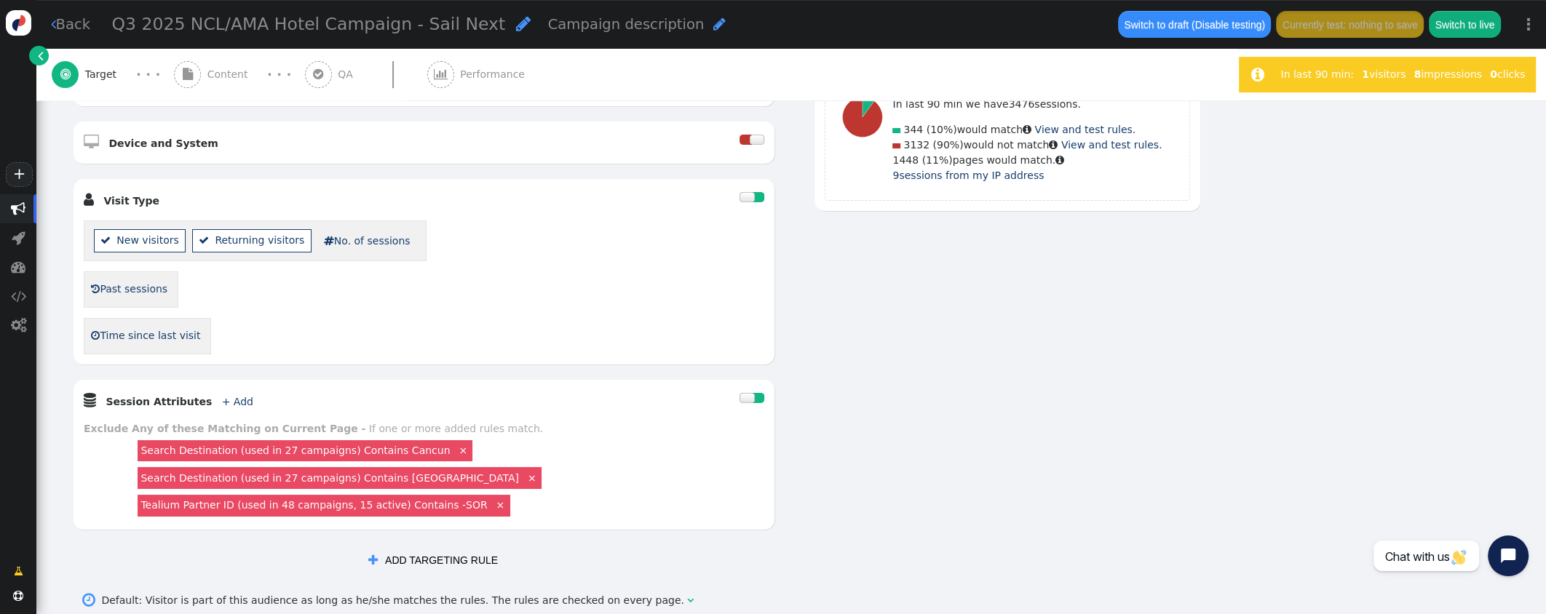
click at [757, 199] on div at bounding box center [758, 197] width 12 height 10
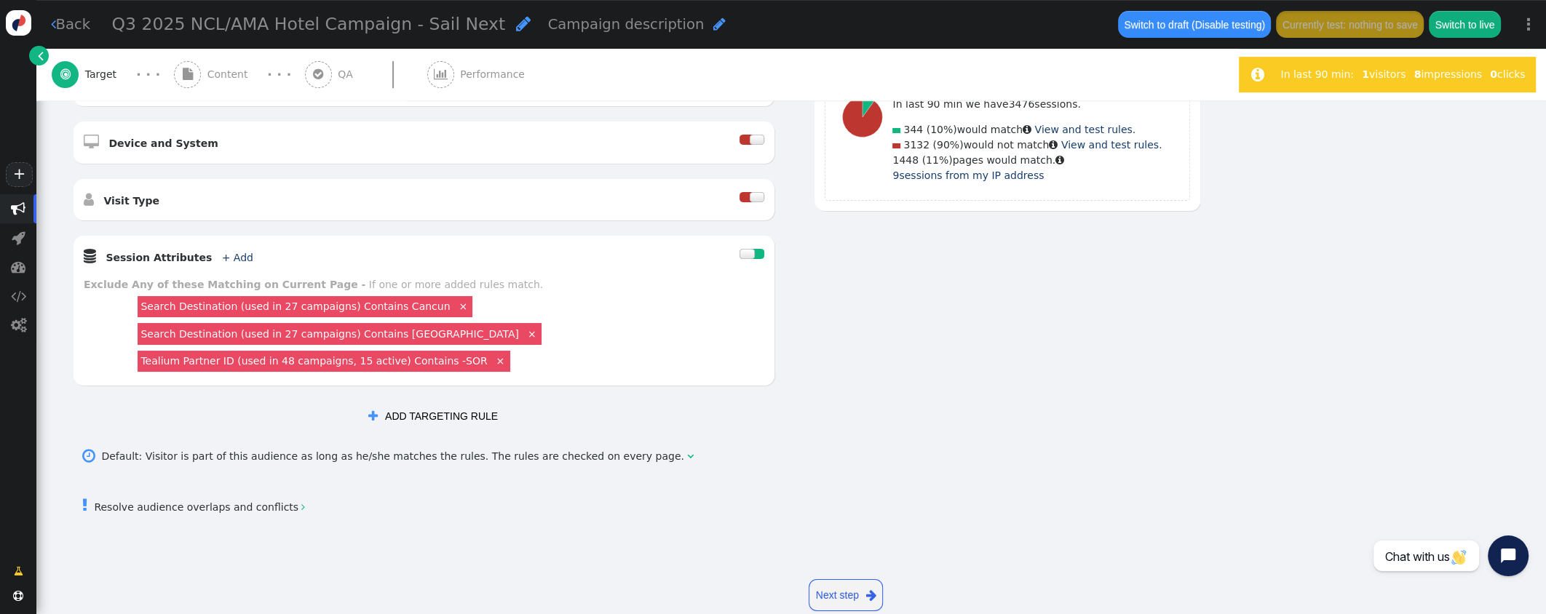
scroll to position [589, 0]
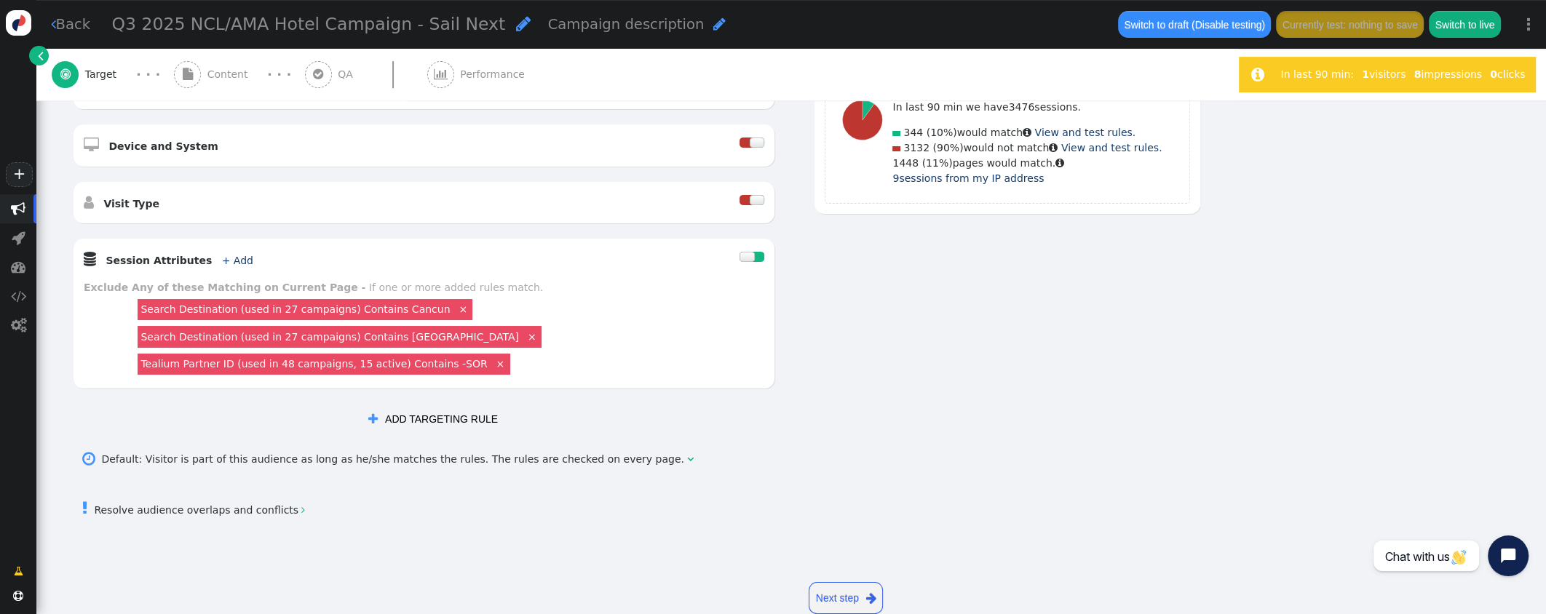
click at [450, 406] on button " ADD TARGETING RULE" at bounding box center [433, 419] width 150 height 26
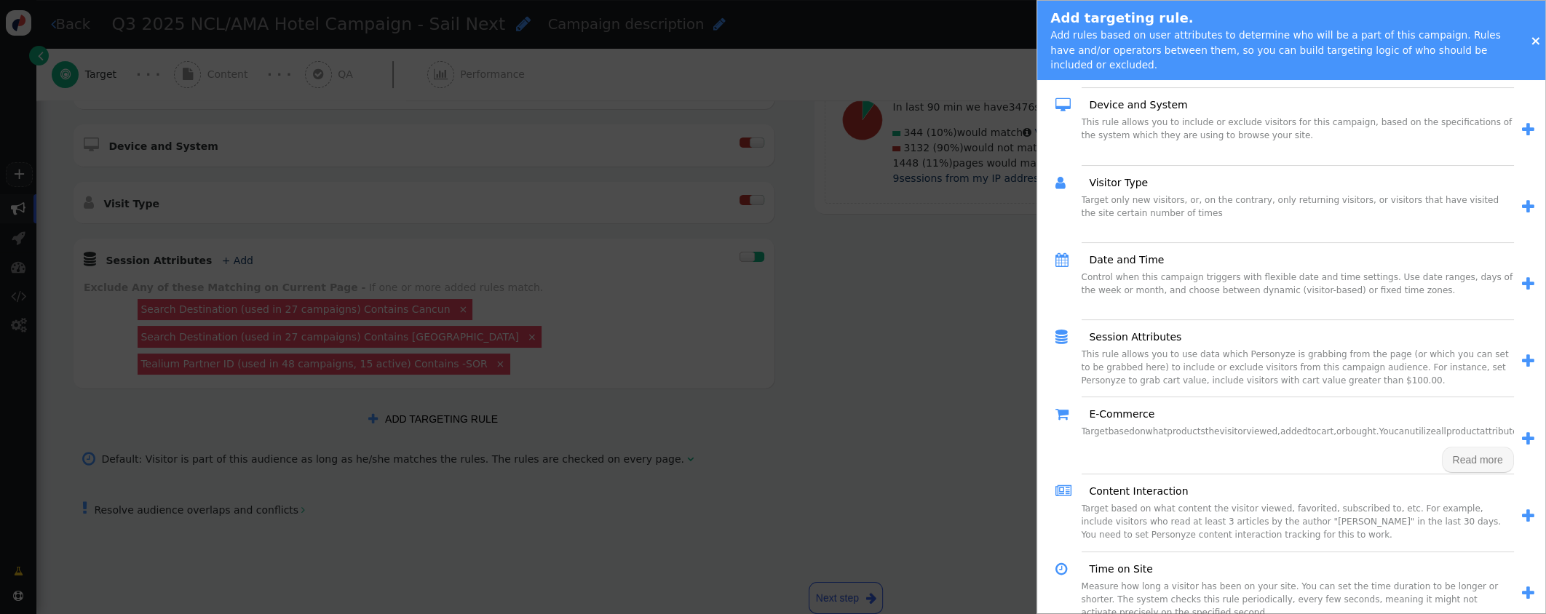
scroll to position [330, 0]
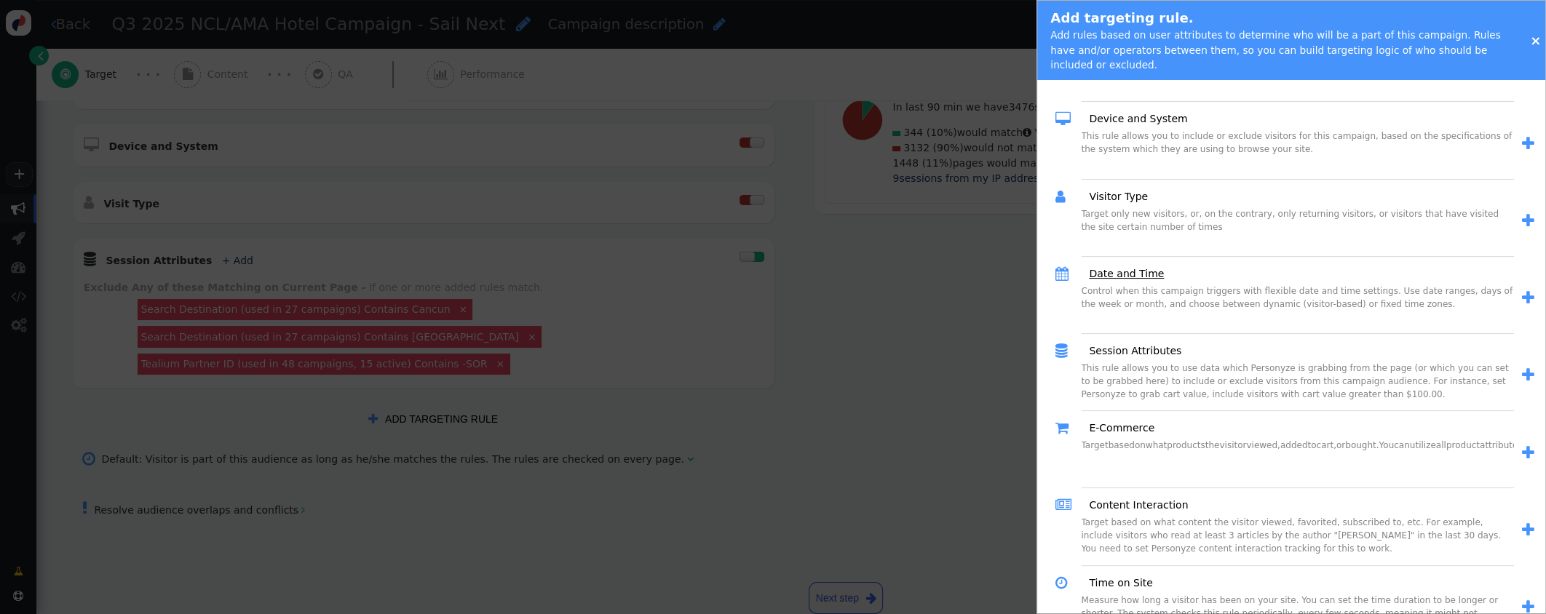
click at [1138, 269] on link "Date and Time" at bounding box center [1120, 273] width 85 height 15
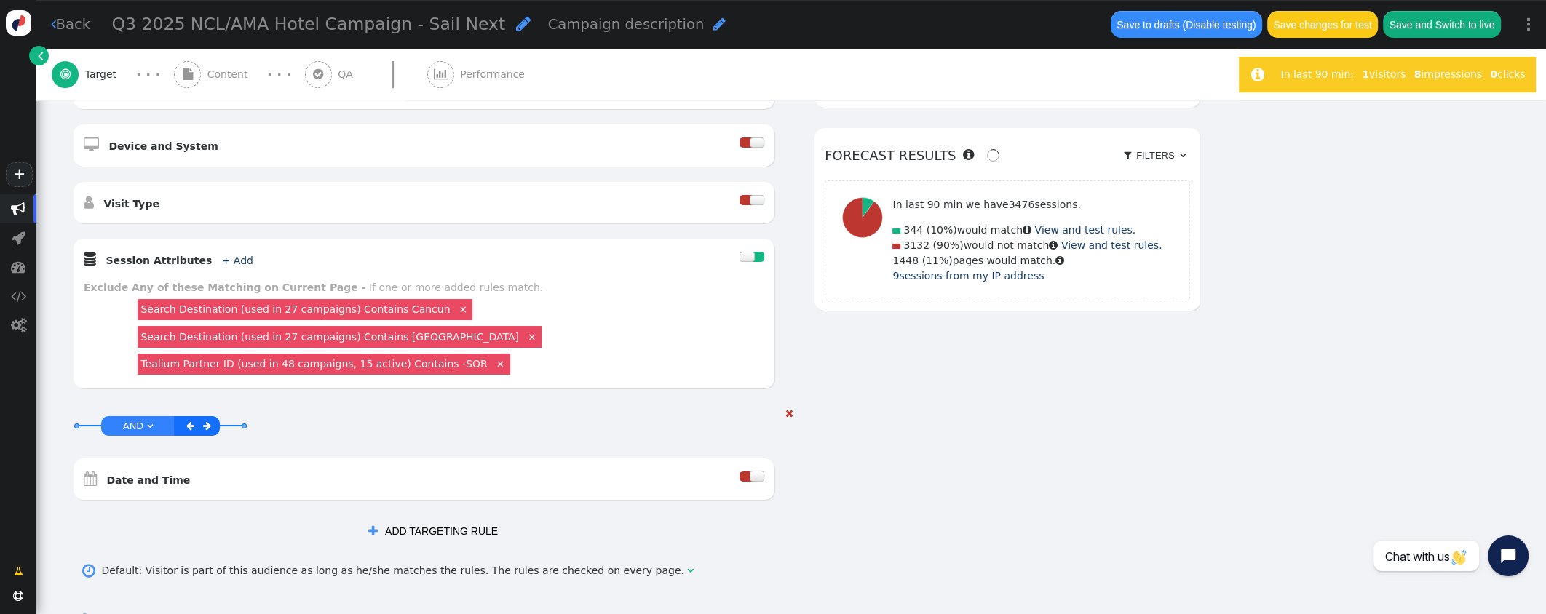
click at [747, 472] on div at bounding box center [745, 477] width 12 height 10
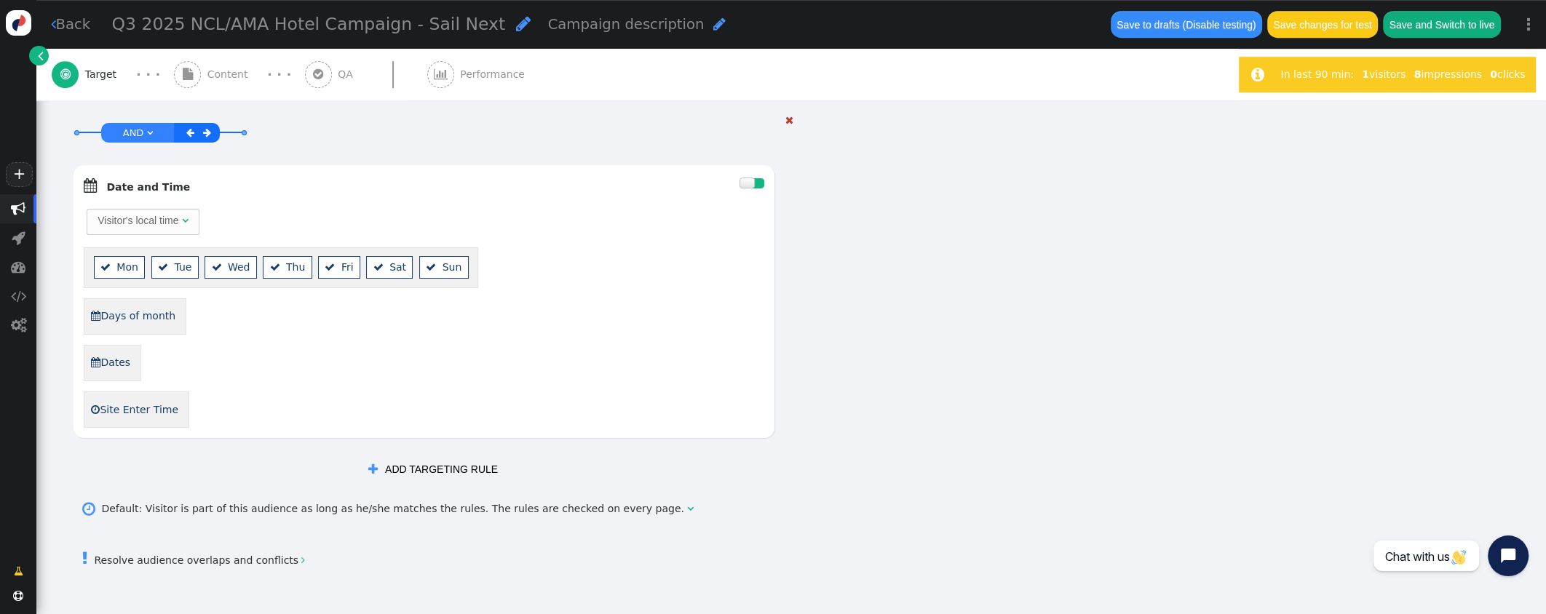
scroll to position [888, 0]
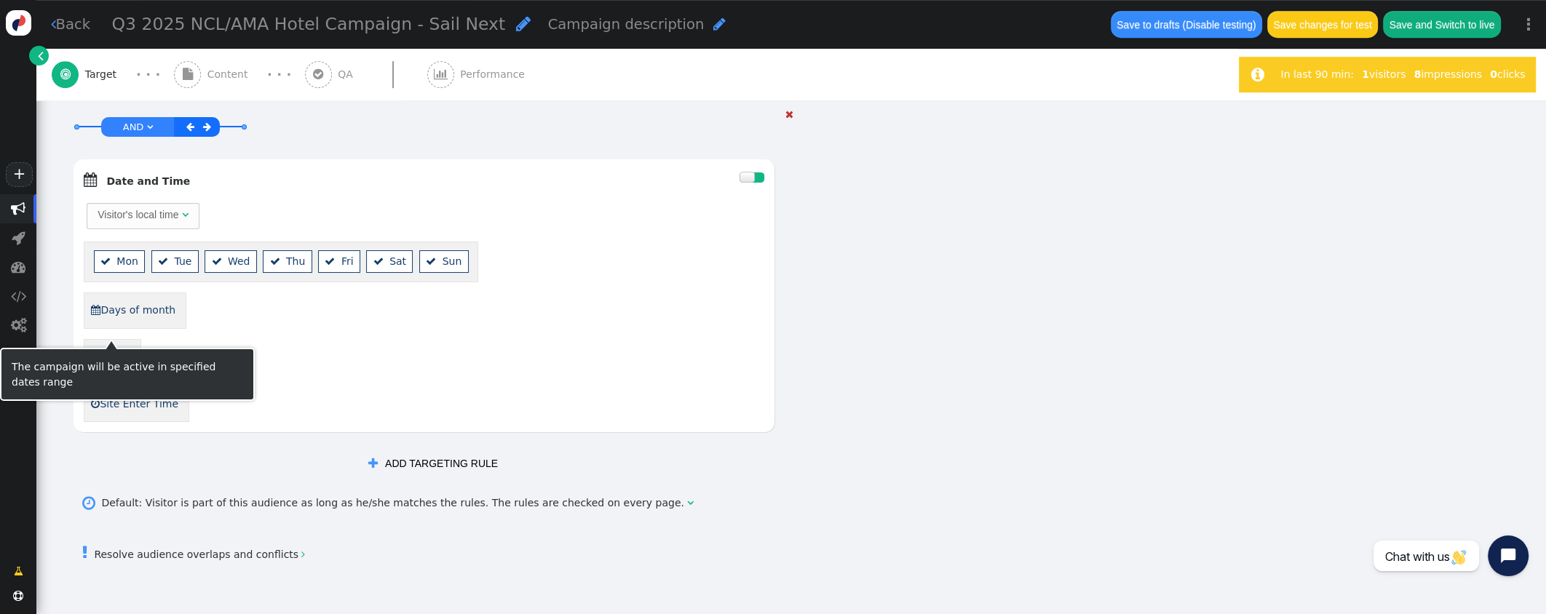
click at [118, 345] on link " Dates" at bounding box center [110, 357] width 41 height 25
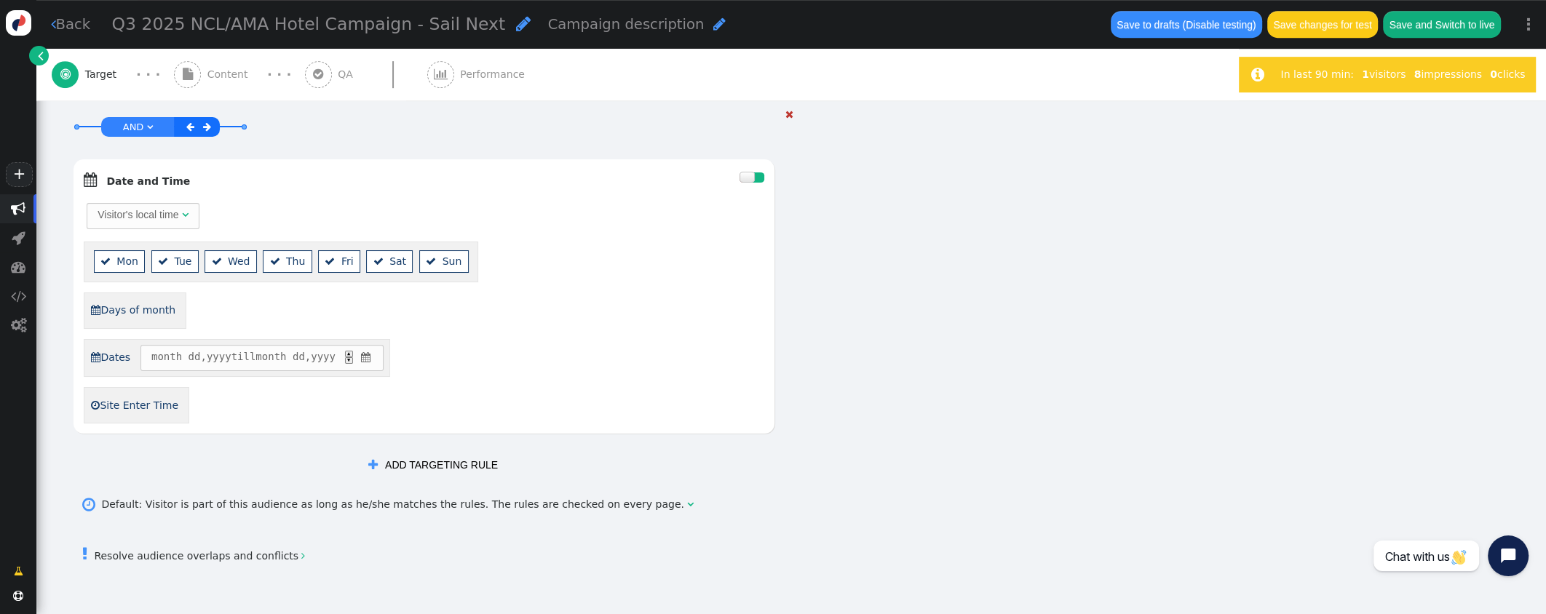
click at [373, 350] on span "" at bounding box center [366, 357] width 14 height 15
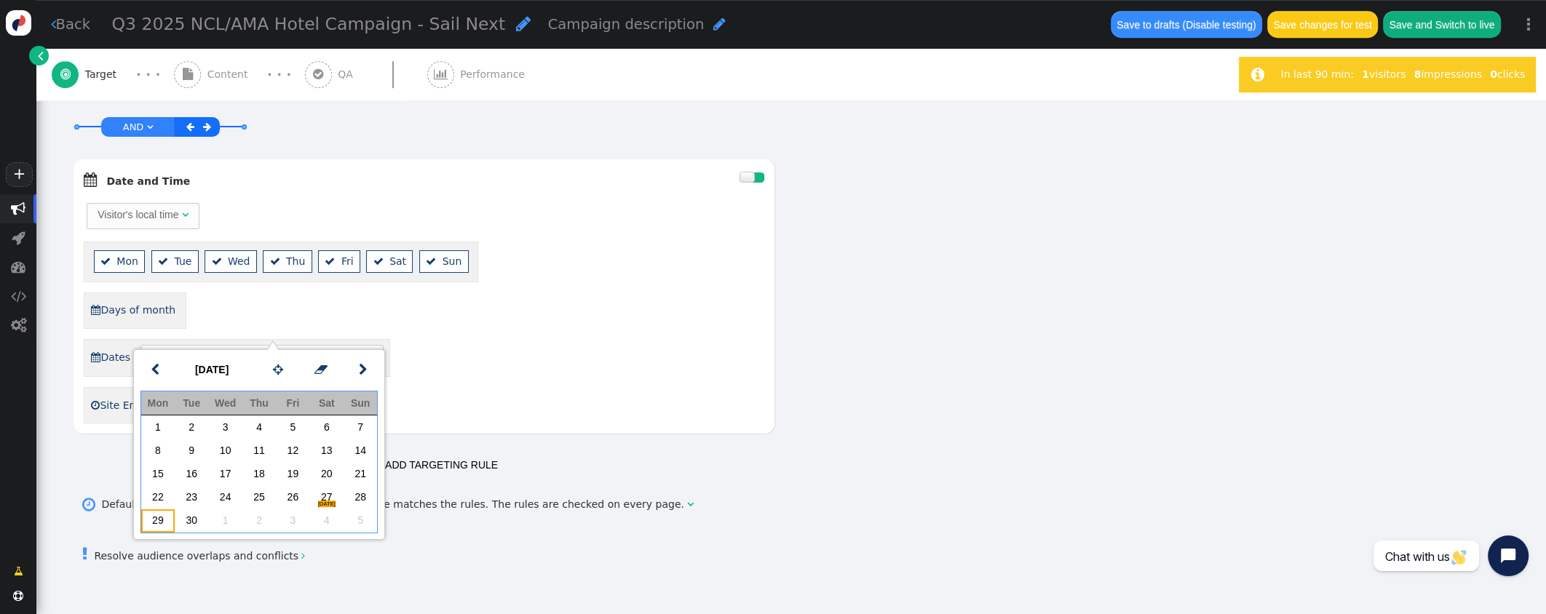
click at [162, 518] on td "29" at bounding box center [157, 520] width 33 height 23
click at [365, 366] on span "" at bounding box center [363, 370] width 9 height 18
click at [294, 455] on td "10" at bounding box center [292, 450] width 33 height 23
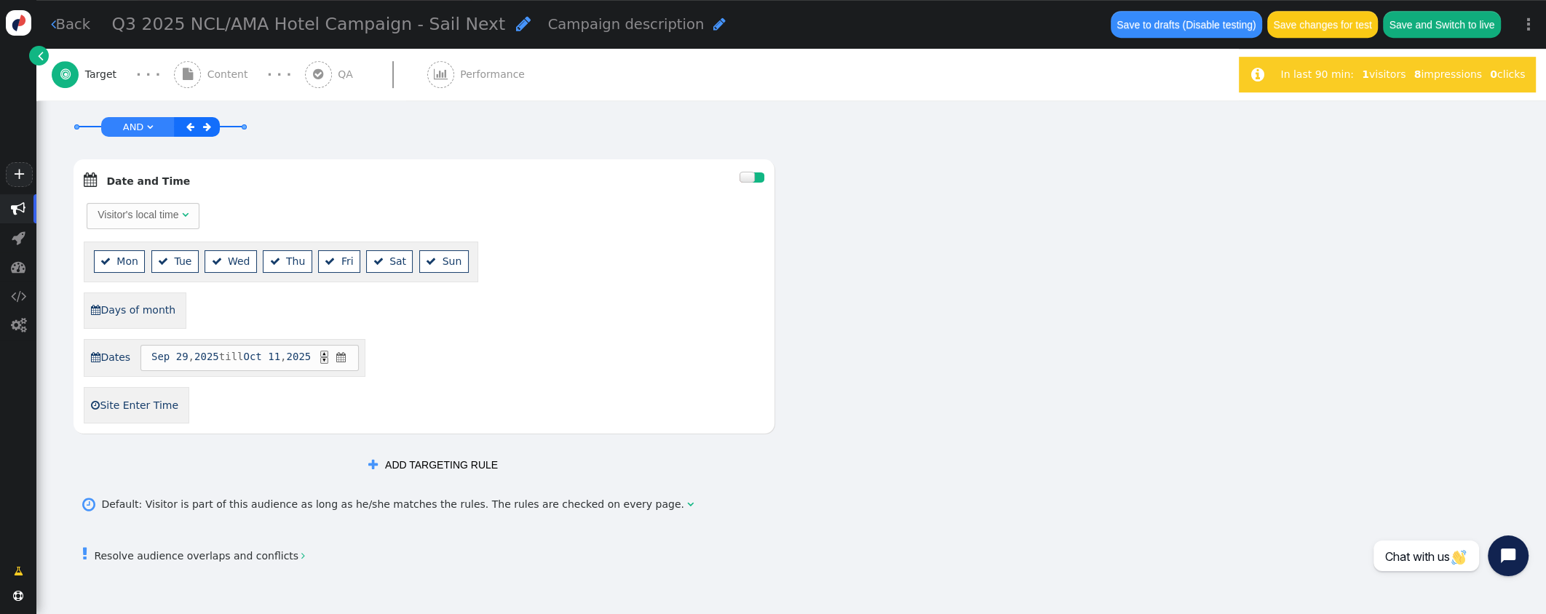
scroll to position [0, 0]
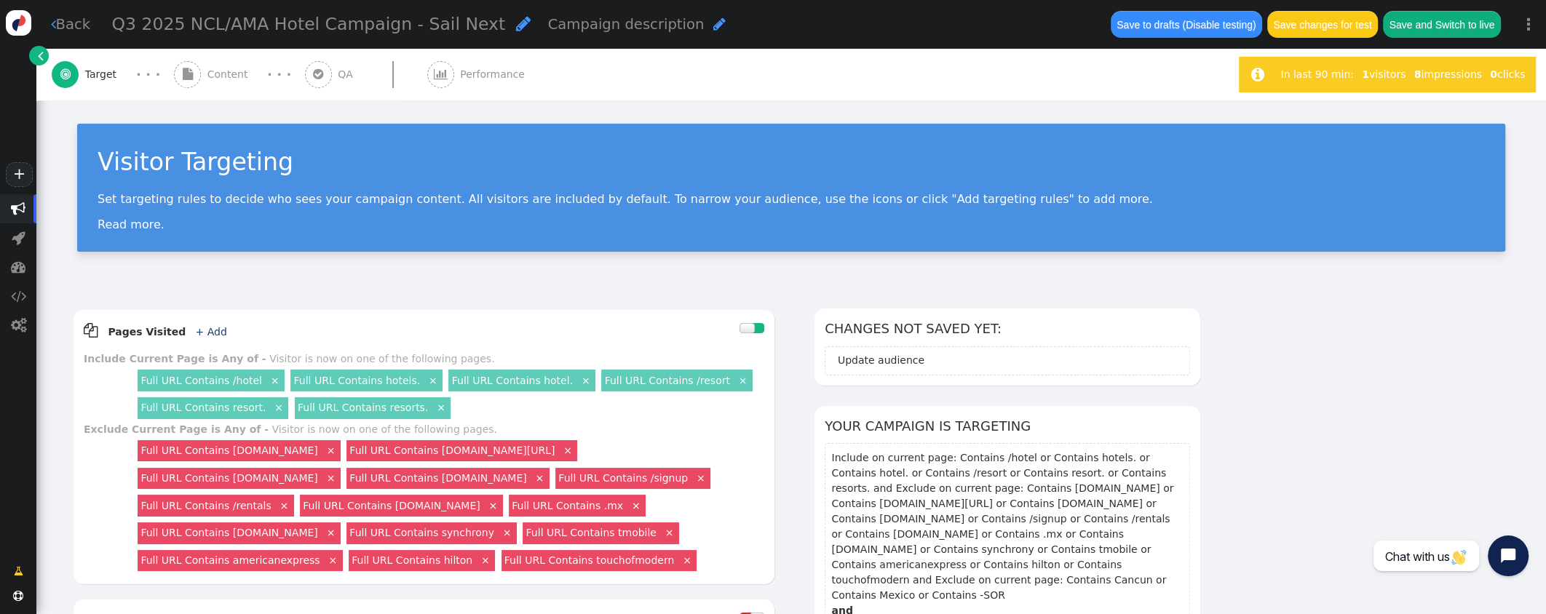
click at [460, 73] on span "Performance" at bounding box center [495, 74] width 71 height 15
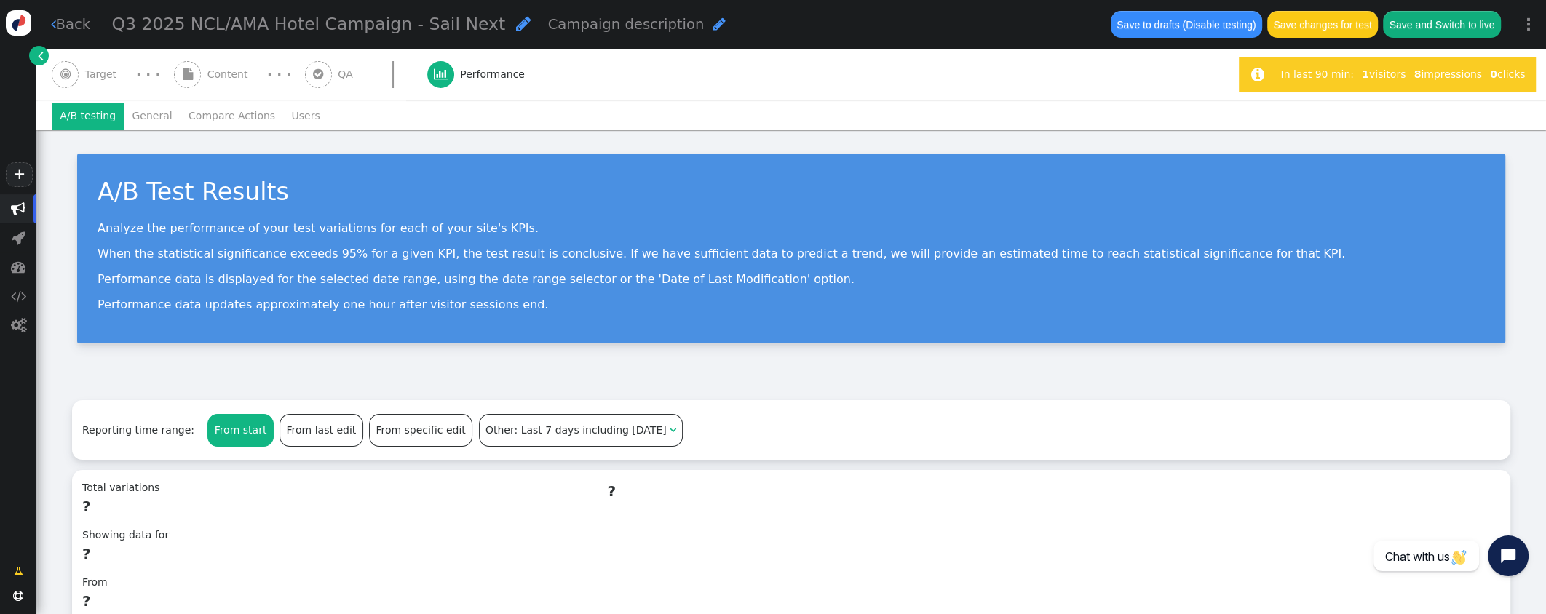
click at [147, 114] on li "General" at bounding box center [152, 116] width 57 height 26
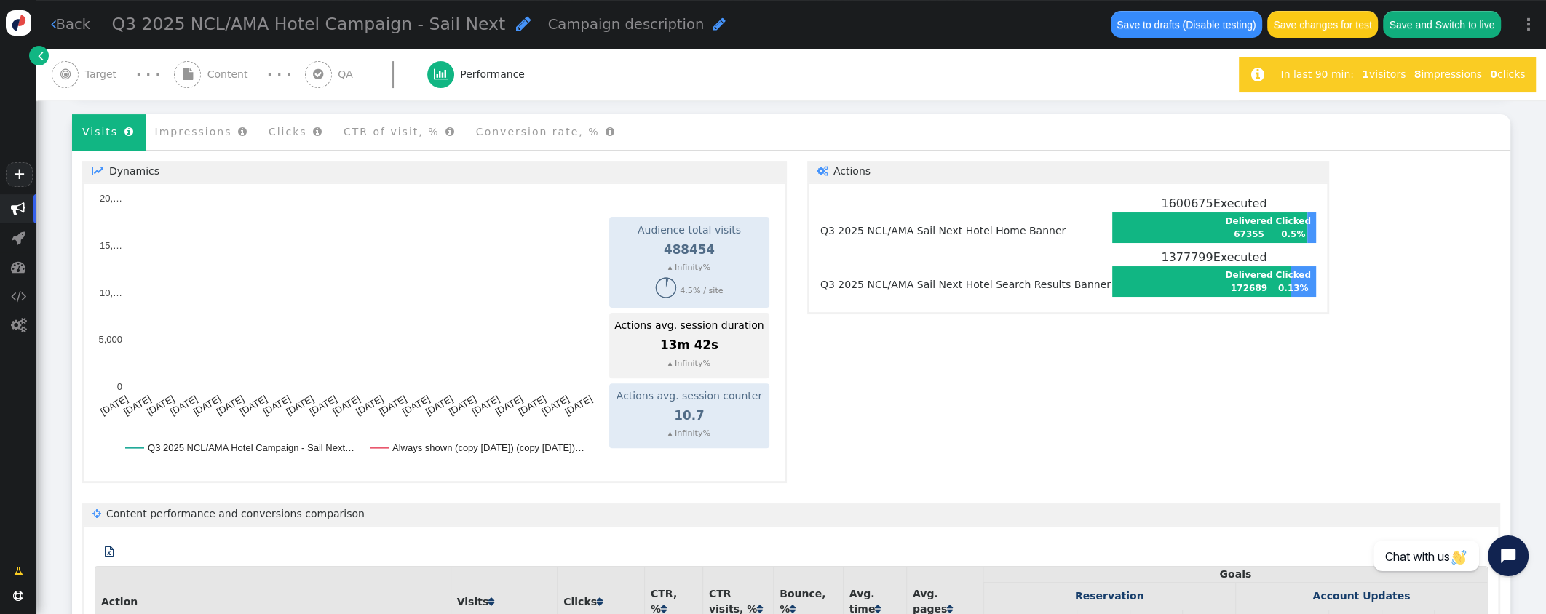
scroll to position [867, 0]
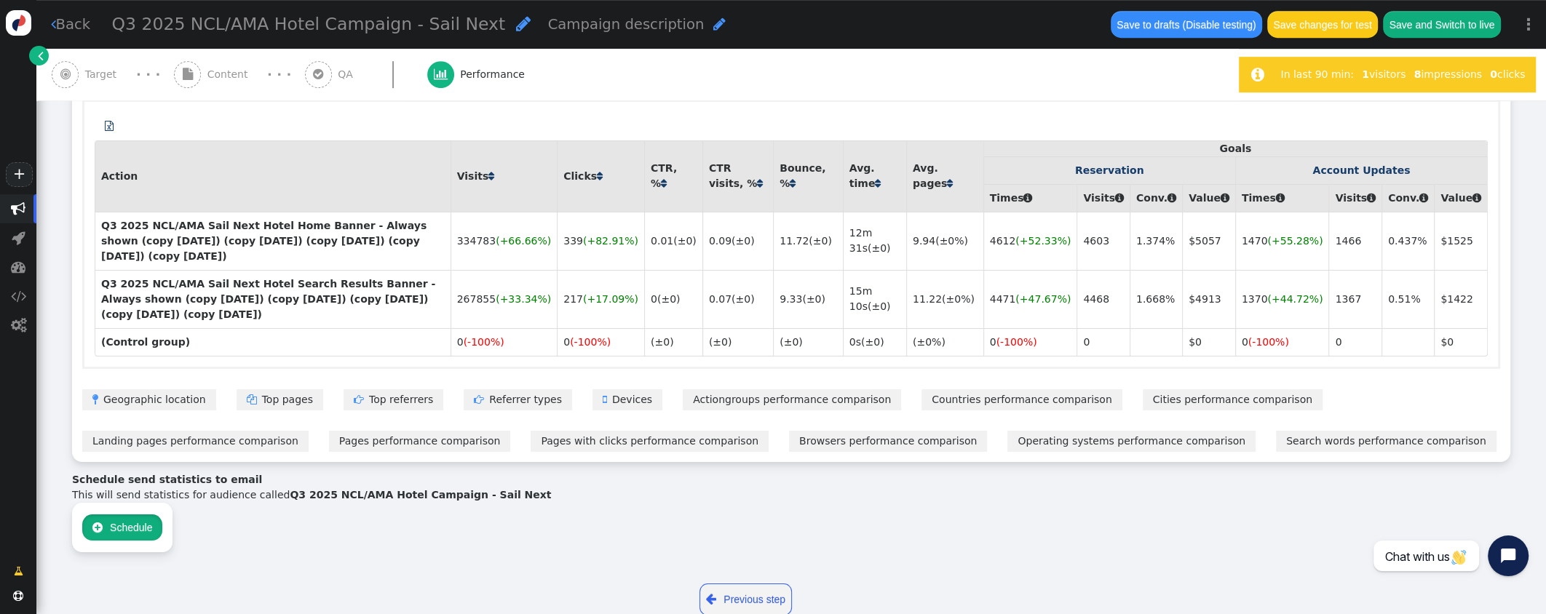
click at [122, 514] on button " Schedule" at bounding box center [122, 527] width 80 height 26
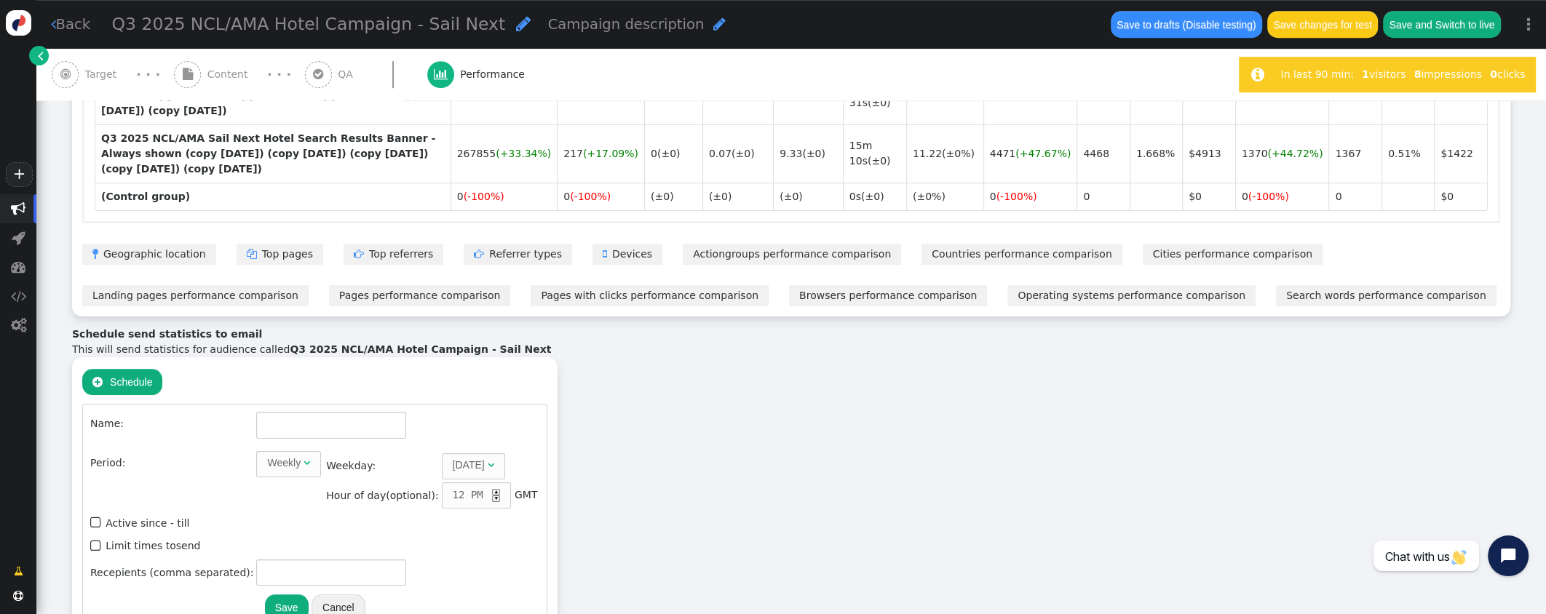
scroll to position [1031, 0]
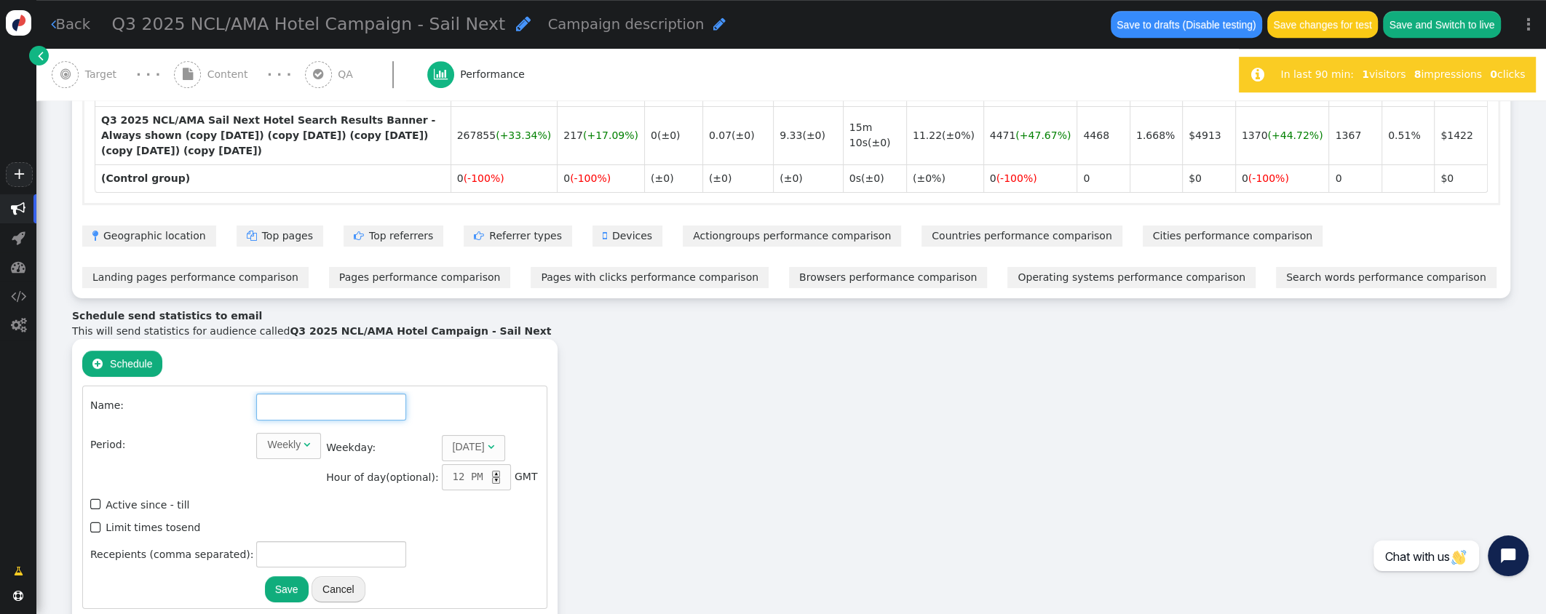
click at [274, 394] on input "text" at bounding box center [331, 407] width 150 height 26
click at [516, 28] on span "" at bounding box center [523, 23] width 15 height 17
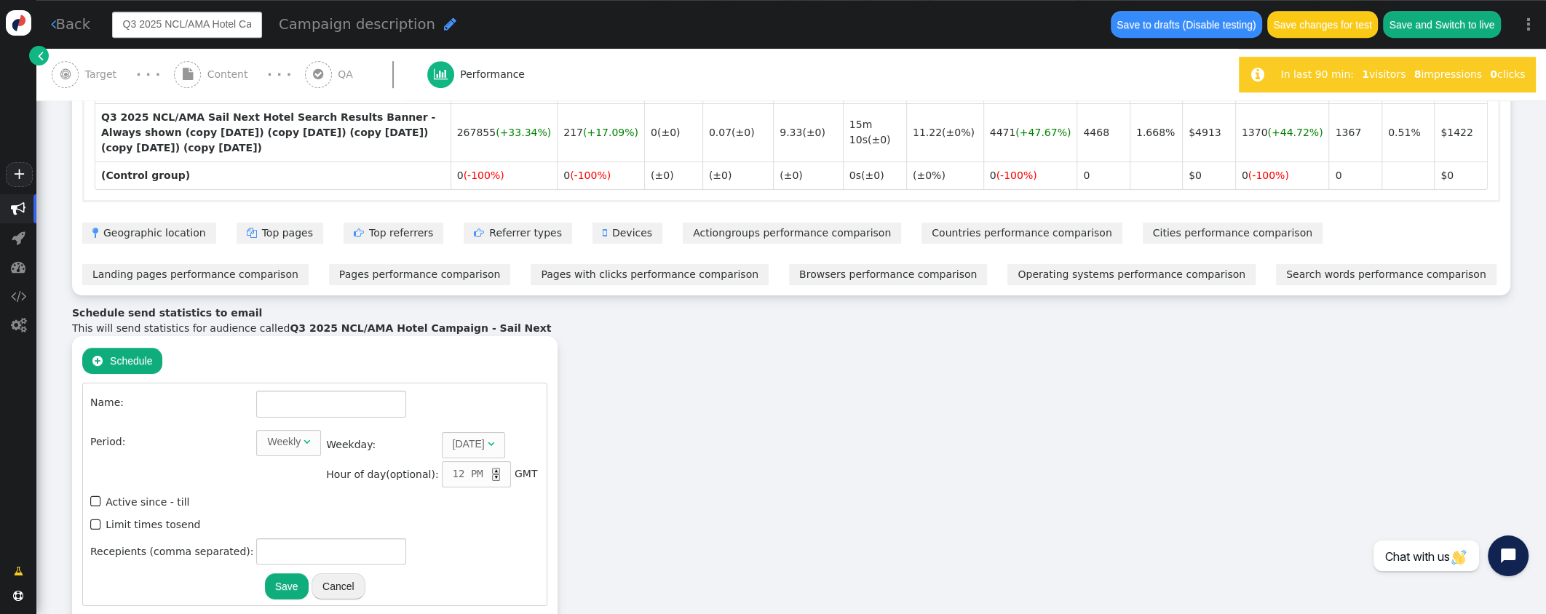
scroll to position [0, 84]
drag, startPoint x: 215, startPoint y: 22, endPoint x: 224, endPoint y: 25, distance: 9.9
click at [215, 23] on input "Q3 2025 NCL/AMA Hotel Campaign - Sail Next" at bounding box center [187, 25] width 150 height 26
click at [322, 391] on input "text" at bounding box center [331, 404] width 150 height 26
paste input "Q3 2025 NCL/AMA Hotel Campaign - Sail Next"
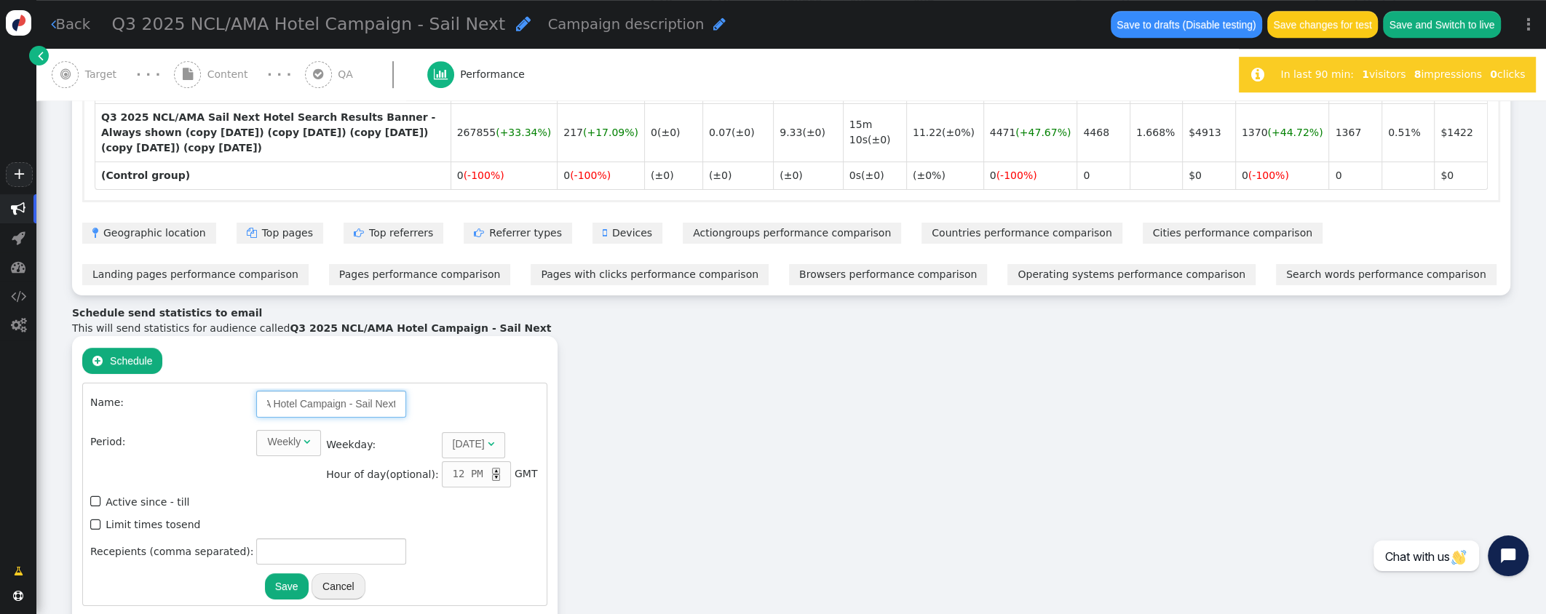
click at [455, 437] on div "[DATE]" at bounding box center [469, 444] width 32 height 15
type input "Q3 2025 NCL/AMA Hotel Campaign - Sail Next"
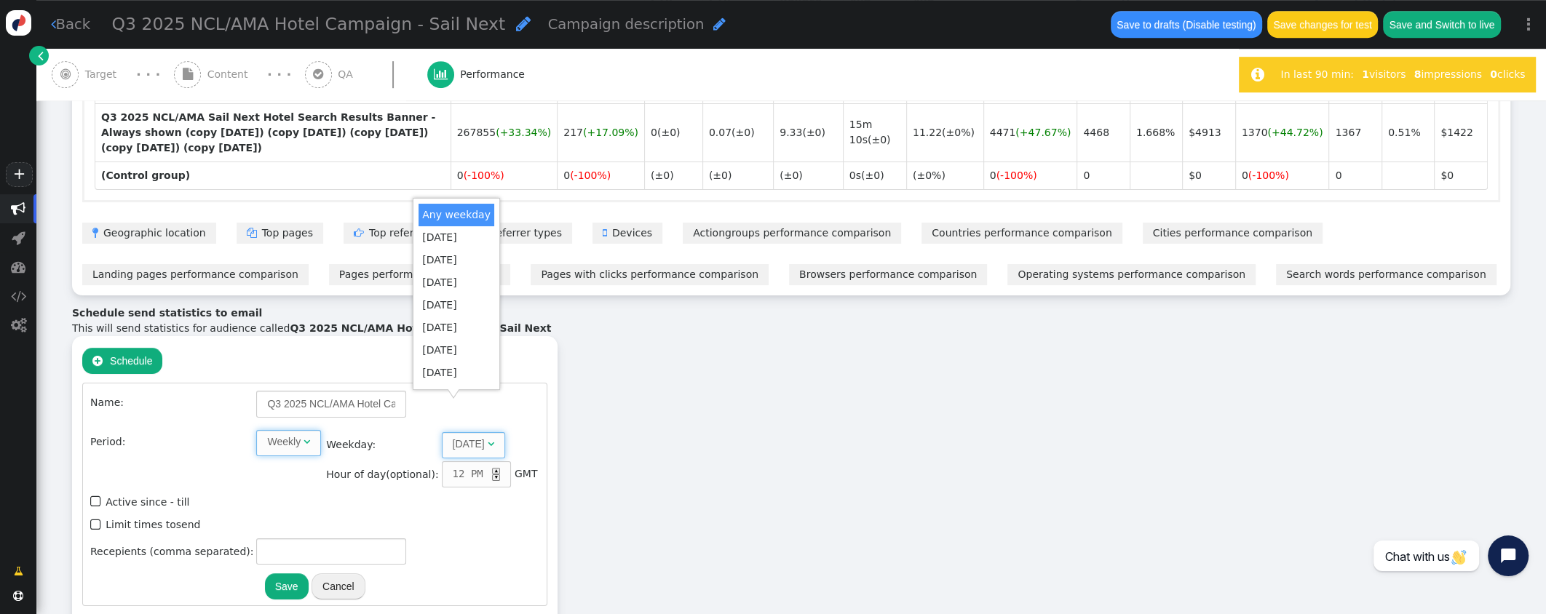
click at [303, 437] on span "" at bounding box center [306, 442] width 7 height 10
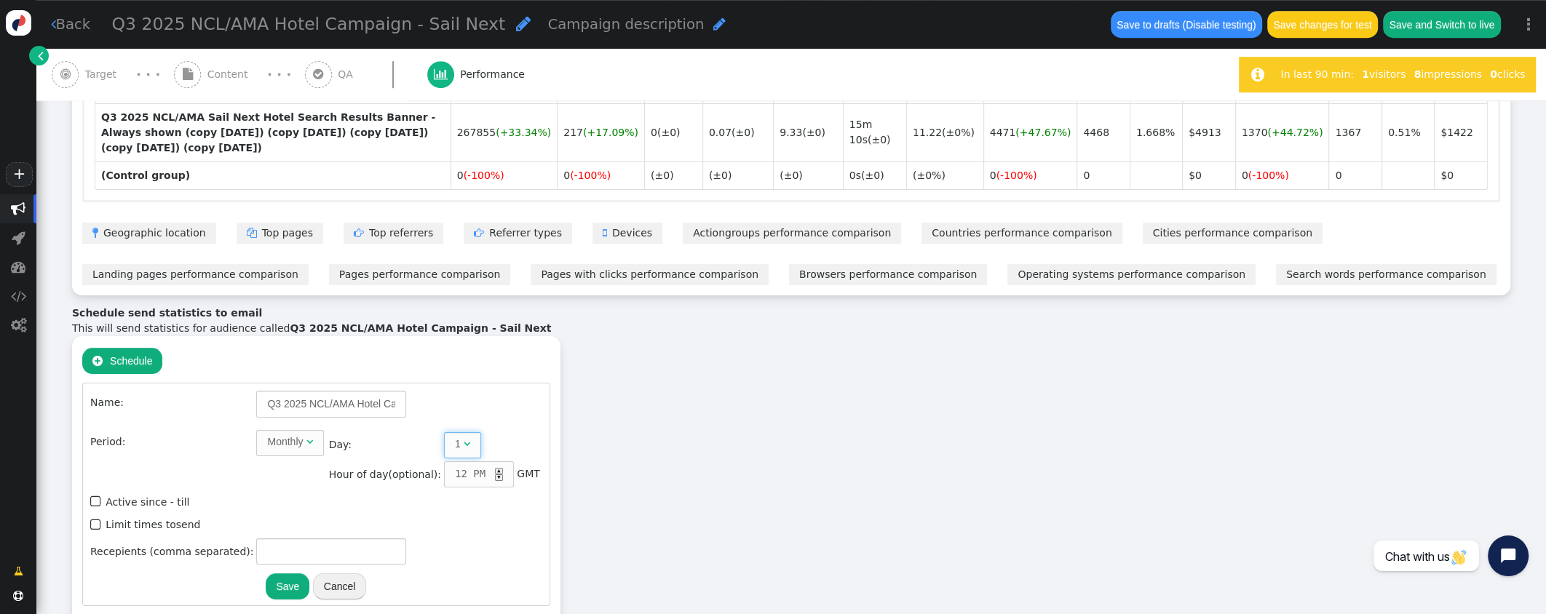
click at [464, 439] on span "" at bounding box center [467, 444] width 7 height 10
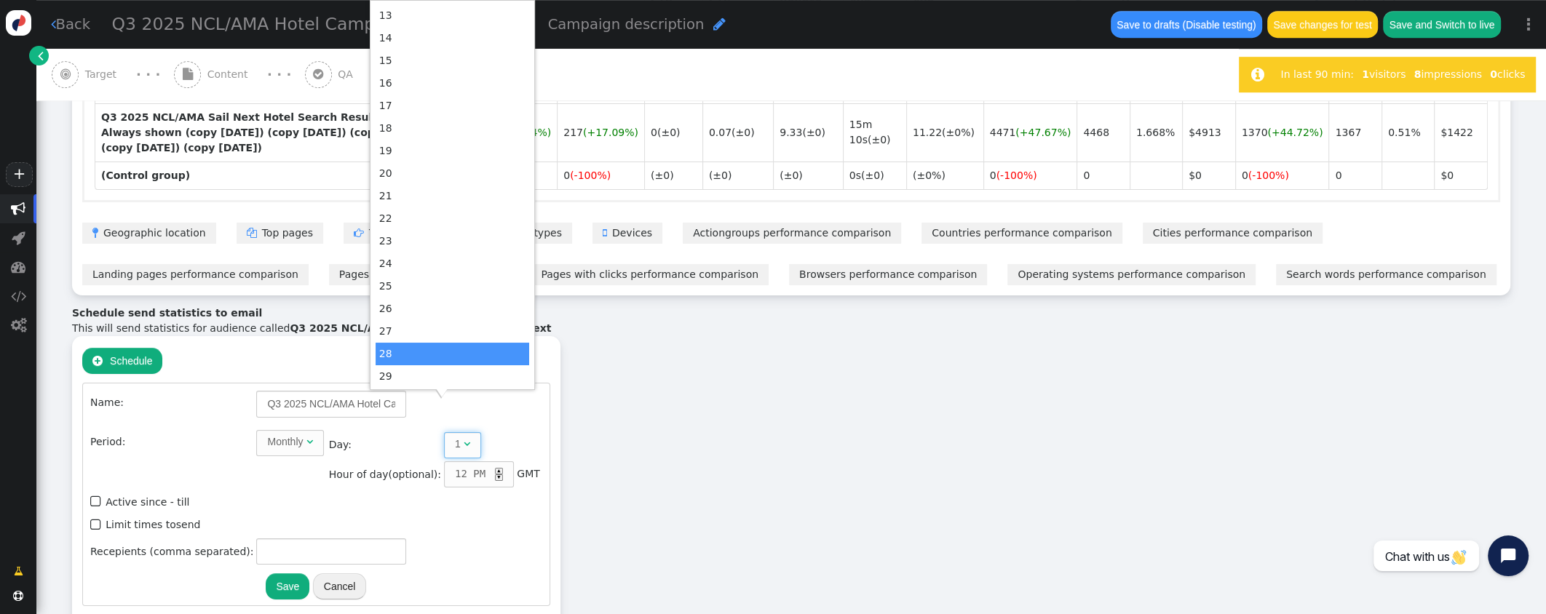
scroll to position [183, 0]
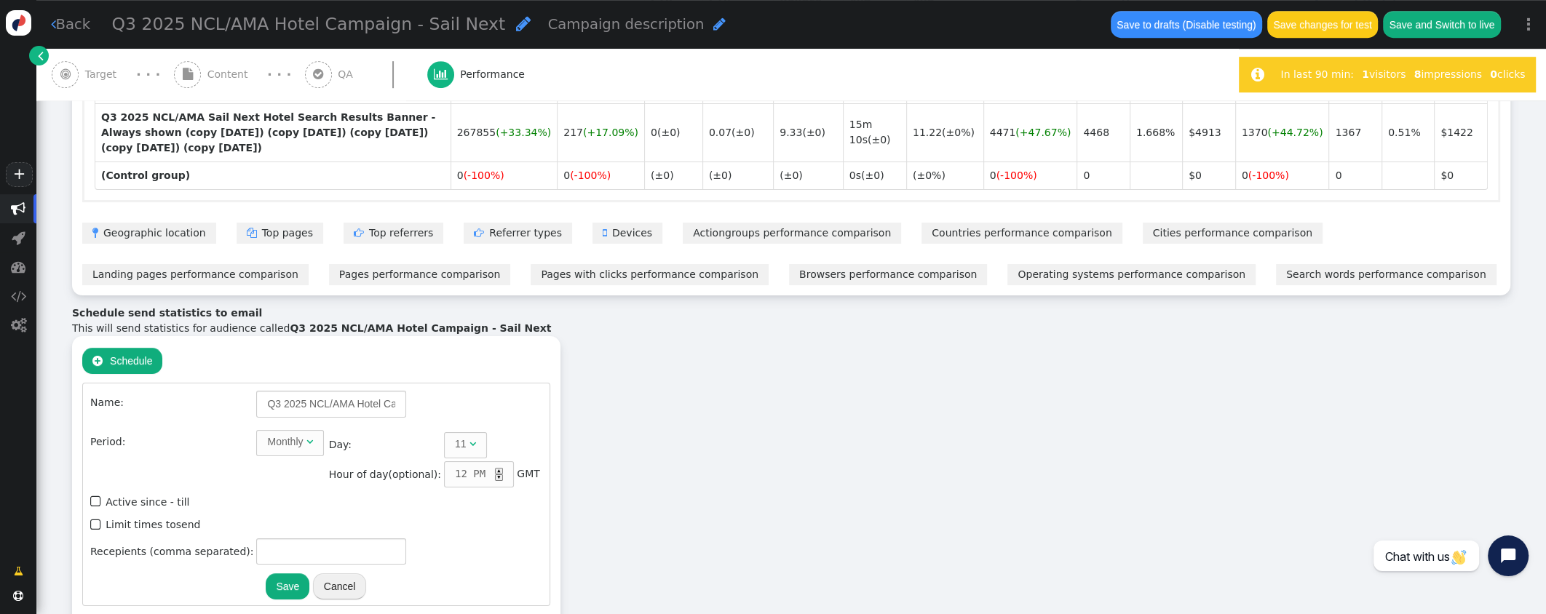
click at [495, 468] on div "▲" at bounding box center [499, 471] width 8 height 7
click at [290, 538] on input "text" at bounding box center [331, 551] width 150 height 26
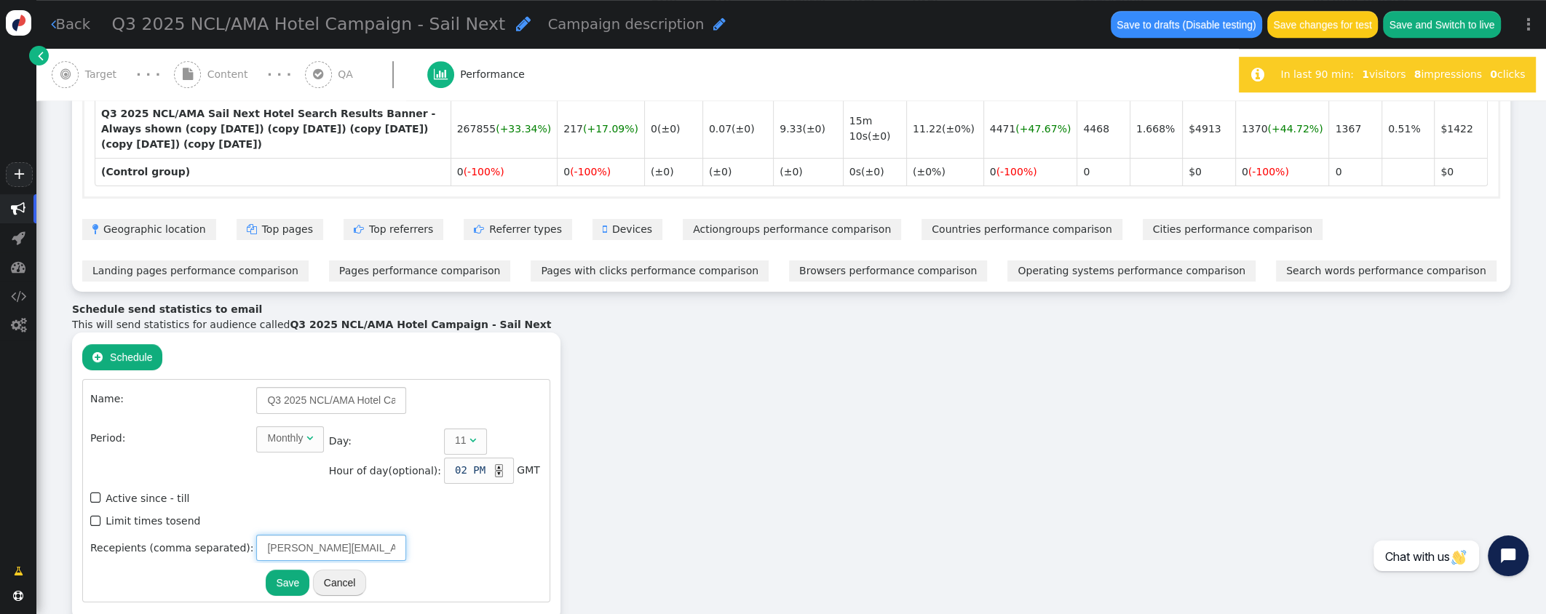
type input "[PERSON_NAME][EMAIL_ADDRESS][PERSON_NAME][DOMAIN_NAME]"
click at [95, 512] on span "" at bounding box center [96, 522] width 13 height 20
type input "1"
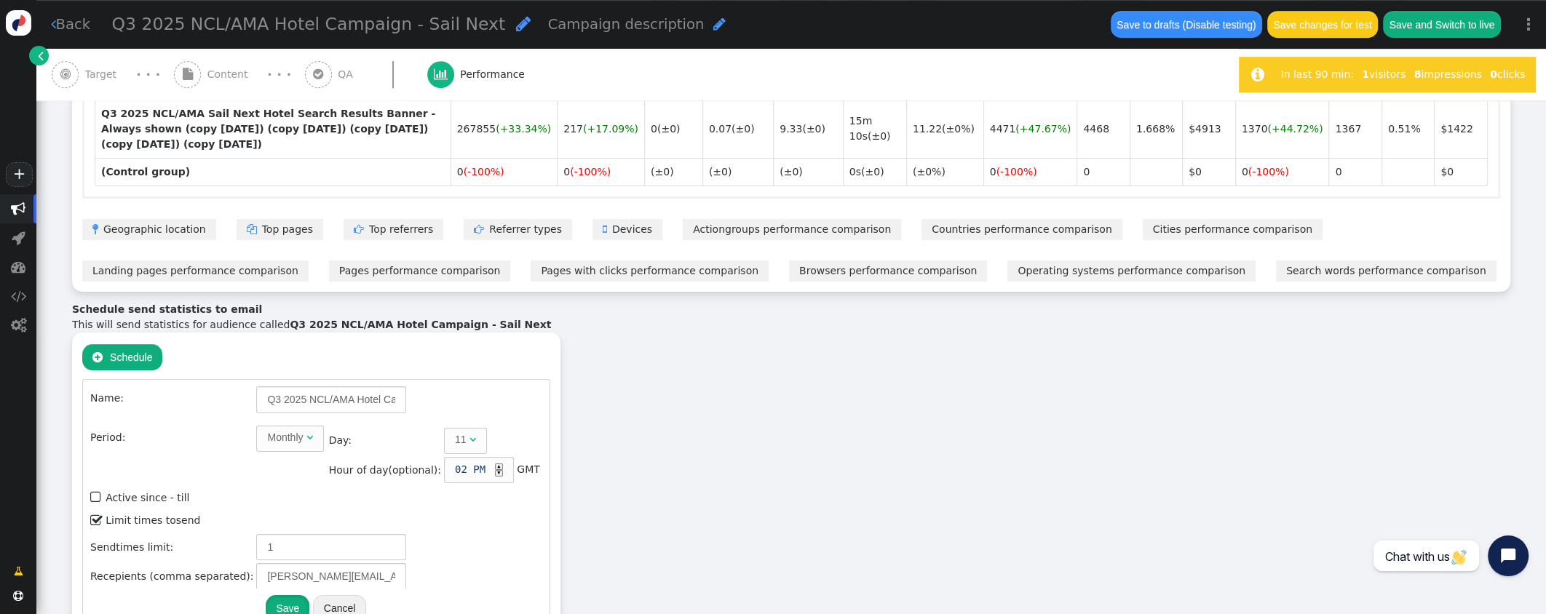
scroll to position [1037, 0]
drag, startPoint x: 280, startPoint y: 578, endPoint x: 354, endPoint y: 541, distance: 82.3
click at [277, 596] on button "Save" at bounding box center [288, 609] width 44 height 26
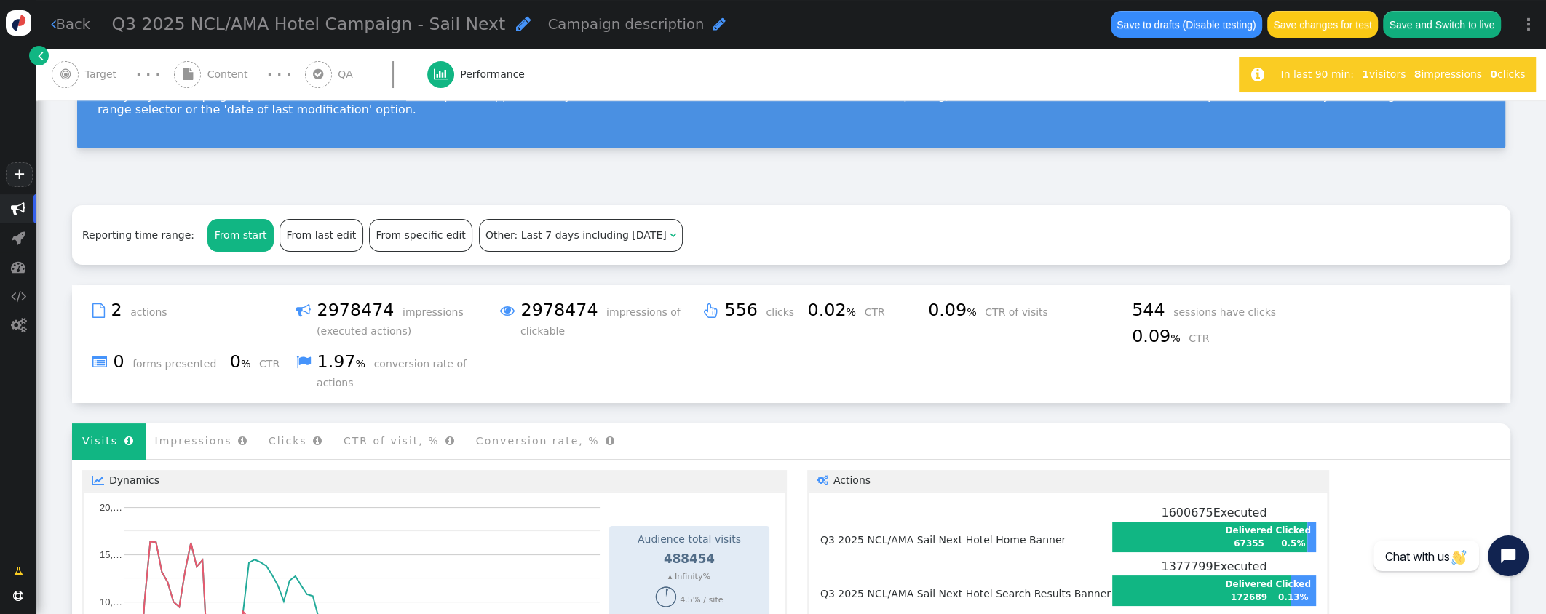
scroll to position [0, 0]
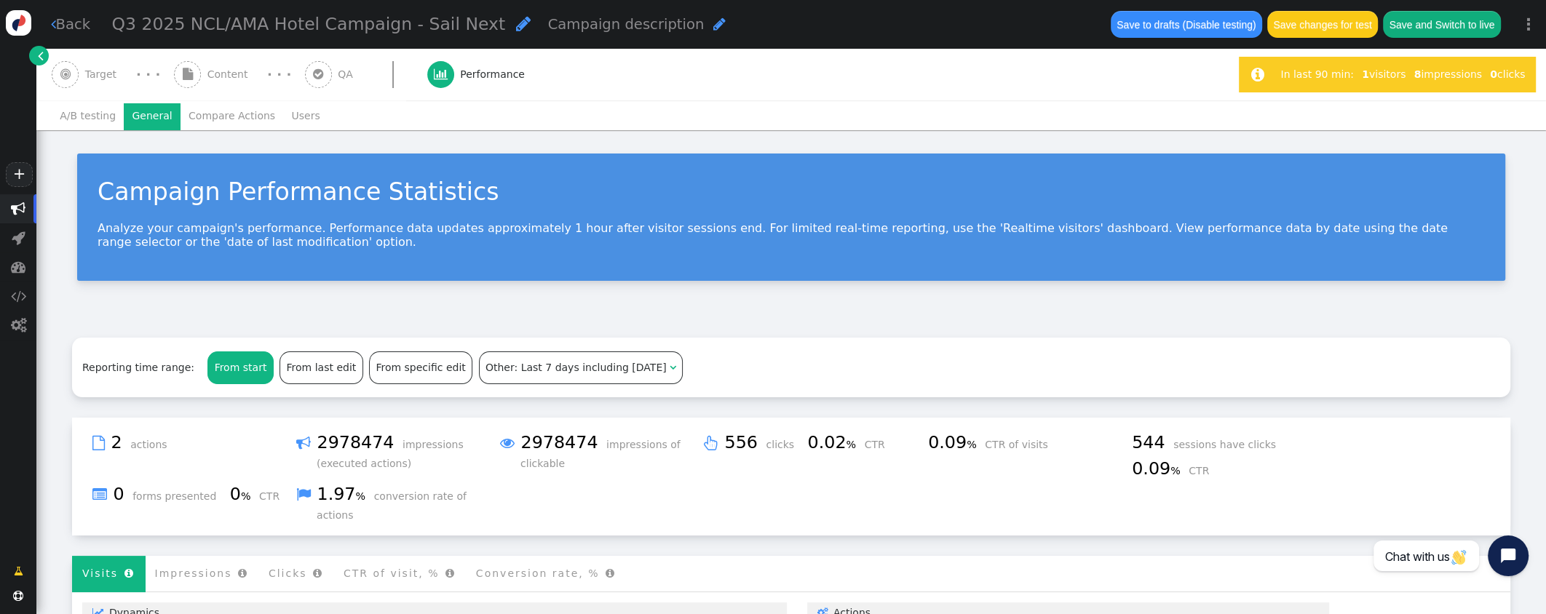
click at [90, 76] on span "Target" at bounding box center [104, 74] width 38 height 15
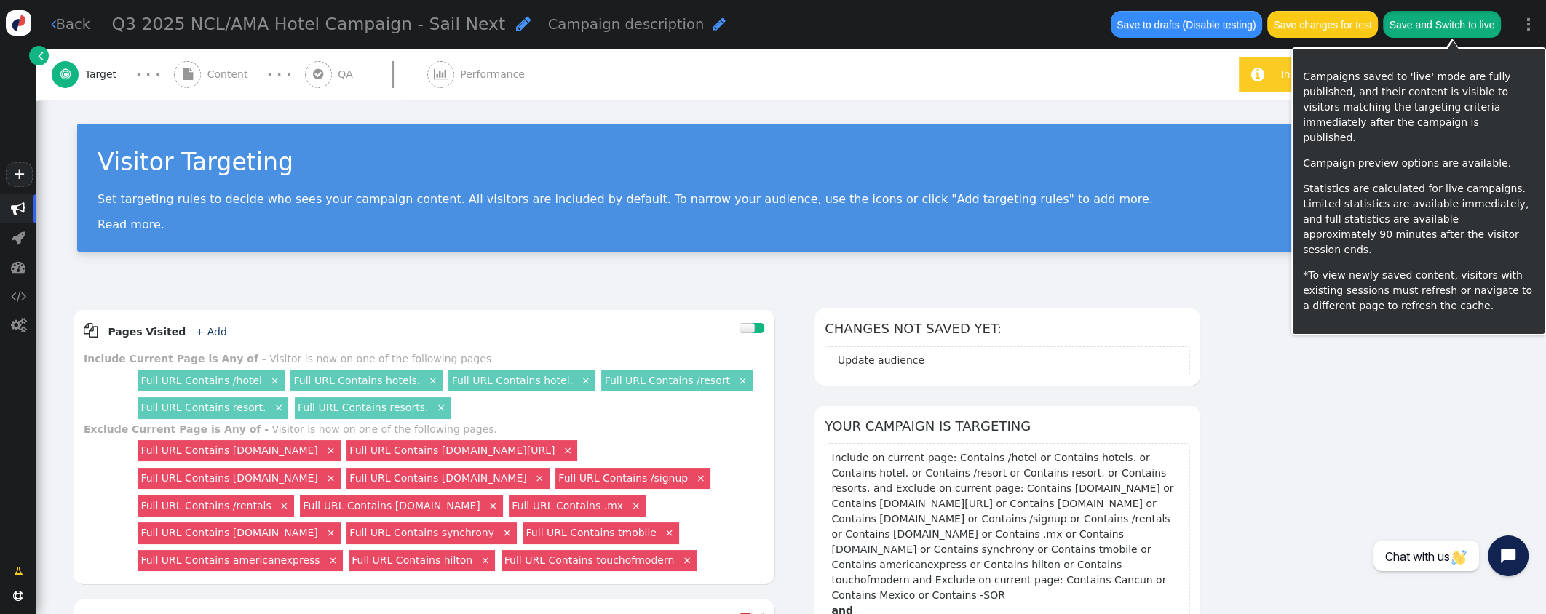
click at [1417, 28] on button "Save and Switch to live" at bounding box center [1442, 24] width 118 height 26
